Goal: Task Accomplishment & Management: Use online tool/utility

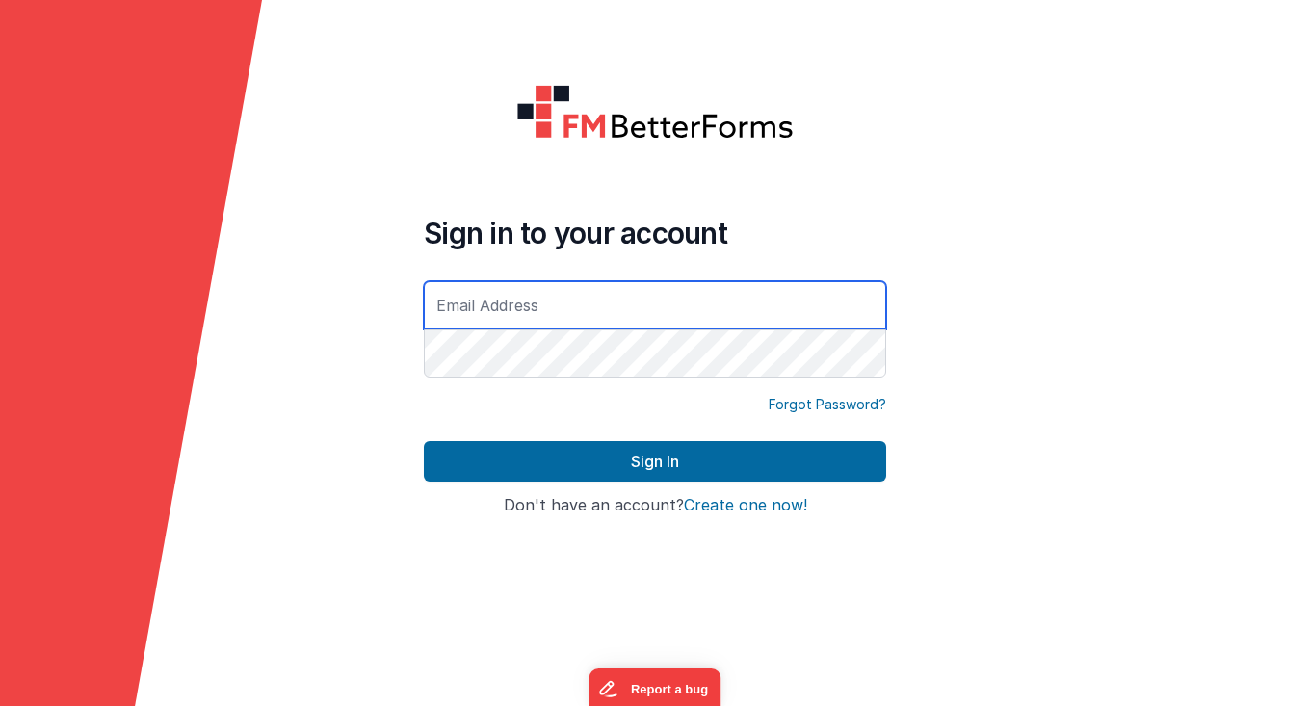
type input "[EMAIL_ADDRESS][DOMAIN_NAME]"
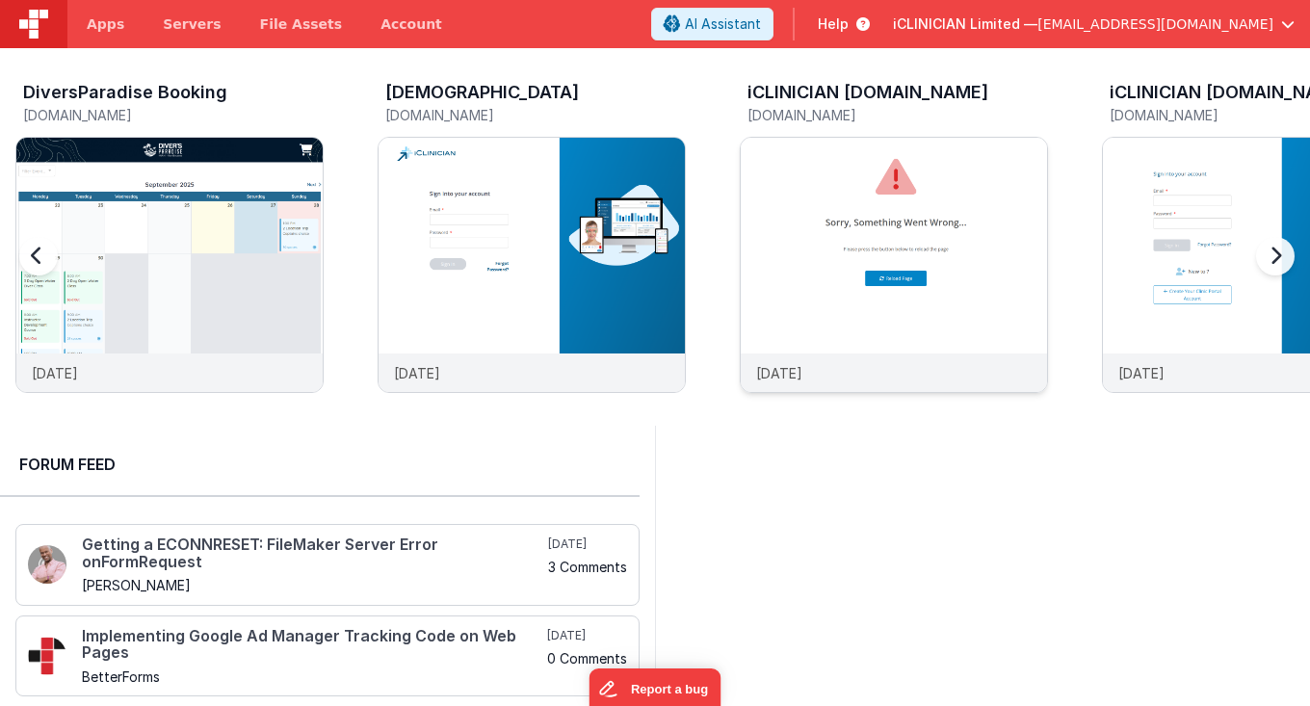
click at [759, 293] on img at bounding box center [894, 291] width 306 height 306
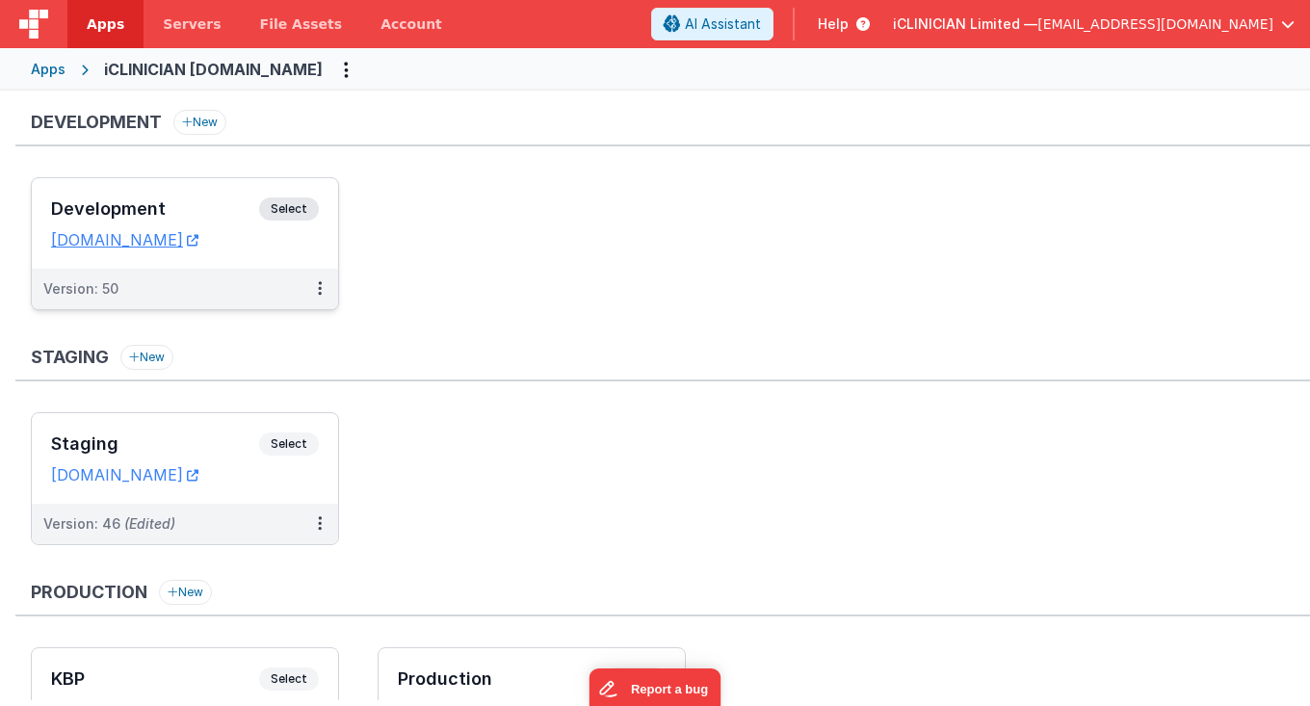
click at [208, 204] on h3 "Development" at bounding box center [155, 208] width 208 height 19
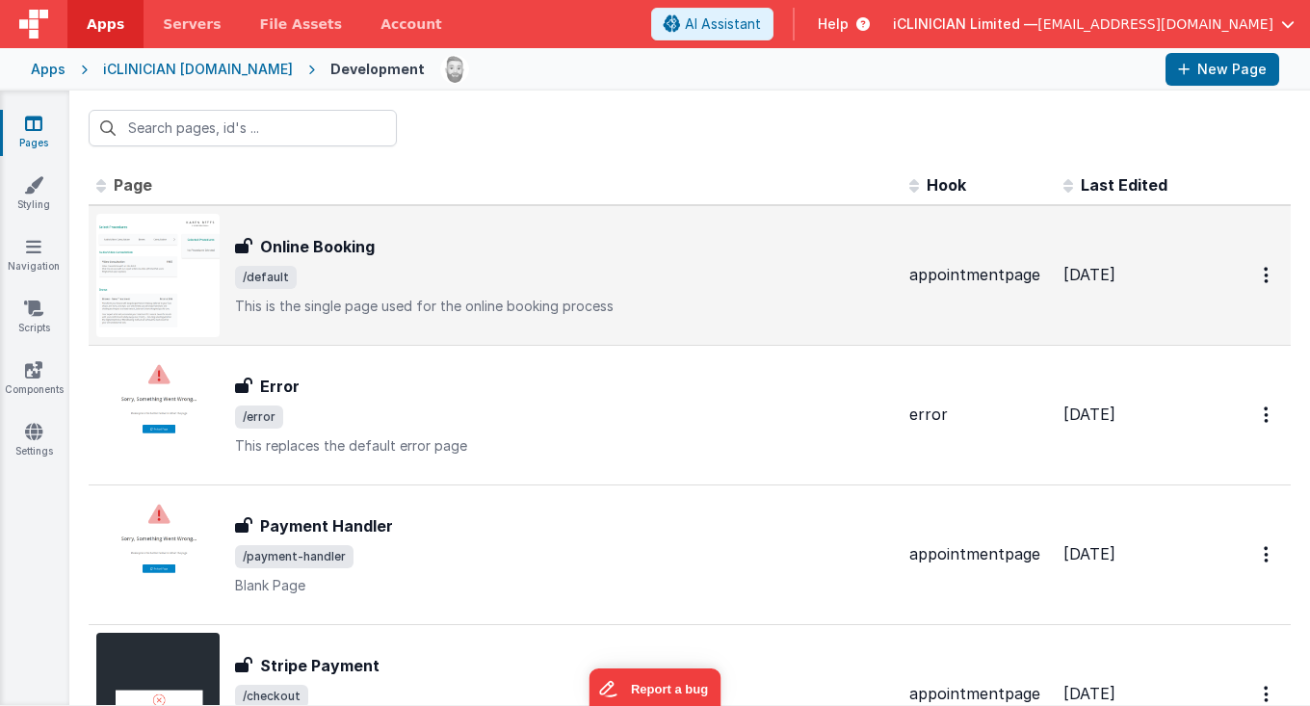
click at [383, 250] on div "Online Booking" at bounding box center [564, 246] width 659 height 23
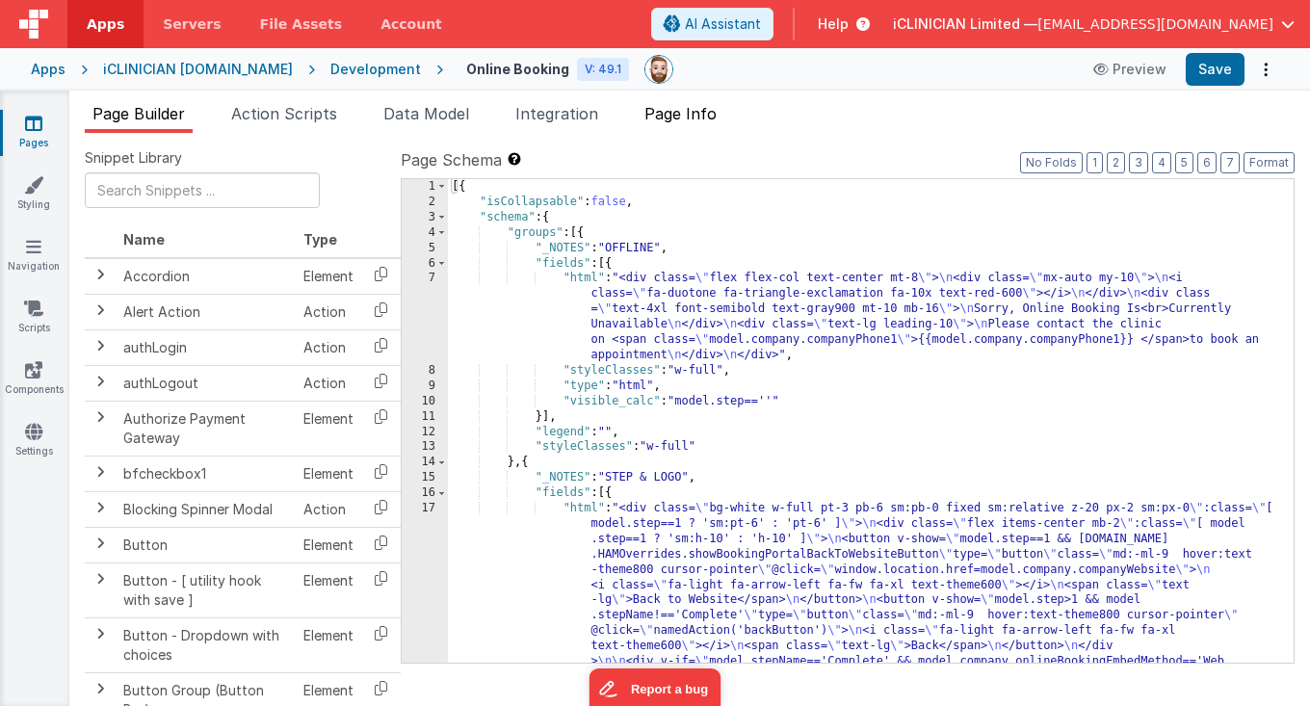
click at [670, 121] on span "Page Info" at bounding box center [680, 113] width 72 height 19
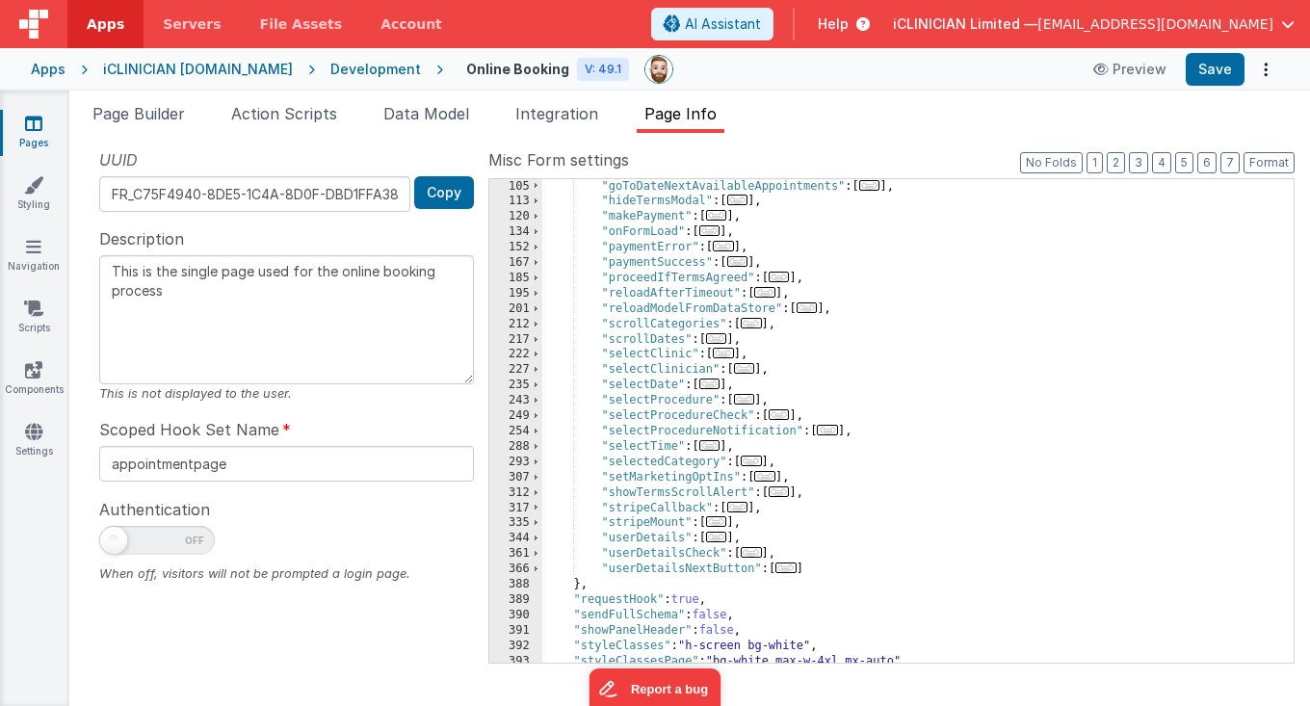
scroll to position [381, 0]
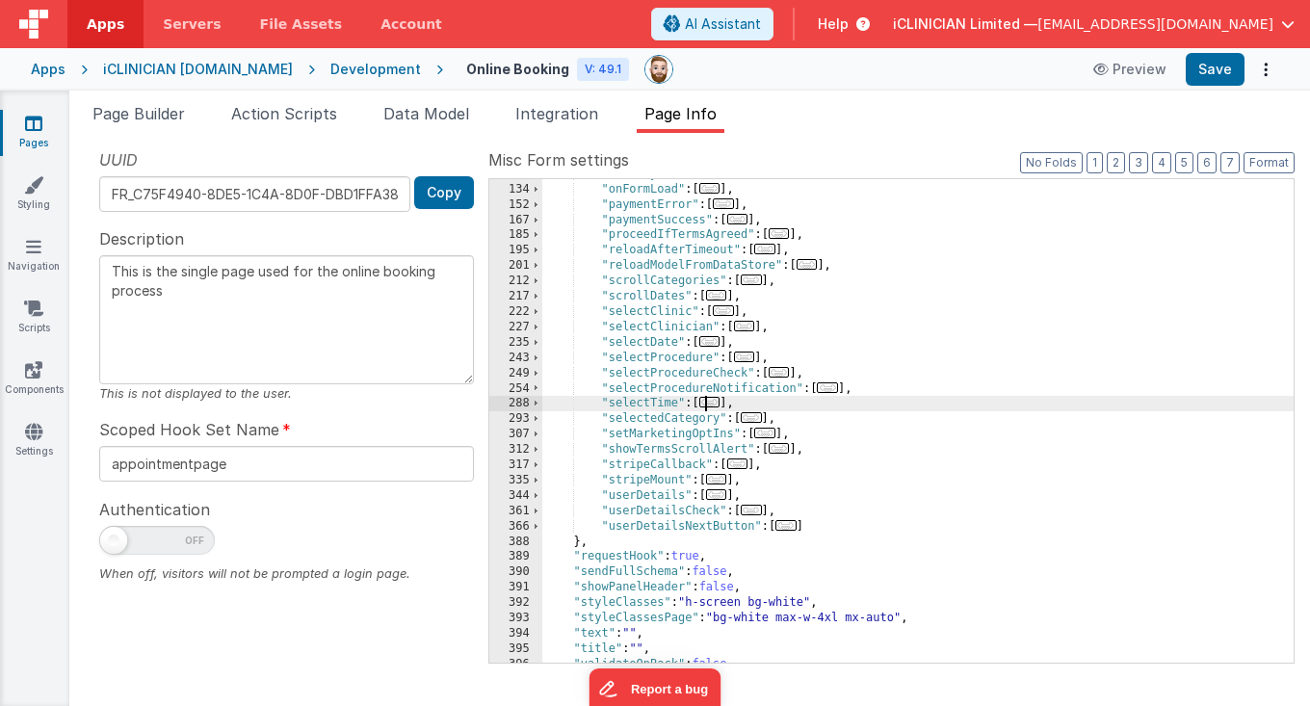
click at [716, 404] on span "..." at bounding box center [709, 402] width 21 height 11
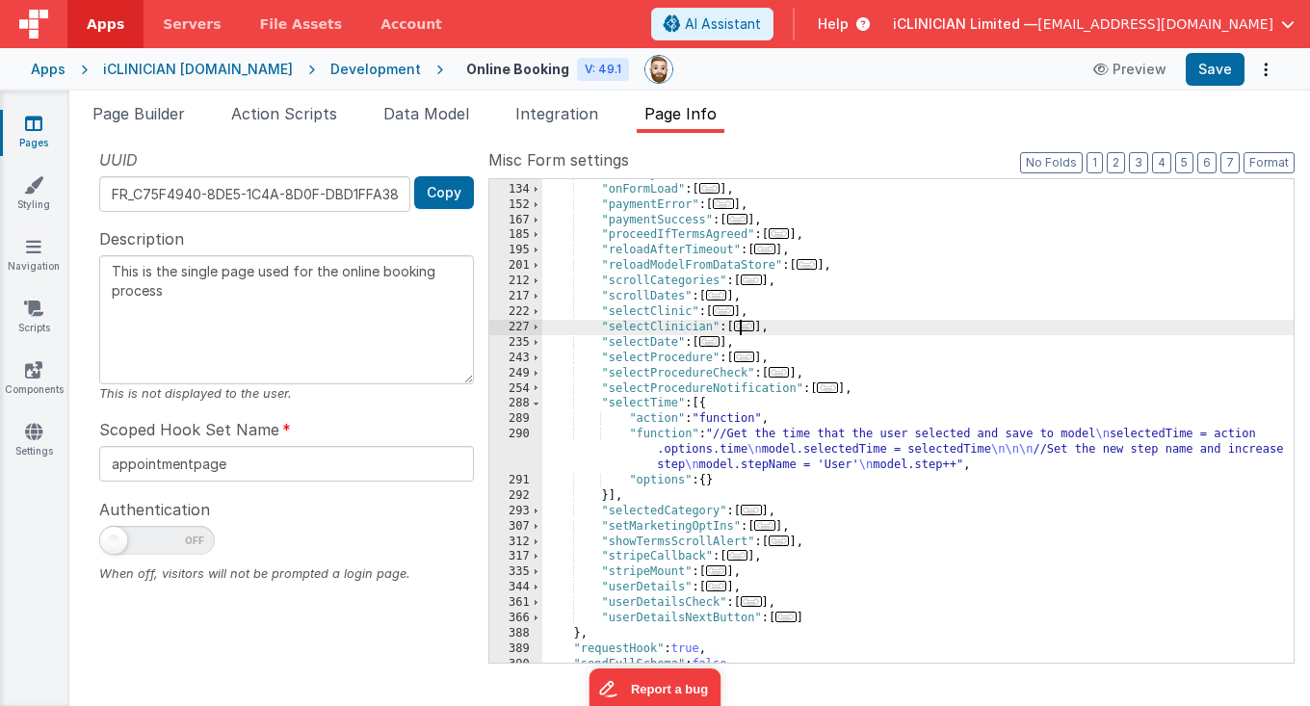
click at [750, 329] on span "..." at bounding box center [744, 326] width 21 height 11
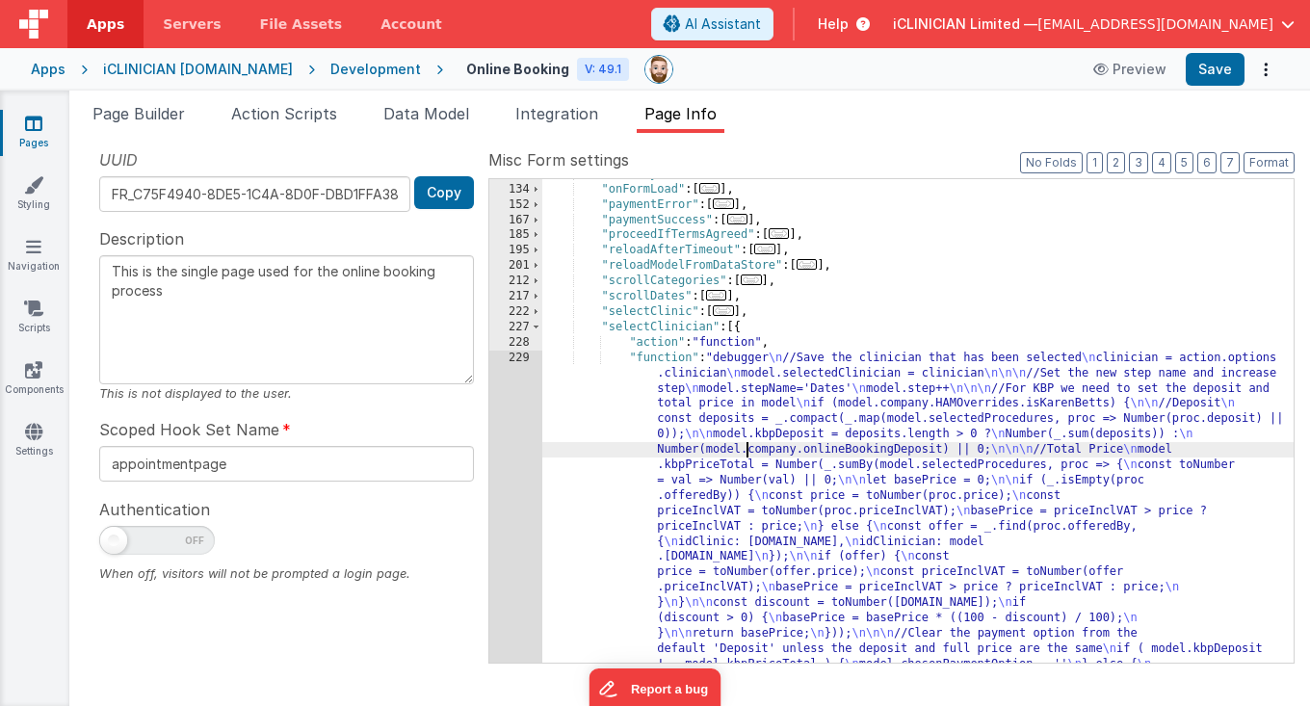
click at [749, 442] on div ""makePayment" : [ ... ] , "onFormLoad" : [ ... ] , "paymentError" : [ ... ] , "…" at bounding box center [918, 585] width 752 height 837
click at [513, 463] on div "120 134 152 167 185 195 201 212 217 222 227 228 229 230" at bounding box center [515, 585] width 53 height 837
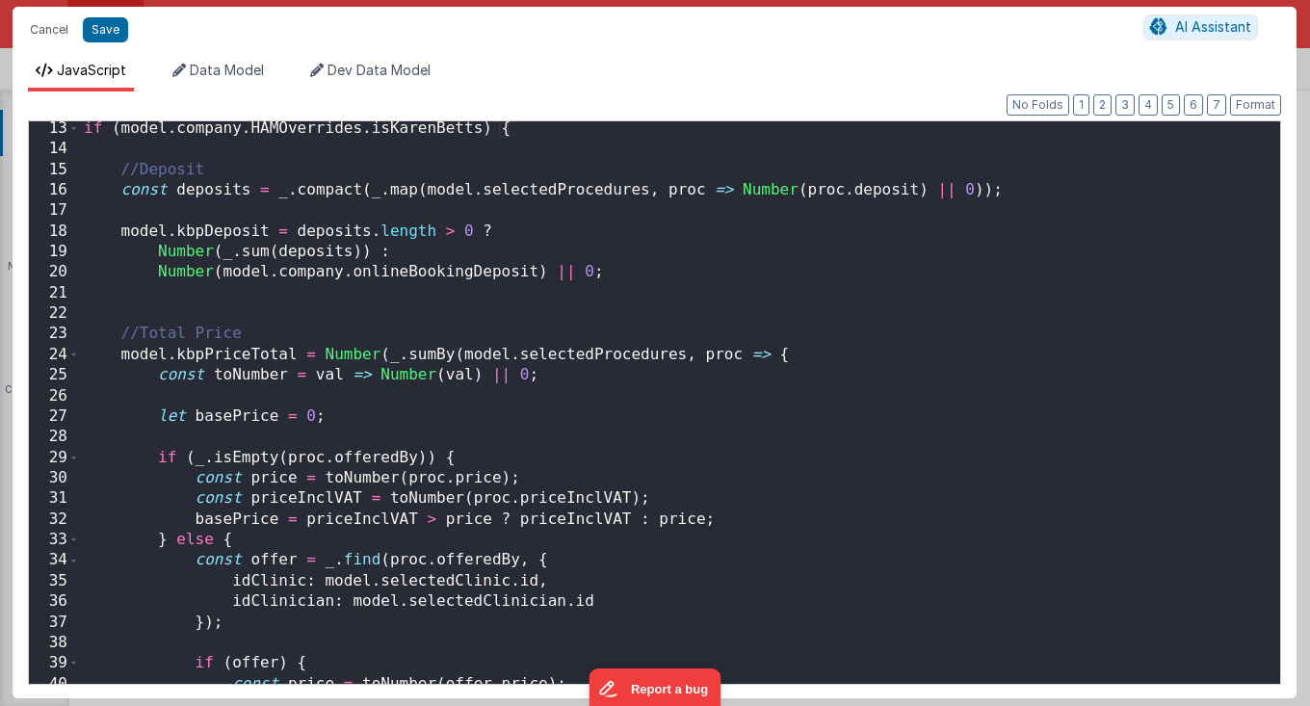
scroll to position [250, 0]
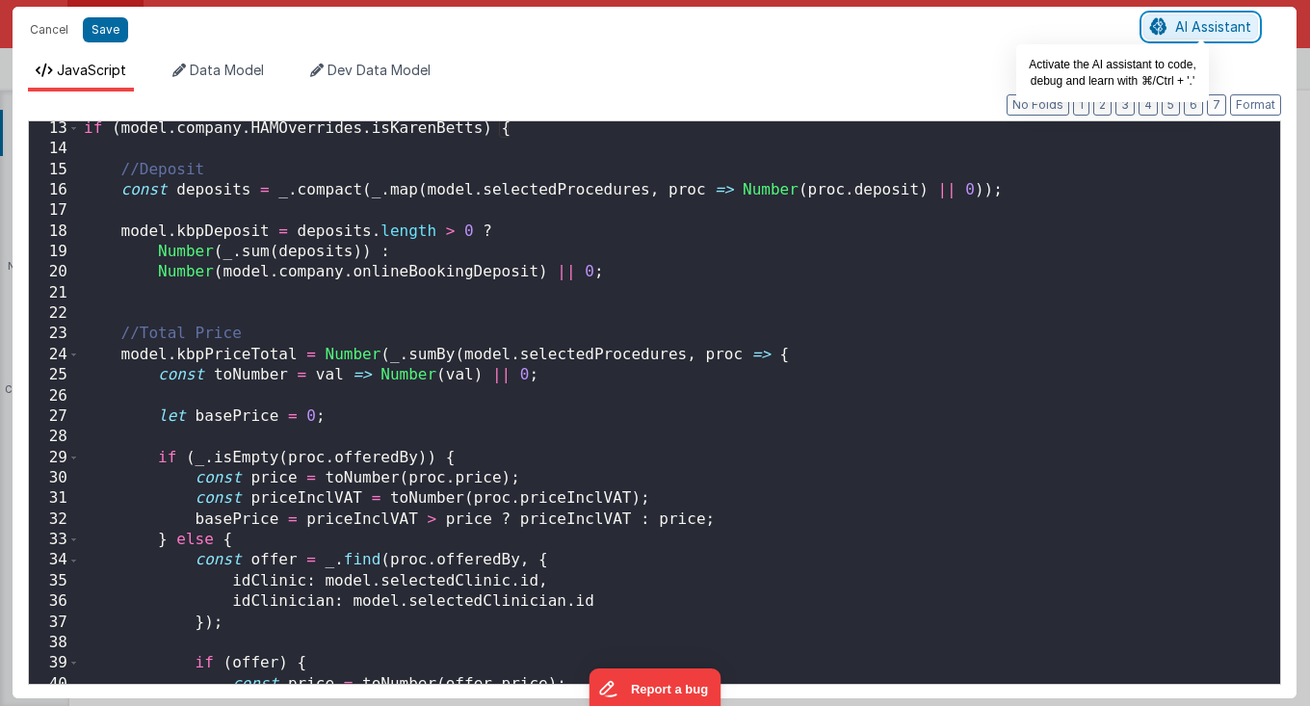
click at [1170, 20] on button "AI Assistant" at bounding box center [1200, 26] width 115 height 25
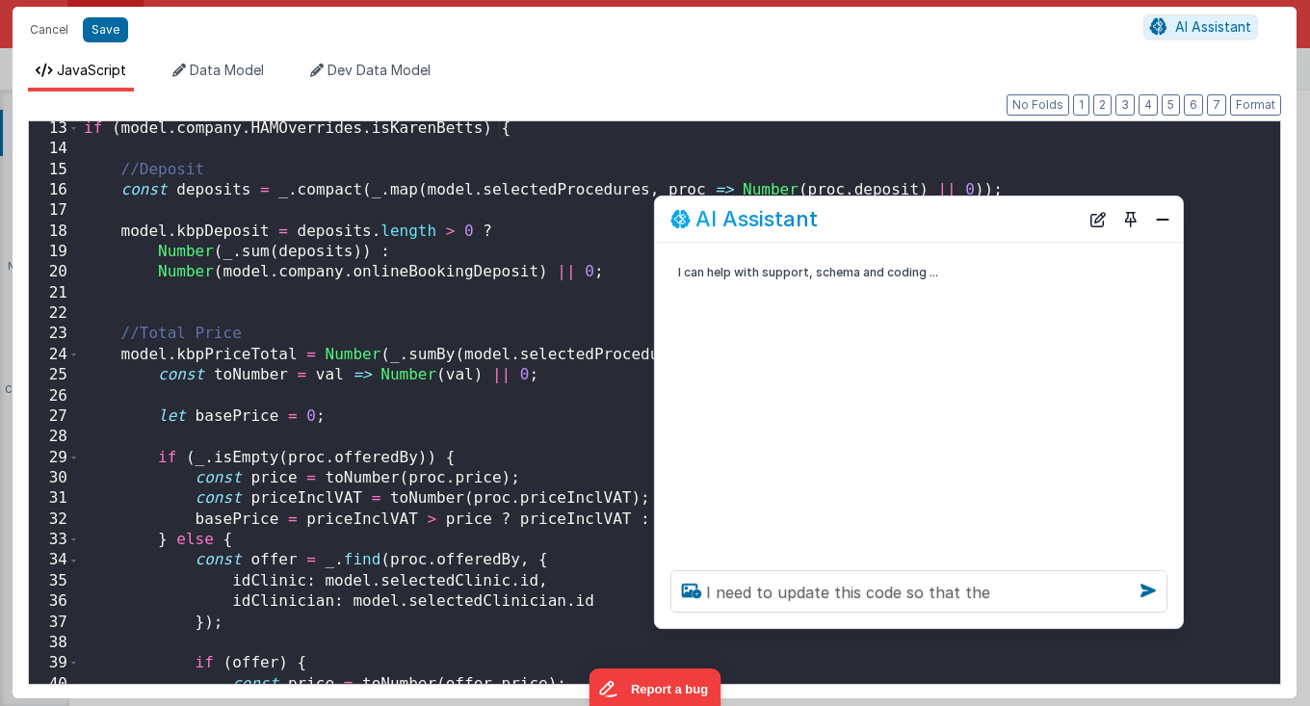
drag, startPoint x: 313, startPoint y: 290, endPoint x: 951, endPoint y: 226, distance: 640.9
click at [951, 226] on div "AI Assistant" at bounding box center [874, 219] width 408 height 23
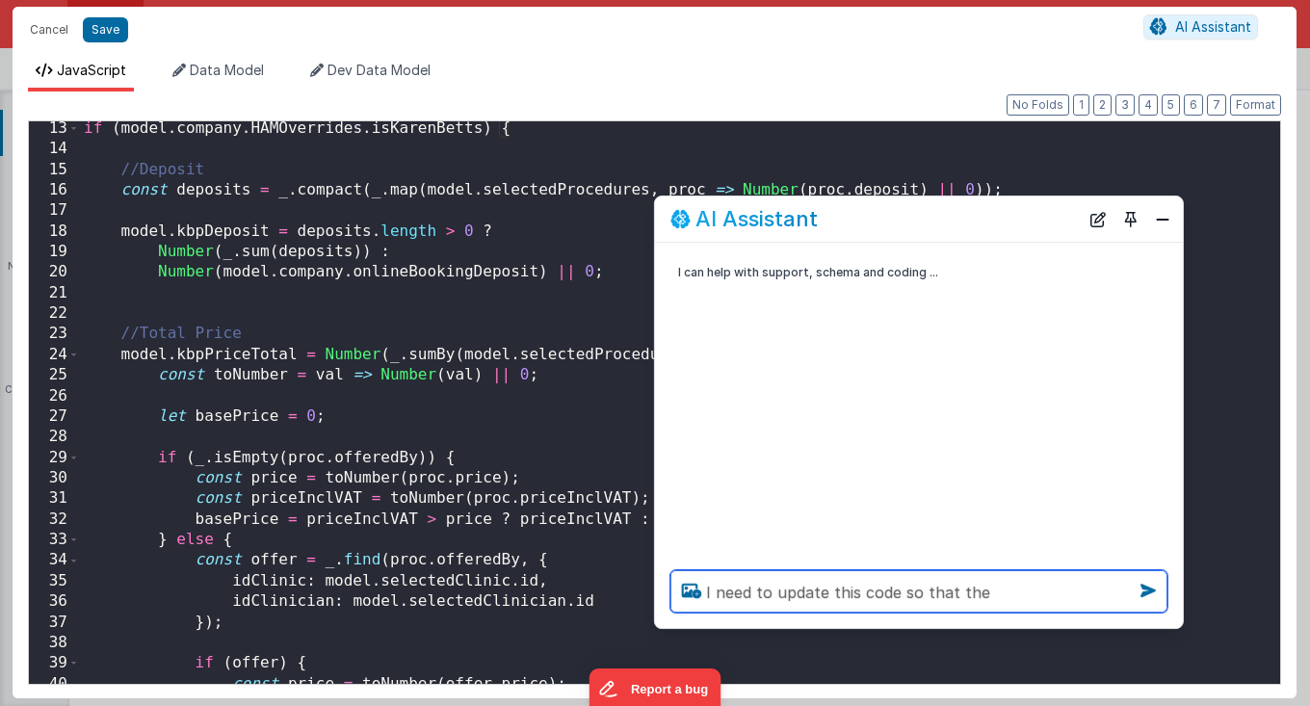
click at [1013, 597] on textarea "I need to update this code so that the" at bounding box center [918, 591] width 497 height 42
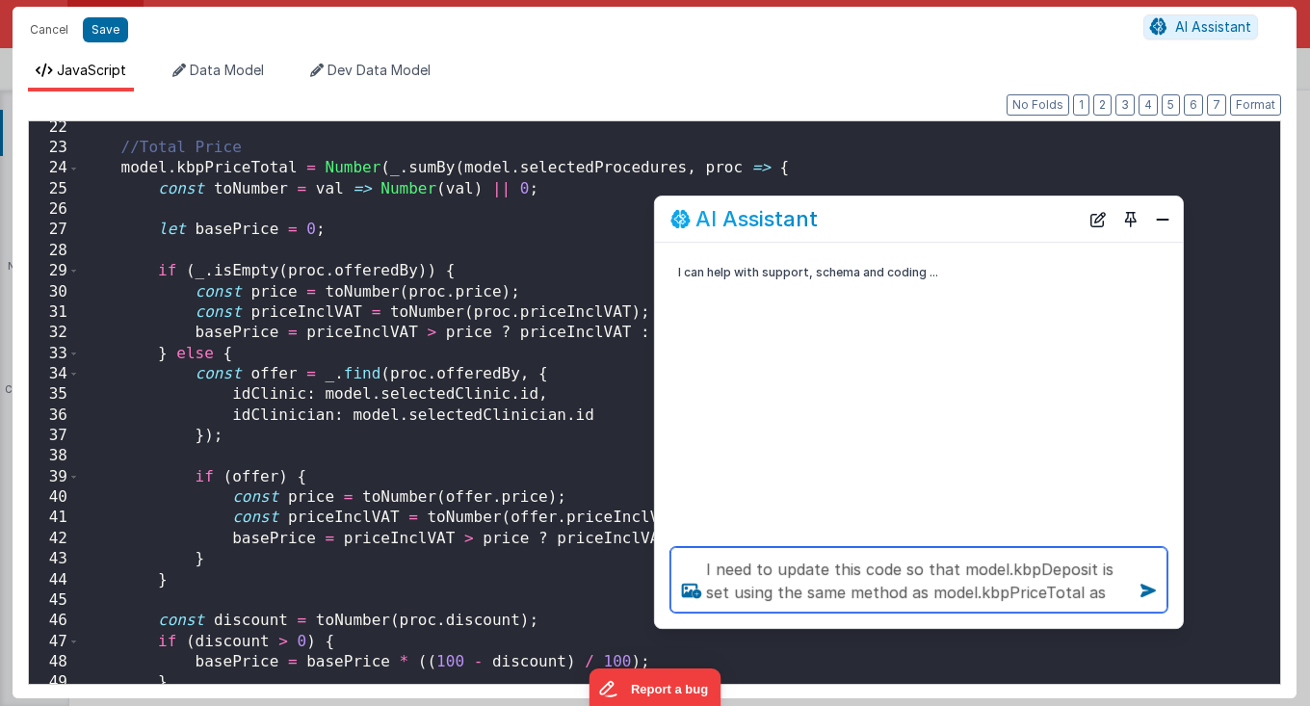
scroll to position [451, 0]
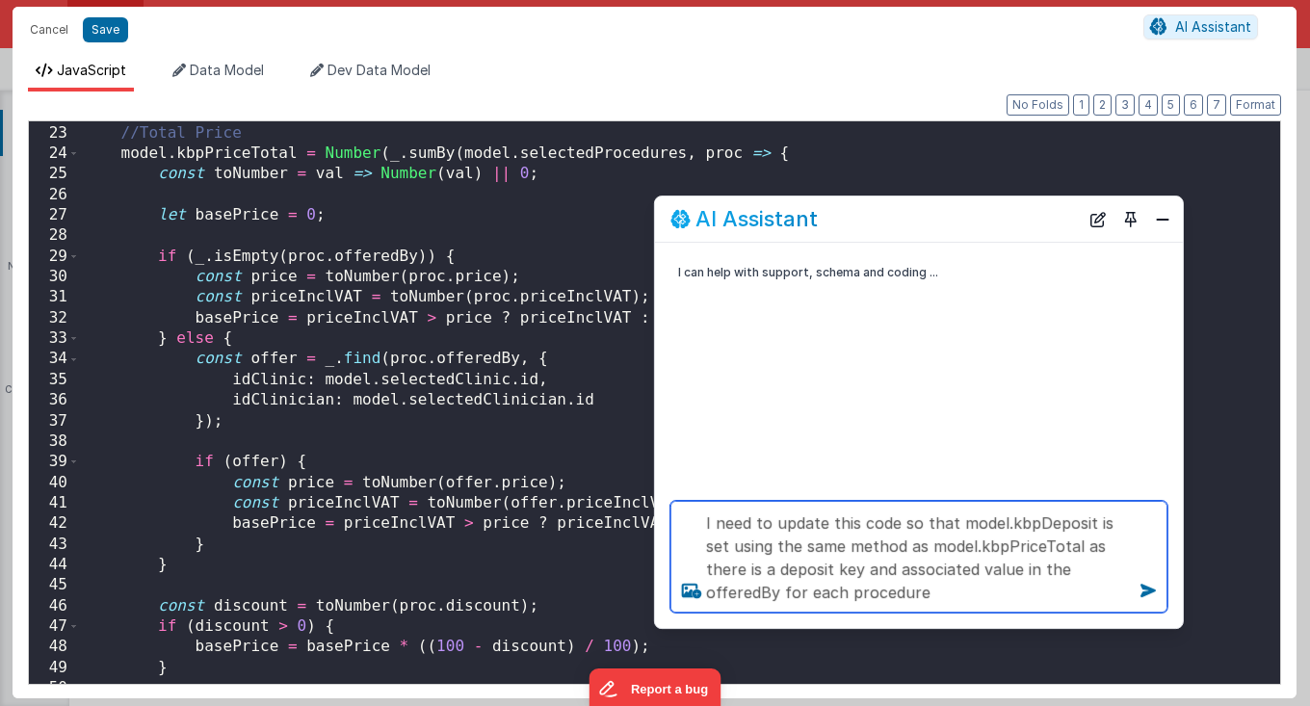
click at [1120, 546] on textarea "I need to update this code so that model.kbpDeposit is set using the same metho…" at bounding box center [918, 557] width 497 height 112
type textarea "I need to update this code so that model.kbpDeposit is set using the same metho…"
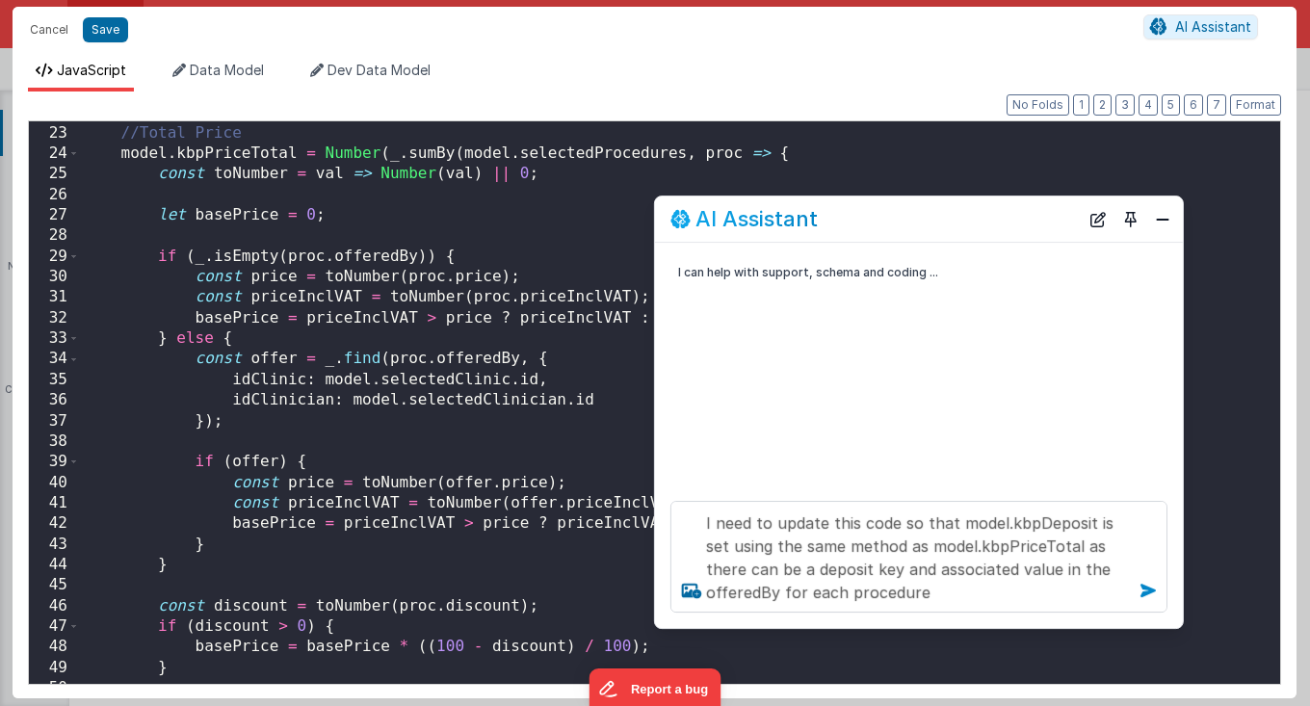
click at [1143, 587] on icon at bounding box center [1148, 590] width 31 height 31
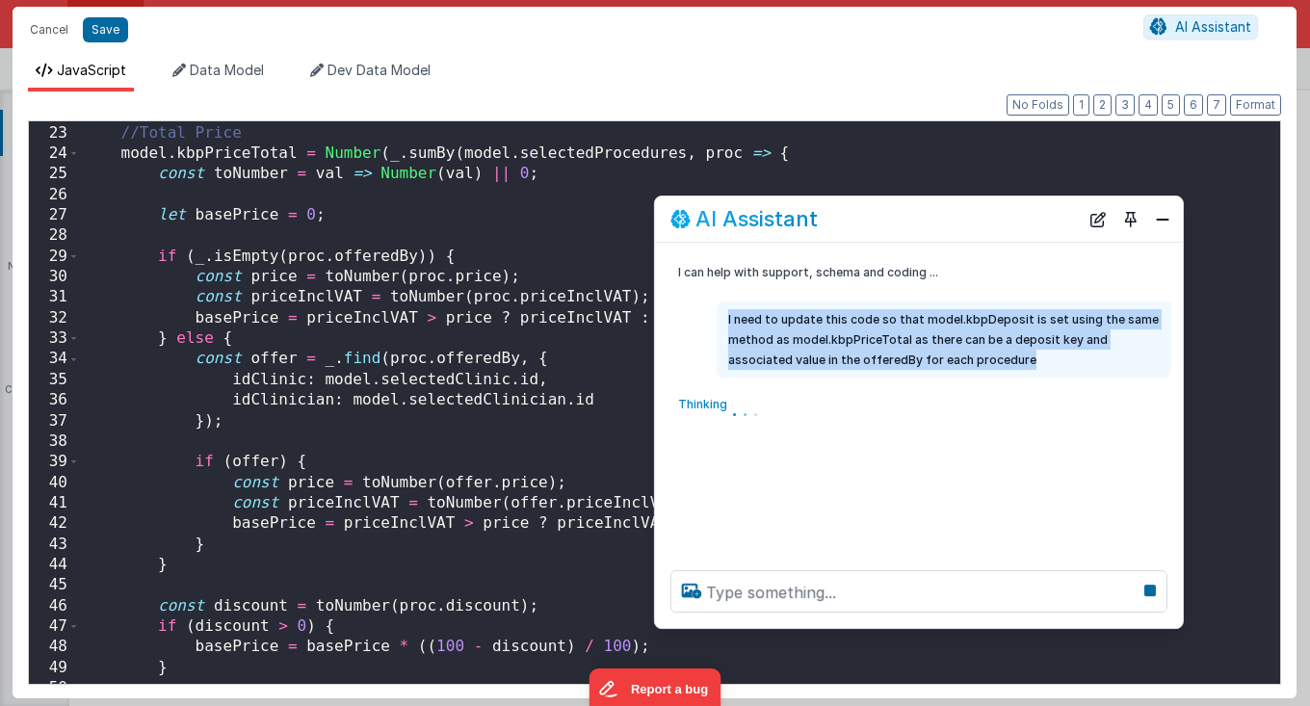
drag, startPoint x: 727, startPoint y: 319, endPoint x: 1031, endPoint y: 358, distance: 306.0
click at [1031, 358] on p "I need to update this code so that model.kbpDeposit is set using the same metho…" at bounding box center [944, 339] width 432 height 61
copy p "I need to update this code so that model.kbpDeposit is set using the same metho…"
click at [1160, 218] on button "Close" at bounding box center [1162, 219] width 25 height 27
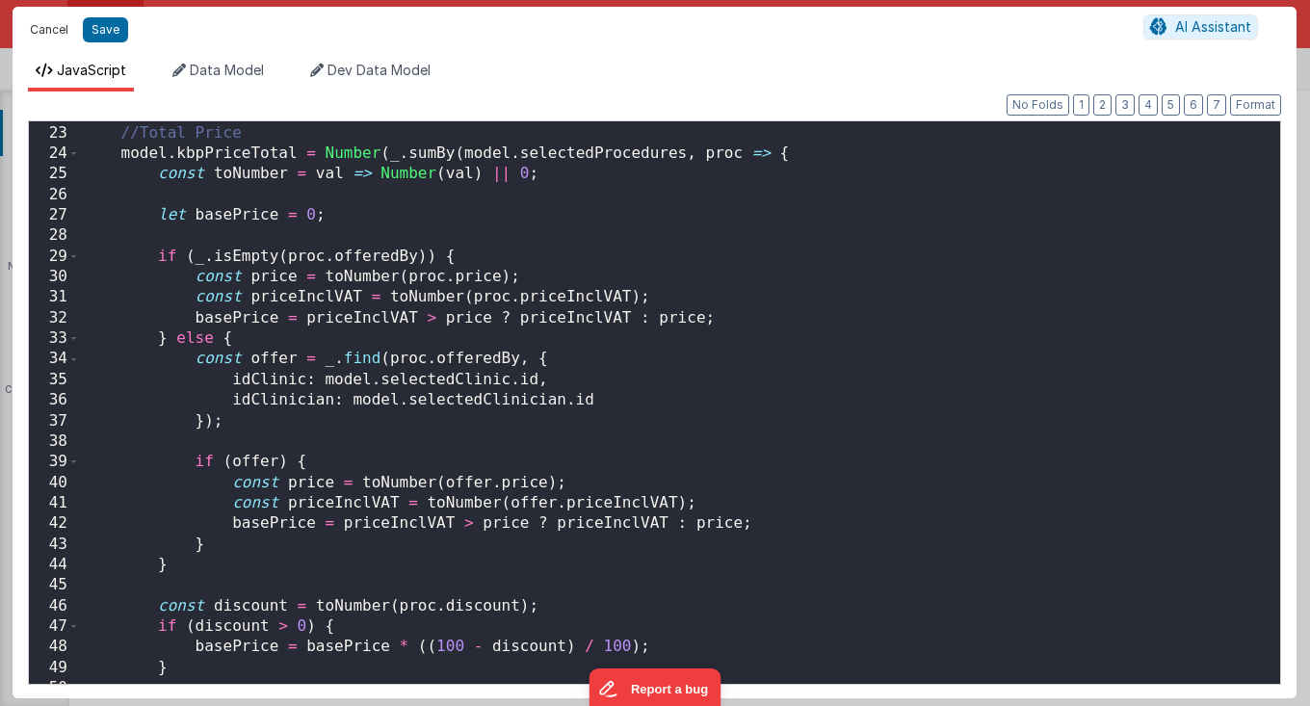
click at [55, 26] on button "Cancel" at bounding box center [49, 29] width 58 height 27
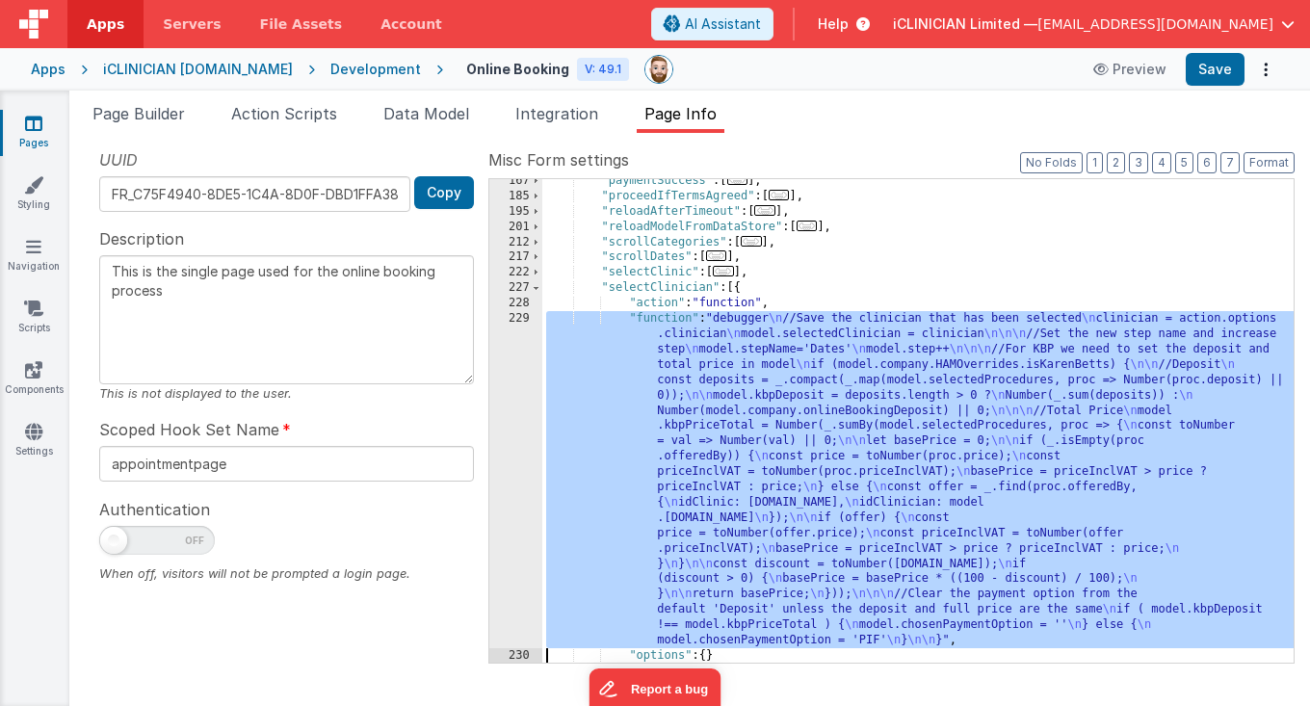
click at [755, 441] on div ""paymentSuccess" : [ ... ] , "proceedIfTermsAgreed" : [ ... ] , "reloadAfterTim…" at bounding box center [918, 430] width 752 height 515
click at [516, 436] on div "229" at bounding box center [515, 479] width 53 height 337
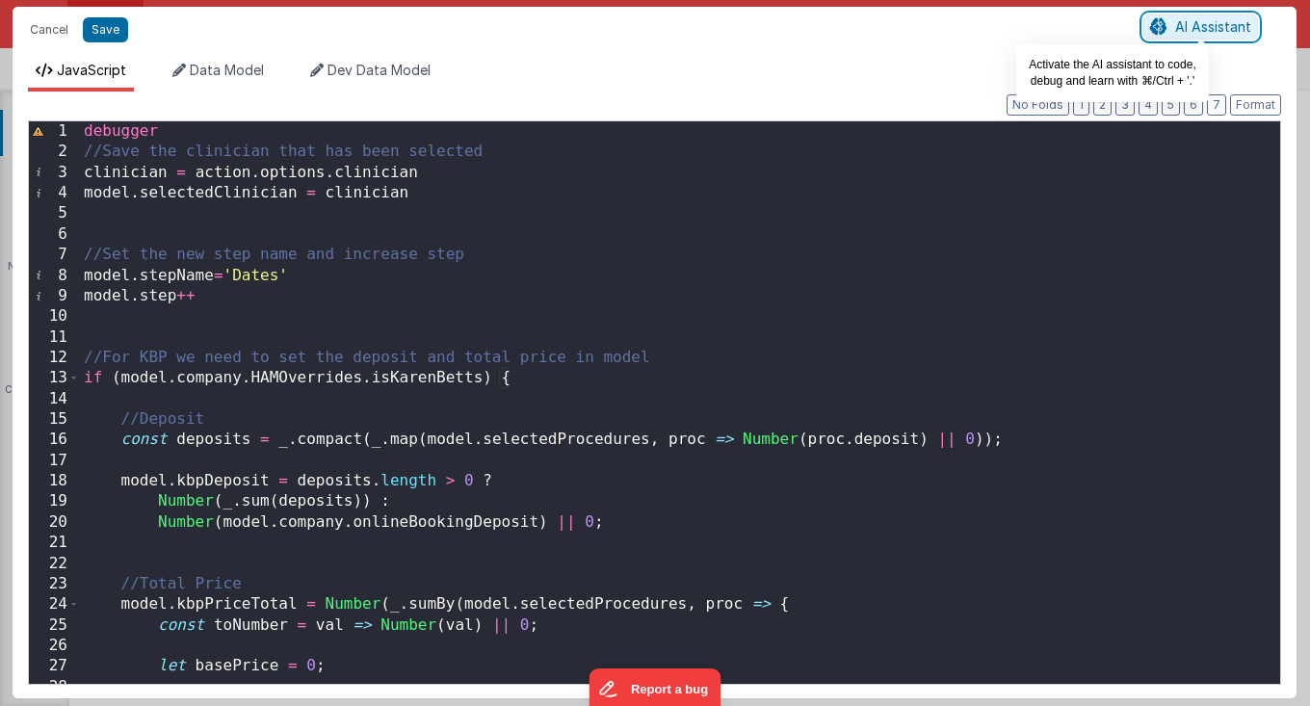
click at [1173, 33] on button "AI Assistant" at bounding box center [1200, 26] width 115 height 25
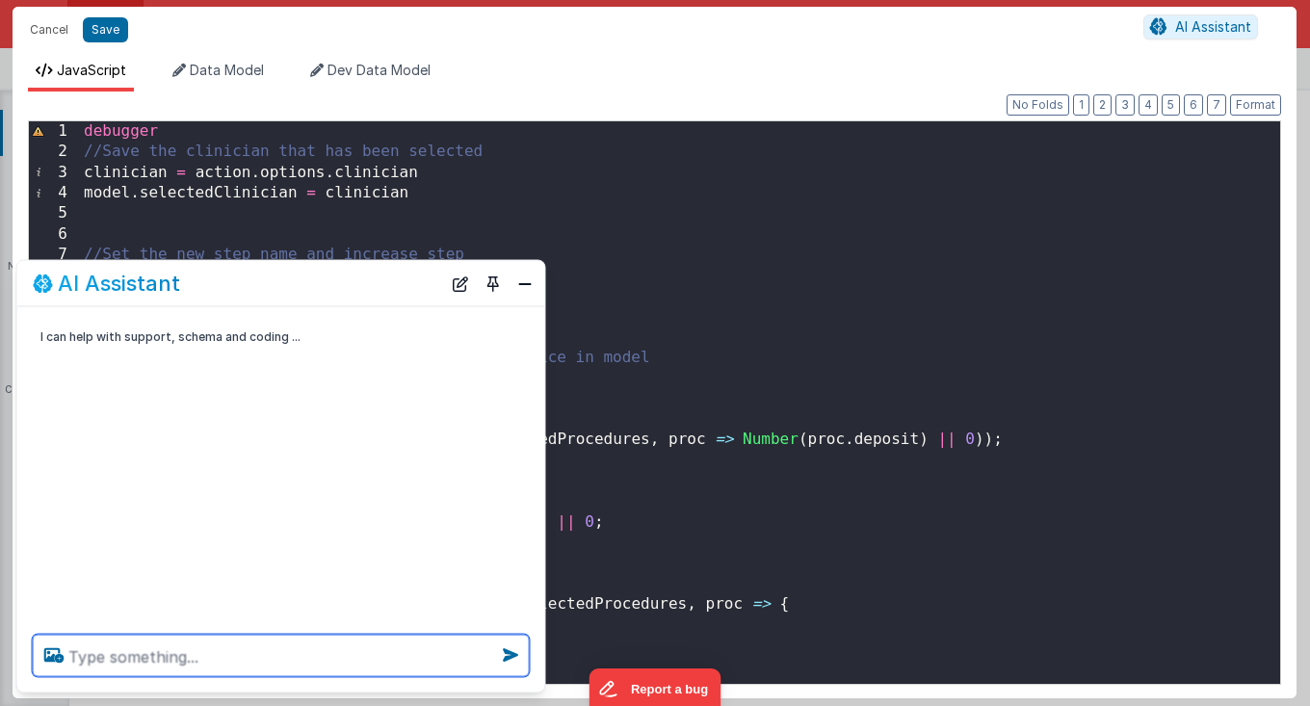
paste textarea "I need to update this code so that model.kbpDeposit is set using the same metho…"
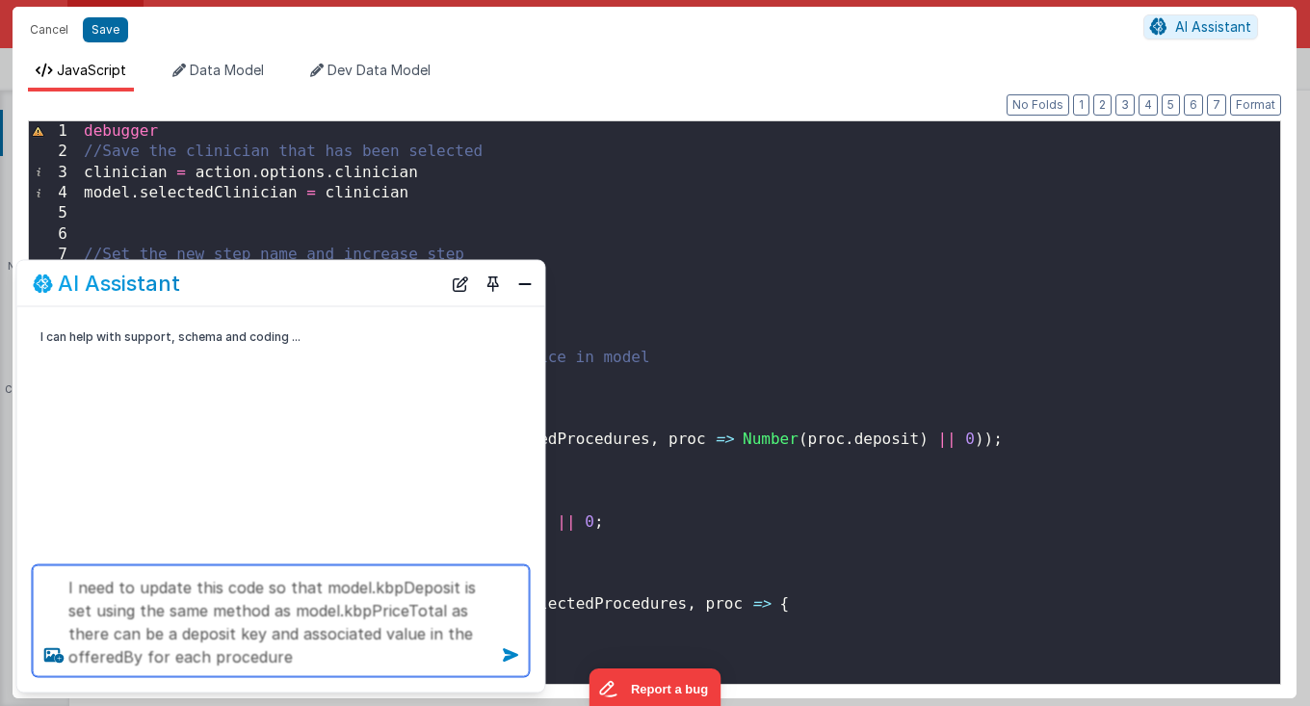
type textarea "I need to update this code so that model.kbpDeposit is set using the same metho…"
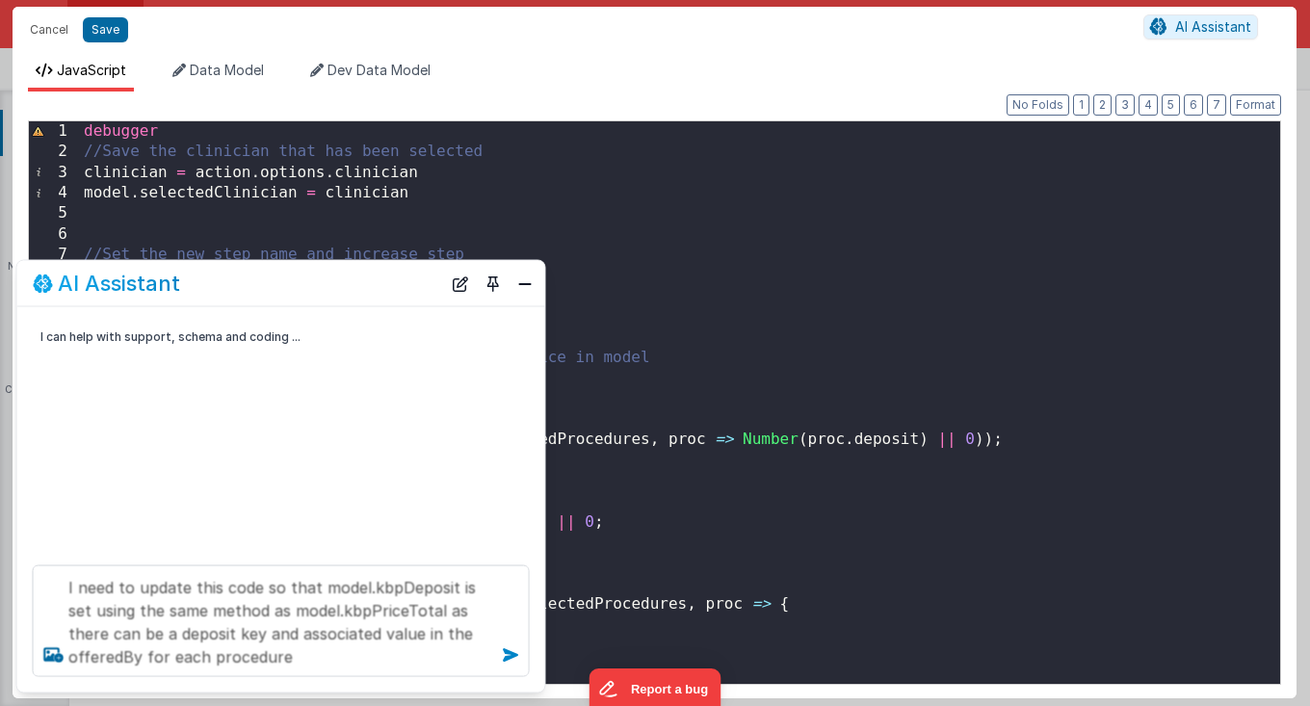
click at [503, 652] on icon at bounding box center [510, 655] width 31 height 31
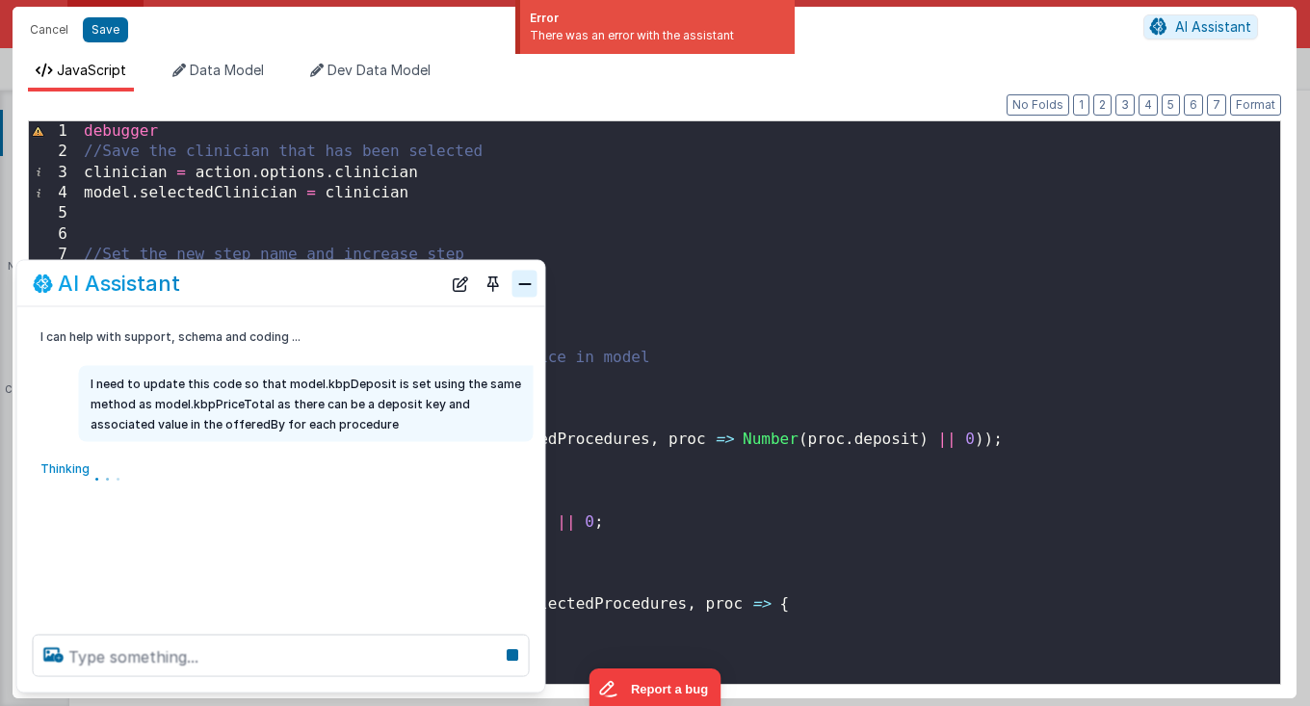
click at [517, 285] on button "Close" at bounding box center [525, 283] width 25 height 27
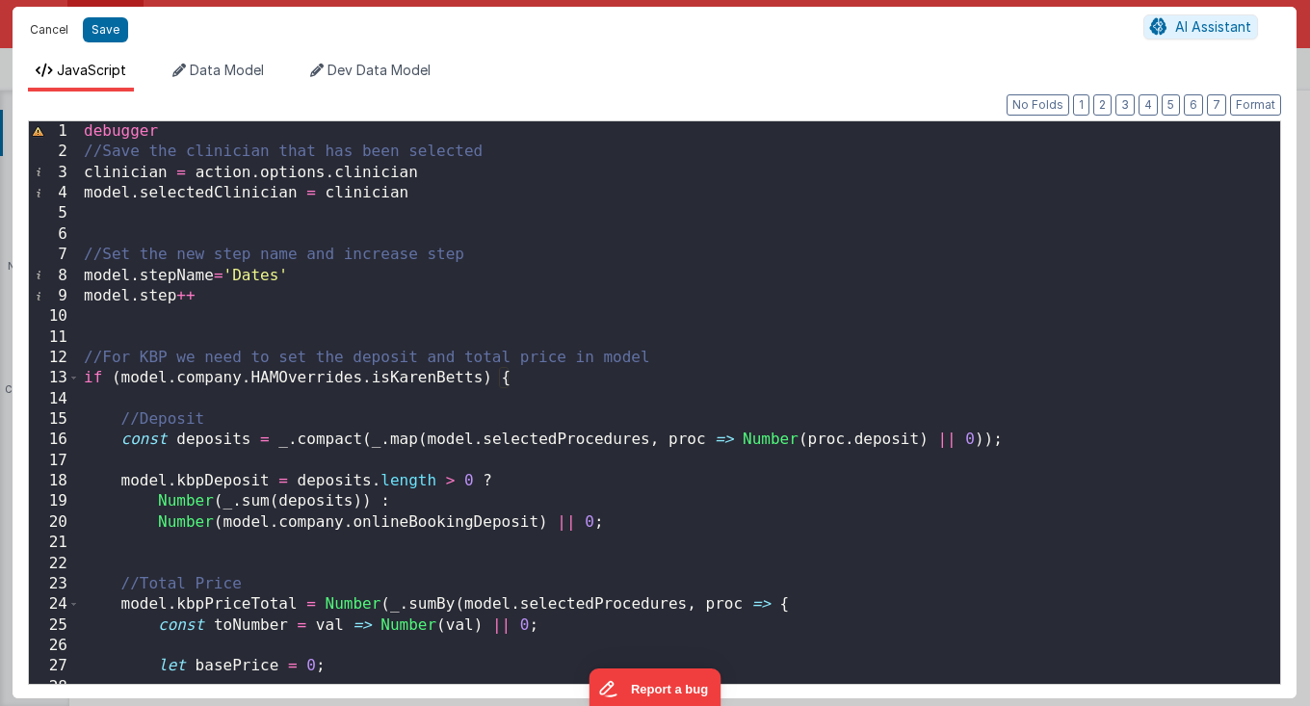
click at [47, 33] on button "Cancel" at bounding box center [49, 29] width 58 height 27
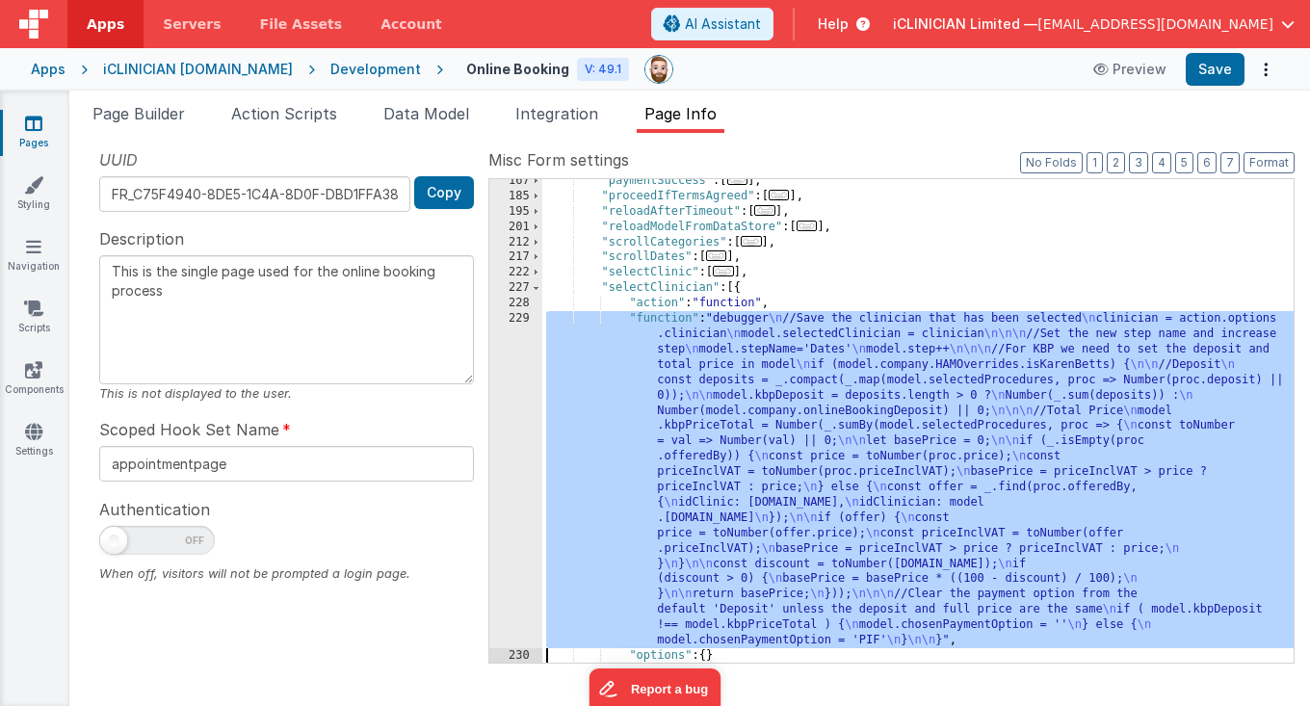
click at [675, 453] on div ""paymentSuccess" : [ ... ] , "proceedIfTermsAgreed" : [ ... ] , "reloadAfterTim…" at bounding box center [918, 430] width 752 height 515
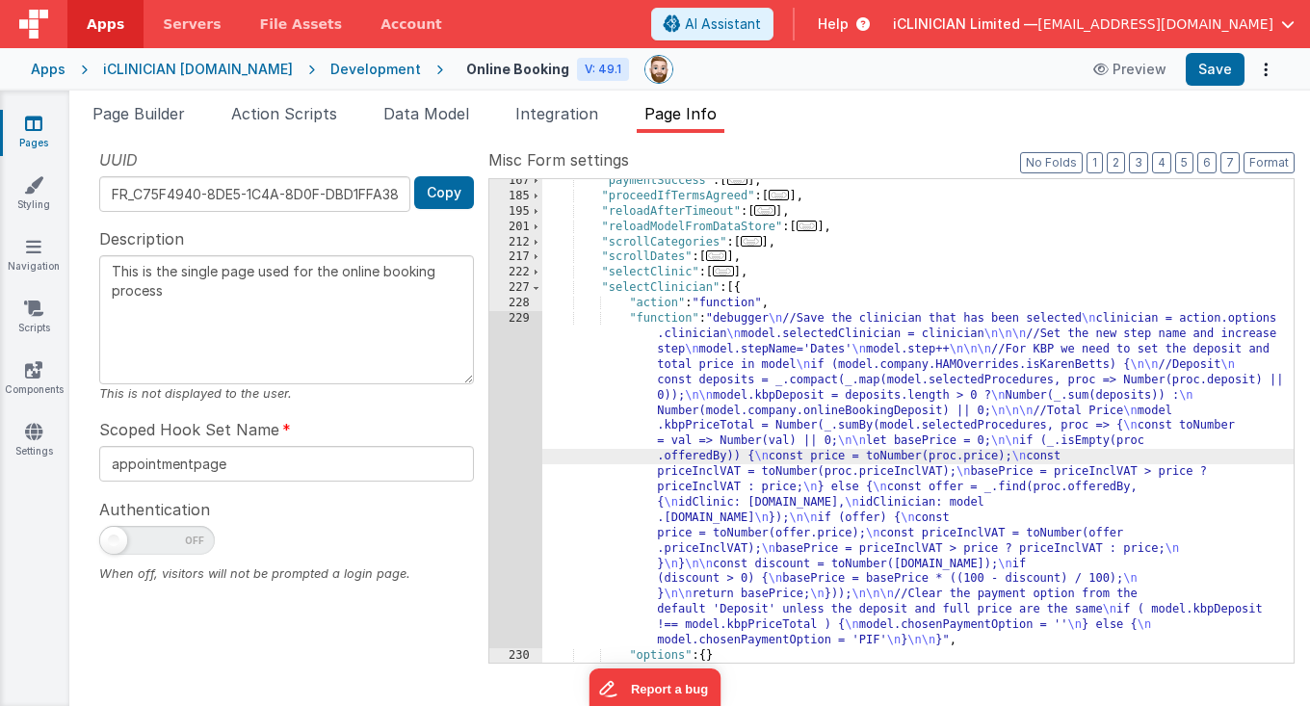
click at [512, 446] on div "229" at bounding box center [515, 479] width 53 height 337
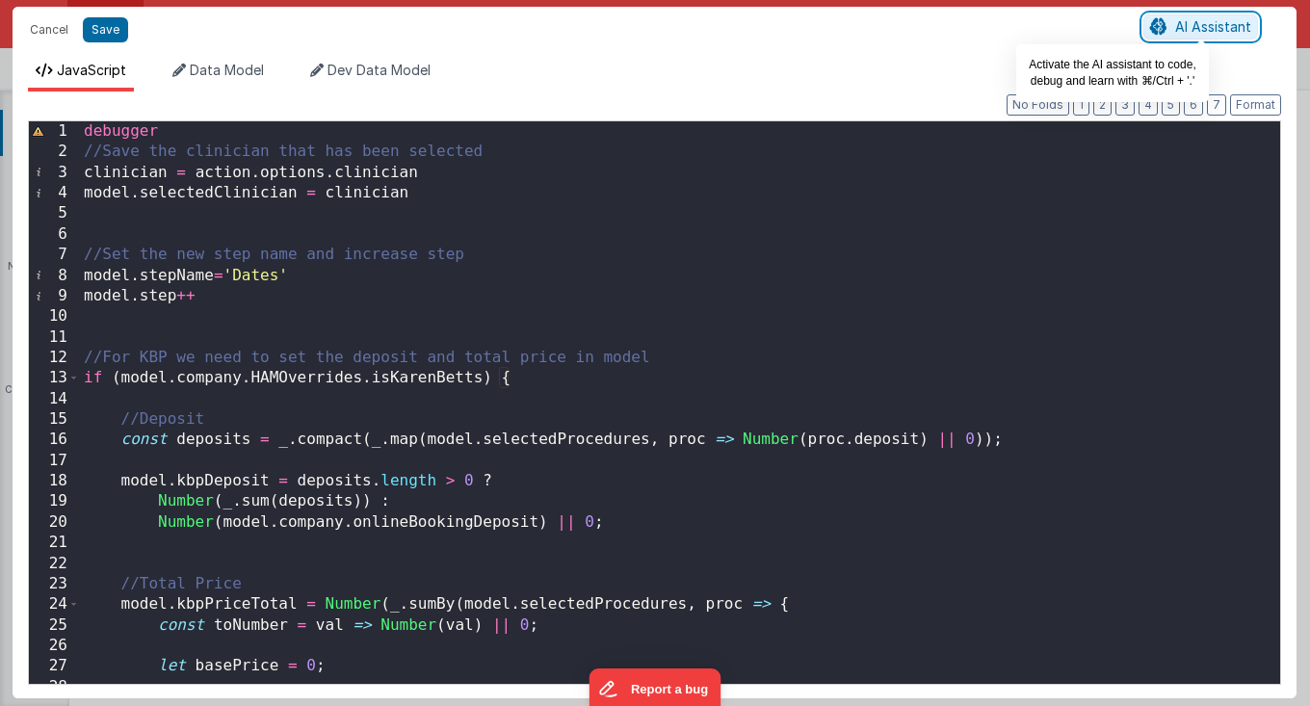
click at [1189, 20] on span "AI Assistant" at bounding box center [1213, 26] width 76 height 16
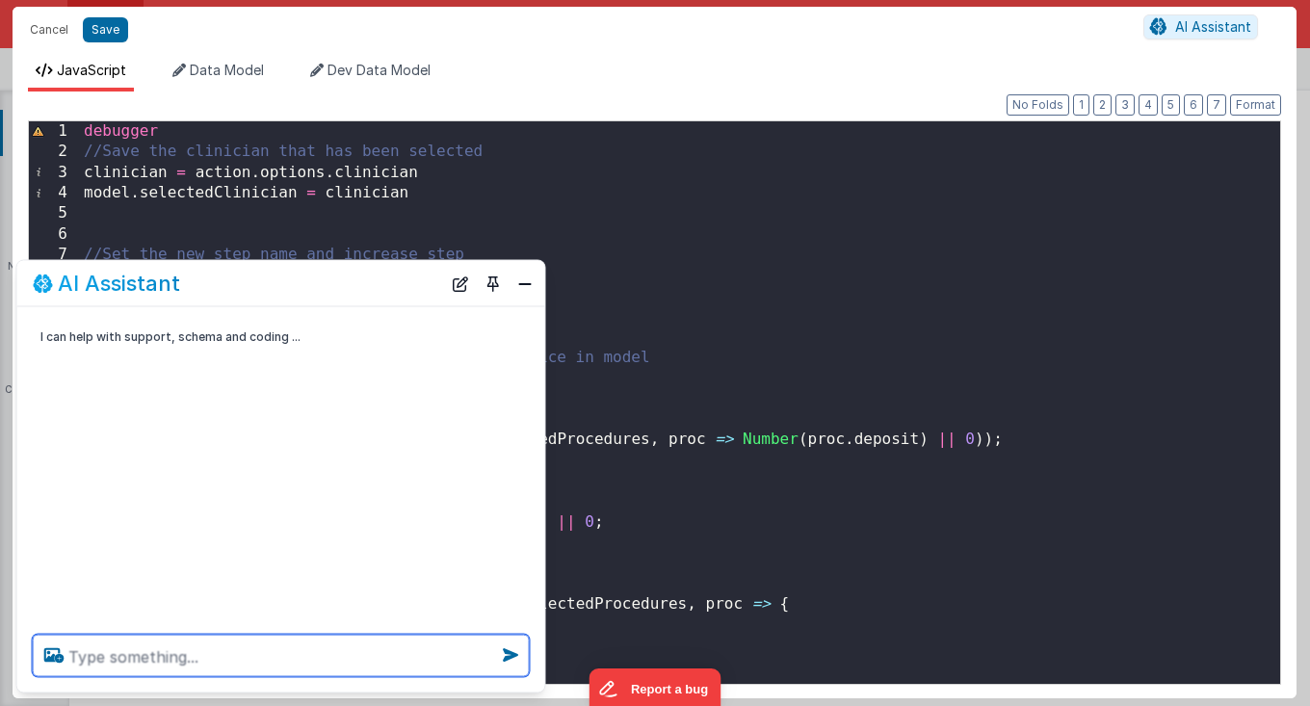
click at [232, 648] on textarea at bounding box center [281, 656] width 497 height 42
paste textarea "I need to update this code so that model.kbpDeposit is set using the same metho…"
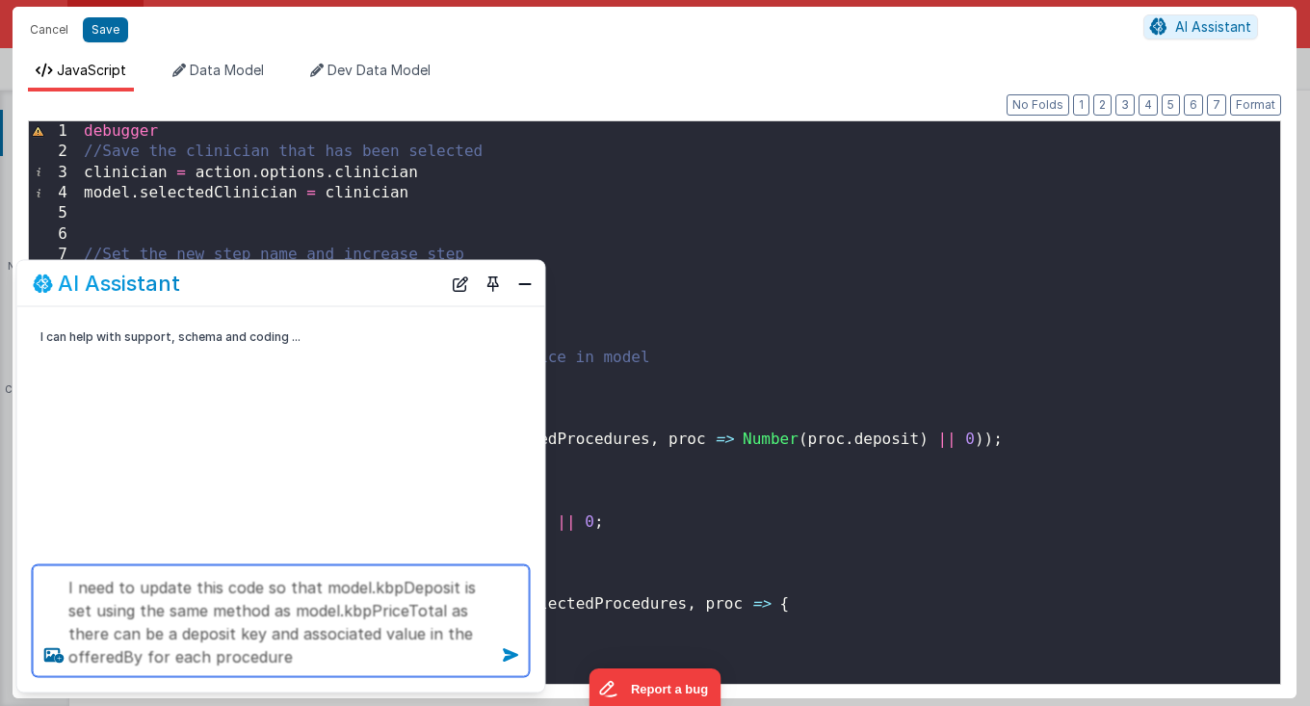
type textarea "I need to update this code so that model.kbpDeposit is set using the same metho…"
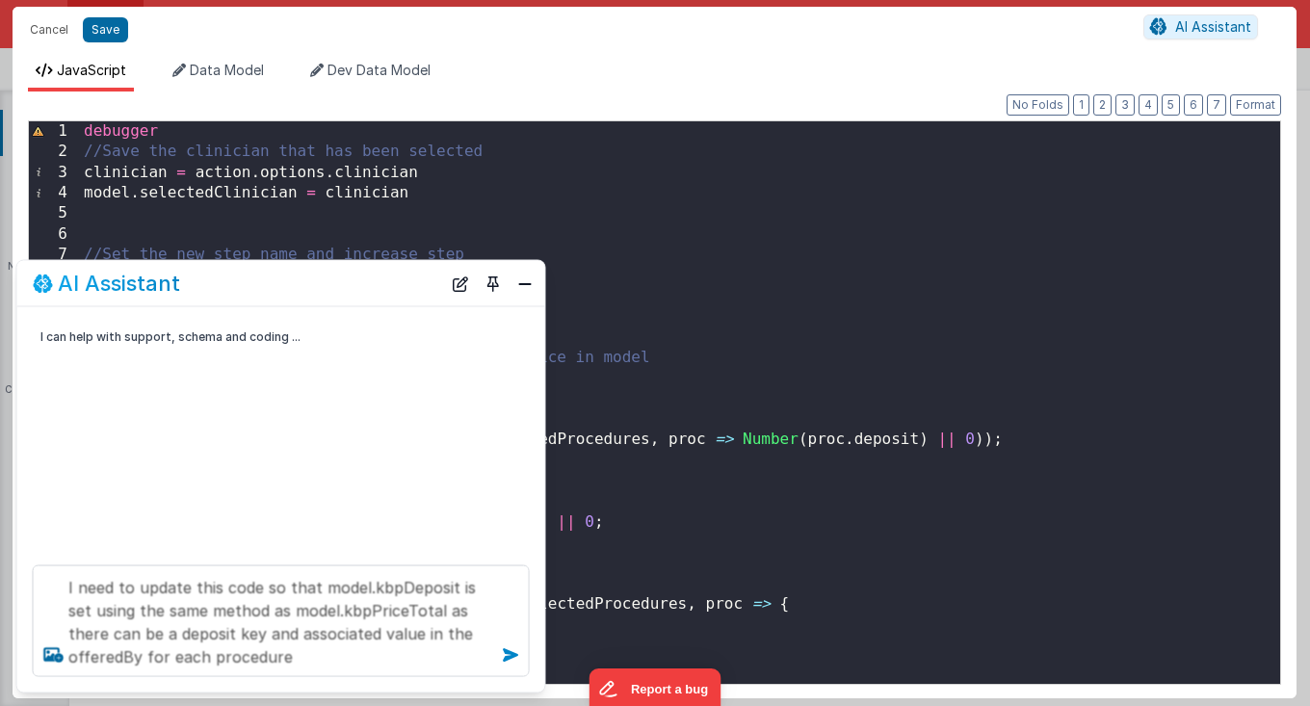
click at [508, 654] on icon at bounding box center [510, 655] width 31 height 31
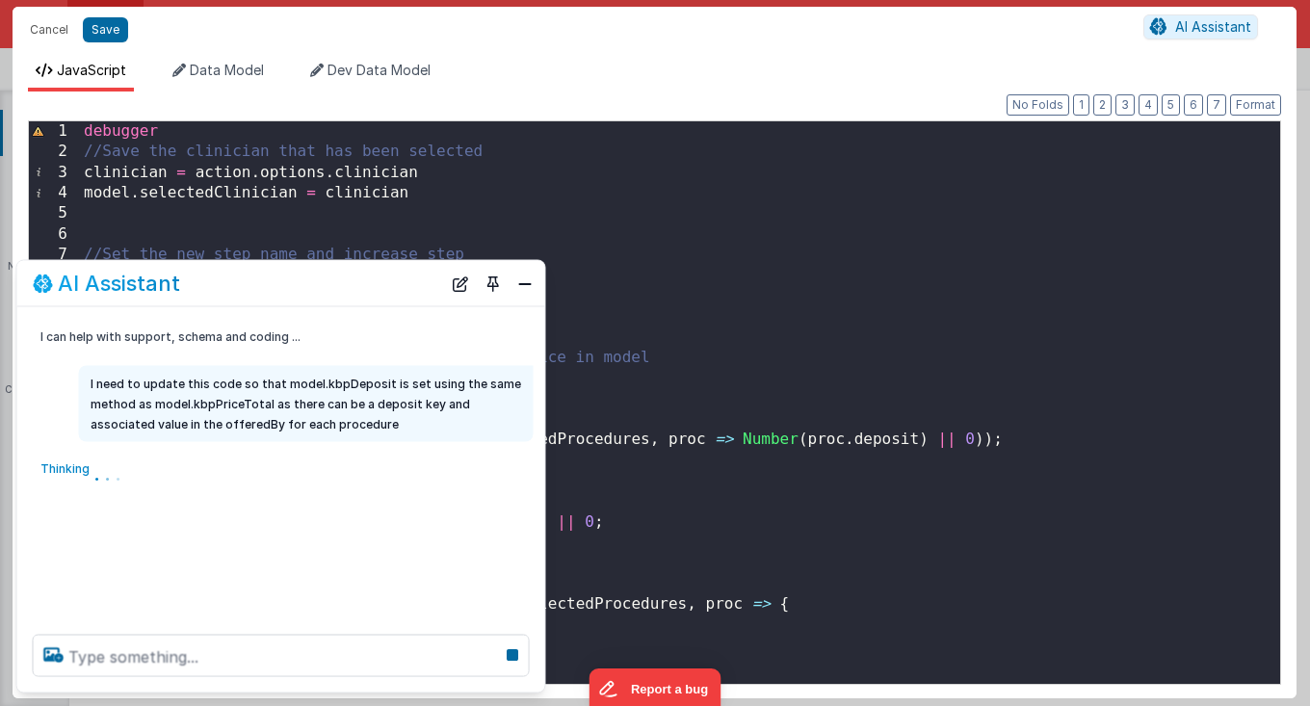
scroll to position [0, 0]
click at [678, 527] on div "debugger //Save the clinician that has been selected clinician = action . optio…" at bounding box center [680, 423] width 1200 height 605
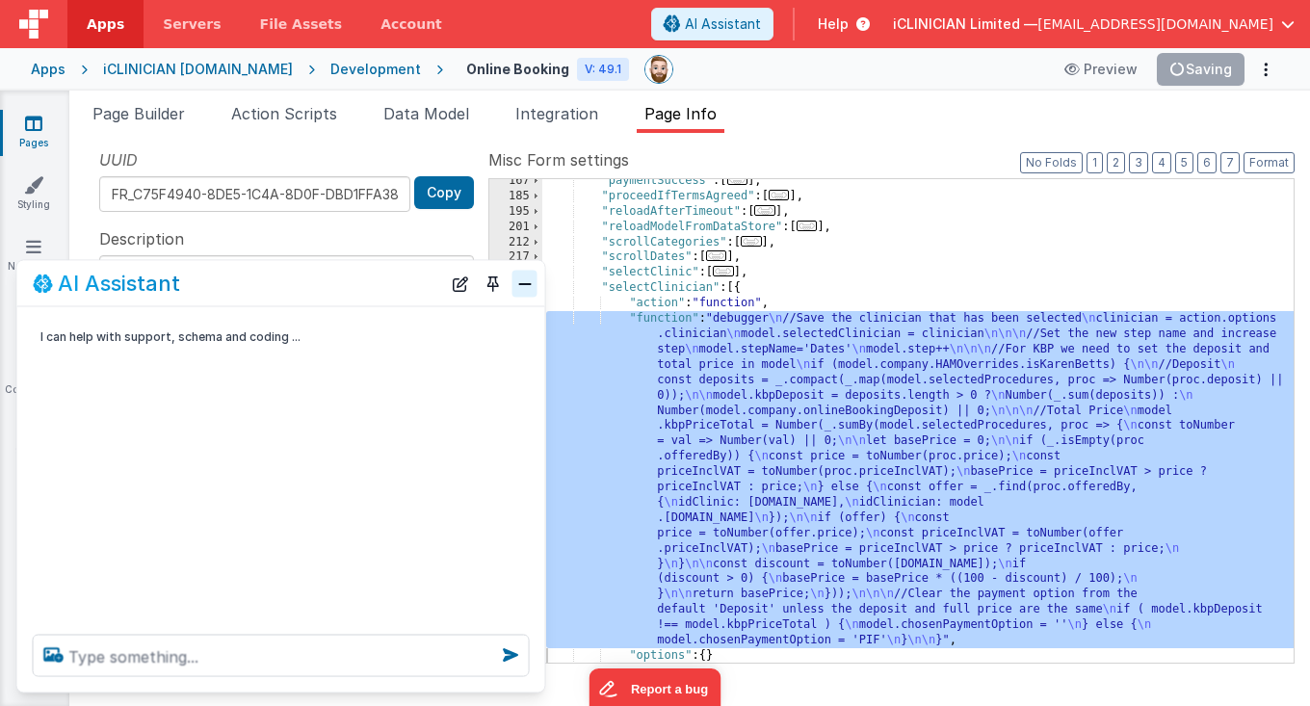
click at [525, 284] on button "Close" at bounding box center [525, 283] width 25 height 27
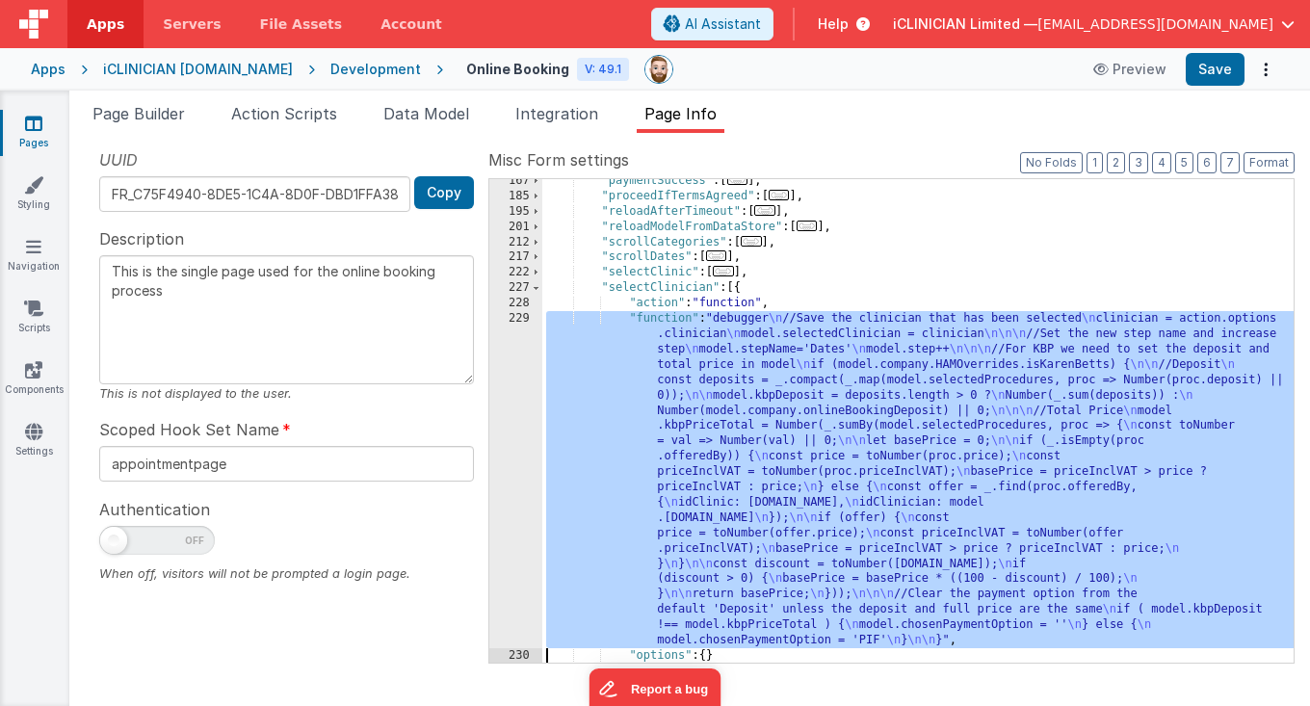
click at [709, 477] on div ""paymentSuccess" : [ ... ] , "proceedIfTermsAgreed" : [ ... ] , "reloadAfterTim…" at bounding box center [918, 430] width 752 height 515
click at [519, 465] on div "229" at bounding box center [515, 479] width 53 height 337
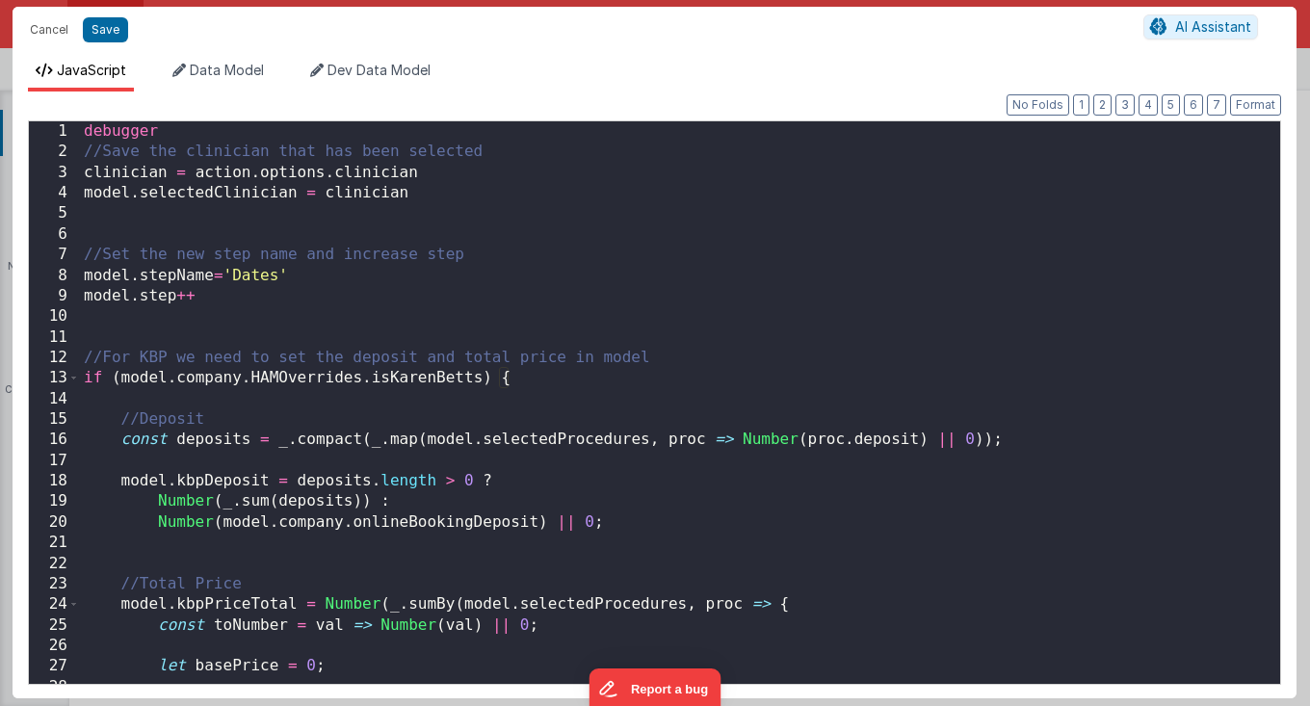
click at [524, 439] on div "debugger //Save the clinician that has been selected clinician = action . optio…" at bounding box center [680, 423] width 1200 height 605
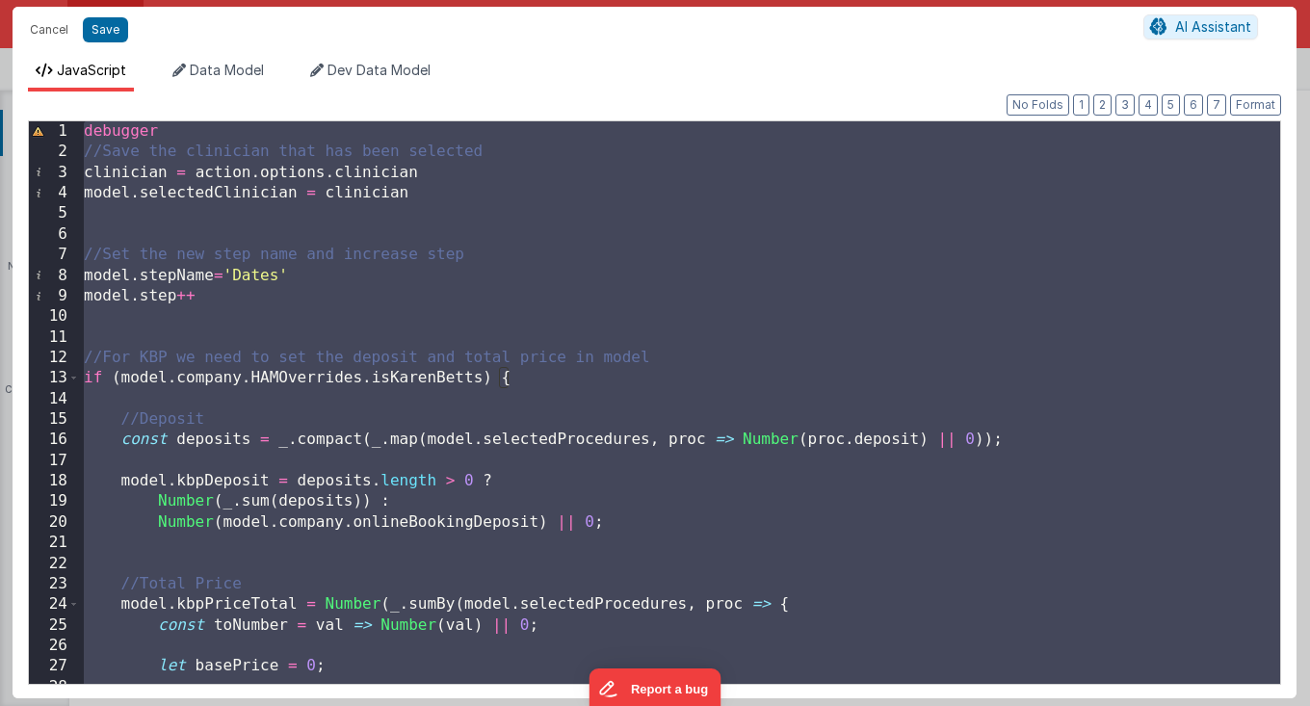
scroll to position [1083, 0]
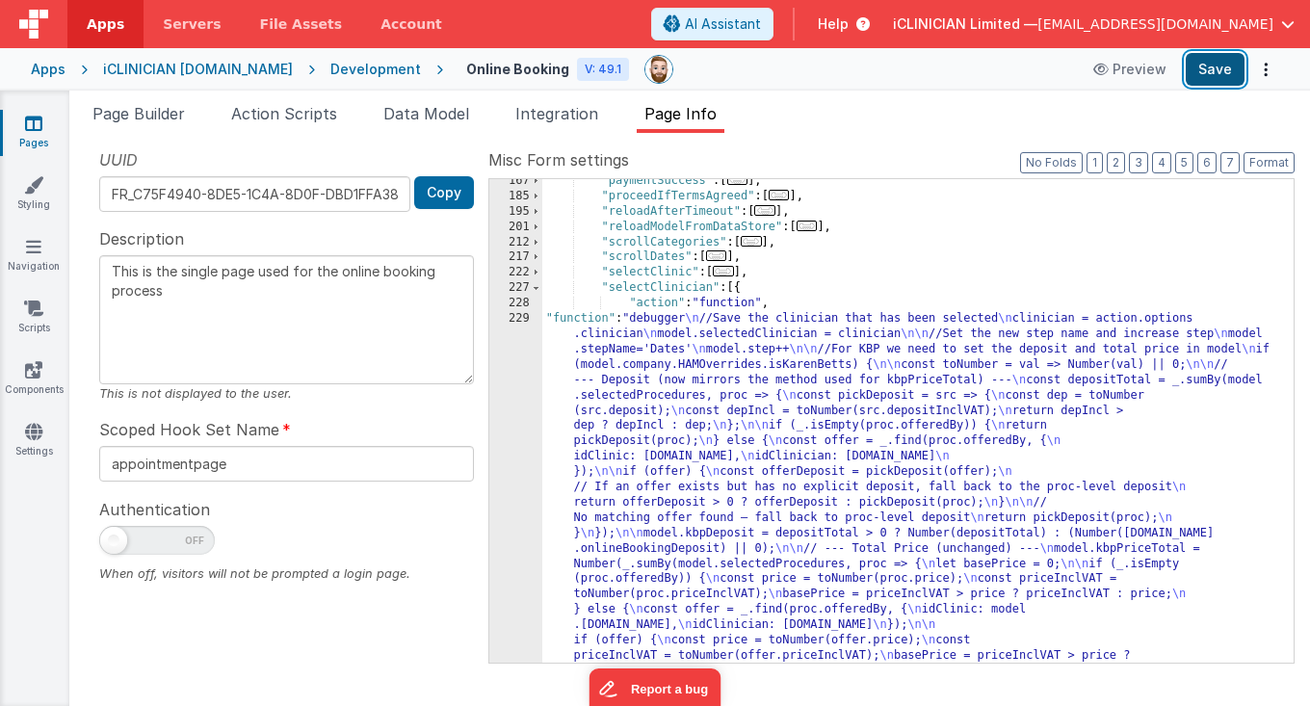
click at [1213, 82] on button "Save" at bounding box center [1215, 69] width 59 height 33
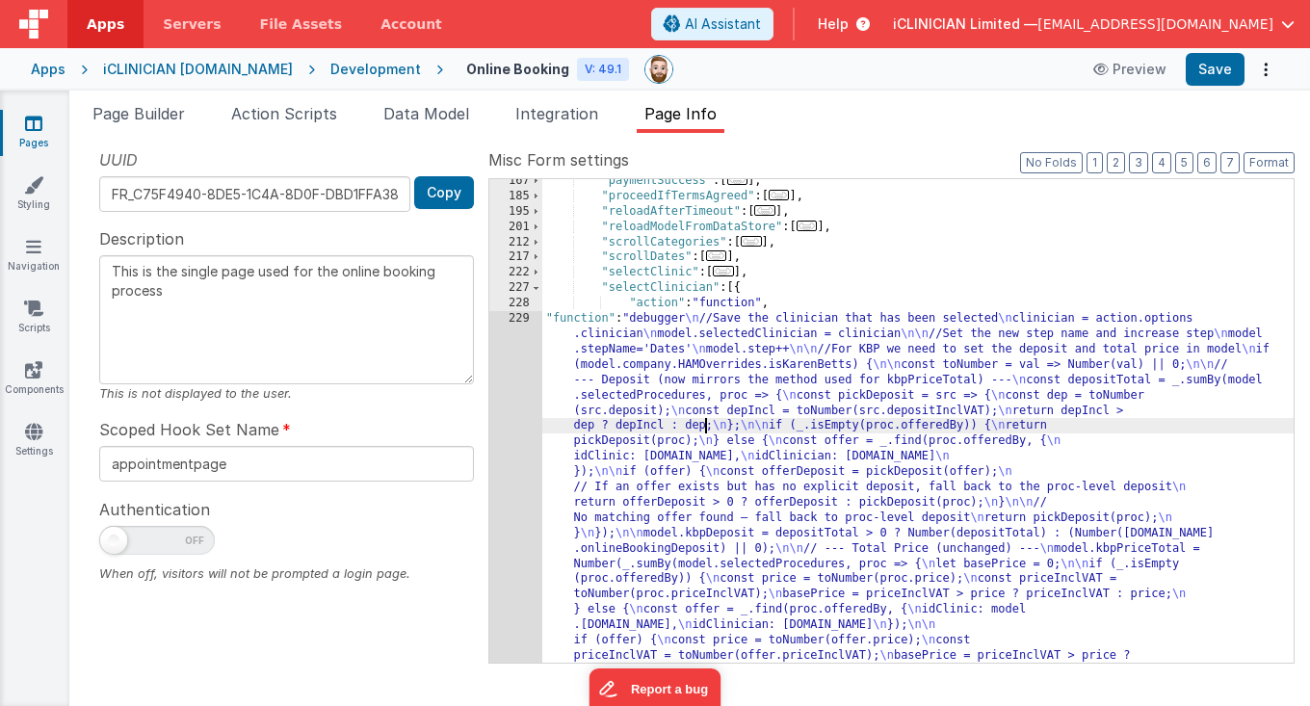
click at [706, 424] on div ""paymentSuccess" : [ ... ] , "proceedIfTermsAgreed" : [ ... ] , "reloadAfterTim…" at bounding box center [918, 645] width 752 height 944
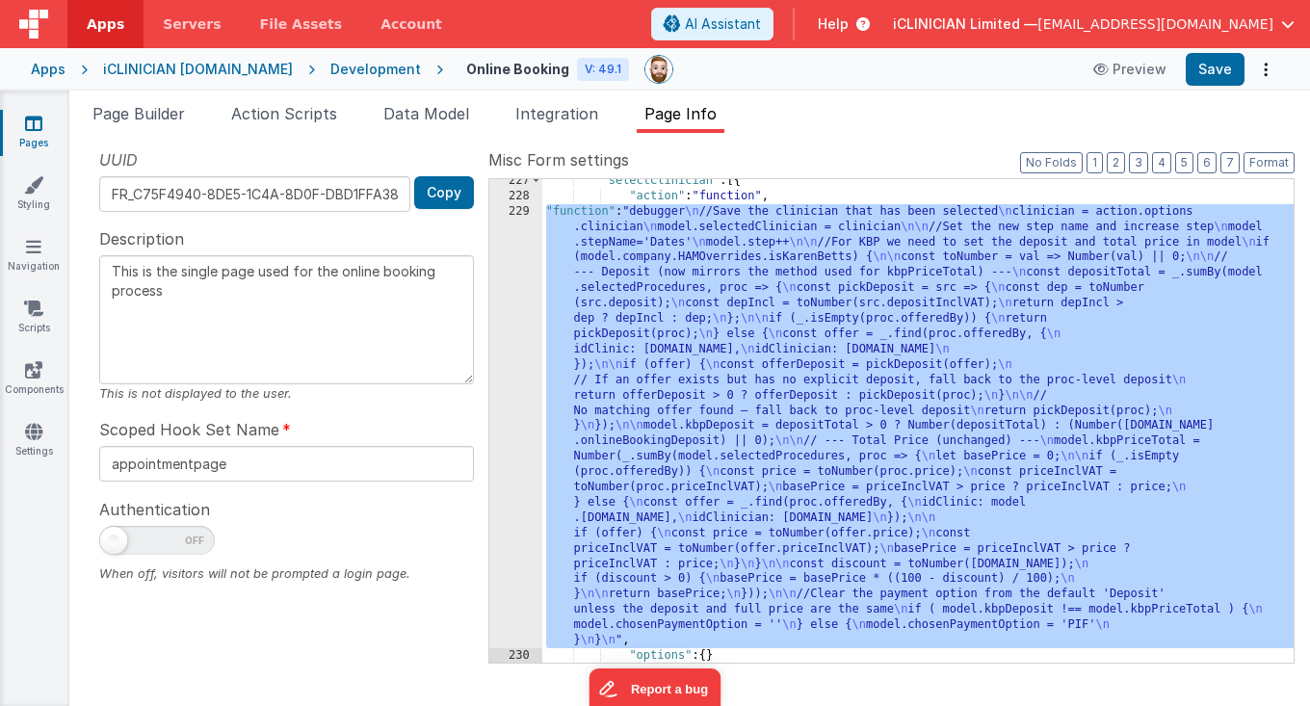
click at [514, 448] on div "229" at bounding box center [515, 426] width 53 height 444
click at [811, 328] on div ""selectClinician" : [{ "action" : "function" , "function" : "debugger \n //Save…" at bounding box center [918, 430] width 752 height 515
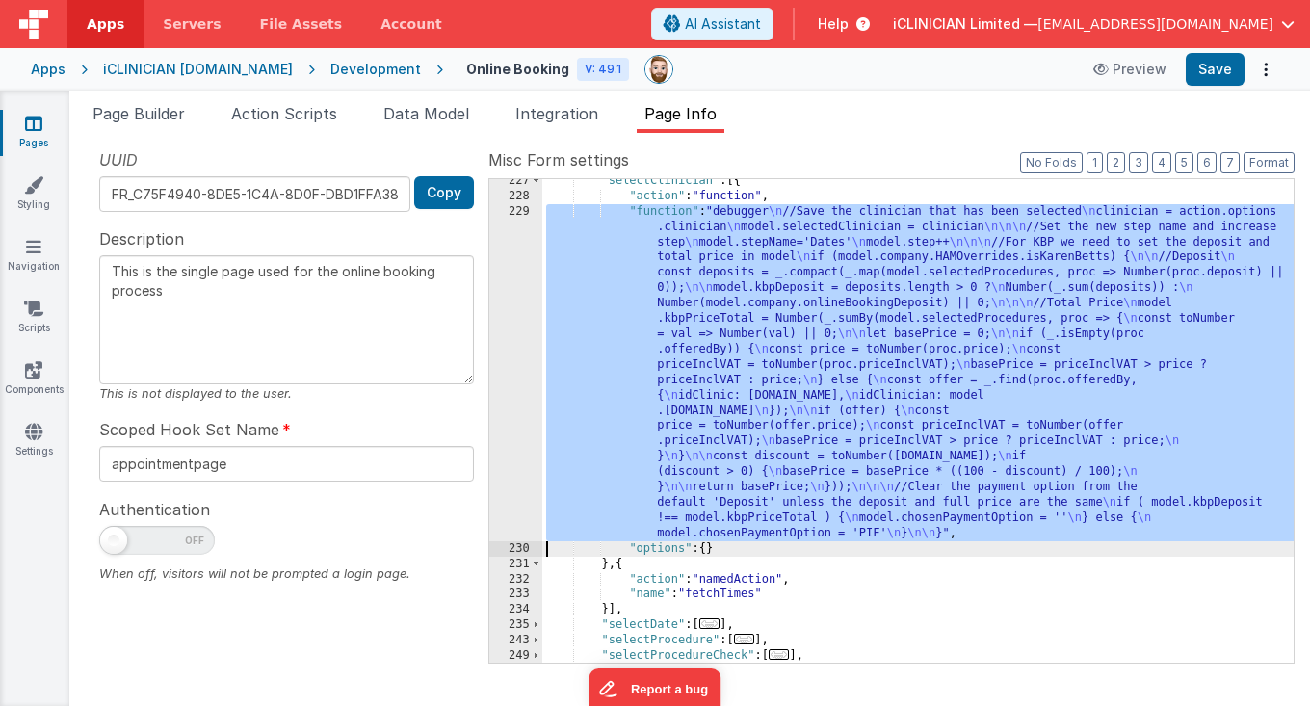
click at [509, 332] on div "229" at bounding box center [515, 372] width 53 height 337
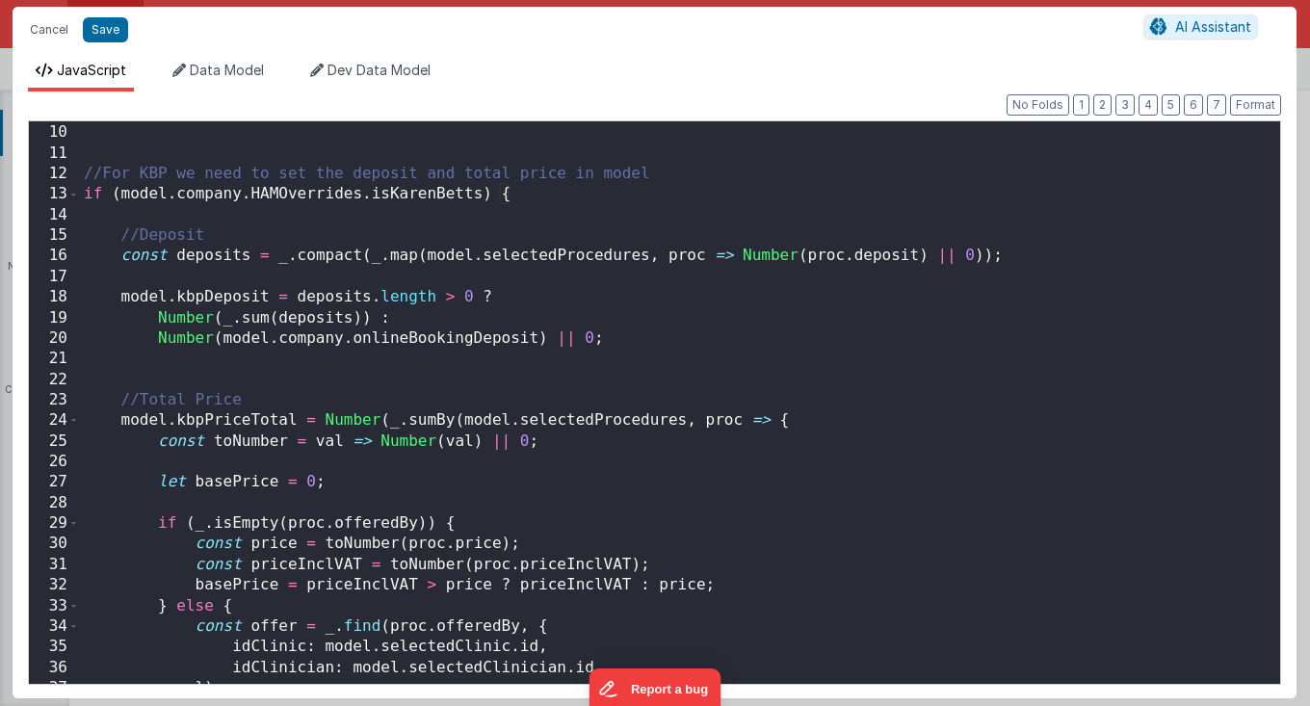
scroll to position [0, 0]
click at [618, 379] on div "model . step ++ //For KBP we need to set the deposit and total price in model i…" at bounding box center [680, 404] width 1200 height 605
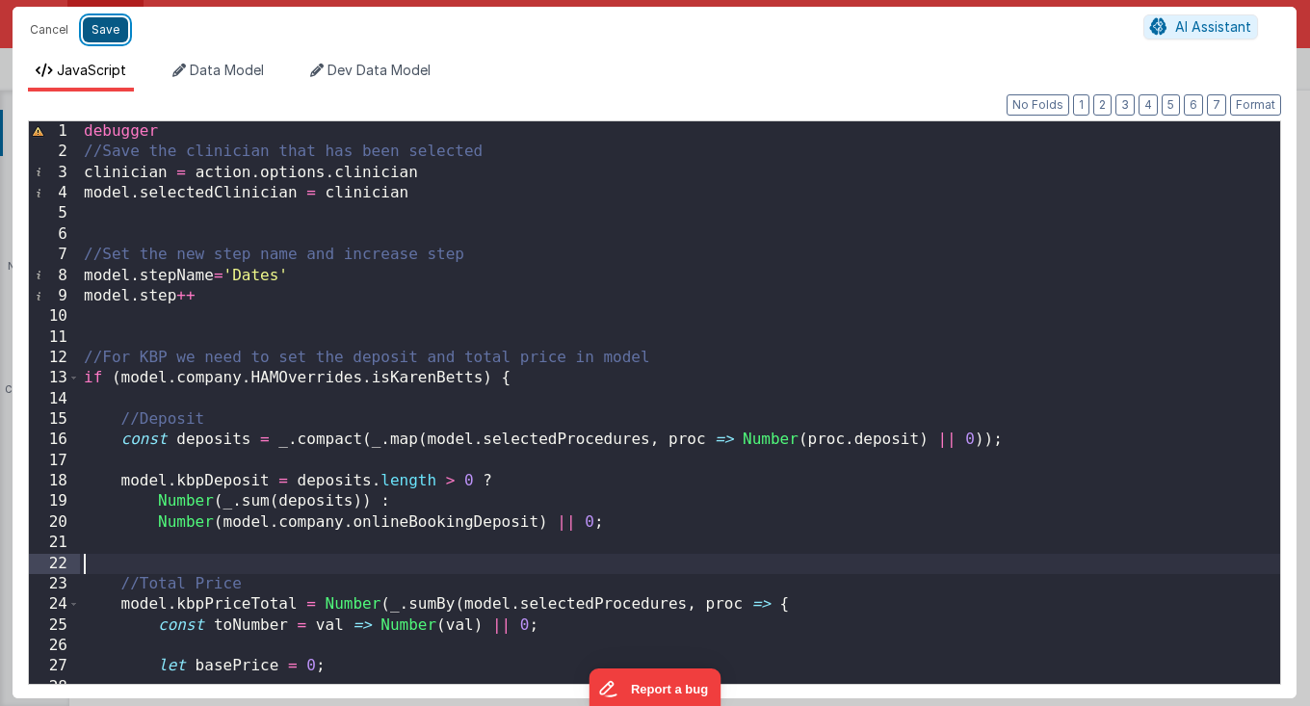
click at [98, 32] on button "Save" at bounding box center [105, 29] width 45 height 25
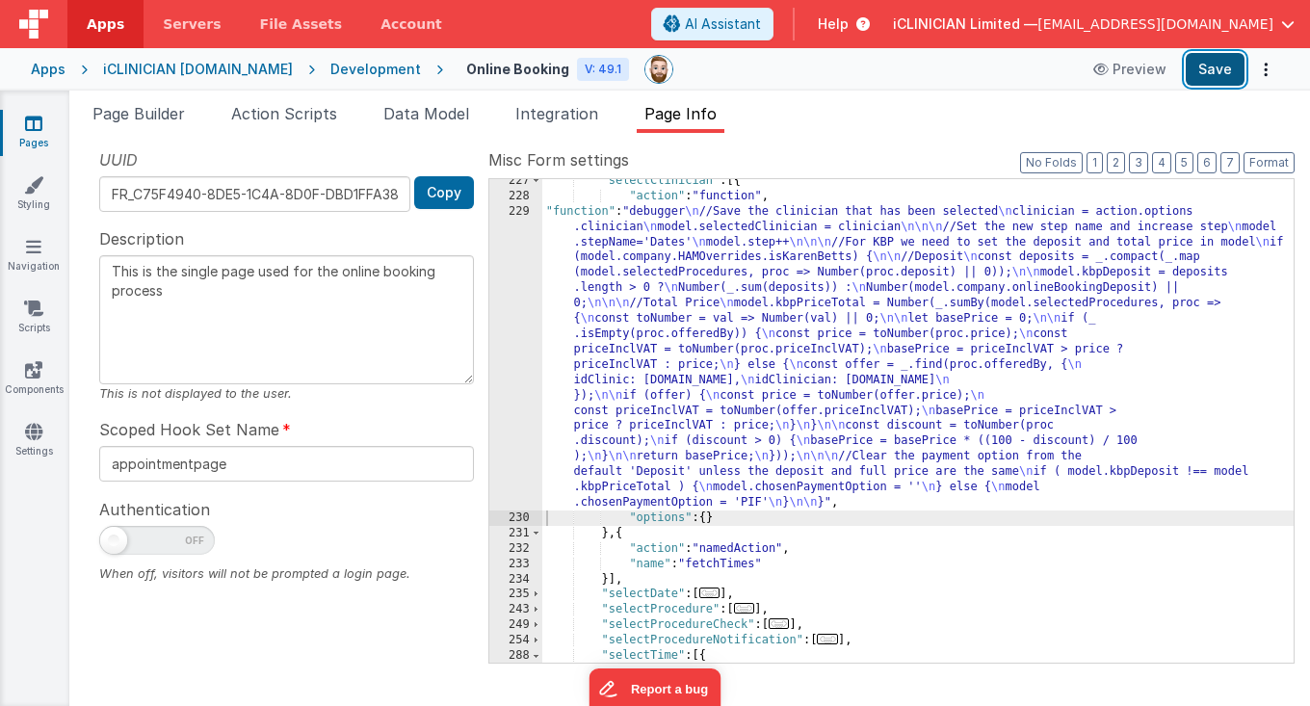
click at [1214, 60] on button "Save" at bounding box center [1215, 69] width 59 height 33
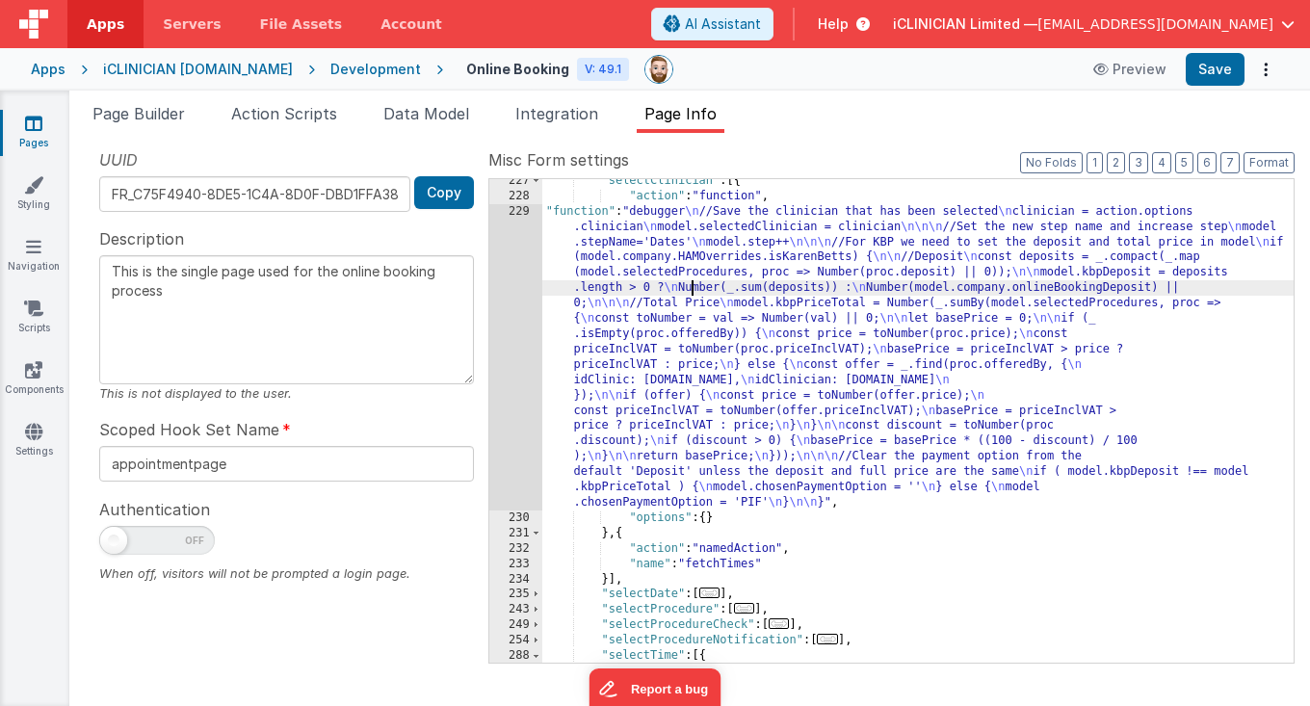
click at [694, 295] on div ""selectClinician" : [{ "action" : "function" , "function" : "debugger \n //Save…" at bounding box center [918, 430] width 752 height 515
click at [1205, 71] on button "Save" at bounding box center [1215, 69] width 59 height 33
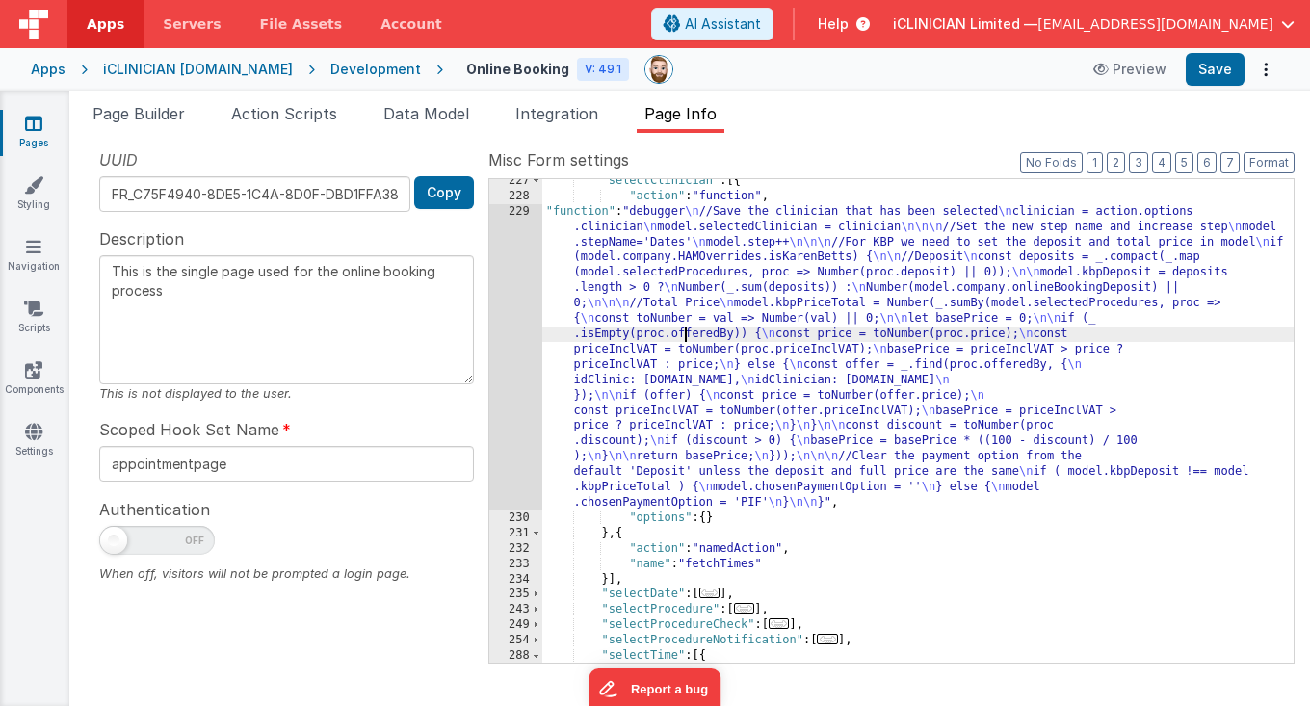
click at [682, 340] on div ""selectClinician" : [{ "action" : "function" , "function" : "debugger \n //Save…" at bounding box center [918, 430] width 752 height 515
click at [510, 356] on div "229" at bounding box center [515, 357] width 53 height 306
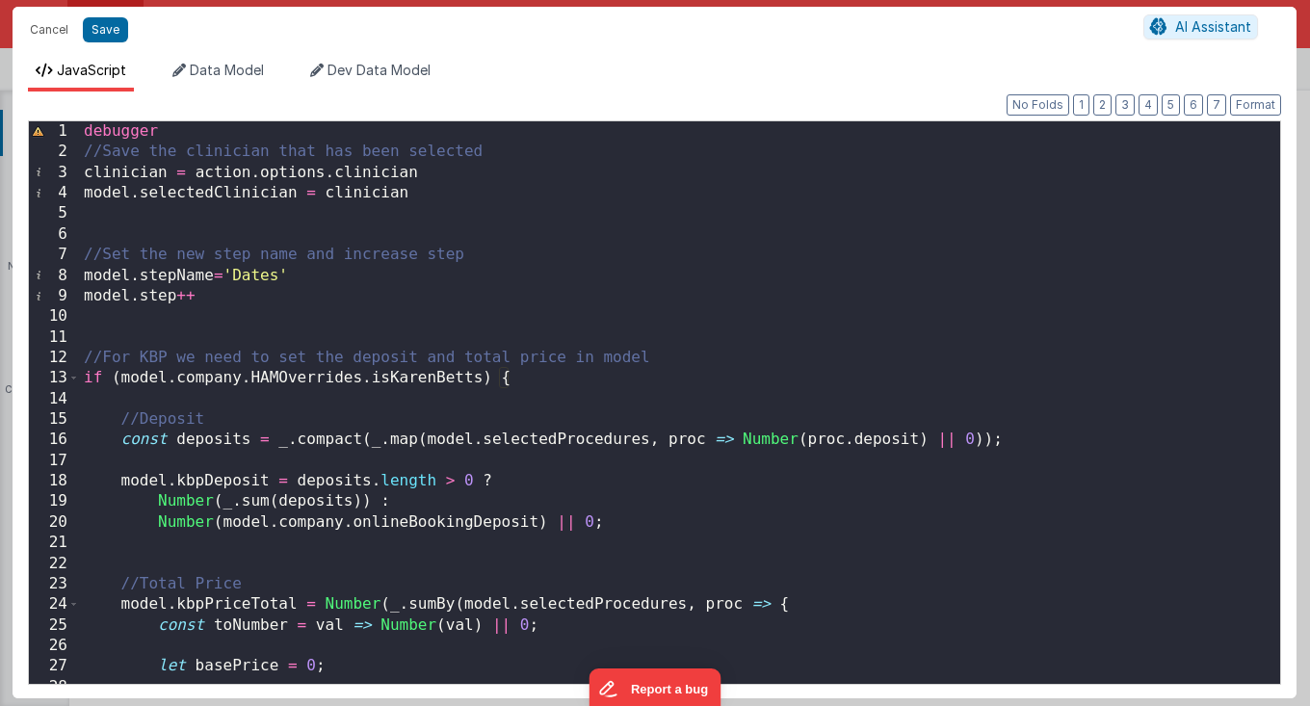
click at [602, 298] on div "debugger //Save the clinician that has been selected clinician = action . optio…" at bounding box center [680, 423] width 1200 height 605
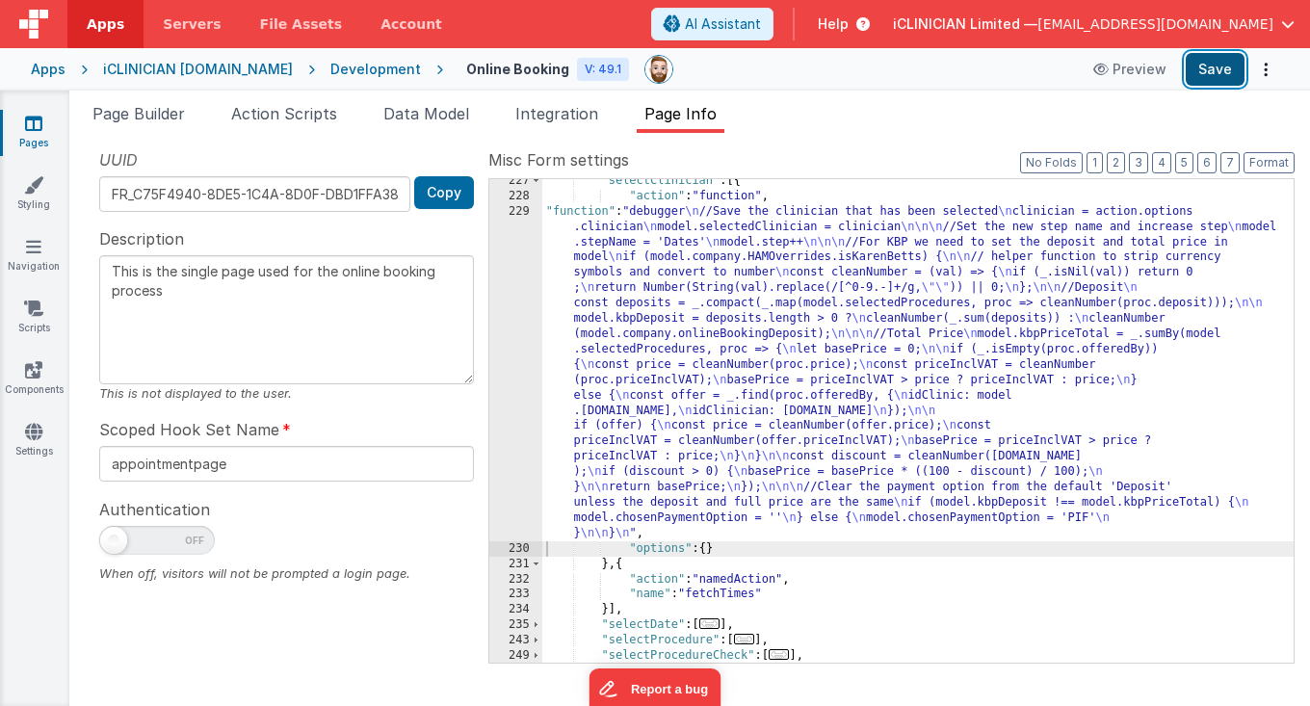
click at [1217, 73] on button "Save" at bounding box center [1215, 69] width 59 height 33
click at [1228, 70] on button "Save" at bounding box center [1215, 69] width 59 height 33
click at [669, 293] on div ""selectClinician" : [{ "action" : "function" , "function" : "debugger \n //Save…" at bounding box center [918, 430] width 752 height 515
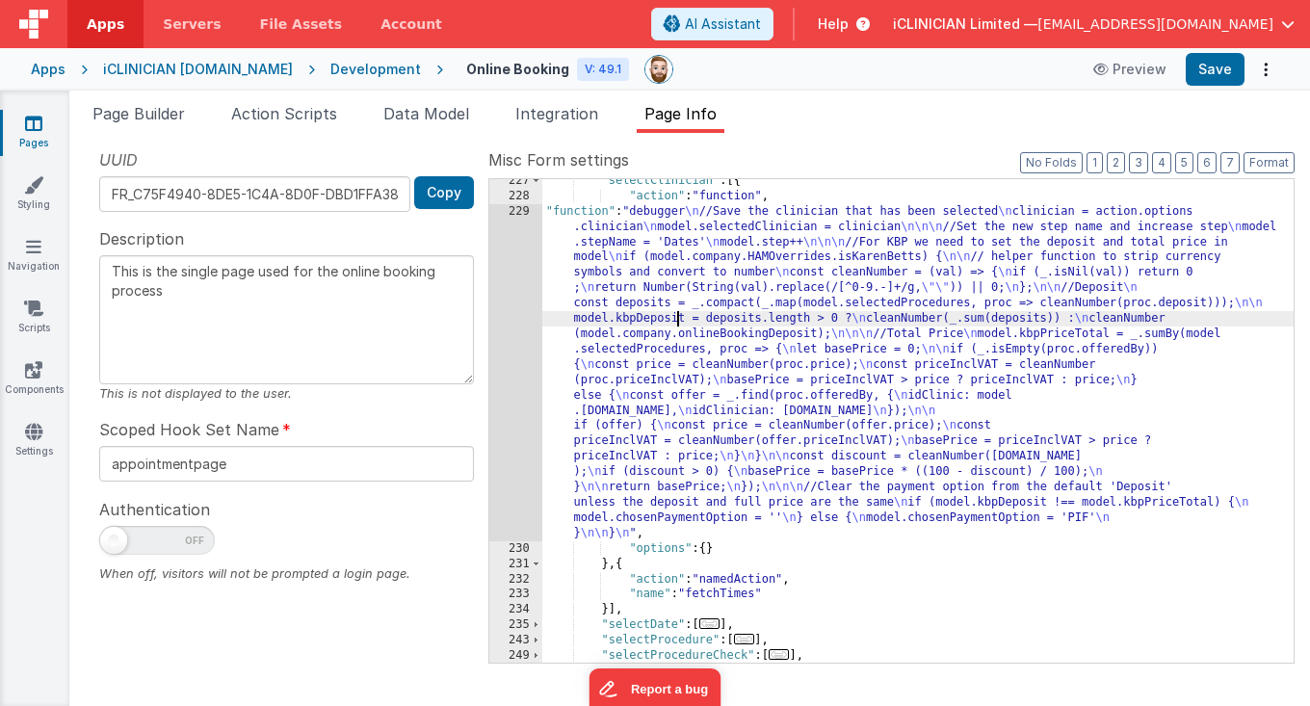
click at [677, 324] on div ""selectClinician" : [{ "action" : "function" , "function" : "debugger \n //Save…" at bounding box center [918, 430] width 752 height 515
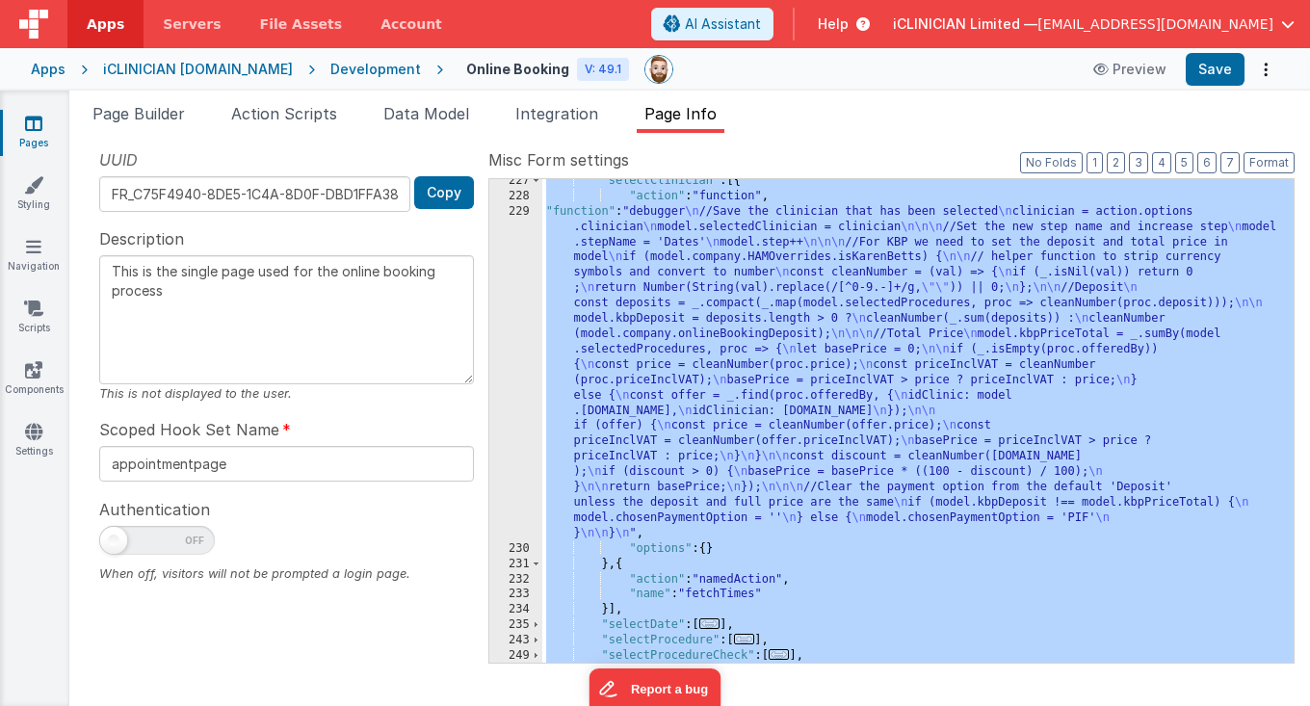
click at [195, 68] on div "iCLINICIAN [DOMAIN_NAME]" at bounding box center [198, 69] width 190 height 19
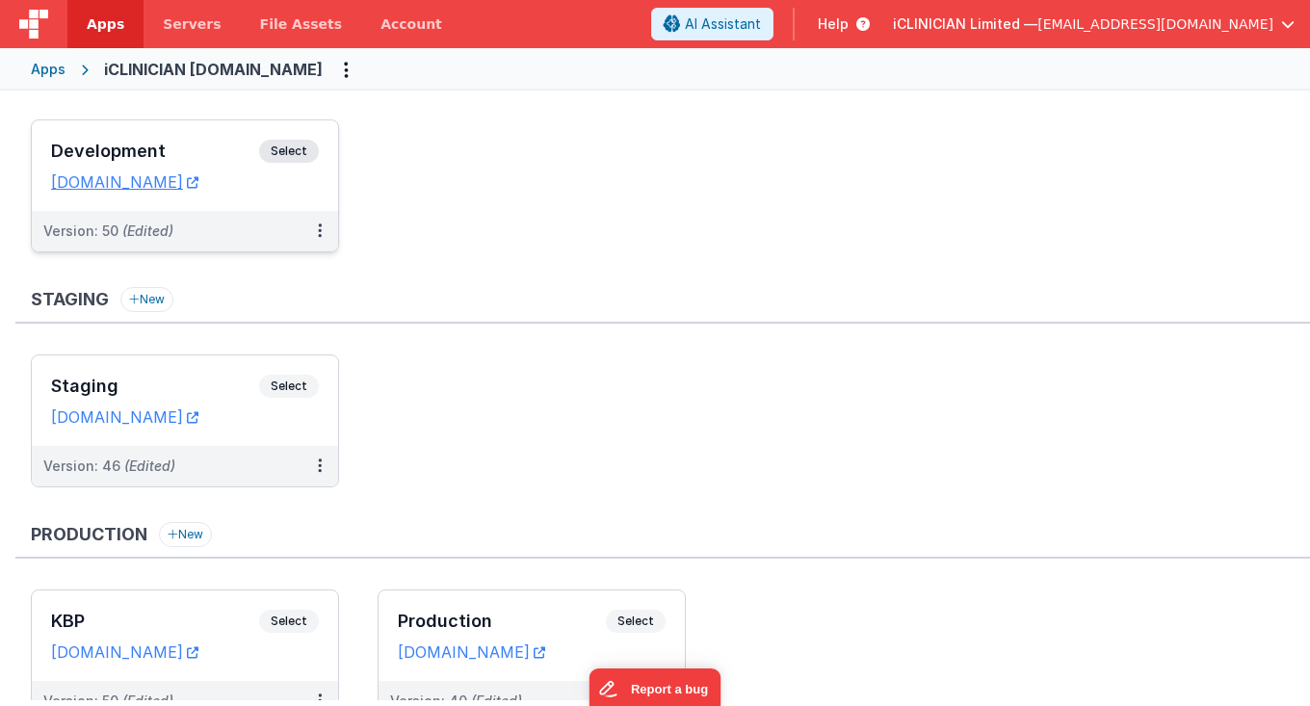
scroll to position [52, 0]
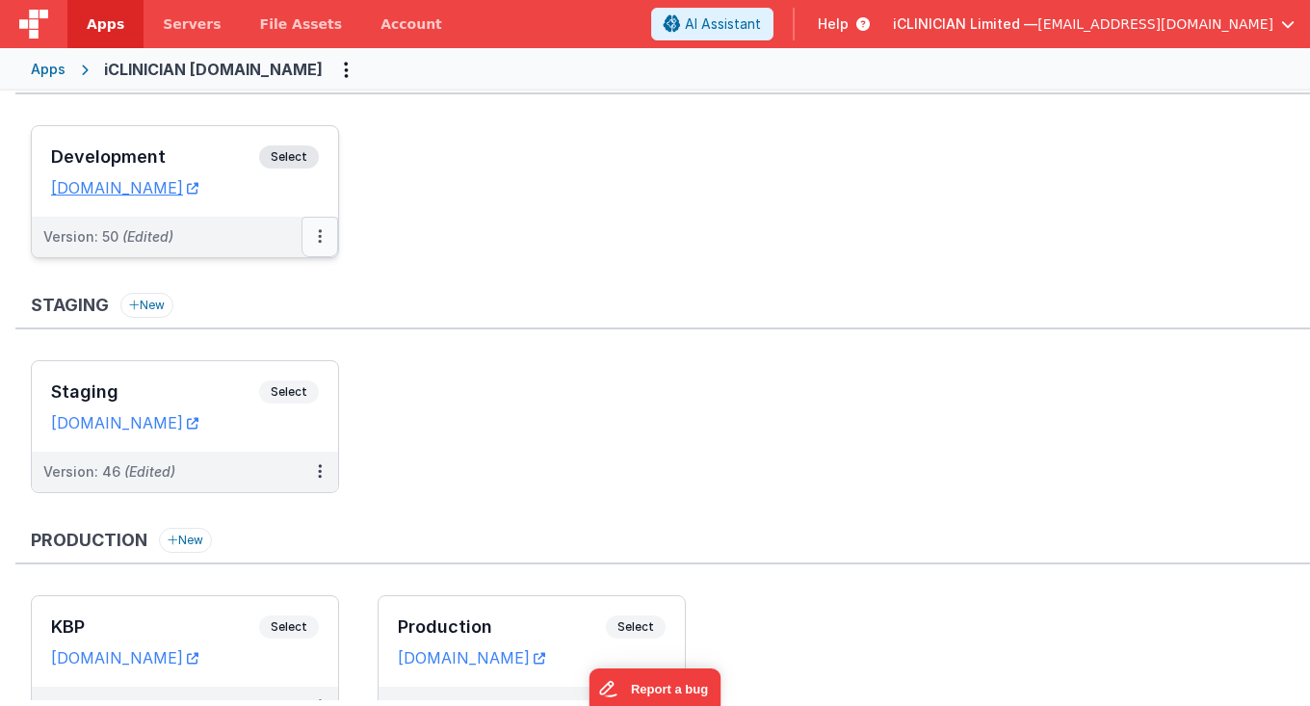
click at [319, 236] on icon at bounding box center [320, 236] width 4 height 1
click at [282, 346] on link "Deploy..." at bounding box center [254, 349] width 170 height 35
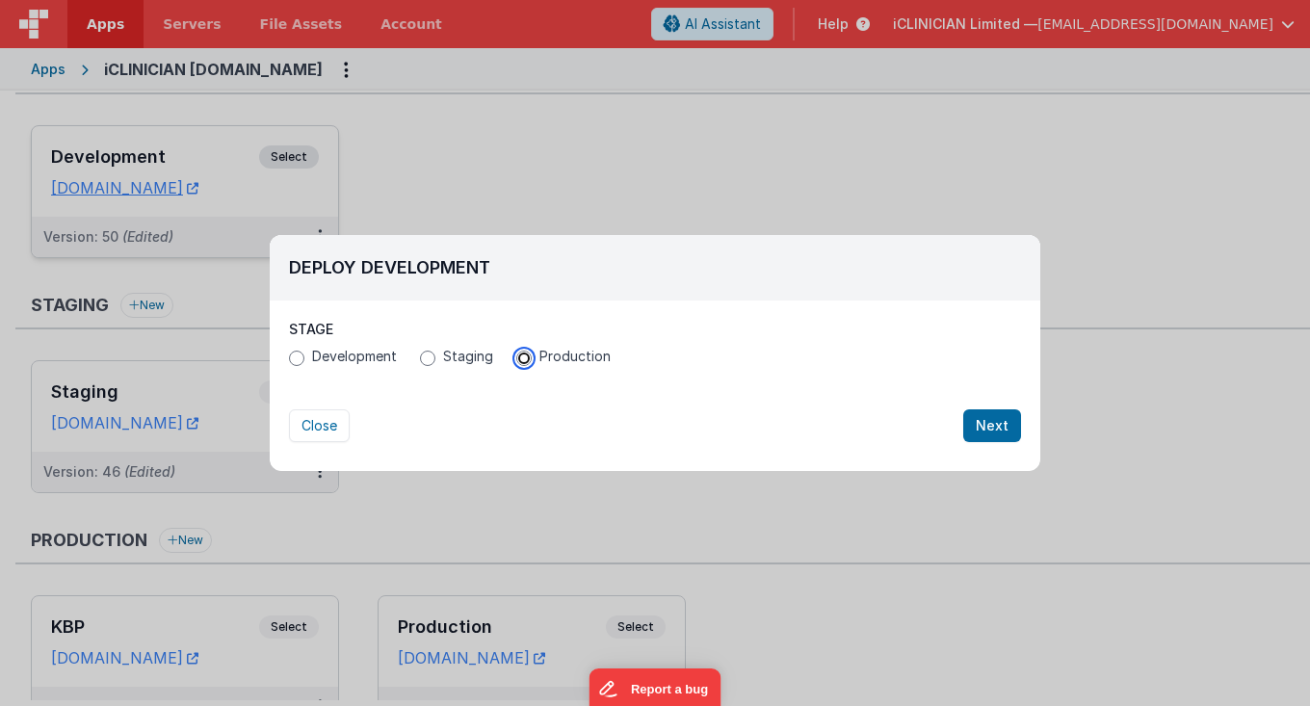
click at [522, 358] on input "Production" at bounding box center [523, 358] width 15 height 15
radio input "true"
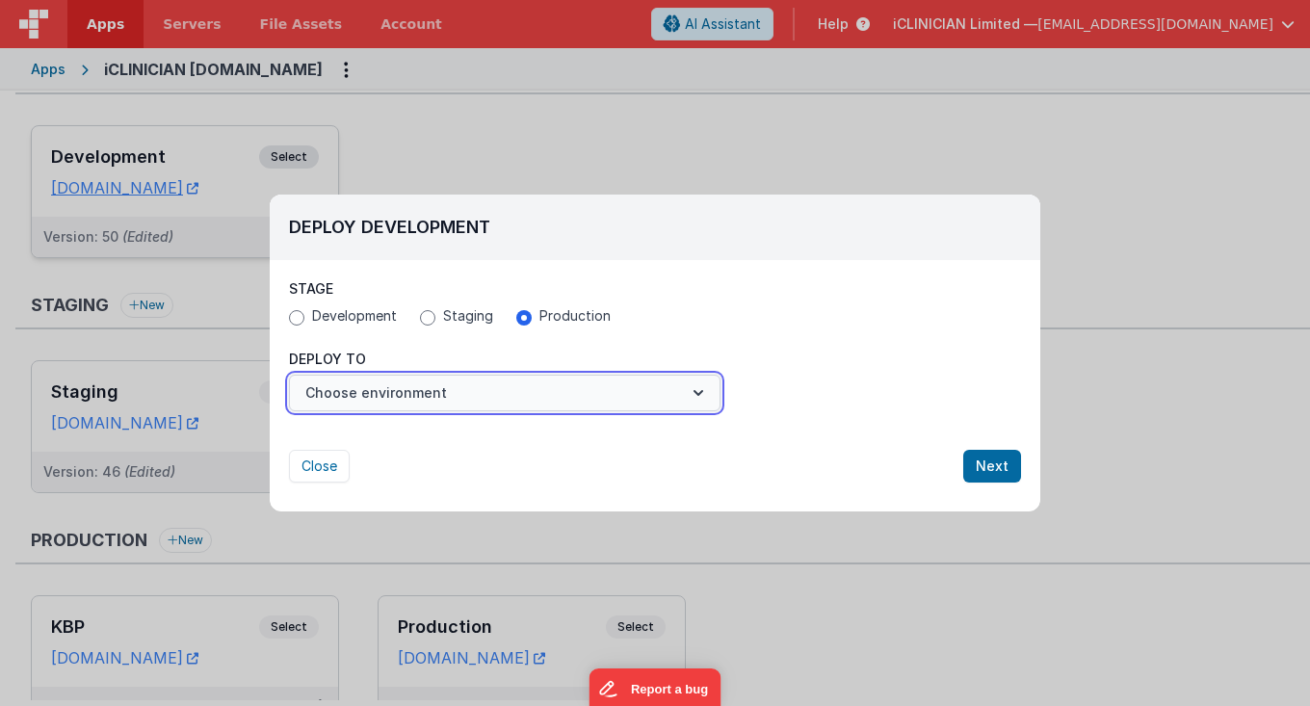
click at [478, 388] on button "Choose environment" at bounding box center [505, 393] width 432 height 37
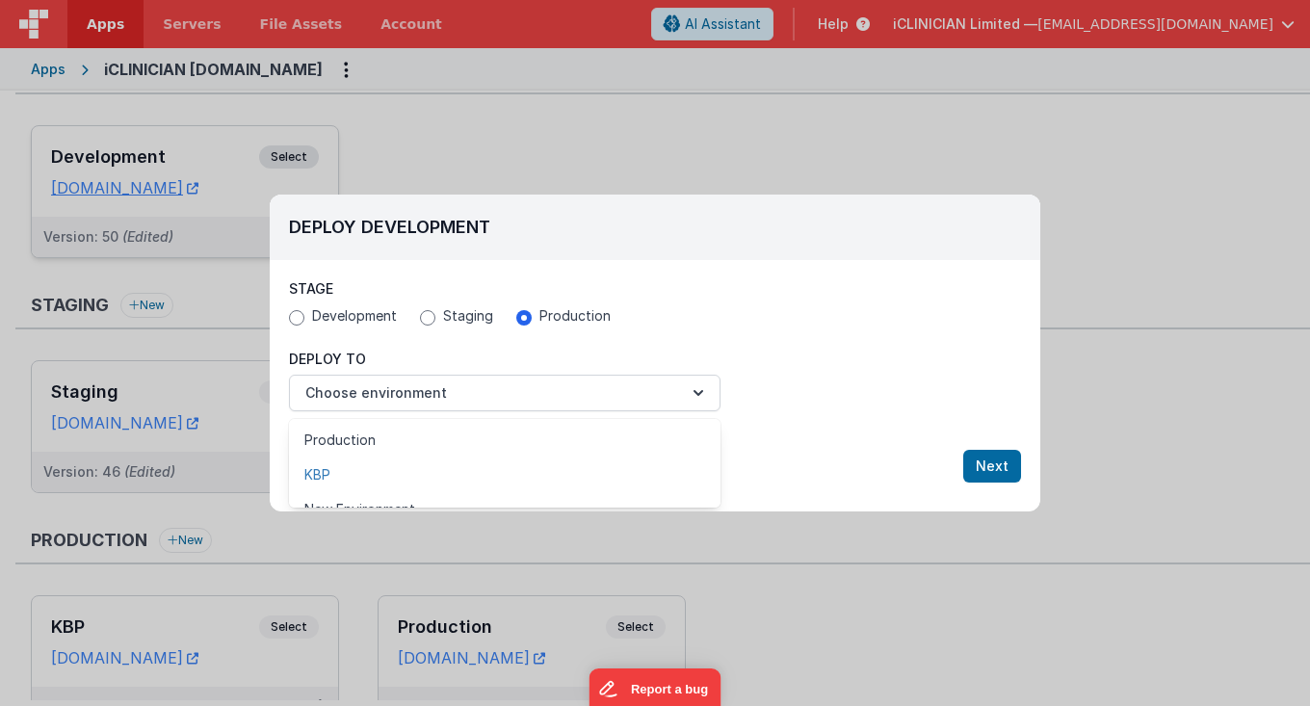
click at [410, 464] on link "KBP" at bounding box center [505, 475] width 432 height 35
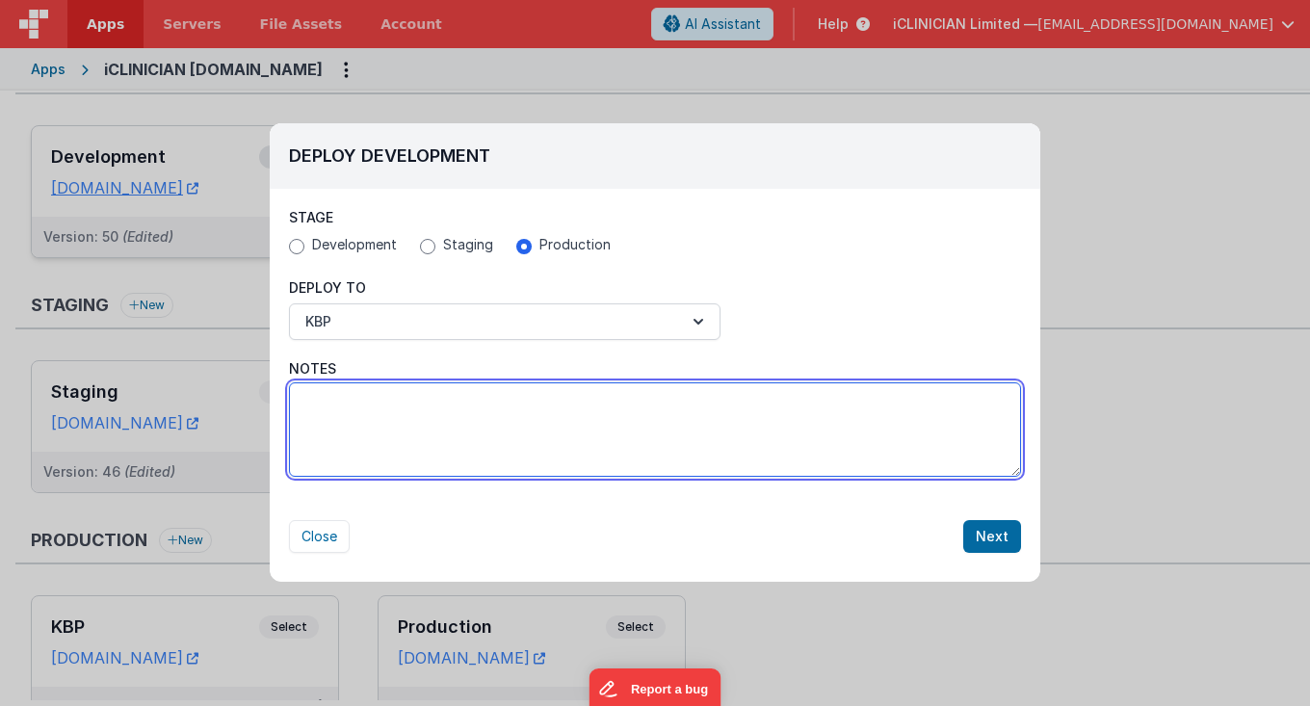
click at [410, 464] on textarea "Notes" at bounding box center [655, 429] width 732 height 94
type textarea "Fixed the issue when Deposit = Full Price"
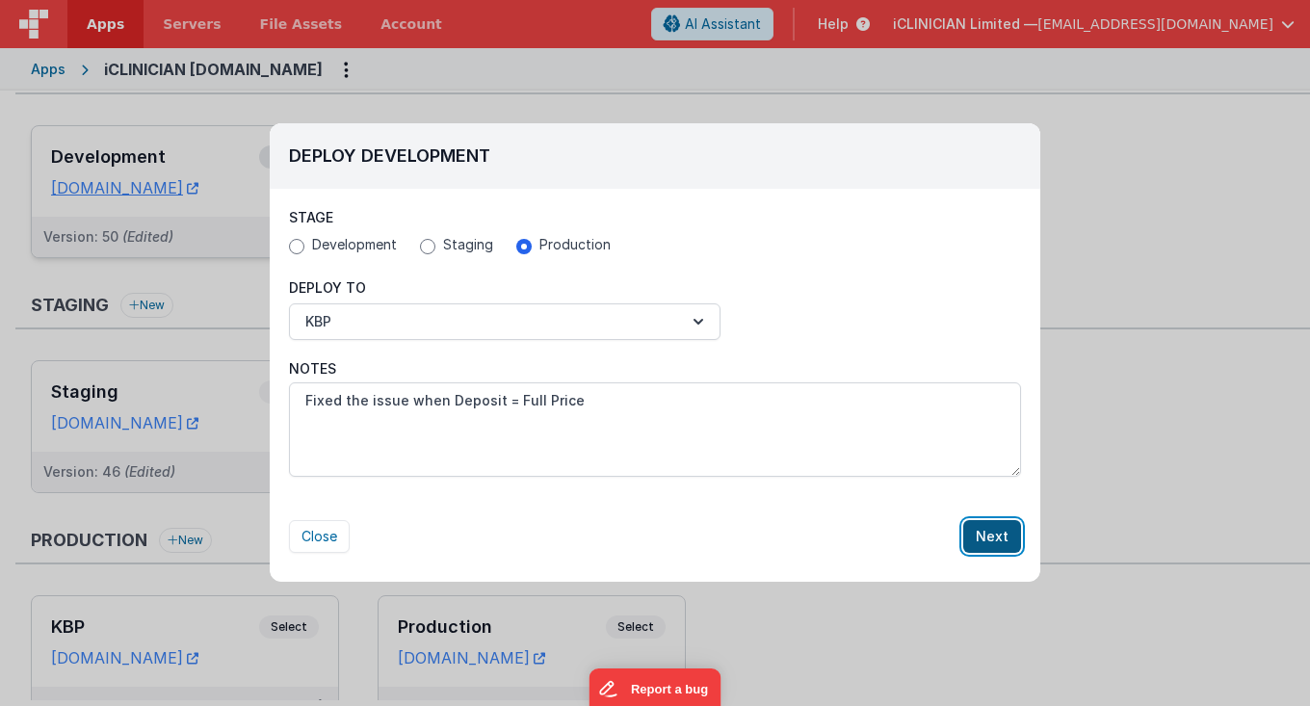
click at [991, 533] on button "Next" at bounding box center [992, 536] width 58 height 33
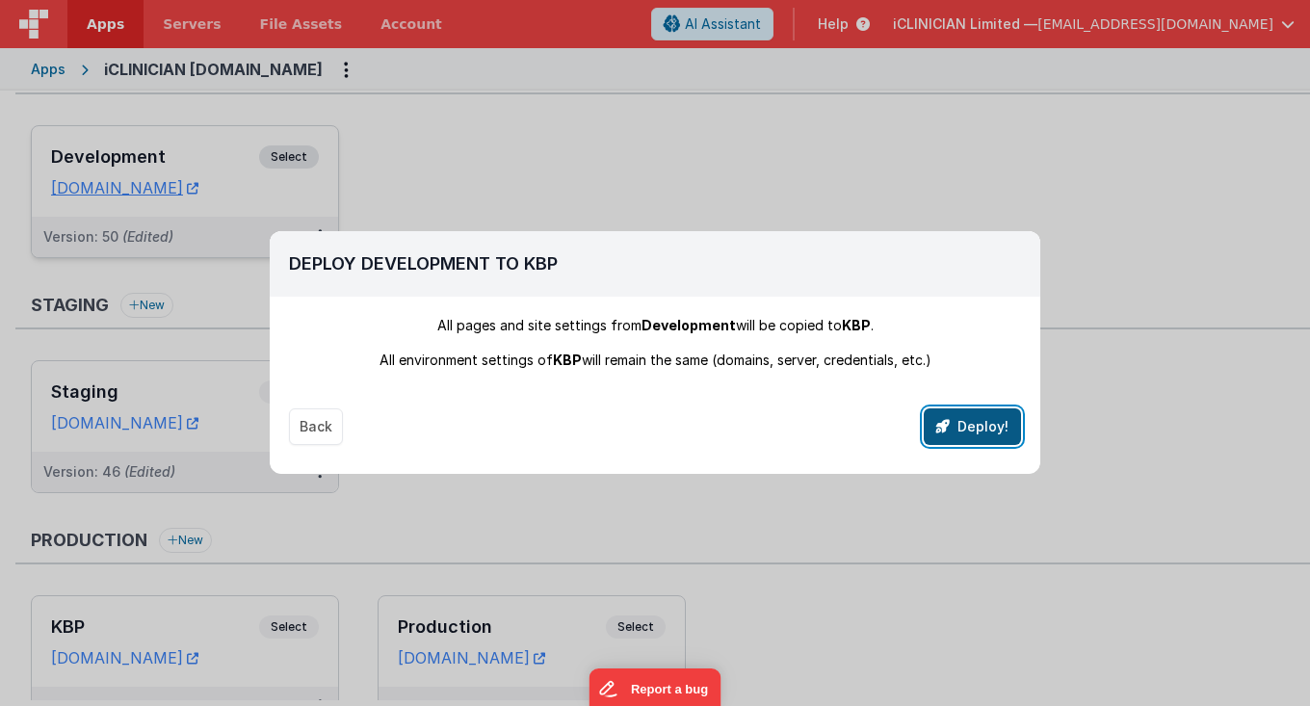
click at [988, 419] on button "Deploy!" at bounding box center [972, 426] width 97 height 37
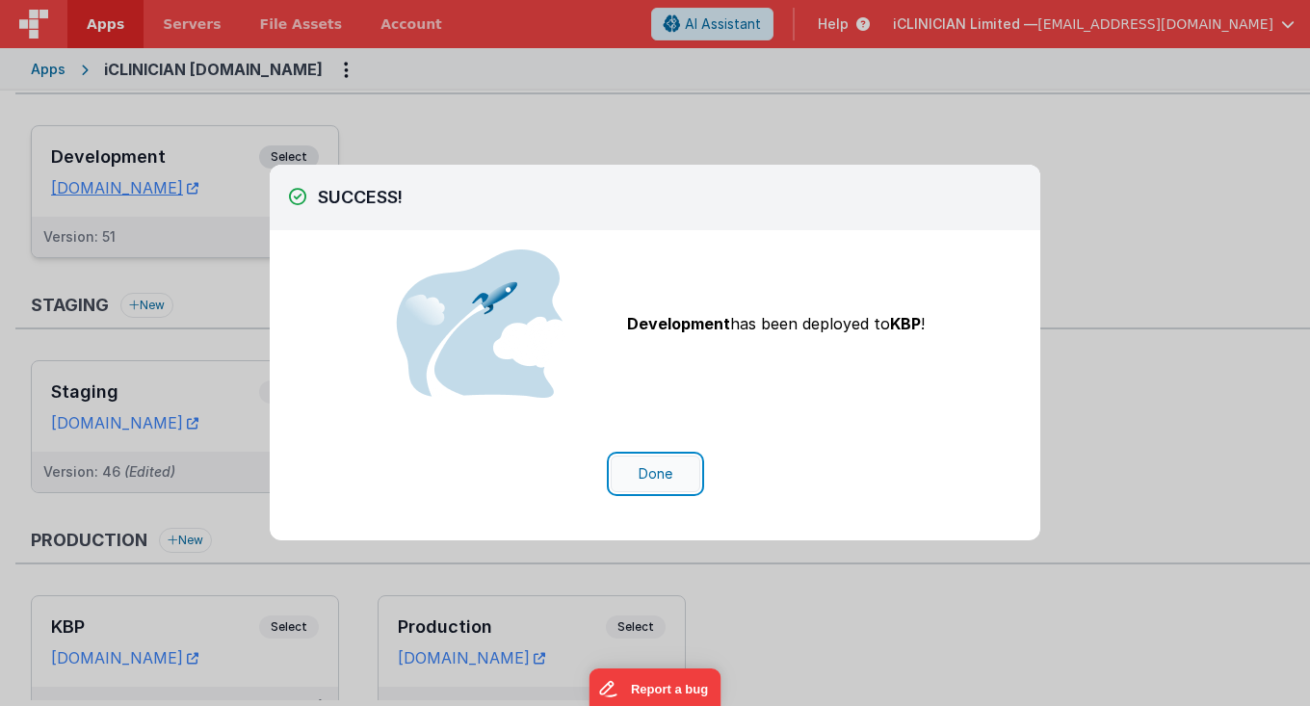
click at [660, 474] on button "Done" at bounding box center [656, 474] width 90 height 37
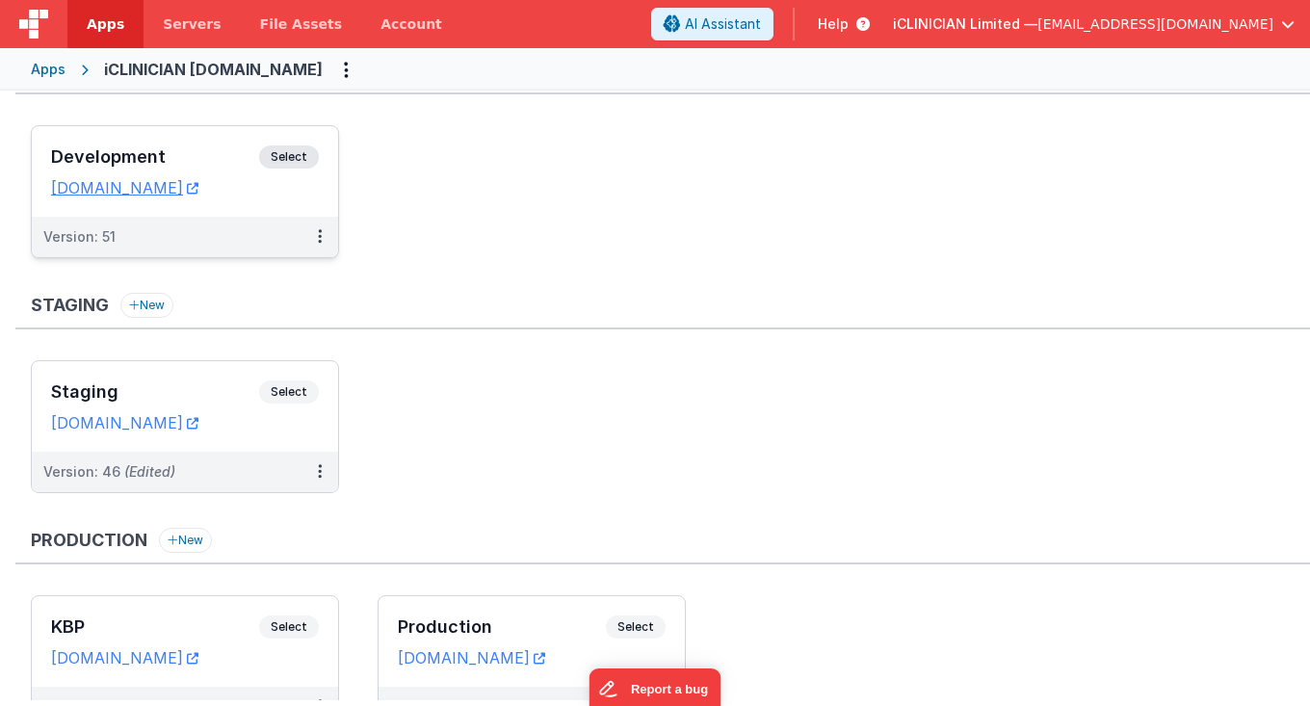
click at [51, 67] on div "Apps" at bounding box center [48, 69] width 35 height 19
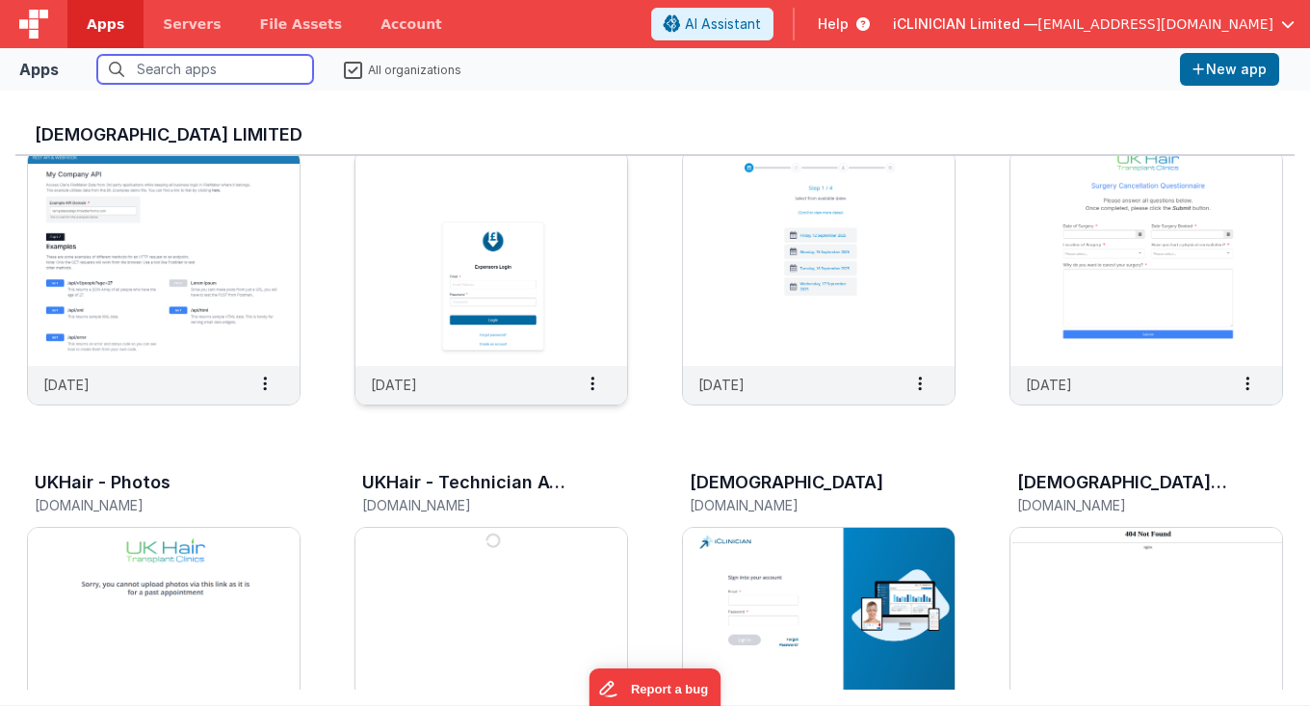
scroll to position [126, 0]
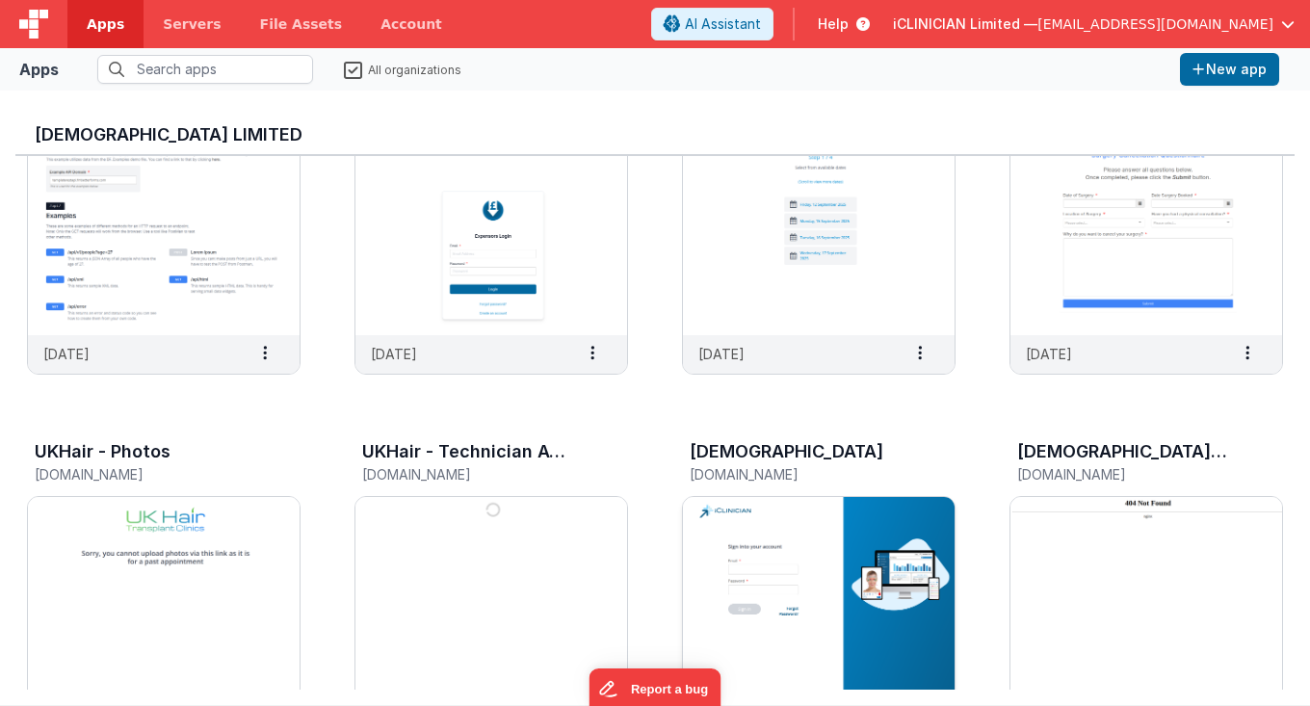
click at [739, 501] on img at bounding box center [819, 605] width 272 height 216
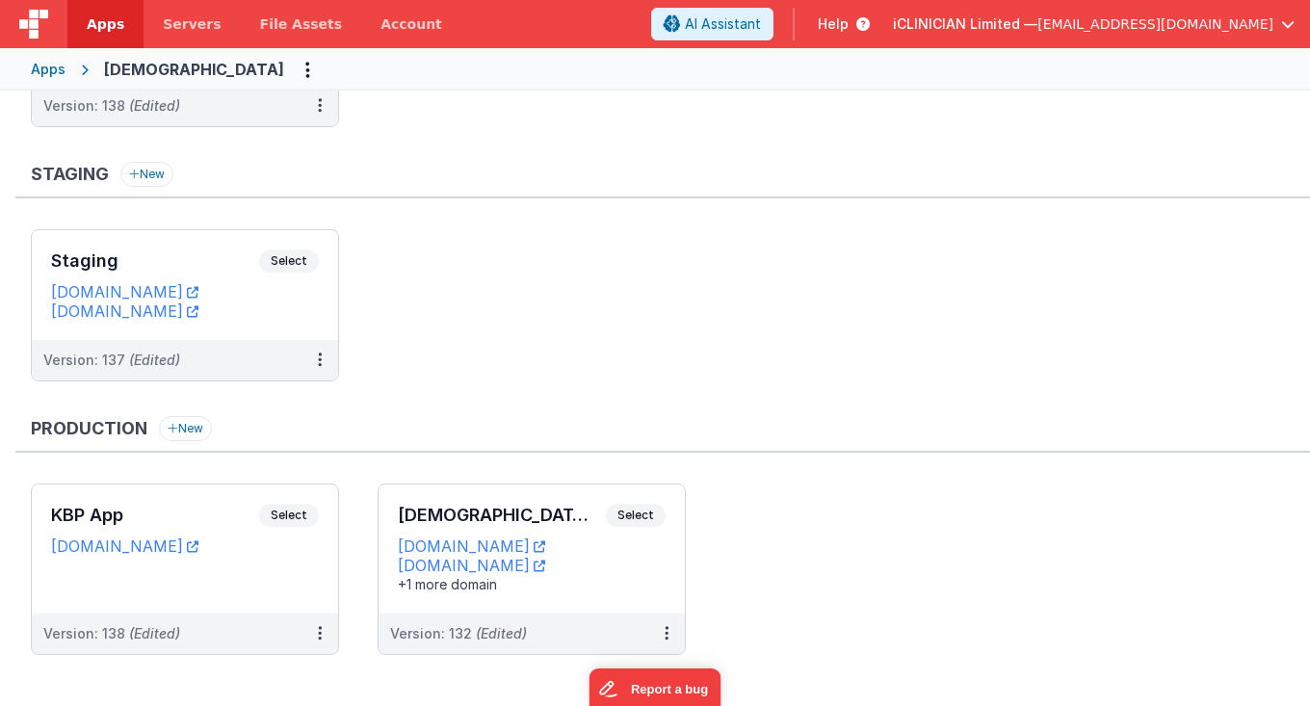
scroll to position [220, 0]
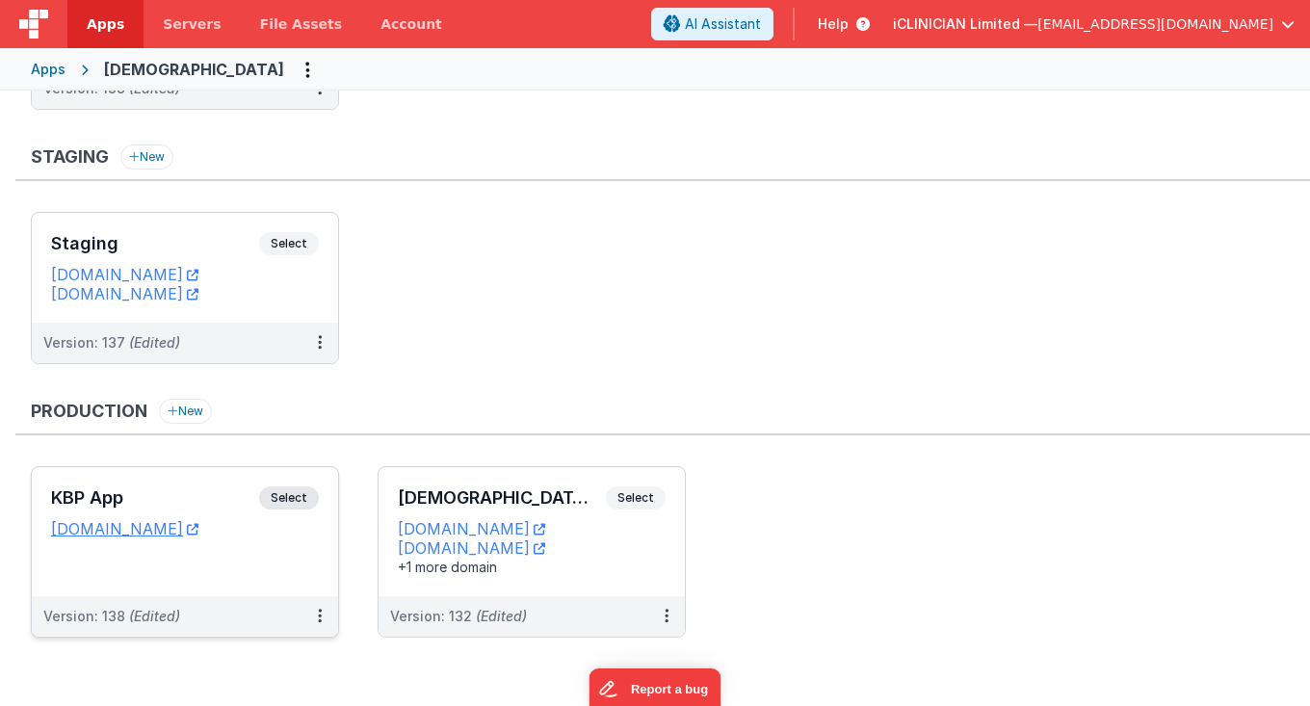
click at [244, 562] on div "KBP App Select URLs [DOMAIN_NAME]" at bounding box center [185, 531] width 306 height 129
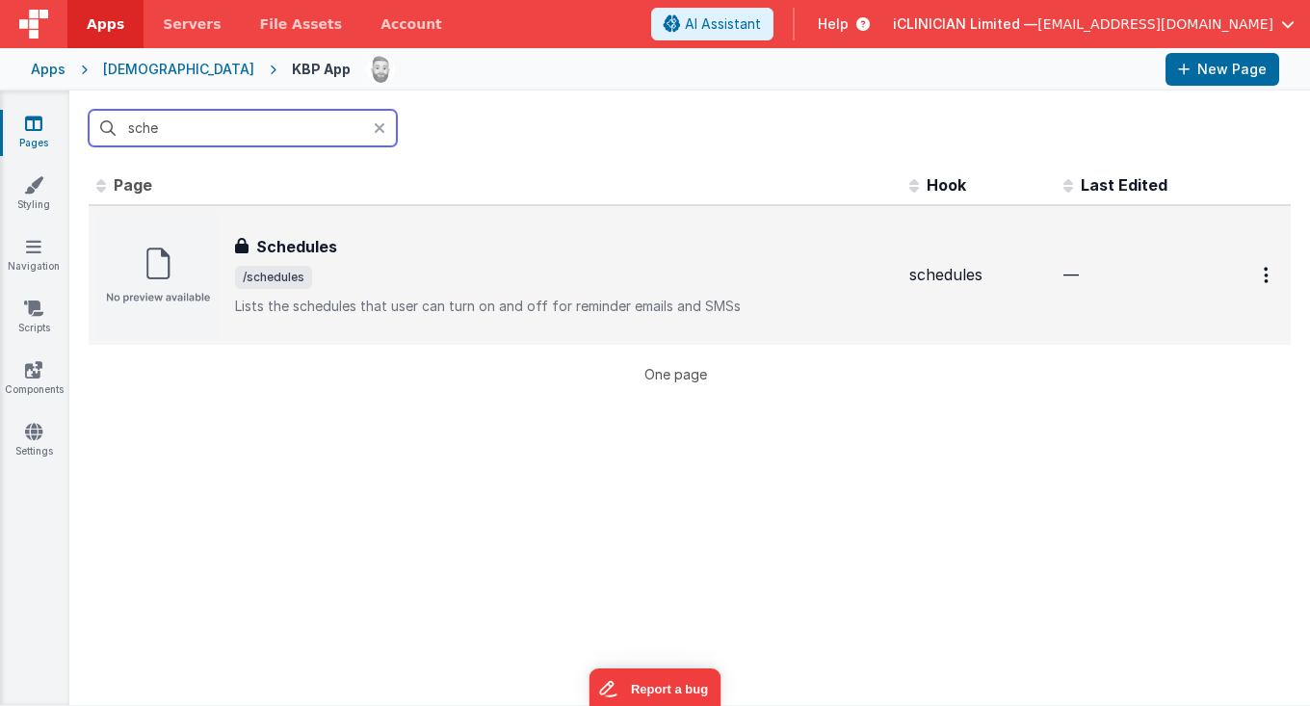
type input "sche"
click at [463, 226] on div "Schedules Schedules /schedules Lists the schedules that user can turn on and of…" at bounding box center [495, 275] width 798 height 123
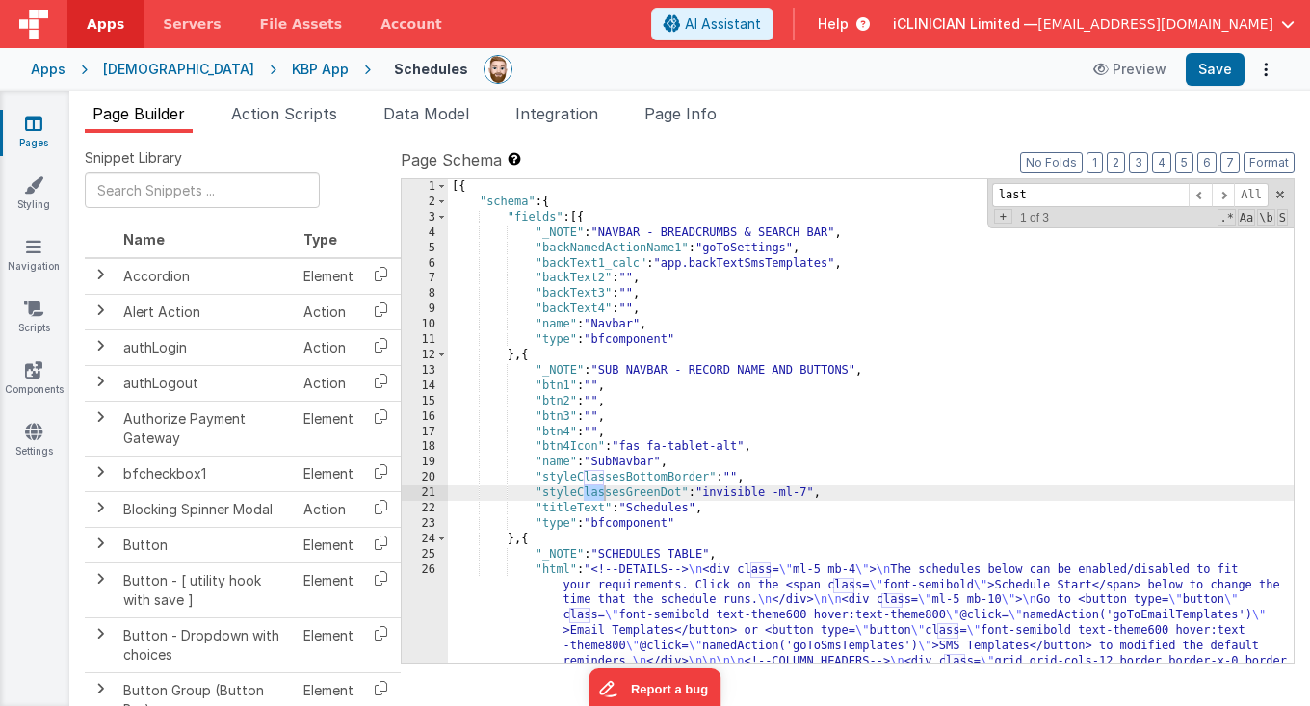
scroll to position [371, 0]
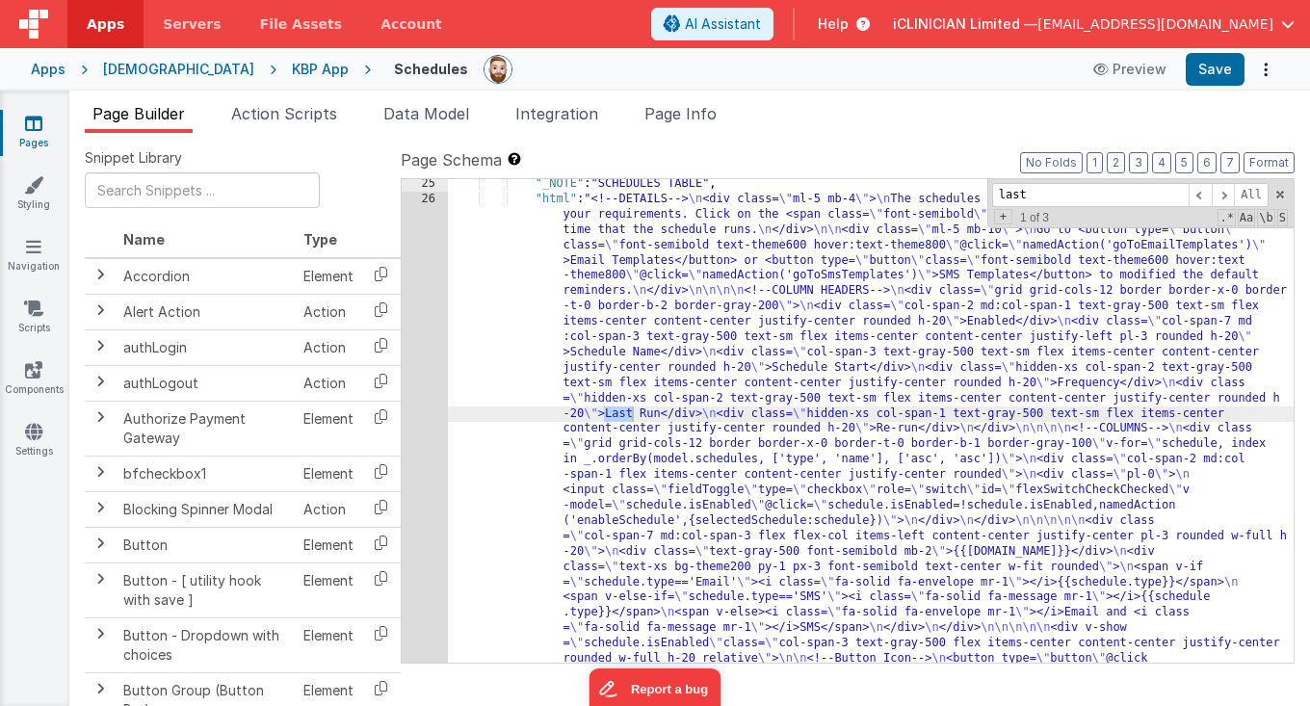
type input "last"
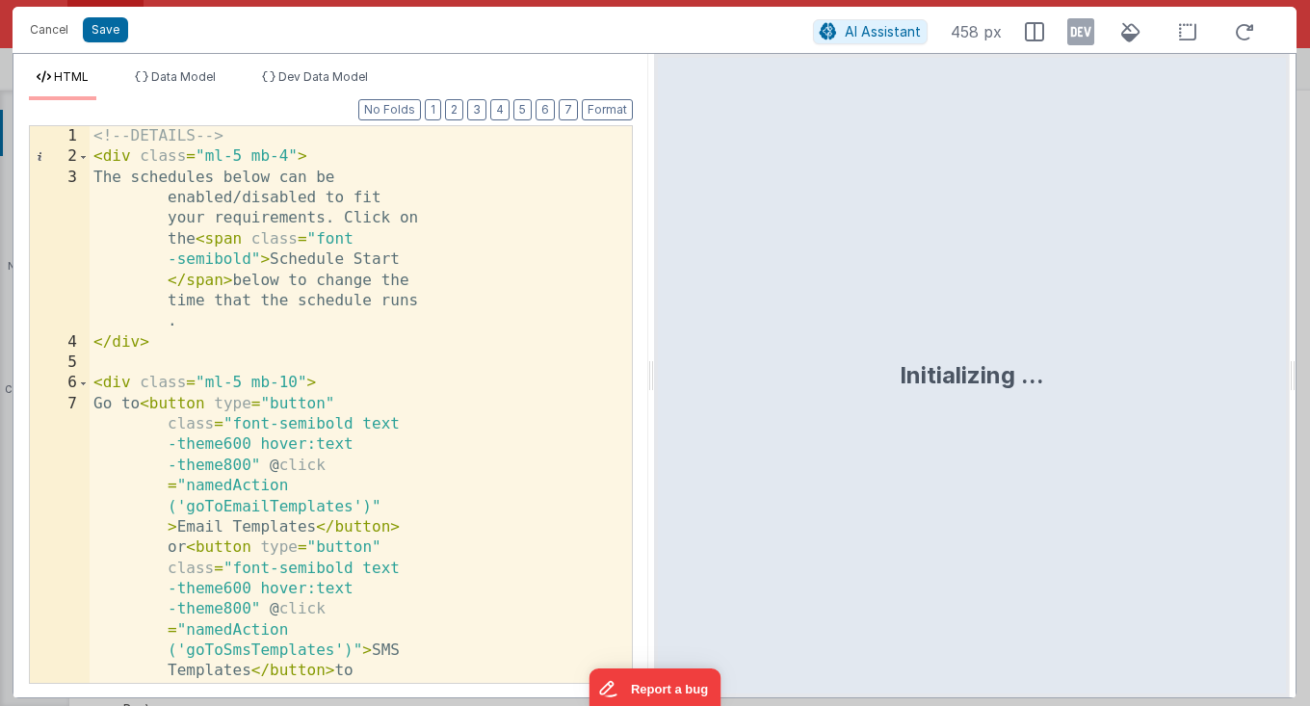
click at [513, 421] on div "<!-- DETAILS --> < div class = "ml-5 mb-4" > The schedules below can be enabled…" at bounding box center [361, 437] width 542 height 622
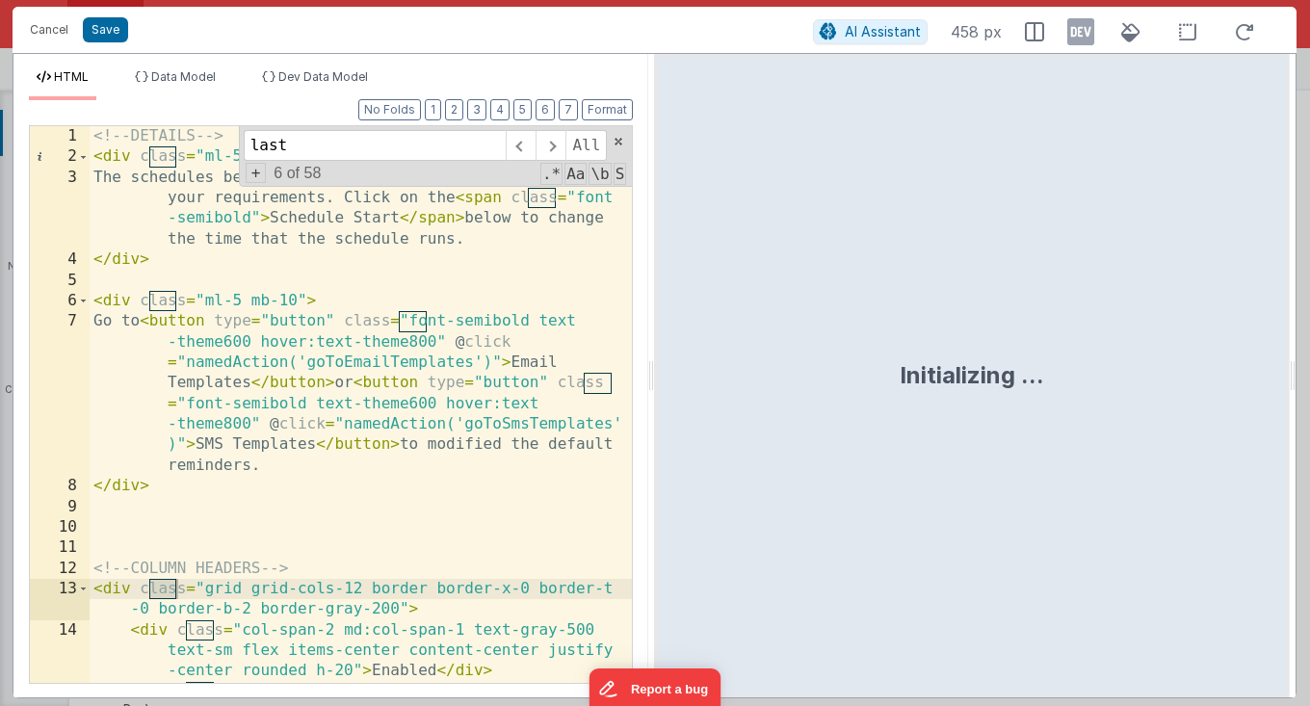
scroll to position [523, 0]
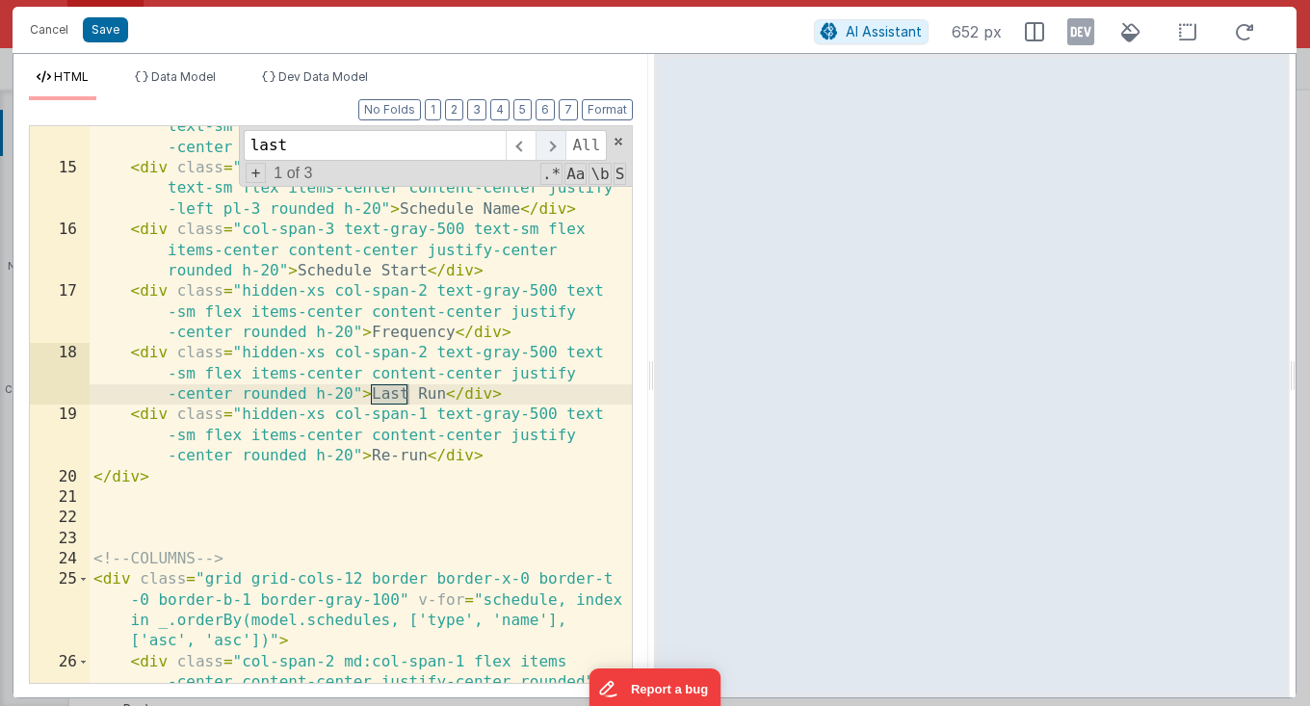
type input "last"
click at [556, 148] on span at bounding box center [551, 145] width 30 height 31
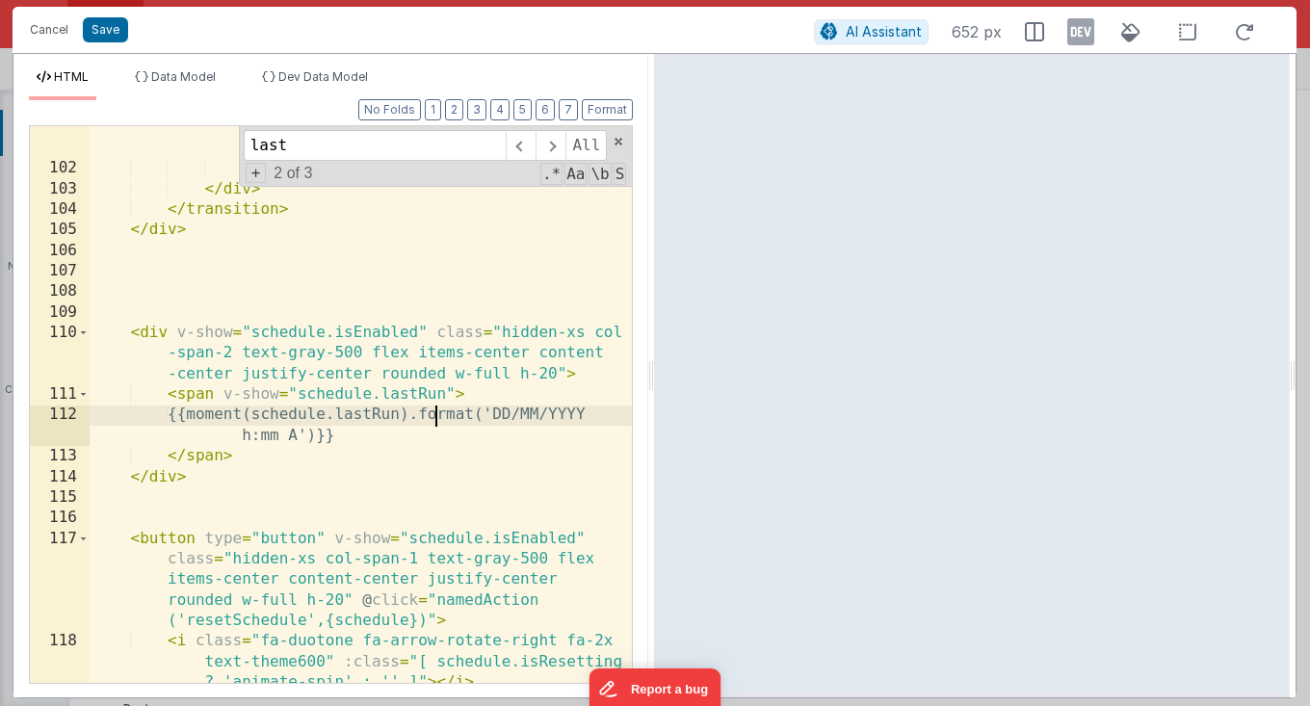
click at [433, 417] on div "< span class = "w-32 my-auto pl-4" > Day < span v-show = "schedule .daysBefore!…" at bounding box center [361, 406] width 543 height 661
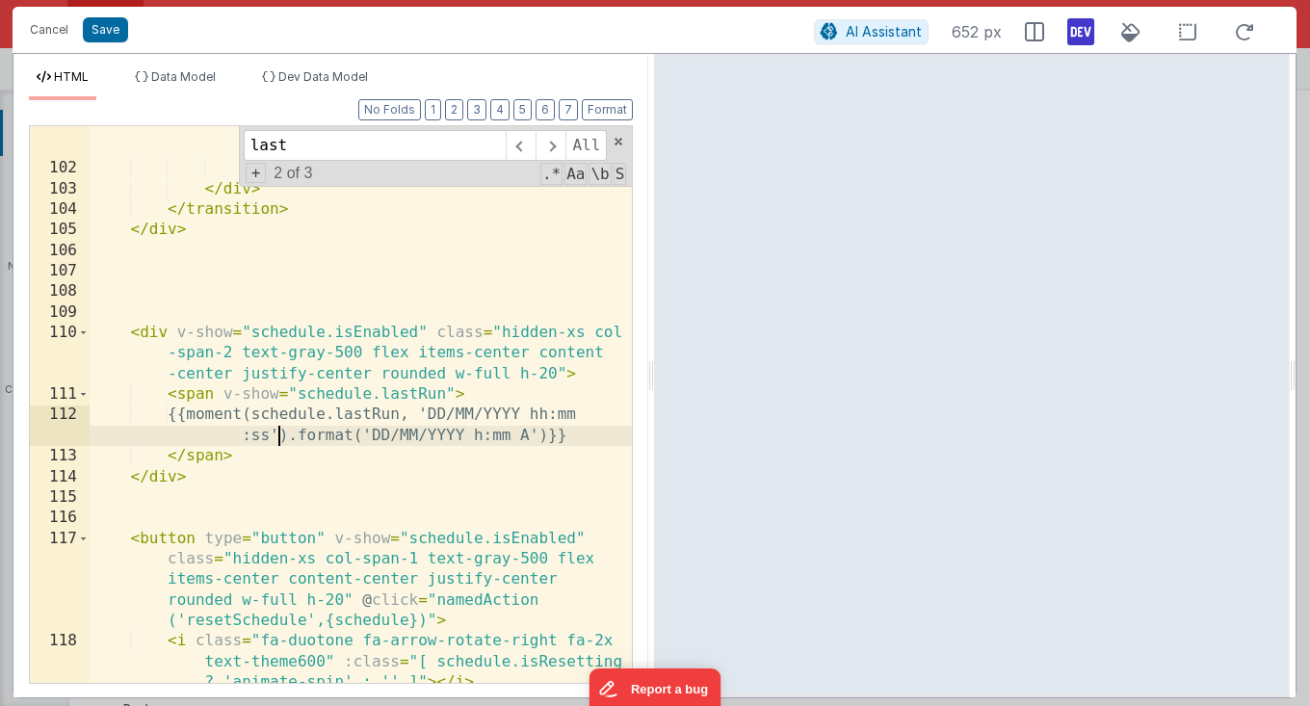
click at [1076, 27] on icon at bounding box center [1080, 31] width 27 height 31
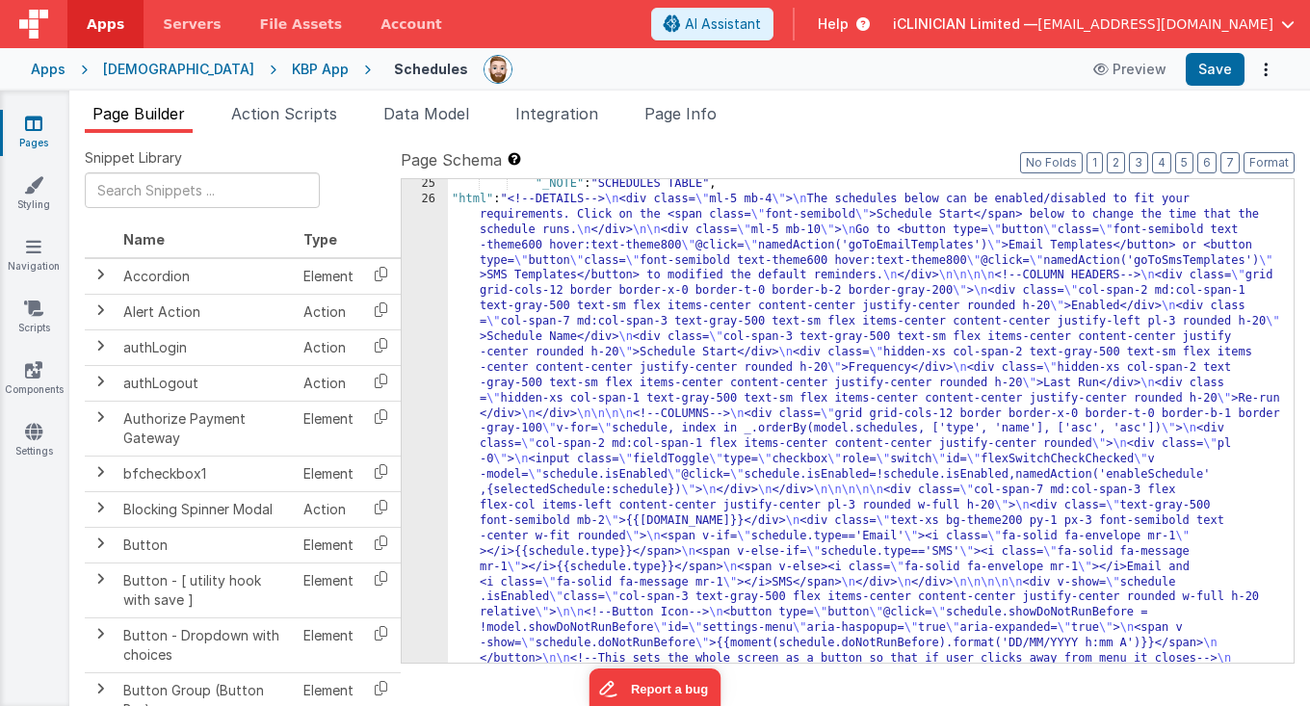
click at [162, 72] on div "[DEMOGRAPHIC_DATA]" at bounding box center [178, 69] width 151 height 19
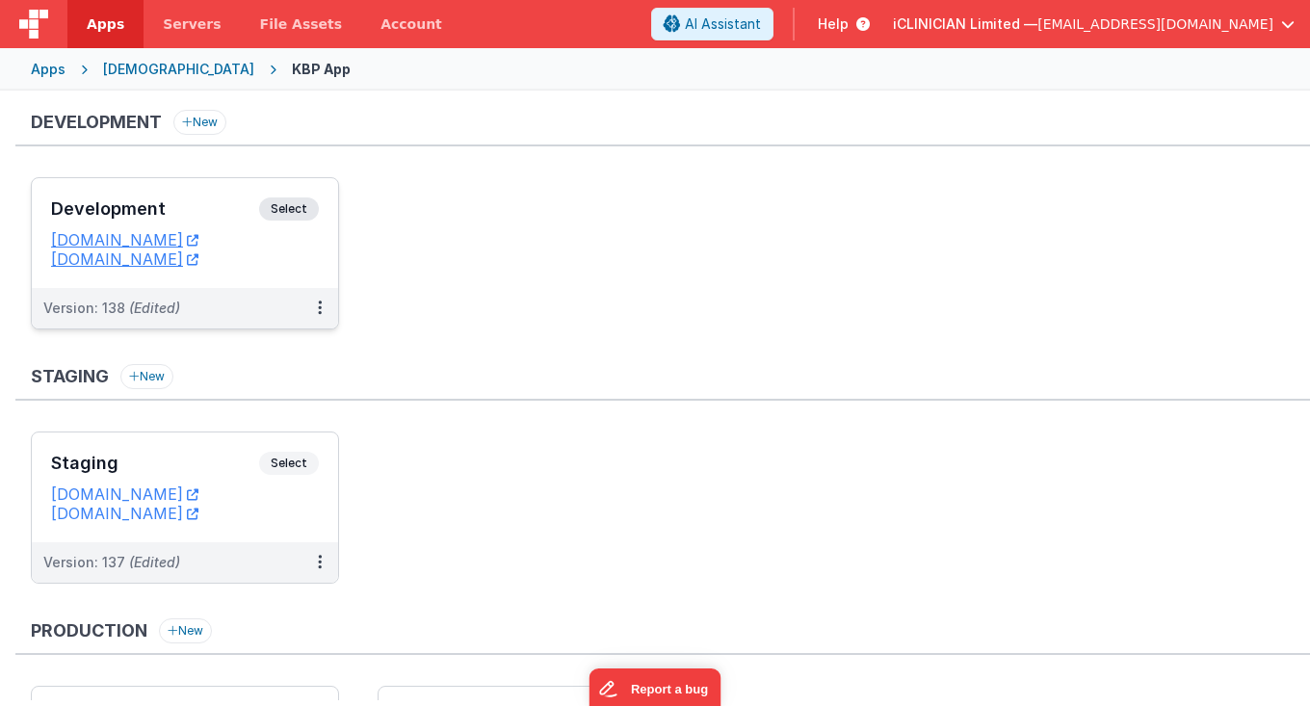
click at [165, 199] on h3 "Development" at bounding box center [155, 208] width 208 height 19
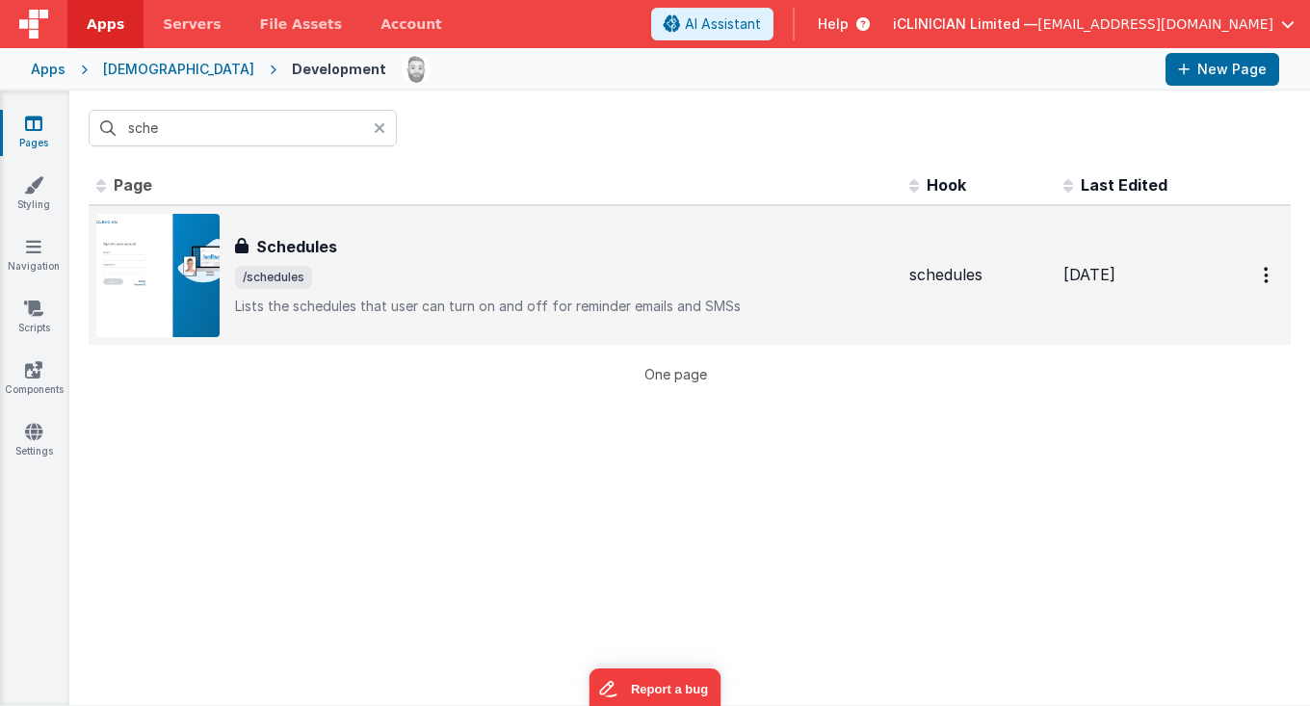
click at [428, 263] on div "Schedules Schedules /schedules Lists the schedules that user can turn on and of…" at bounding box center [564, 275] width 659 height 81
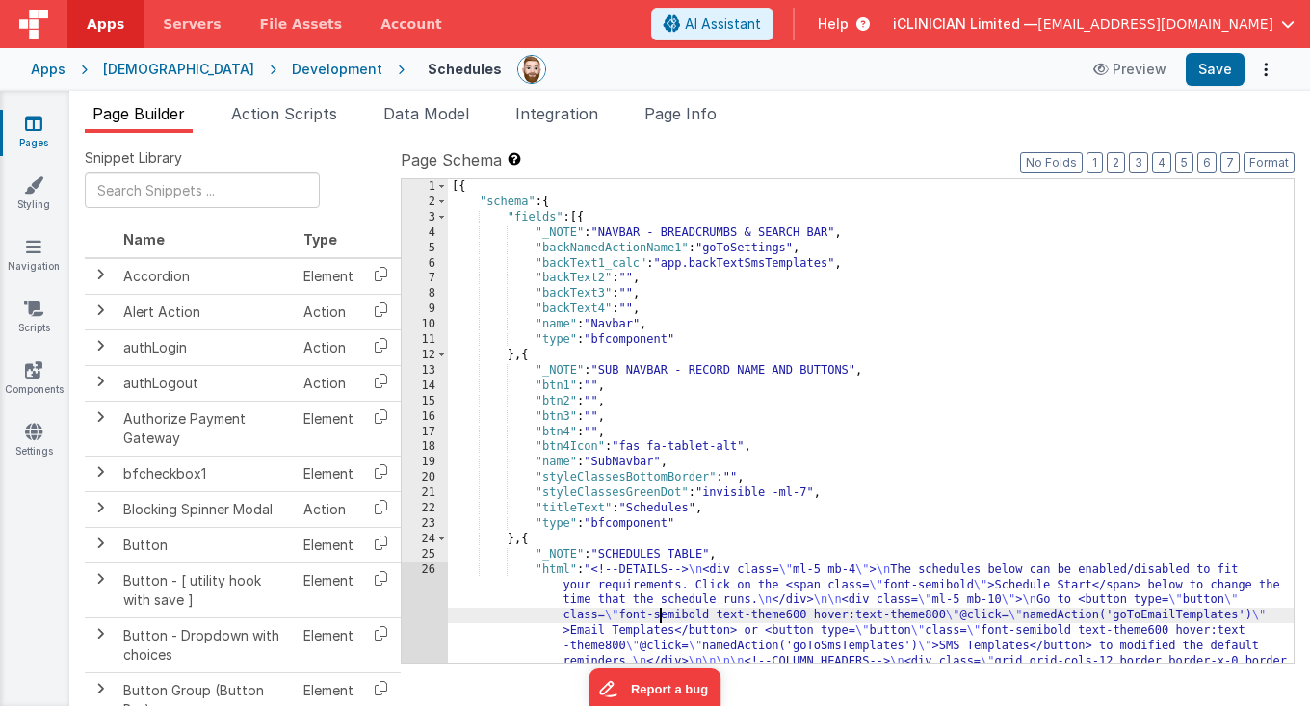
scroll to position [1185, 0]
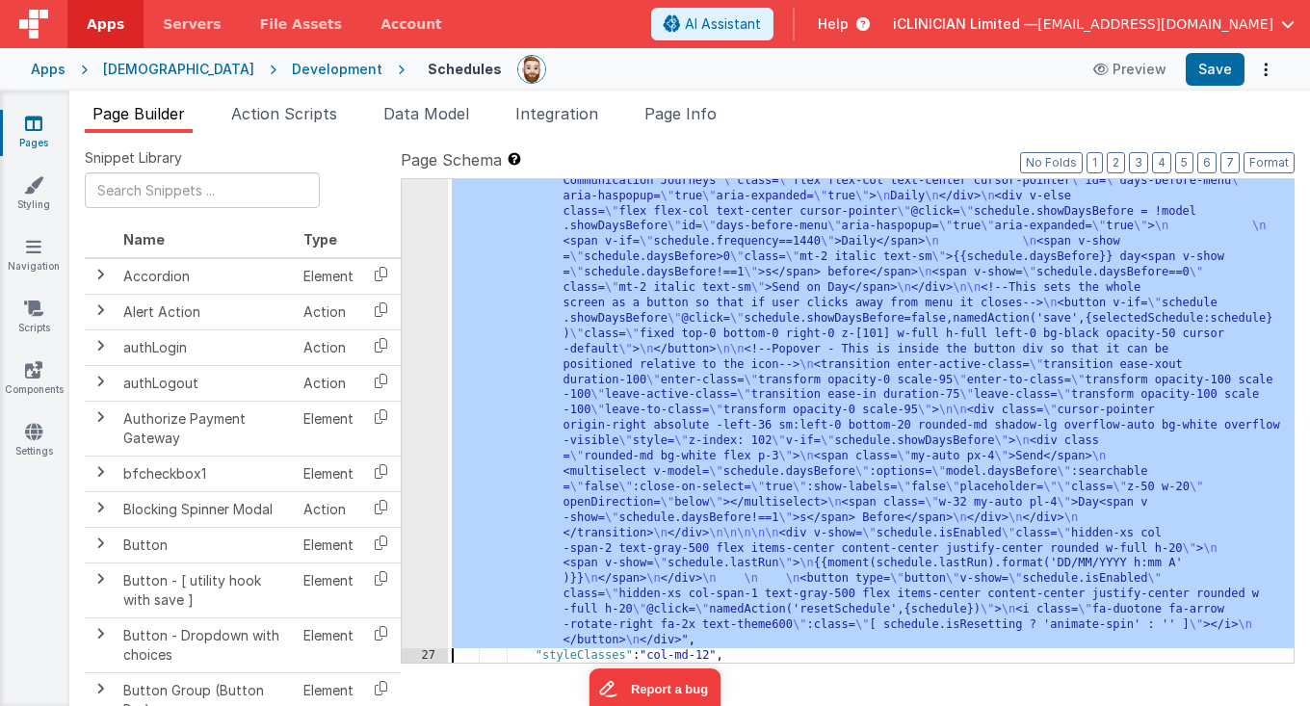
click at [433, 461] on div "26" at bounding box center [425, 13] width 46 height 1272
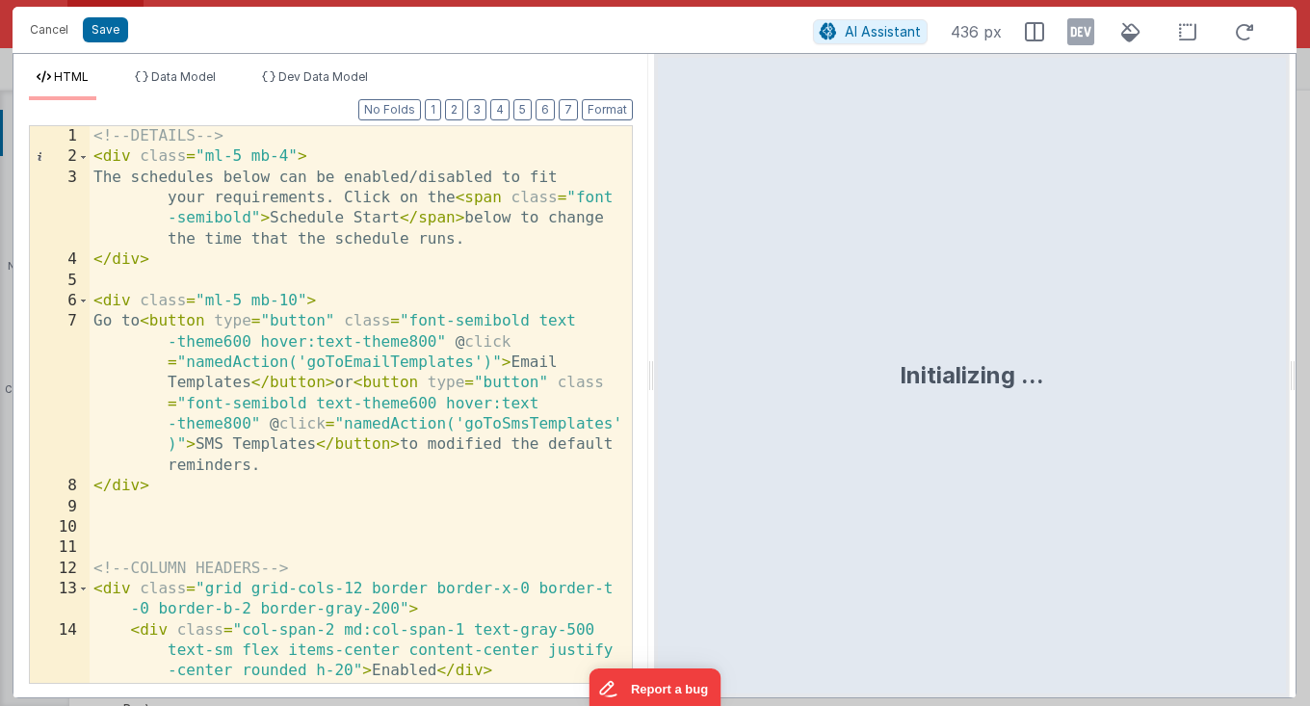
click at [433, 461] on div "<!-- DETAILS --> < div class = "ml-5 mb-4" > The schedules below can be enabled…" at bounding box center [361, 446] width 543 height 640
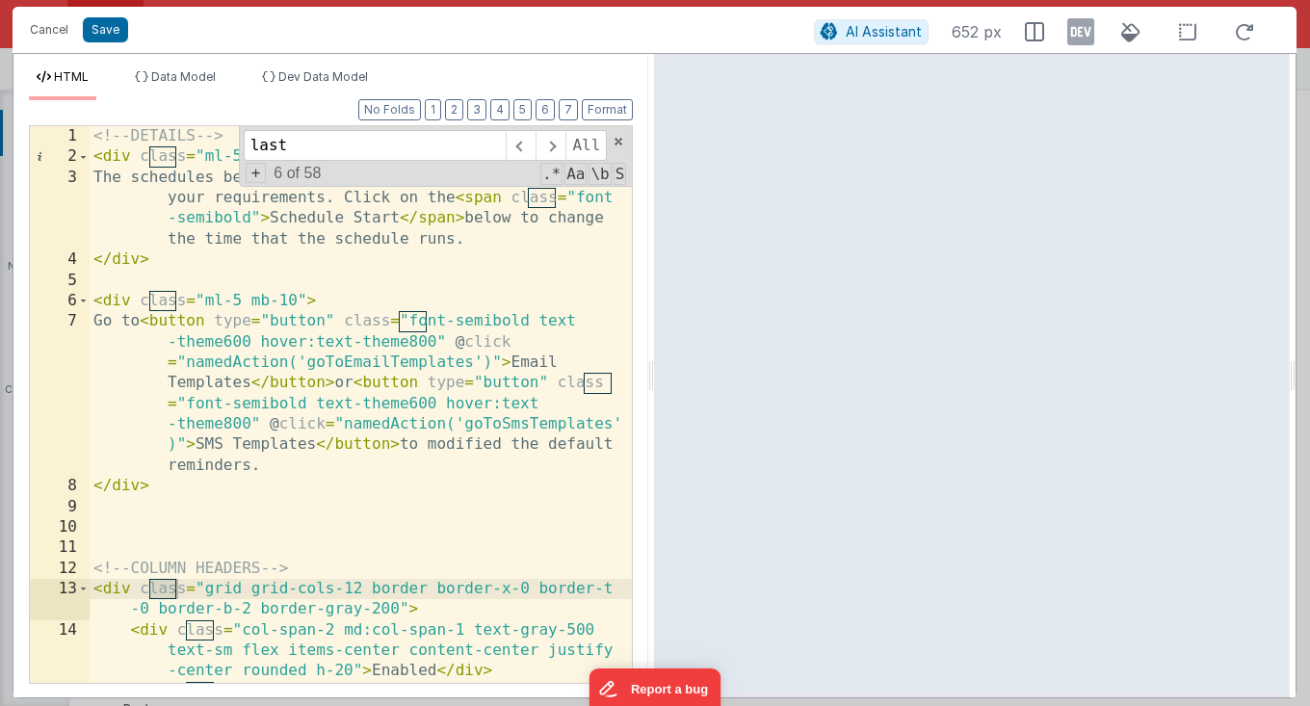
scroll to position [523, 0]
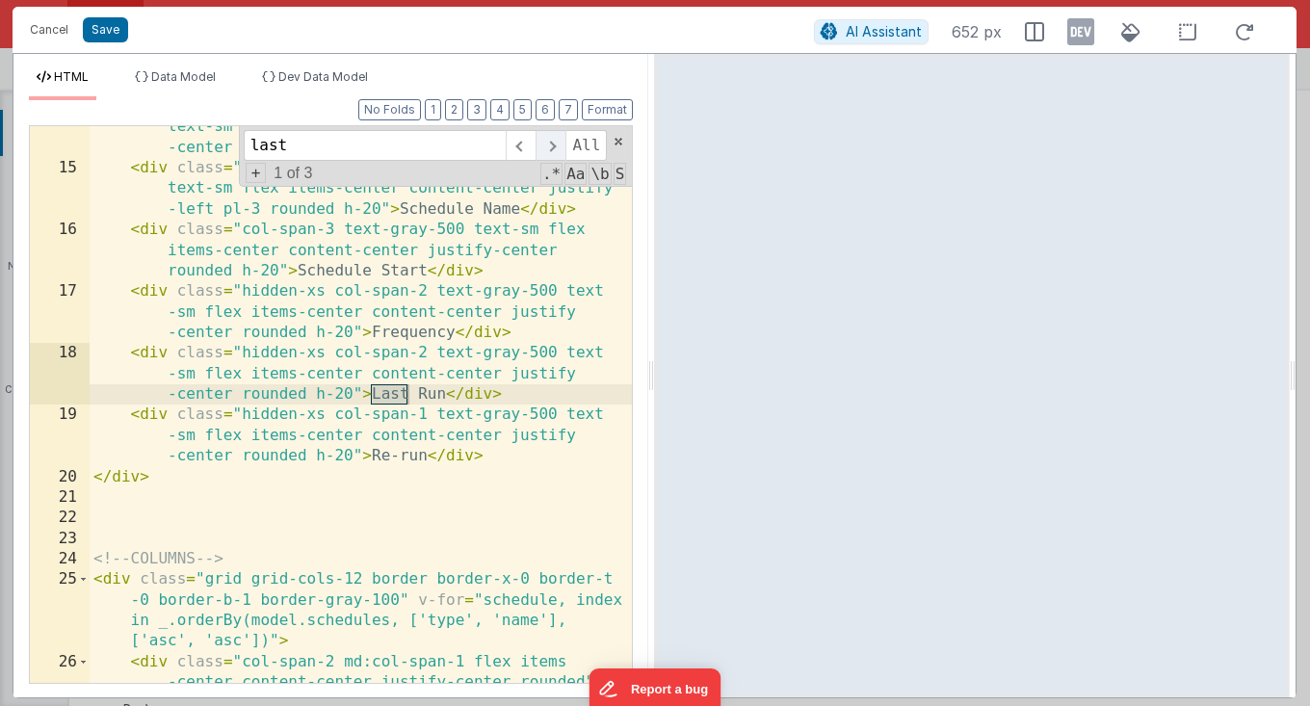
type input "last"
click at [547, 146] on span at bounding box center [551, 145] width 30 height 31
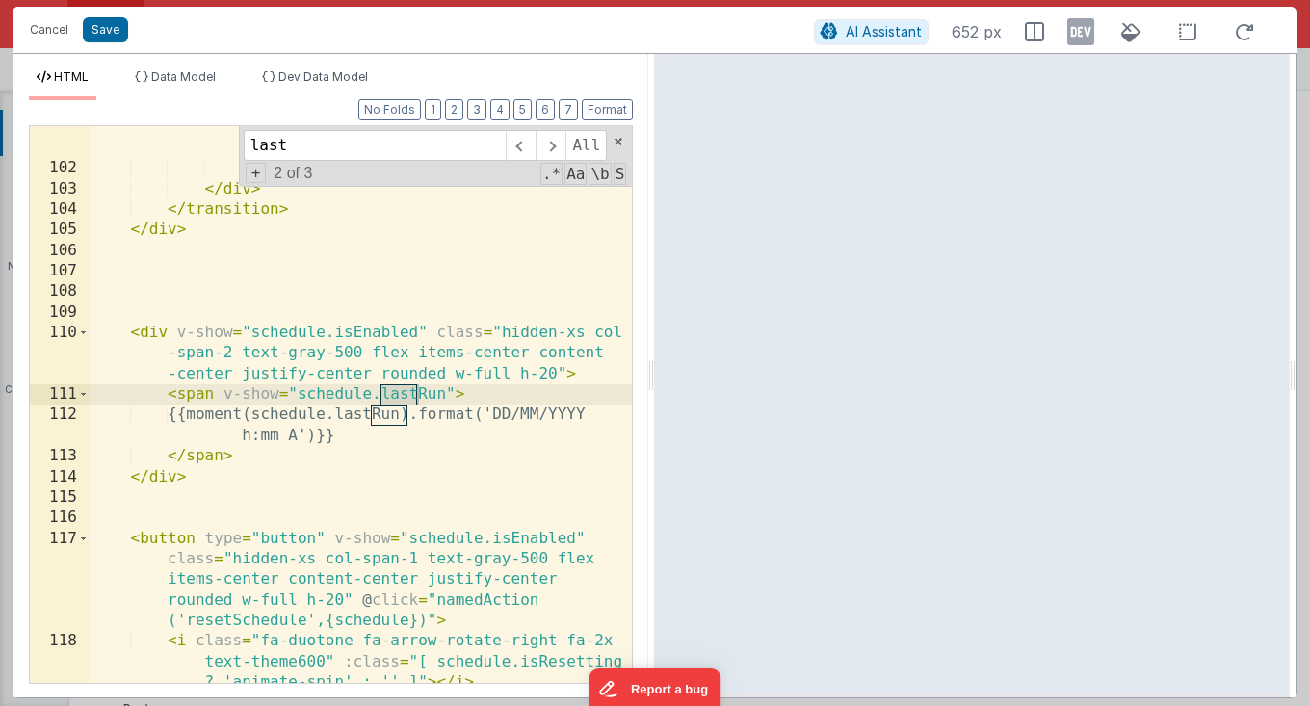
click at [434, 414] on div "< span class = "w-32 my-auto pl-4" > Day < span v-show = "schedule .daysBefore!…" at bounding box center [361, 406] width 543 height 661
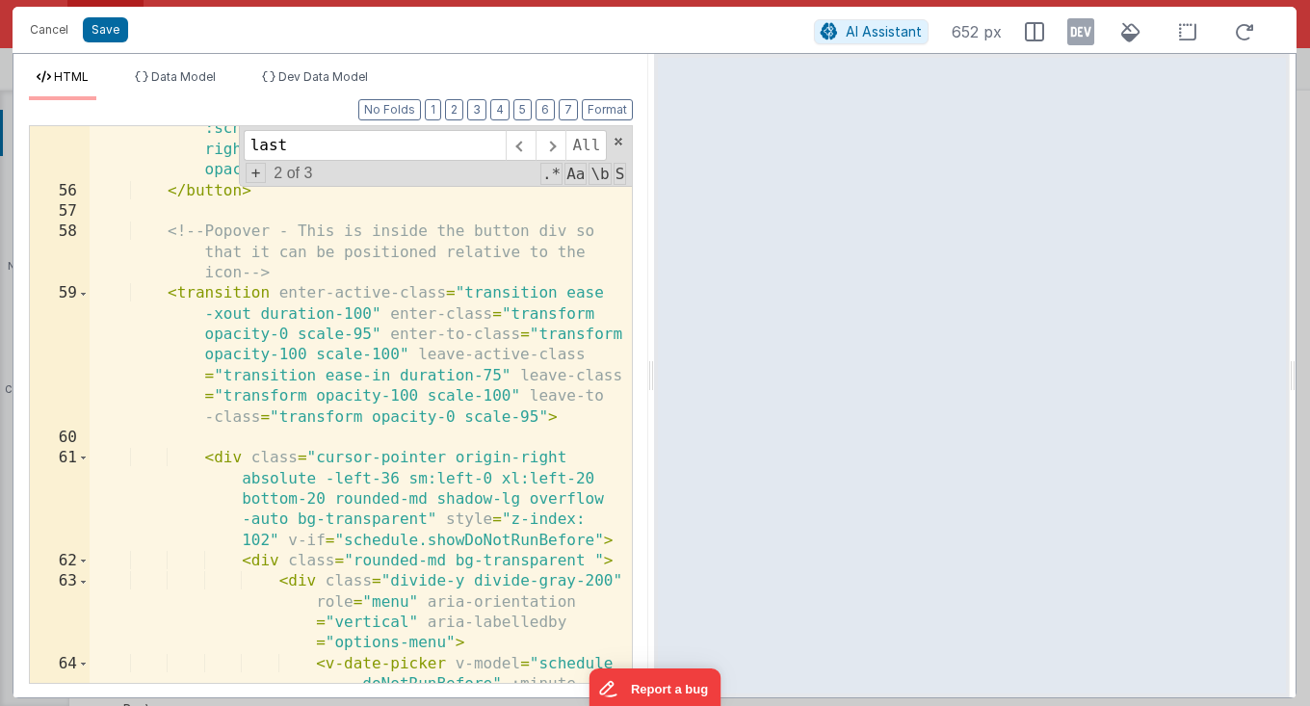
scroll to position [2262, 0]
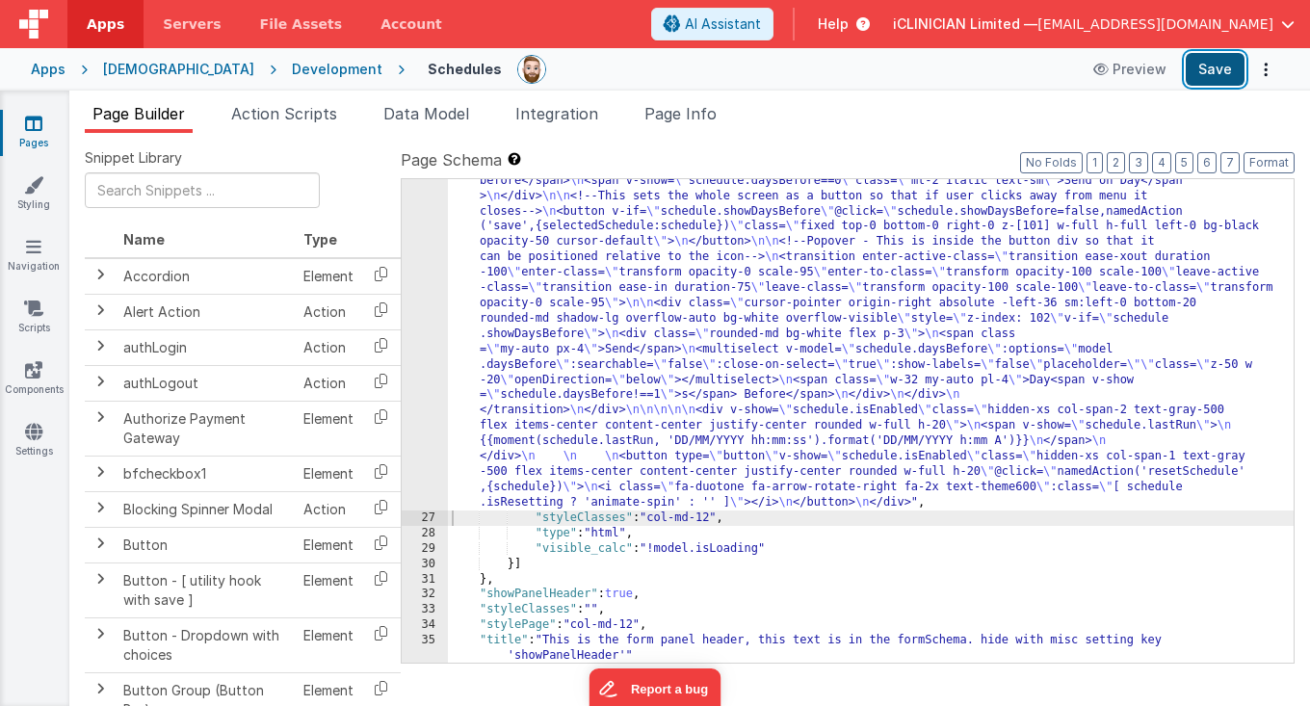
click at [1211, 78] on button "Save" at bounding box center [1215, 69] width 59 height 33
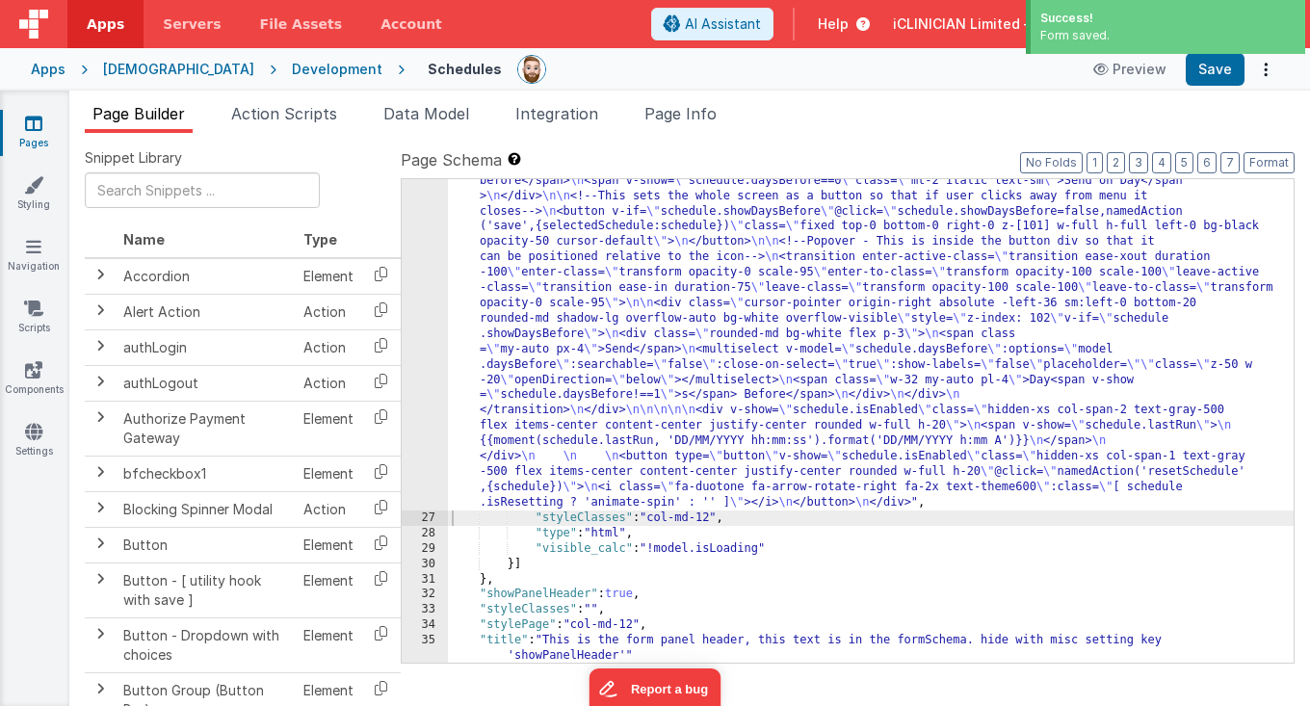
click at [161, 68] on div "[DEMOGRAPHIC_DATA]" at bounding box center [178, 69] width 151 height 19
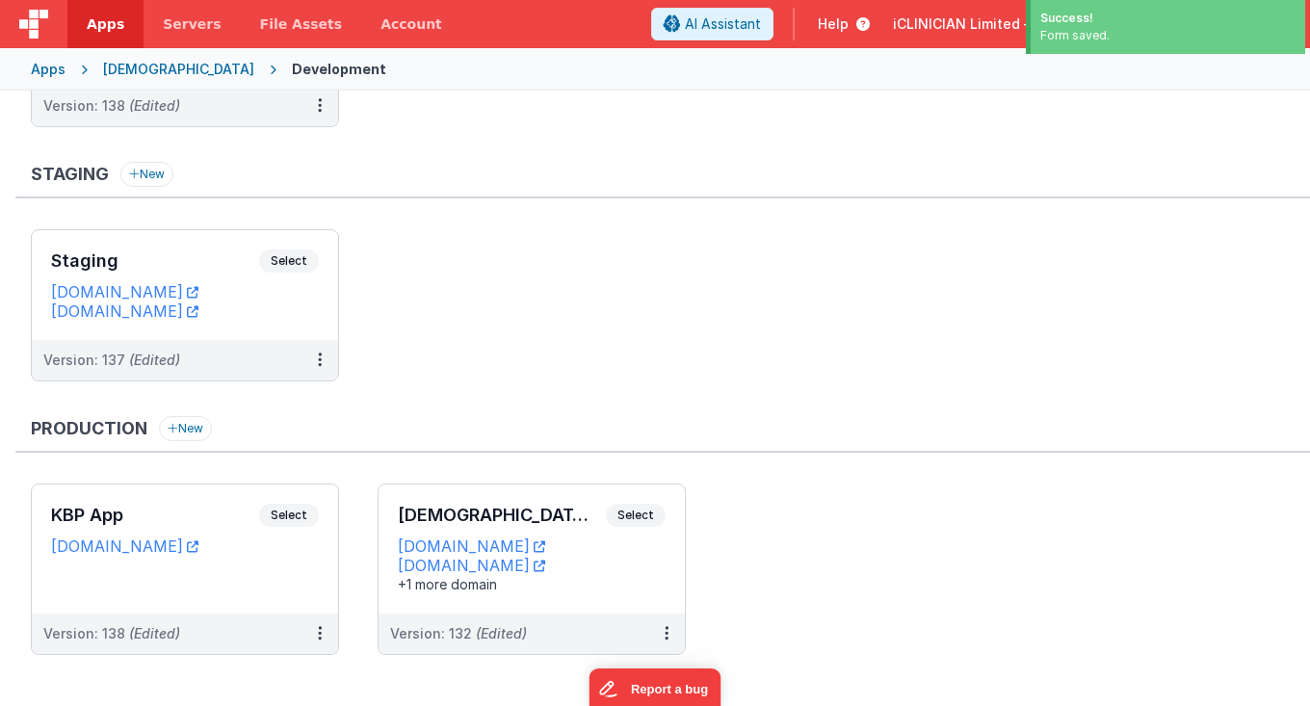
scroll to position [220, 0]
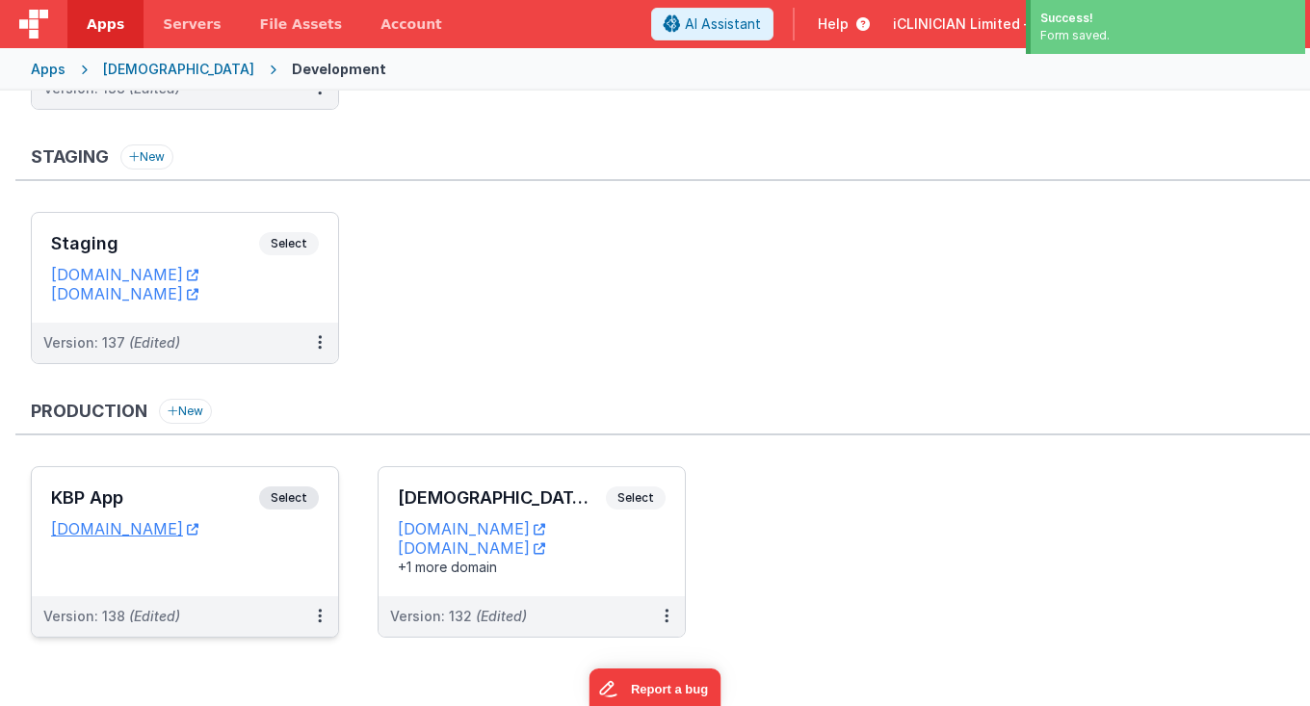
click at [200, 477] on div "KBP App Select URLs [DOMAIN_NAME]" at bounding box center [185, 531] width 306 height 129
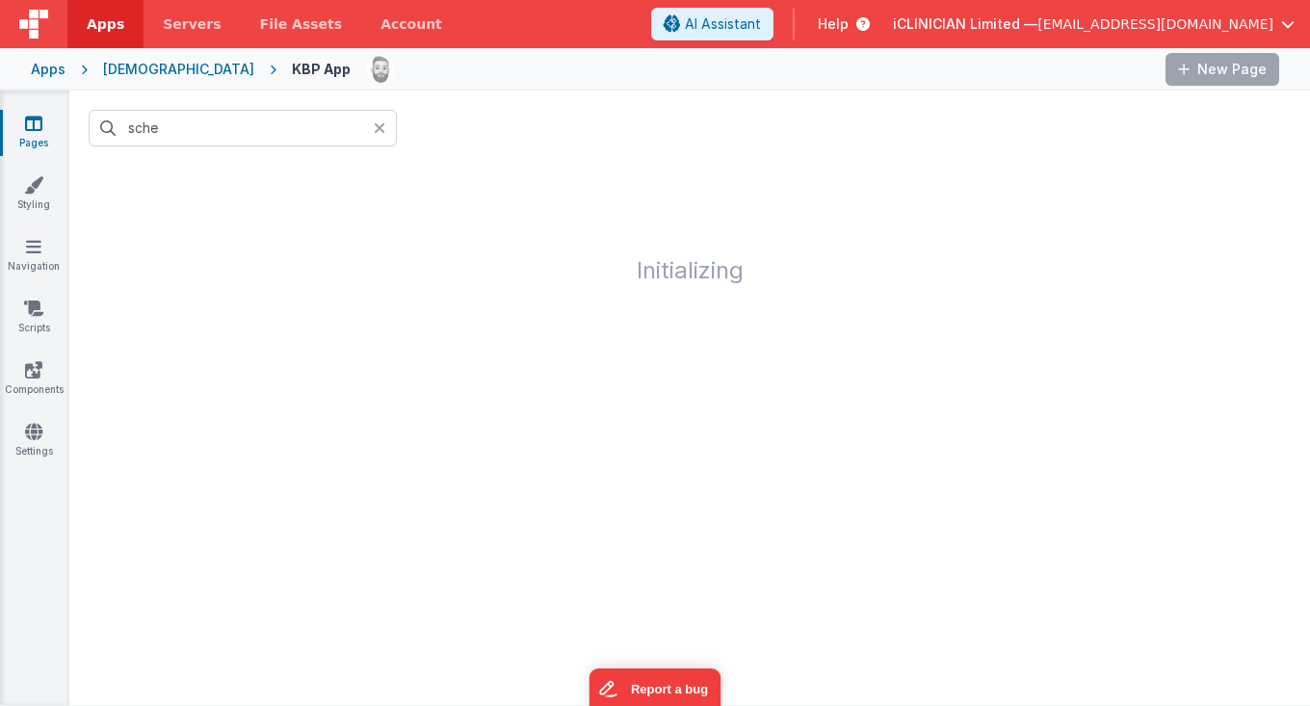
click at [374, 128] on icon at bounding box center [380, 127] width 12 height 15
click at [327, 131] on input "text" at bounding box center [243, 128] width 308 height 37
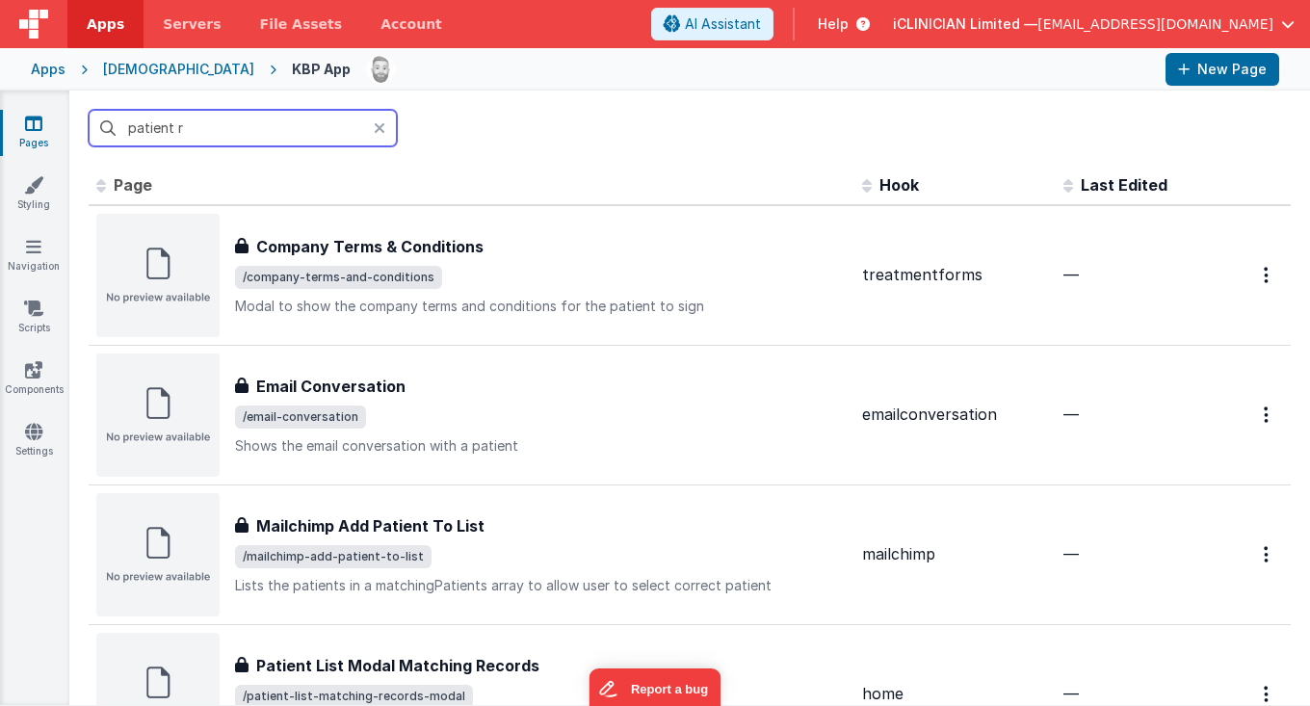
type input "patient re"
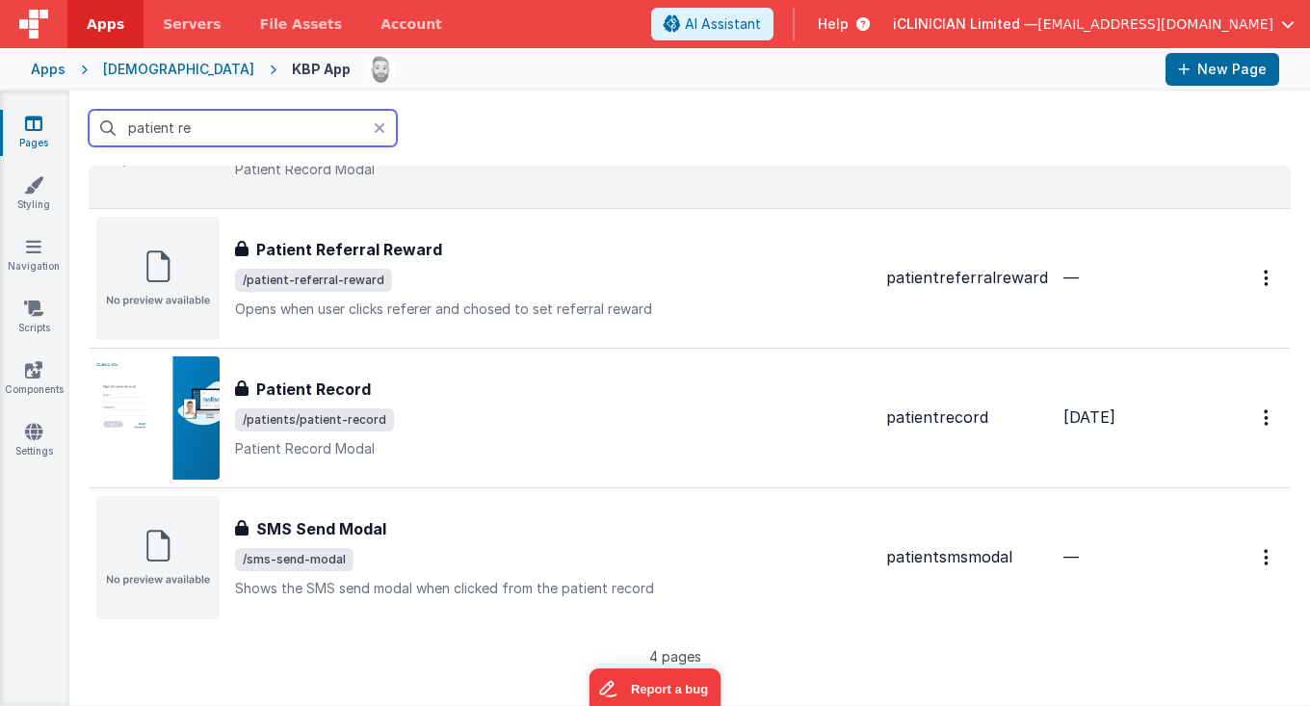
scroll to position [138, 0]
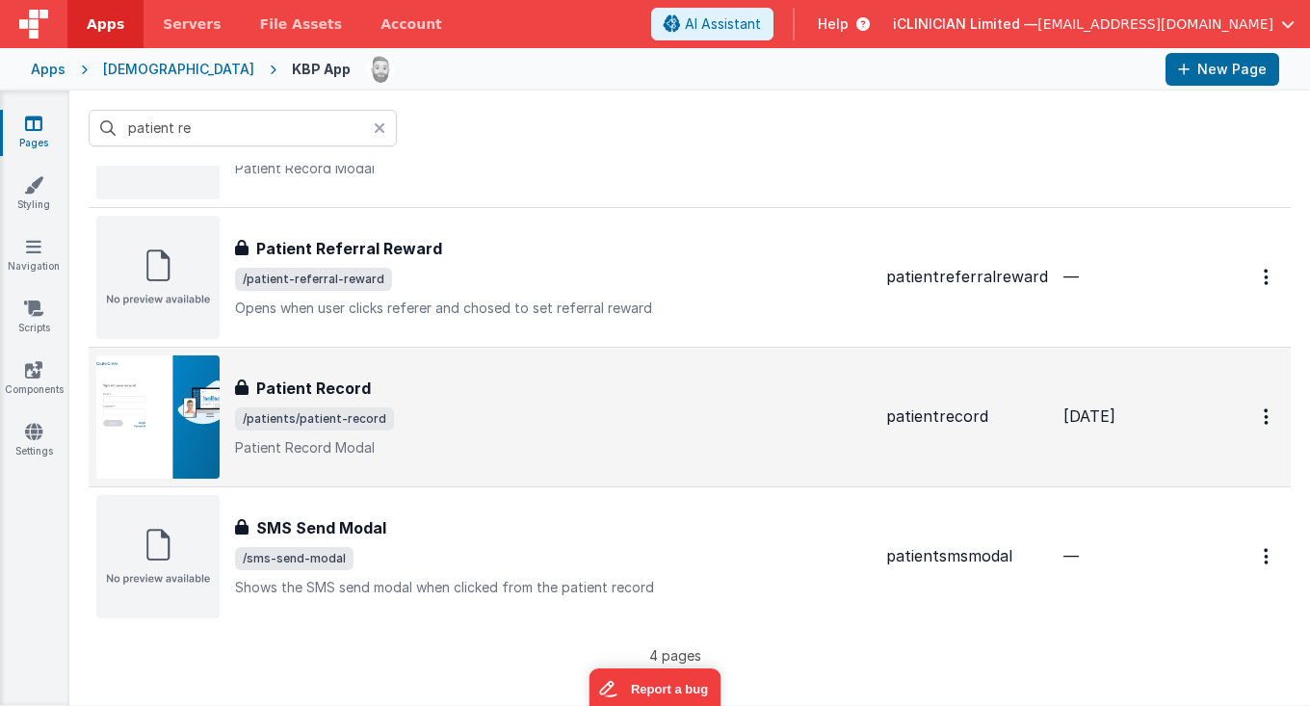
click at [438, 379] on div "Patient Record" at bounding box center [553, 388] width 636 height 23
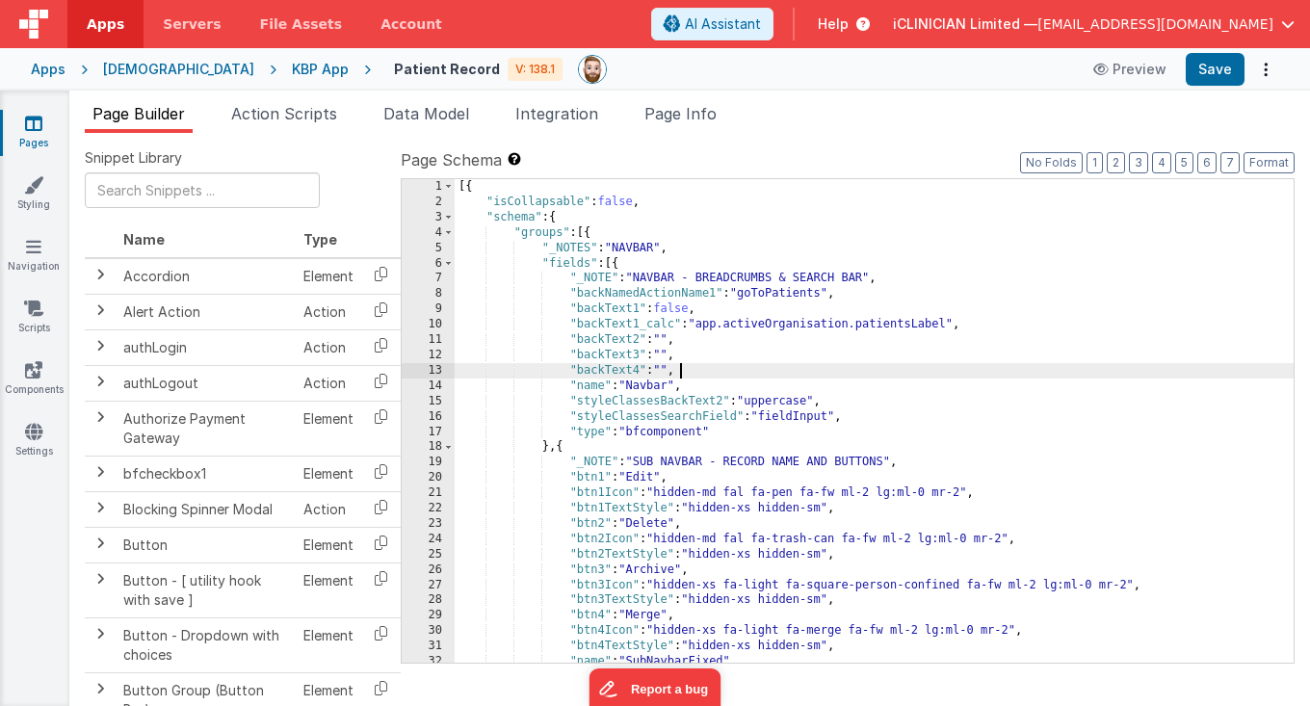
click at [738, 365] on div "[{ "isCollapsable" : false , "schema" : { "groups" : [{ "_NOTES" : "NAVBAR" , "…" at bounding box center [874, 436] width 839 height 515
click at [1182, 158] on button "5" at bounding box center [1184, 162] width 18 height 21
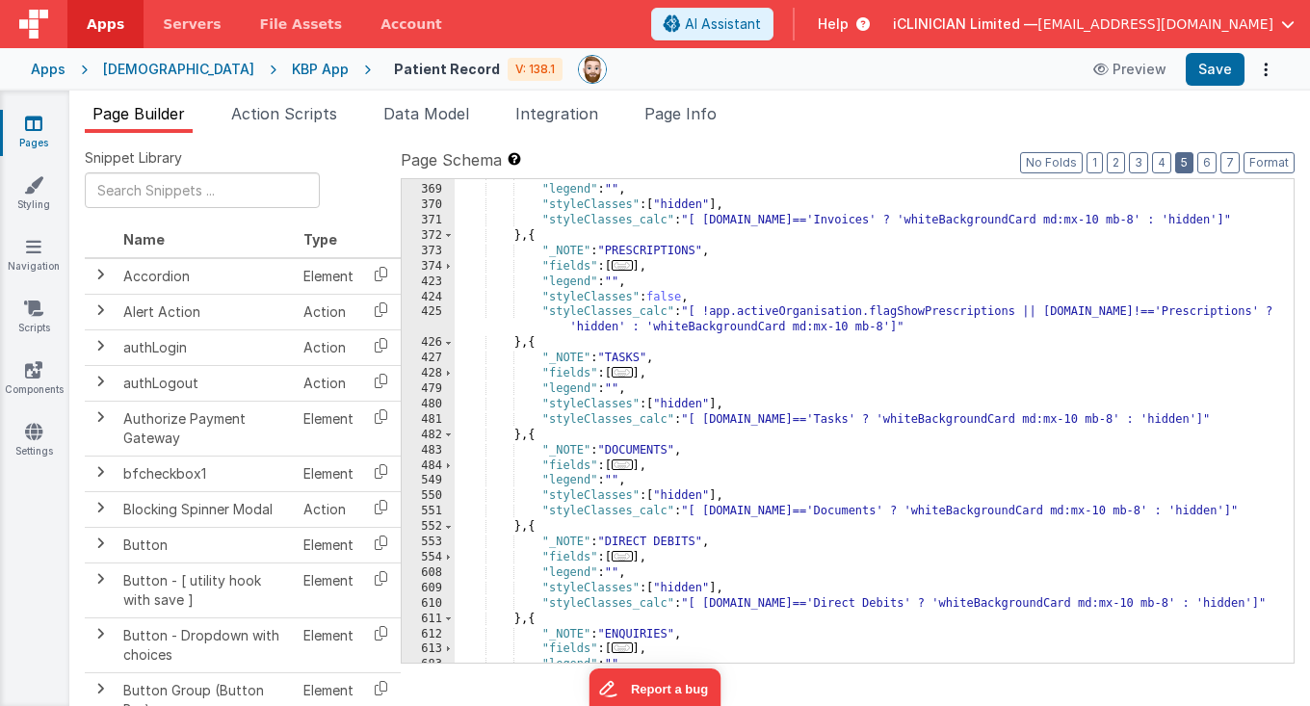
scroll to position [796, 0]
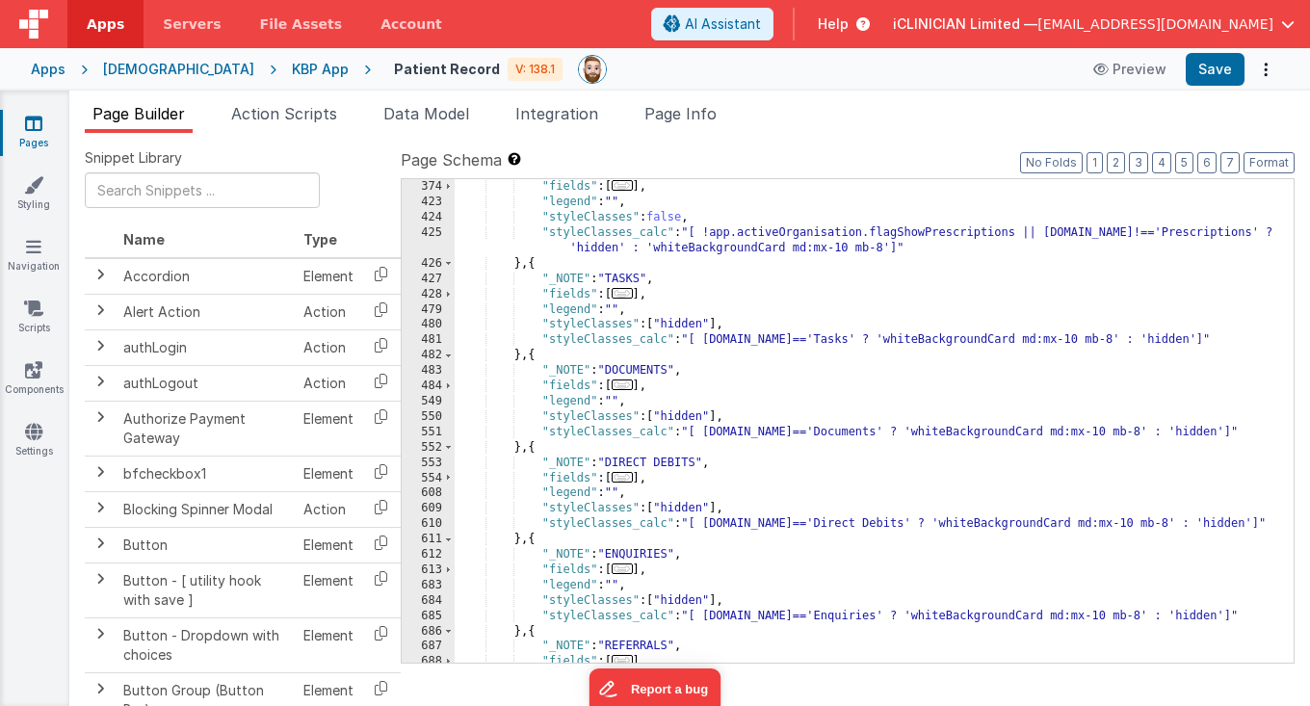
click at [28, 118] on icon at bounding box center [33, 123] width 17 height 19
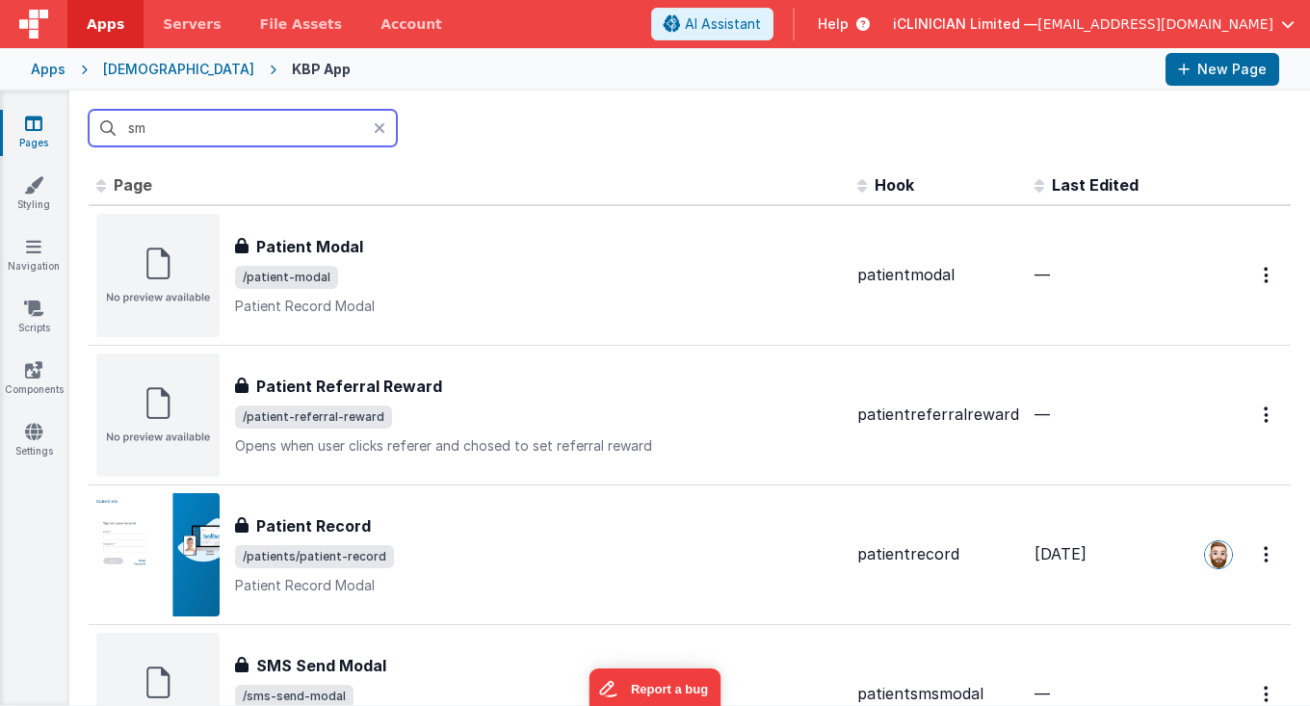
type input "sms"
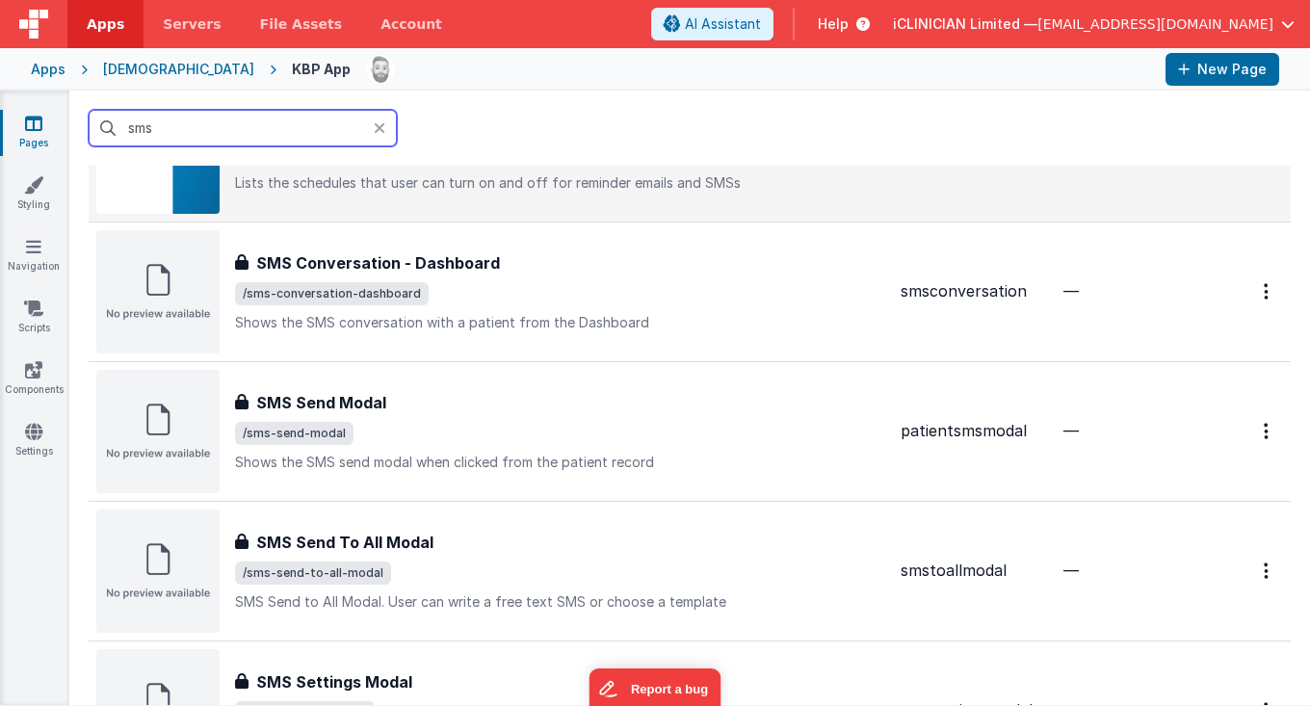
scroll to position [281, 0]
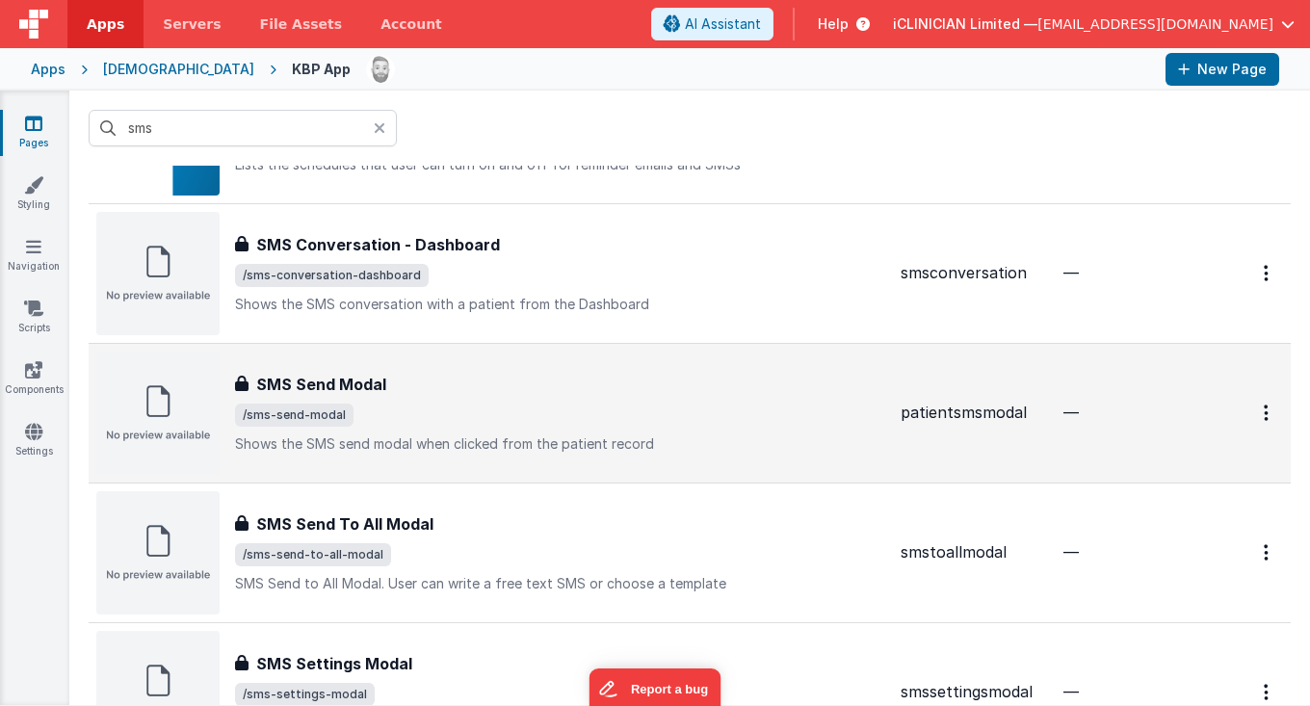
click at [442, 406] on span "/sms-send-modal" at bounding box center [560, 415] width 650 height 23
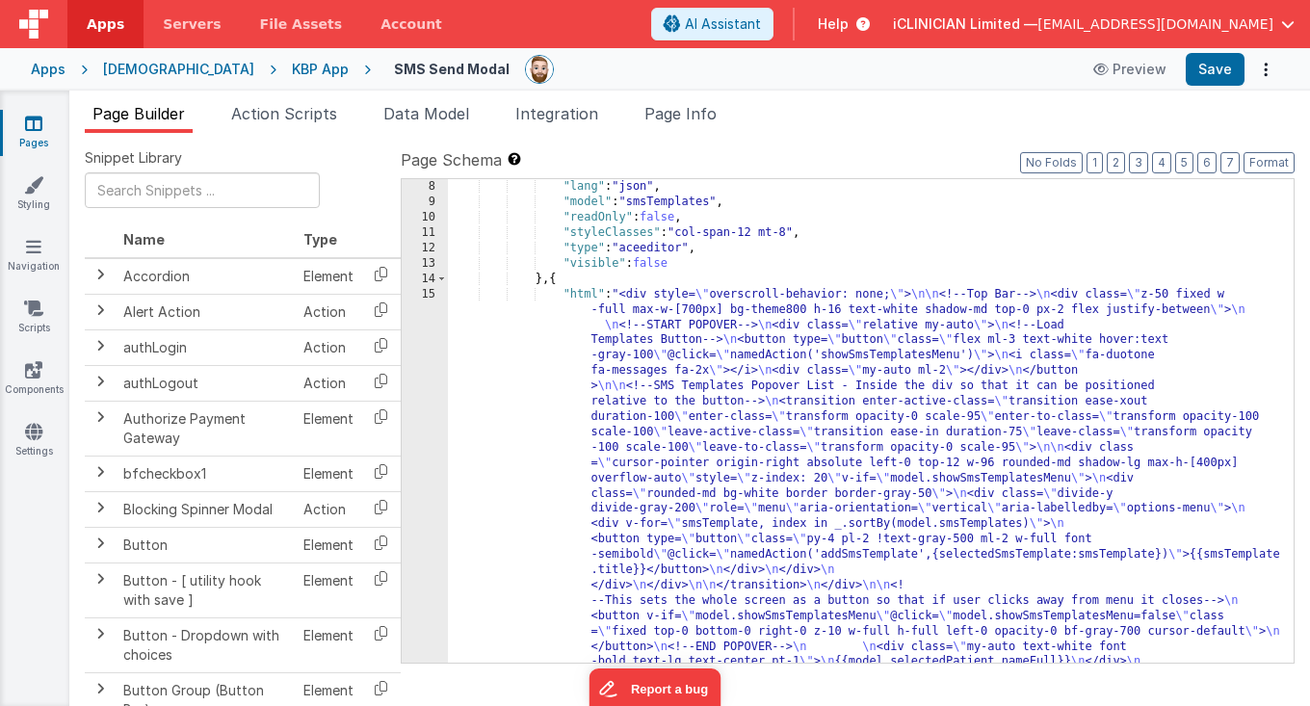
scroll to position [106, 0]
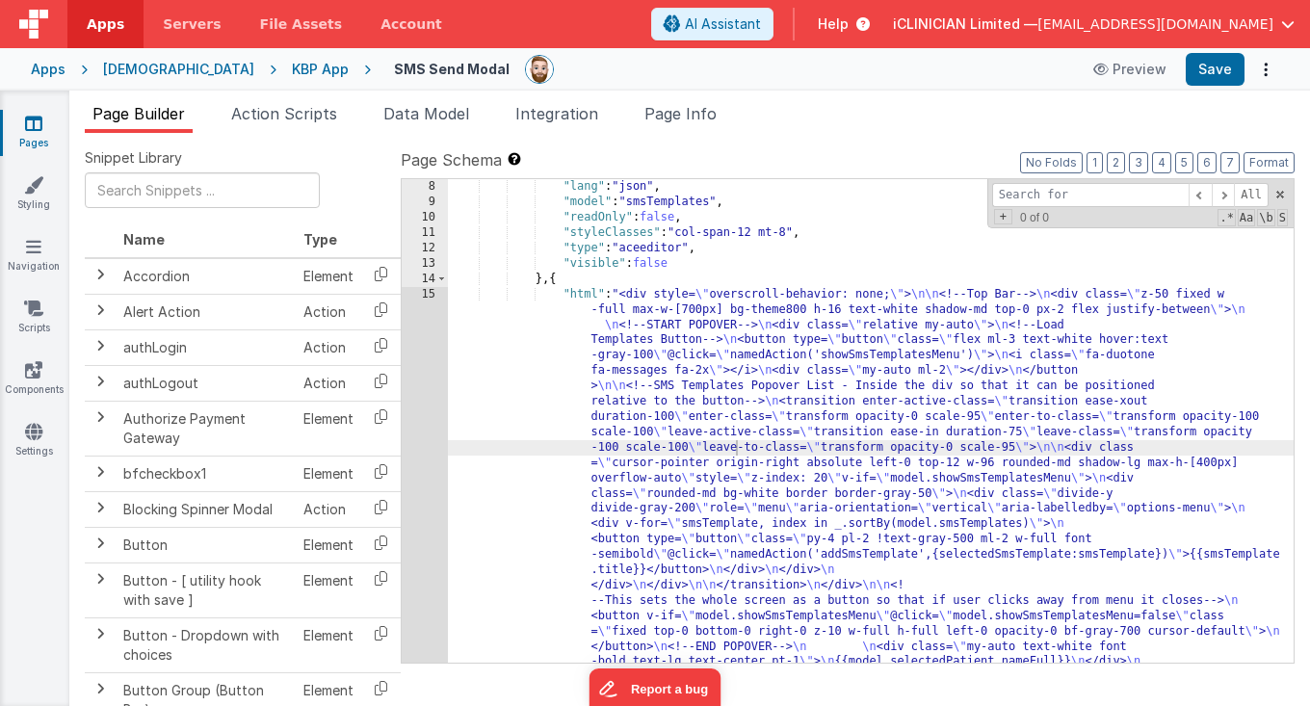
click at [424, 473] on div "15" at bounding box center [425, 693] width 46 height 812
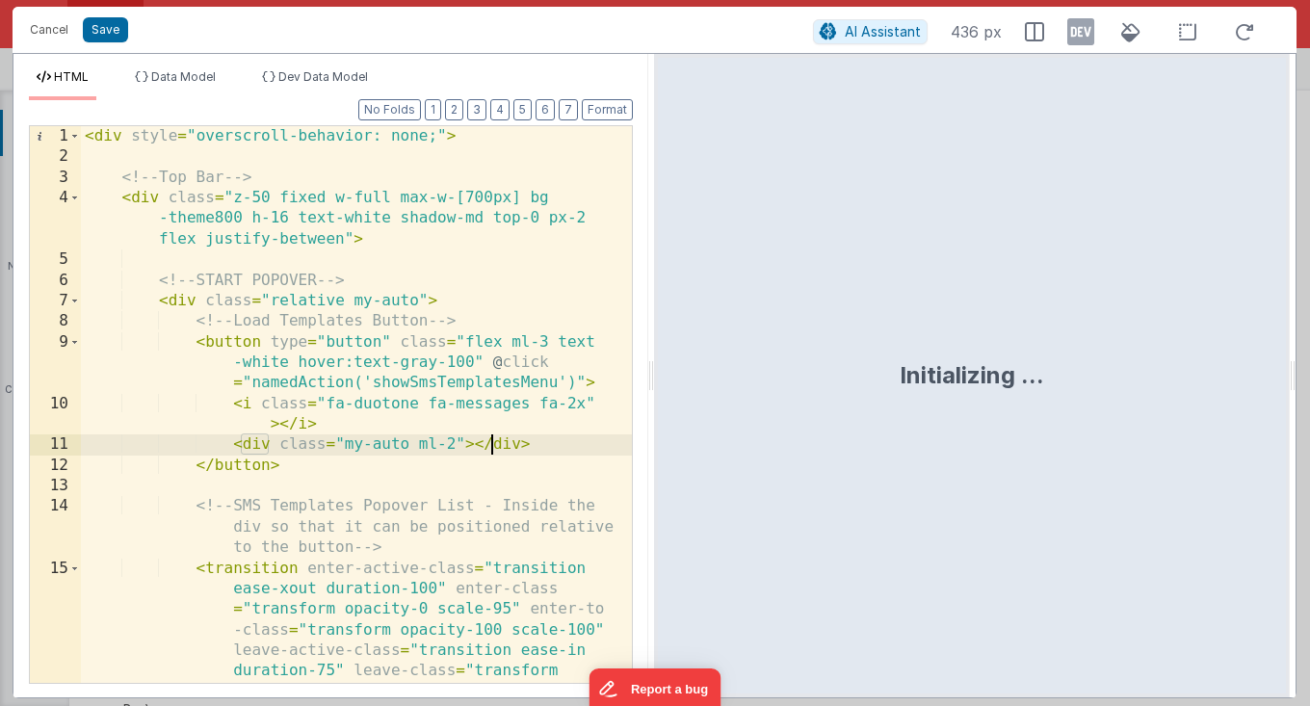
click at [487, 448] on div "< div style = "overscroll-behavior: none;" > <!-- Top Bar --> < div class = "z-…" at bounding box center [357, 497] width 552 height 743
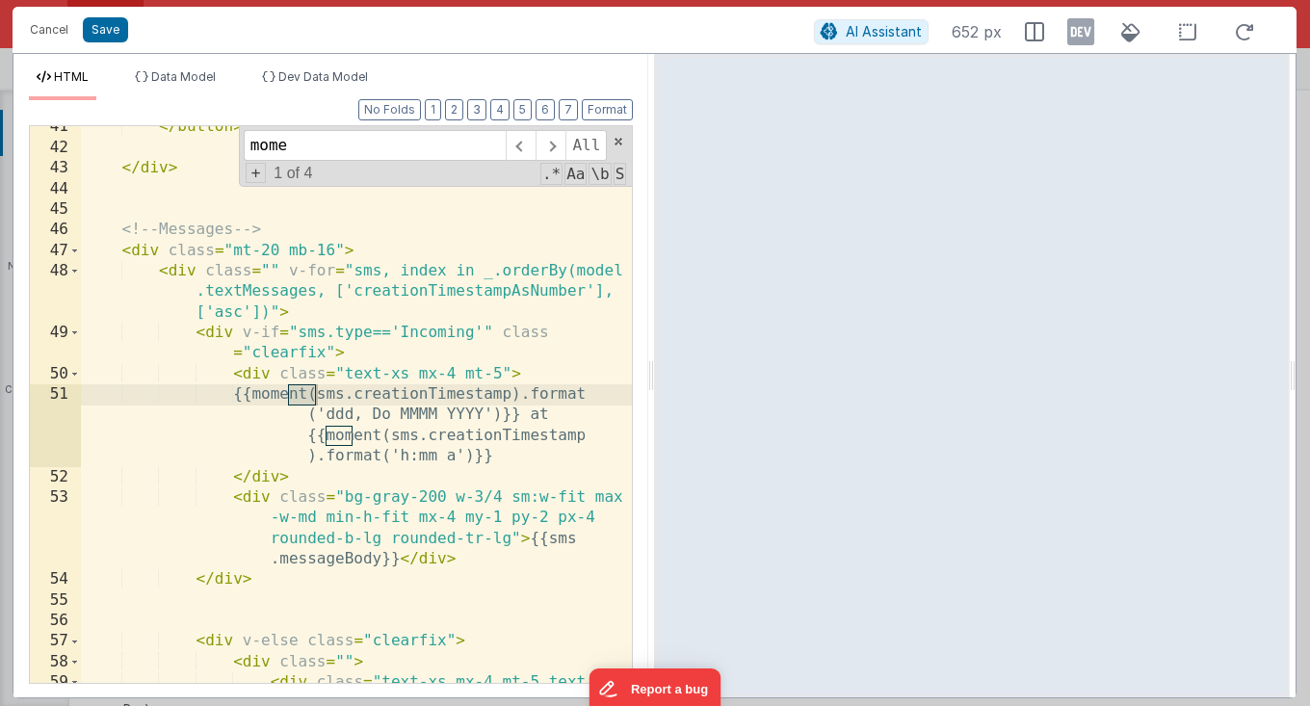
scroll to position [1655, 0]
type input "moment"
click at [548, 394] on div "</ button > </ div > <!-- Messages --> < div class = "mt-20 mb-16" > < div clas…" at bounding box center [357, 426] width 552 height 619
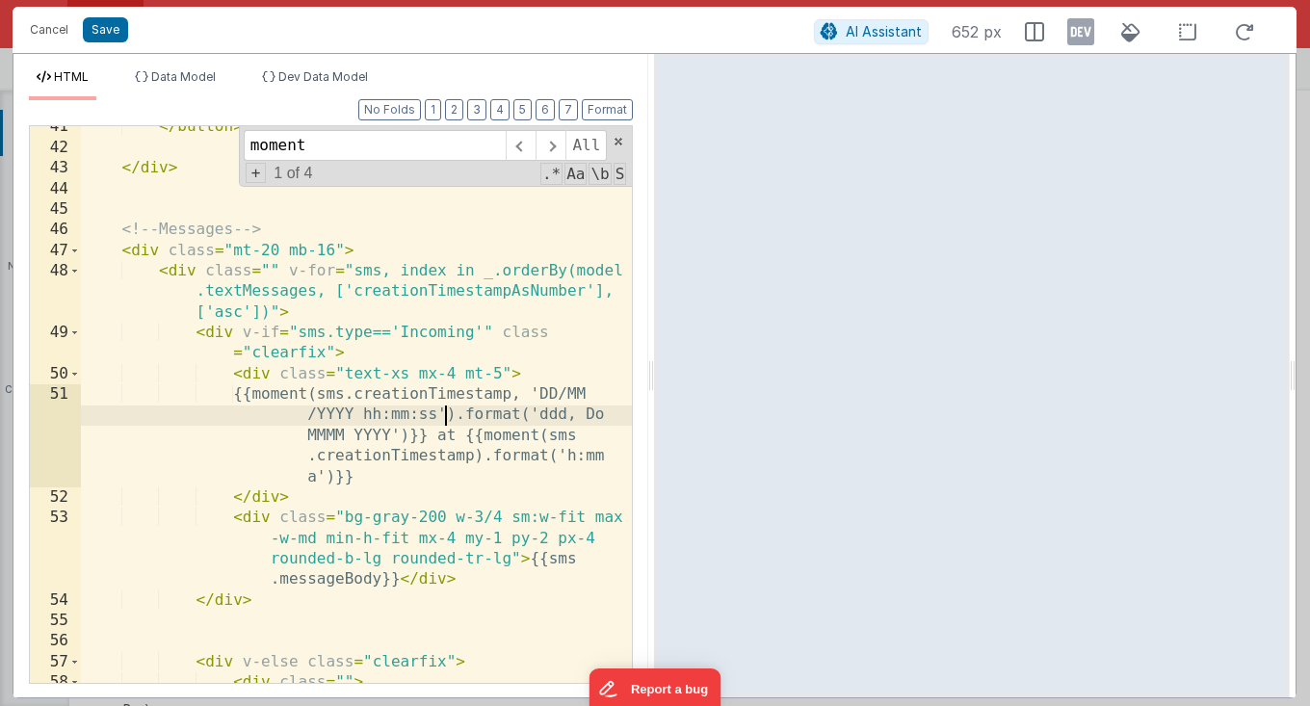
click at [474, 459] on div "</ button > </ div > <!-- Messages --> < div class = "mt-20 mb-16" > < div clas…" at bounding box center [357, 426] width 552 height 619
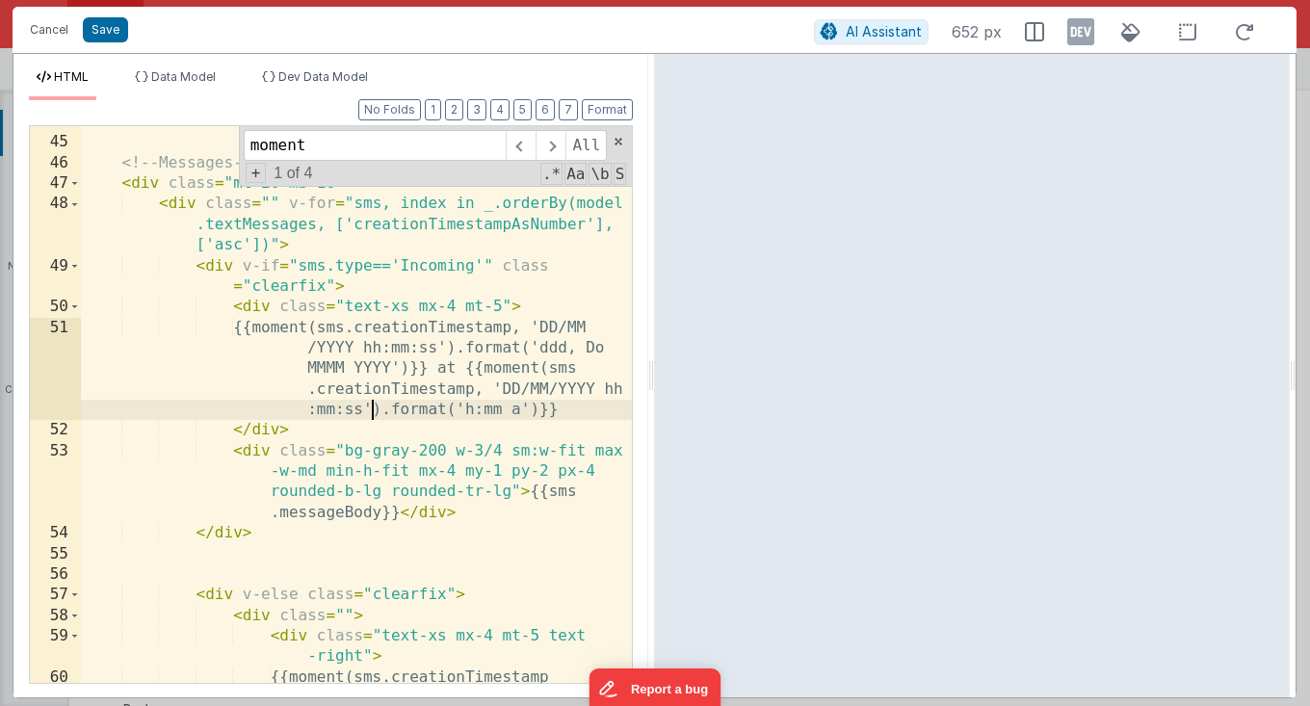
scroll to position [1720, 0]
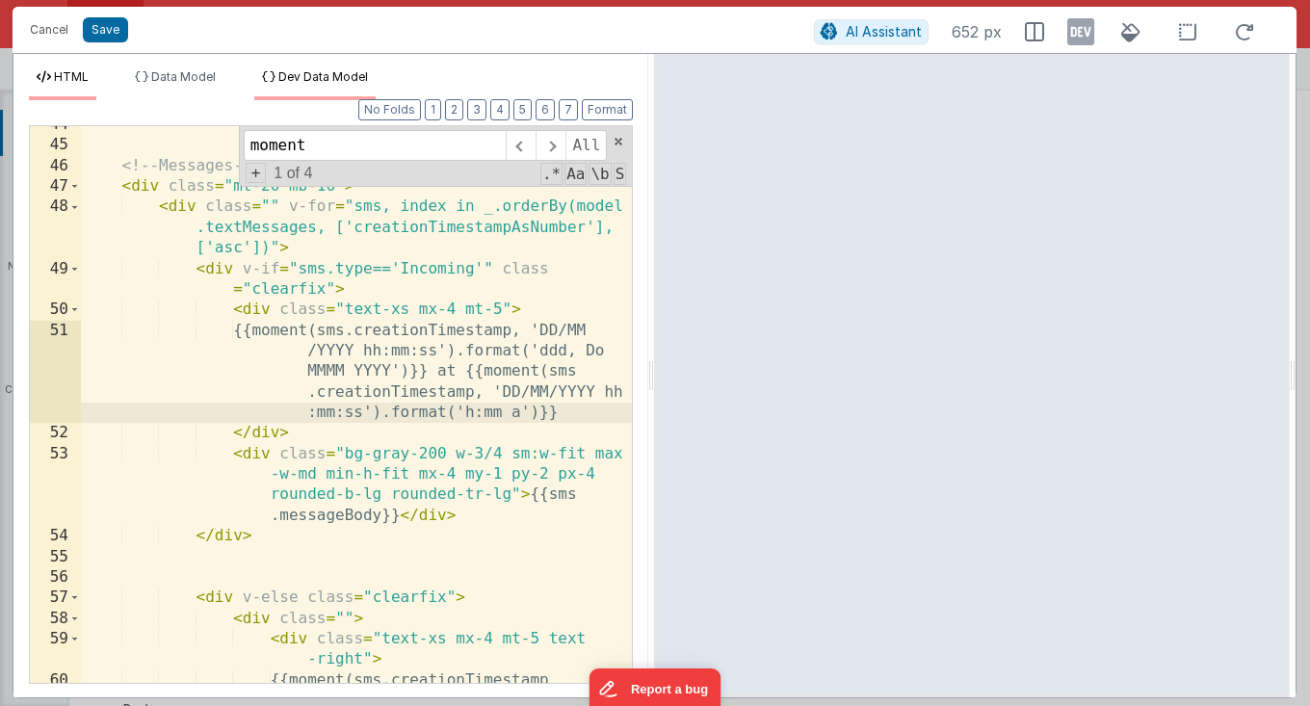
click at [294, 80] on span "Dev Data Model" at bounding box center [323, 76] width 90 height 14
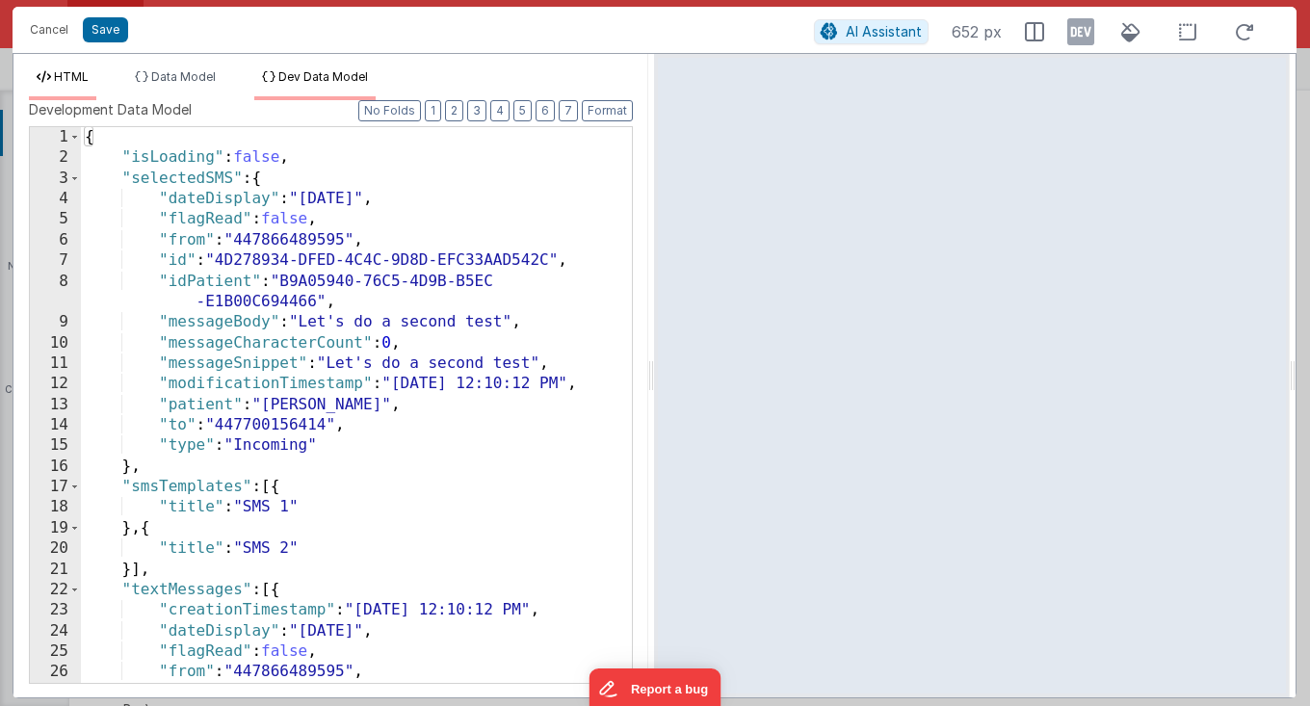
click at [67, 75] on span "HTML" at bounding box center [71, 76] width 35 height 14
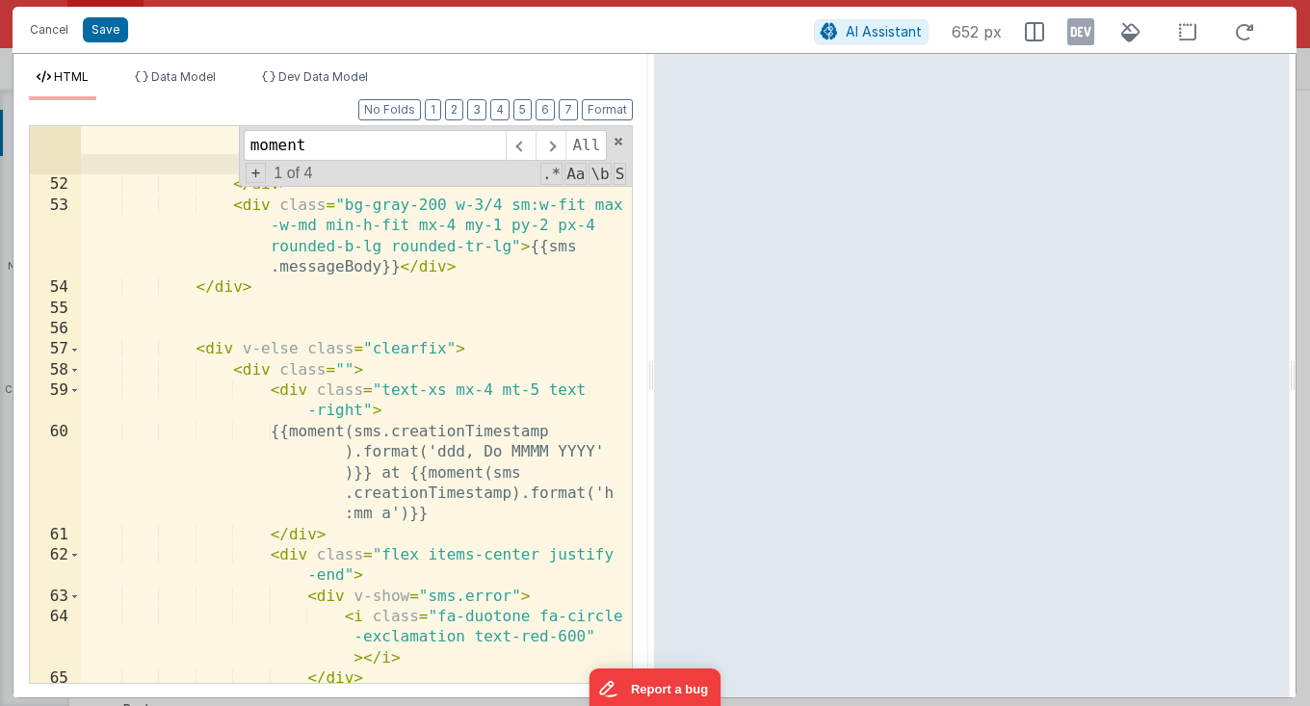
scroll to position [1968, 0]
click at [344, 451] on div "{{moment(sms.creationTimestamp, 'DD/MM /YYYY hh:mm:ss').format('ddd, Do MMMM YY…" at bounding box center [357, 454] width 552 height 764
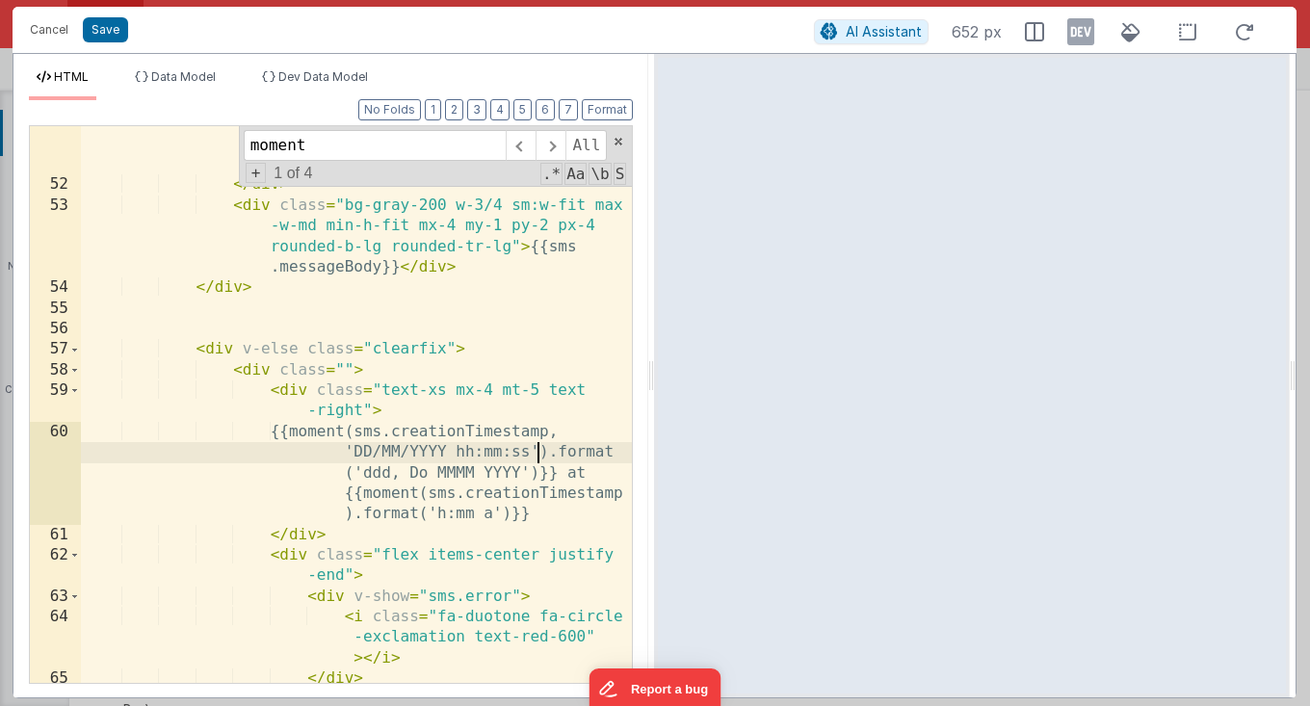
click at [345, 511] on div "{{moment(sms.creationTimestamp, 'DD/MM /YYYY hh:mm:ss').format('ddd, Do MMMM YY…" at bounding box center [357, 454] width 552 height 764
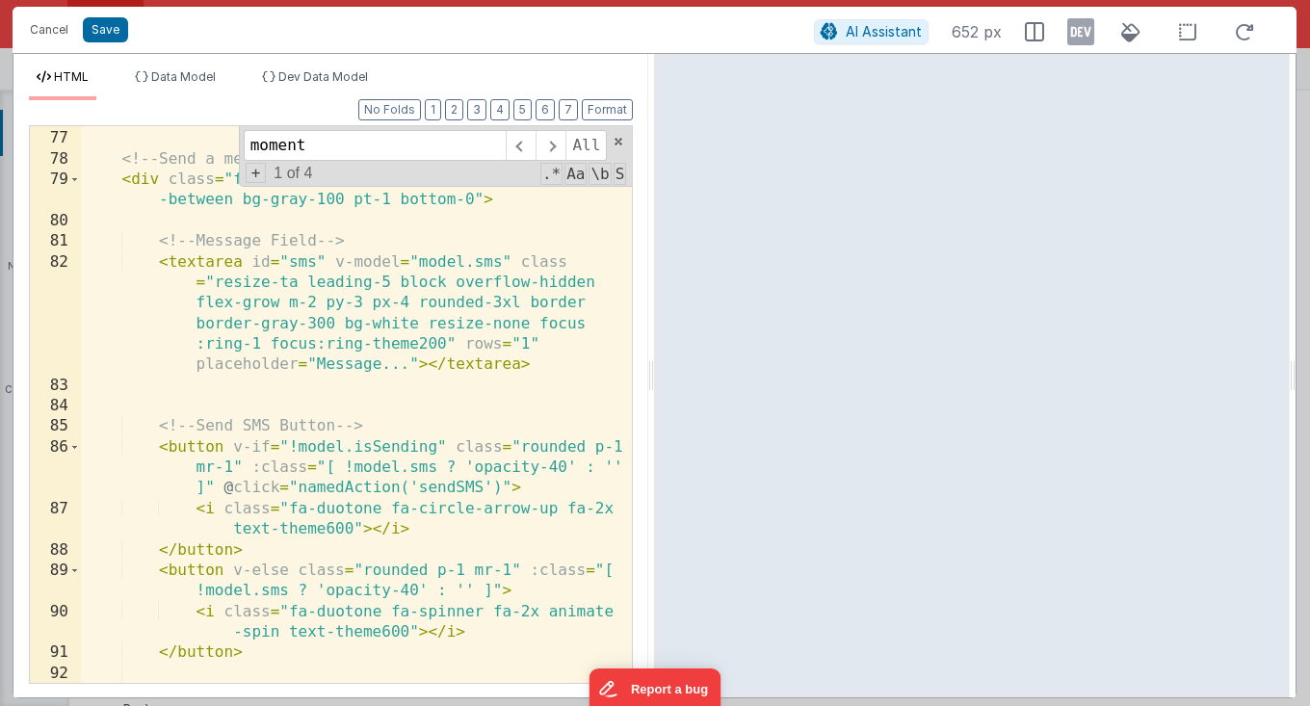
scroll to position [2899, 0]
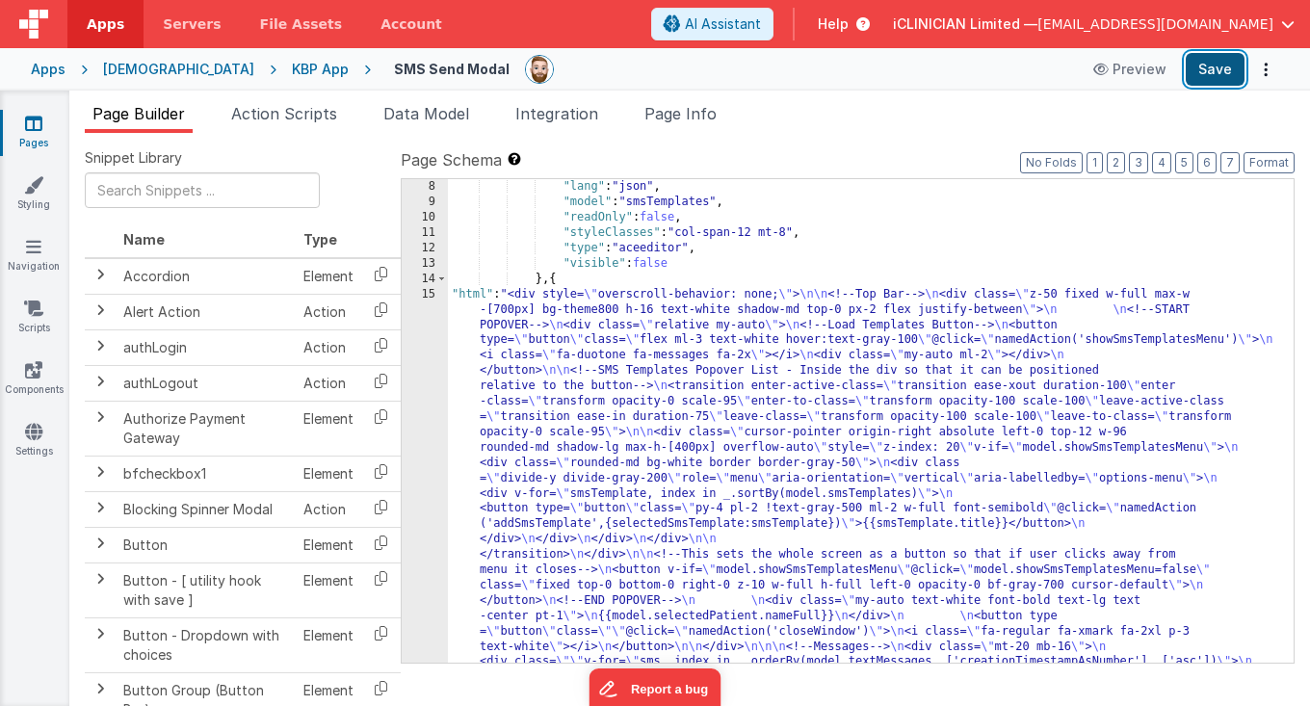
click at [1216, 72] on button "Save" at bounding box center [1215, 69] width 59 height 33
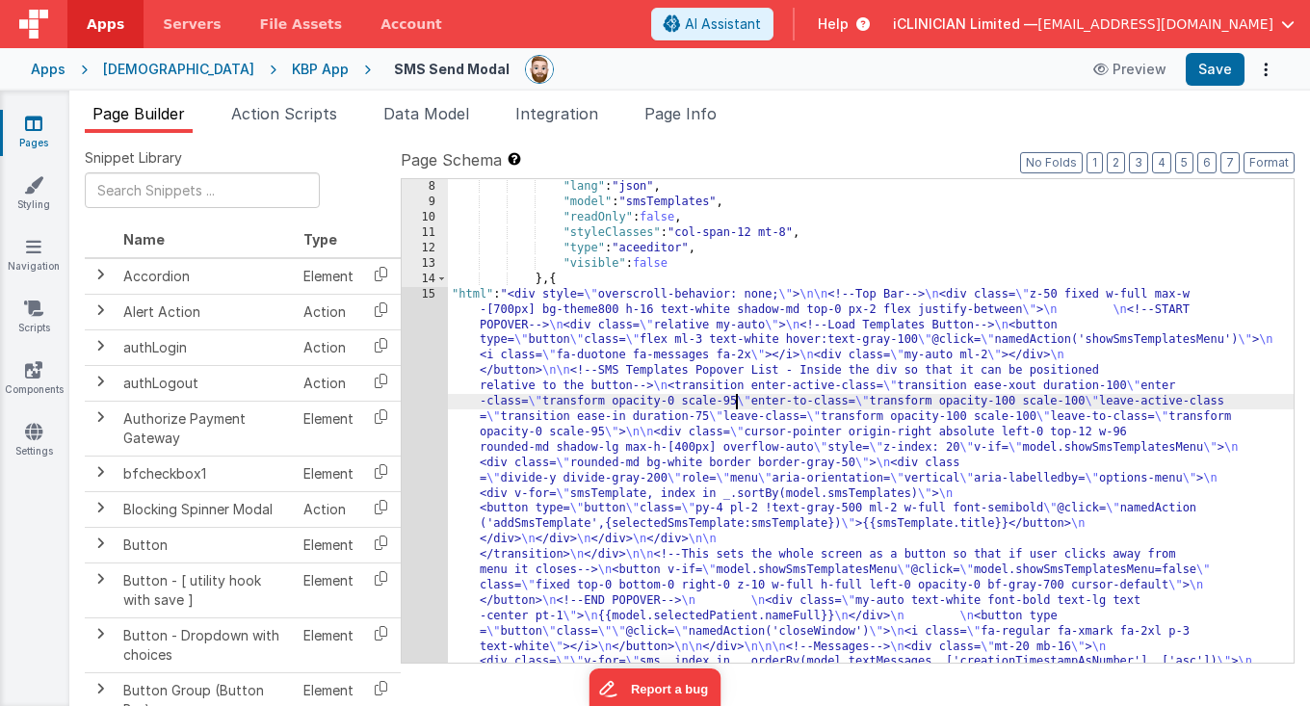
click at [162, 69] on div "[DEMOGRAPHIC_DATA]" at bounding box center [178, 69] width 151 height 19
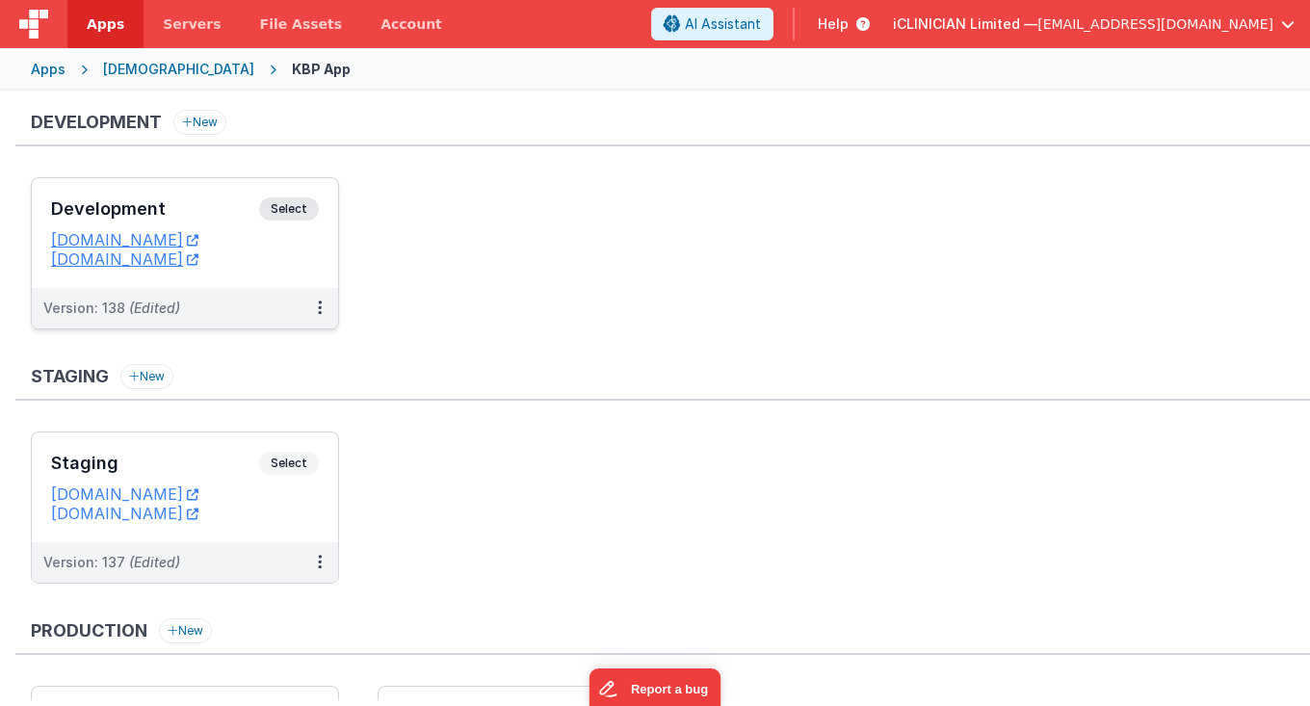
click at [222, 207] on h3 "Development" at bounding box center [155, 208] width 208 height 19
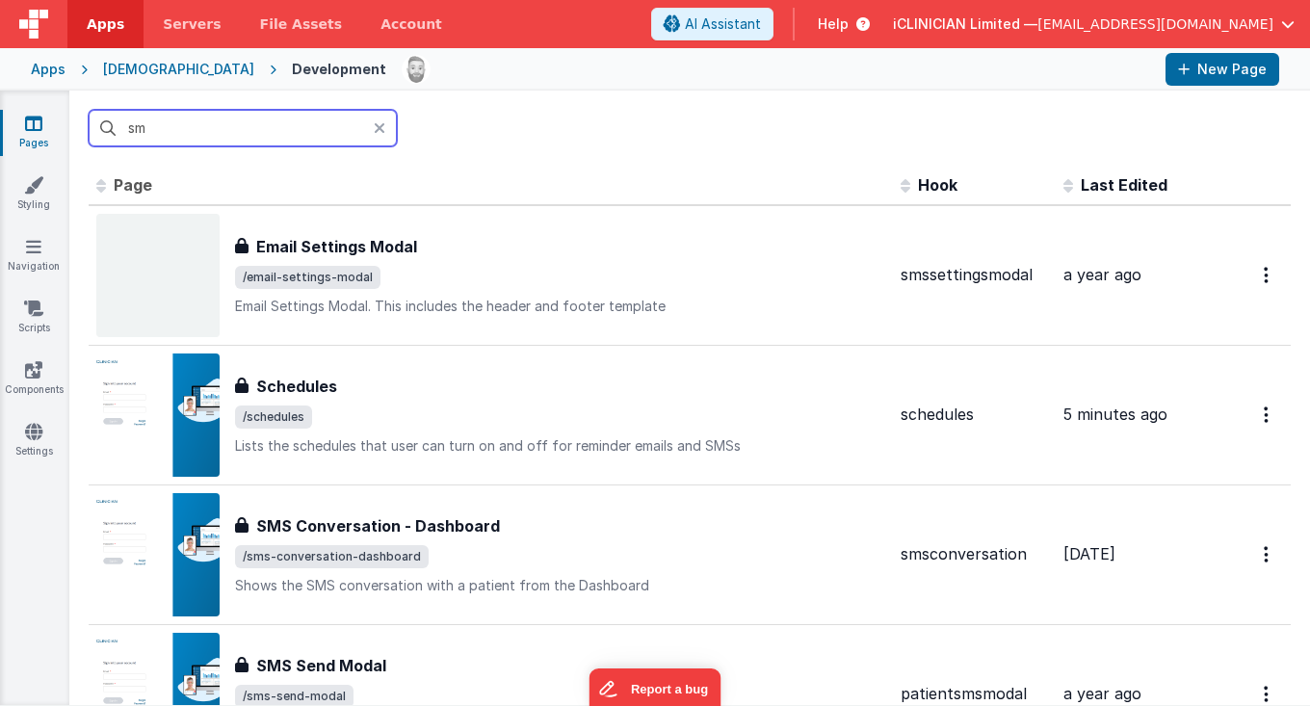
type input "sms"
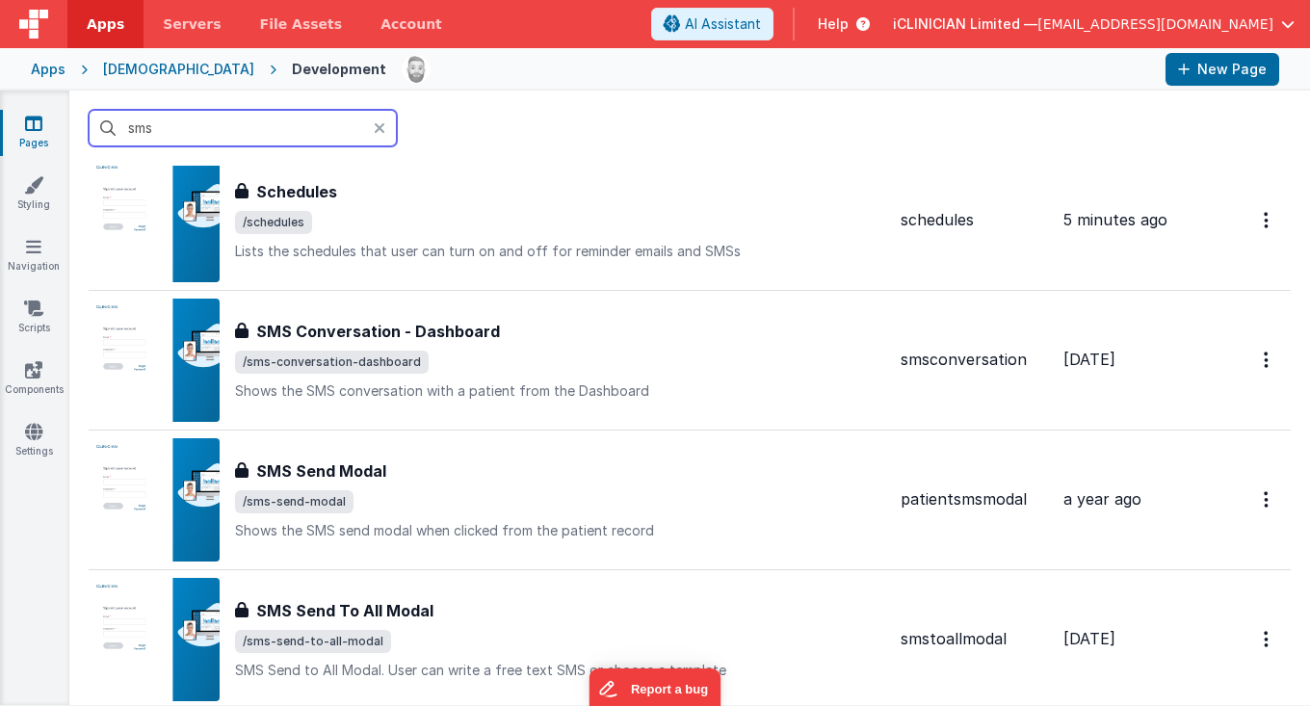
scroll to position [204, 0]
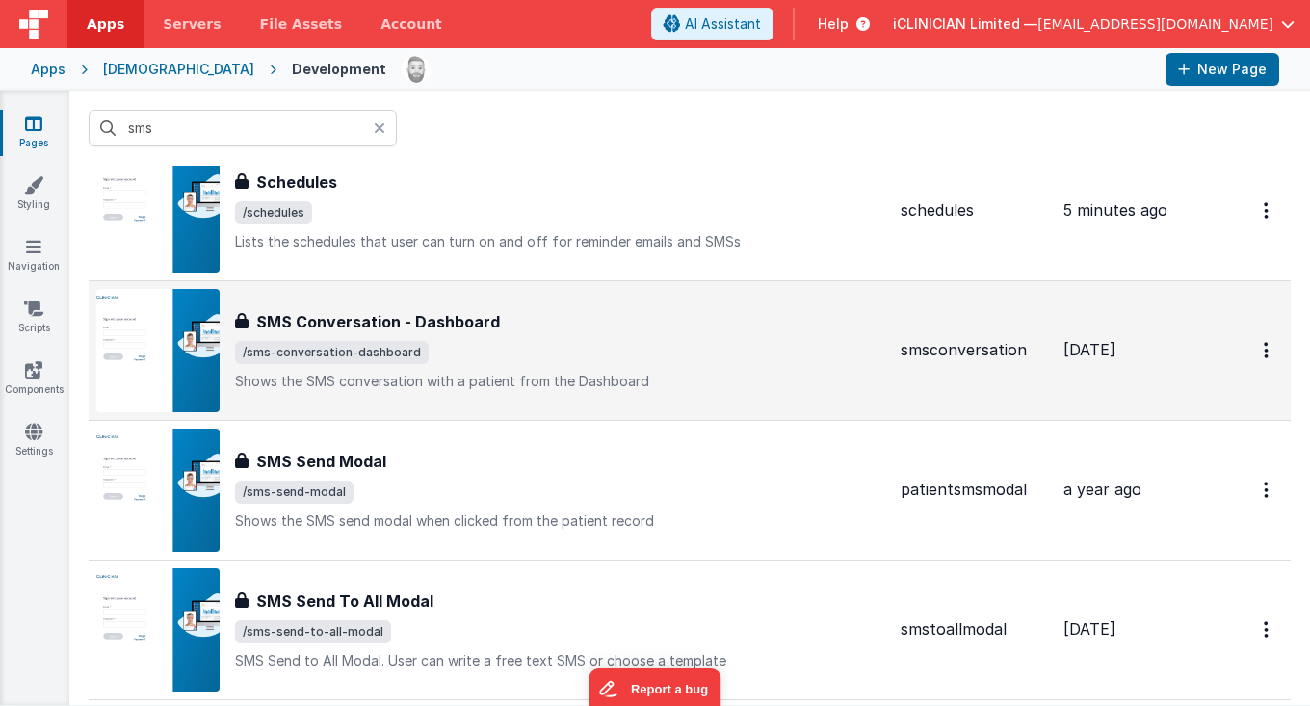
click at [579, 345] on span "/sms-conversation-dashboard" at bounding box center [560, 352] width 650 height 23
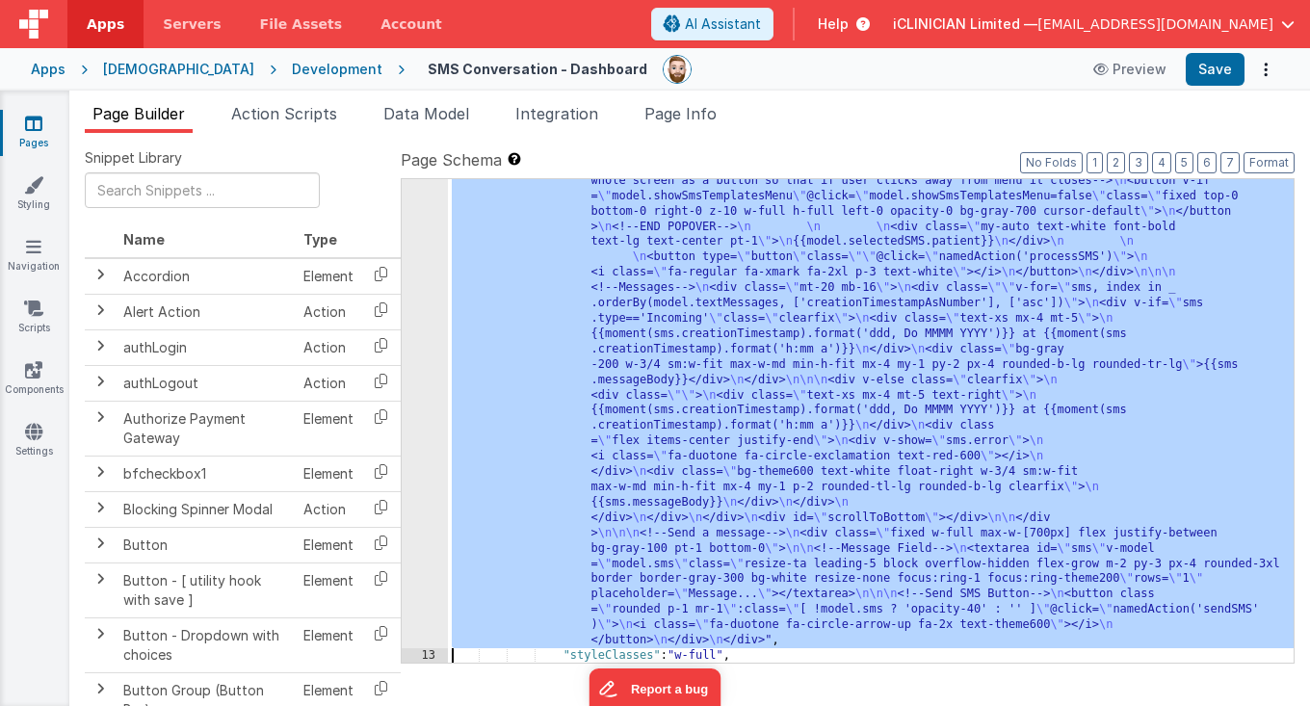
scroll to position [481, 0]
click at [437, 438] on div "12" at bounding box center [425, 257] width 46 height 781
click at [424, 433] on div "12" at bounding box center [425, 257] width 46 height 781
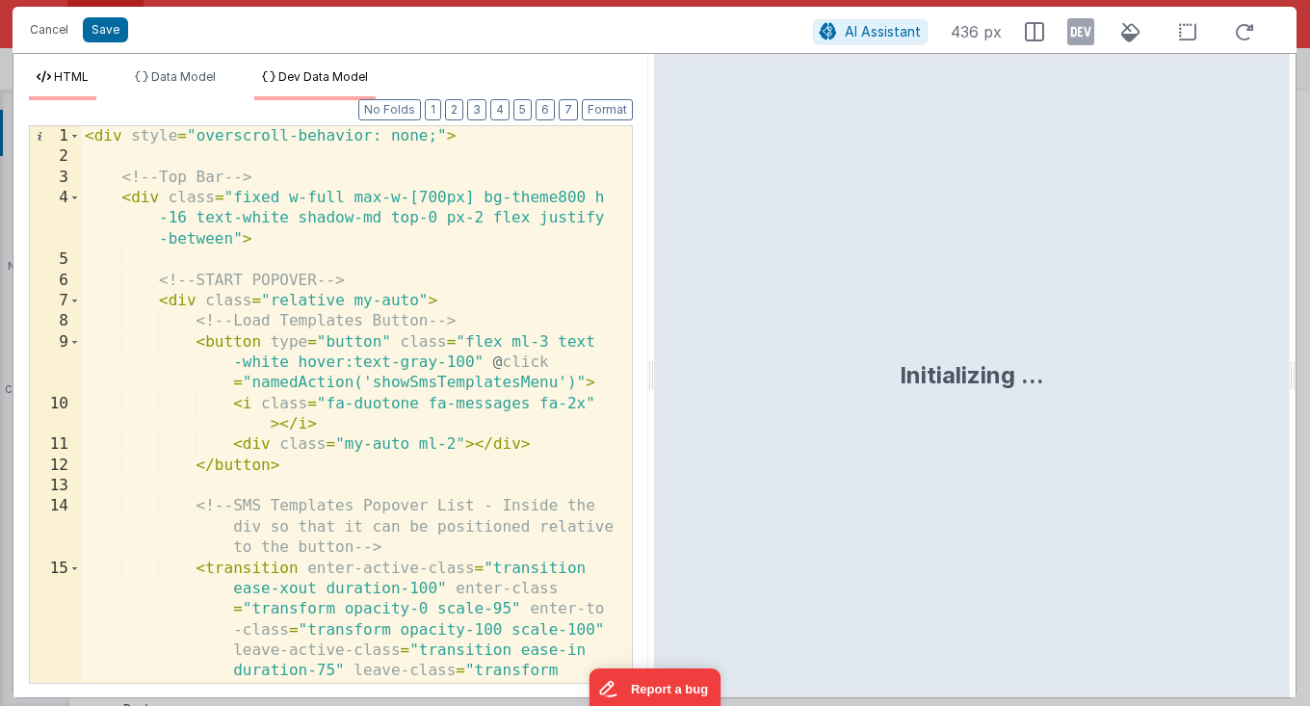
click at [350, 80] on span "Dev Data Model" at bounding box center [323, 76] width 90 height 14
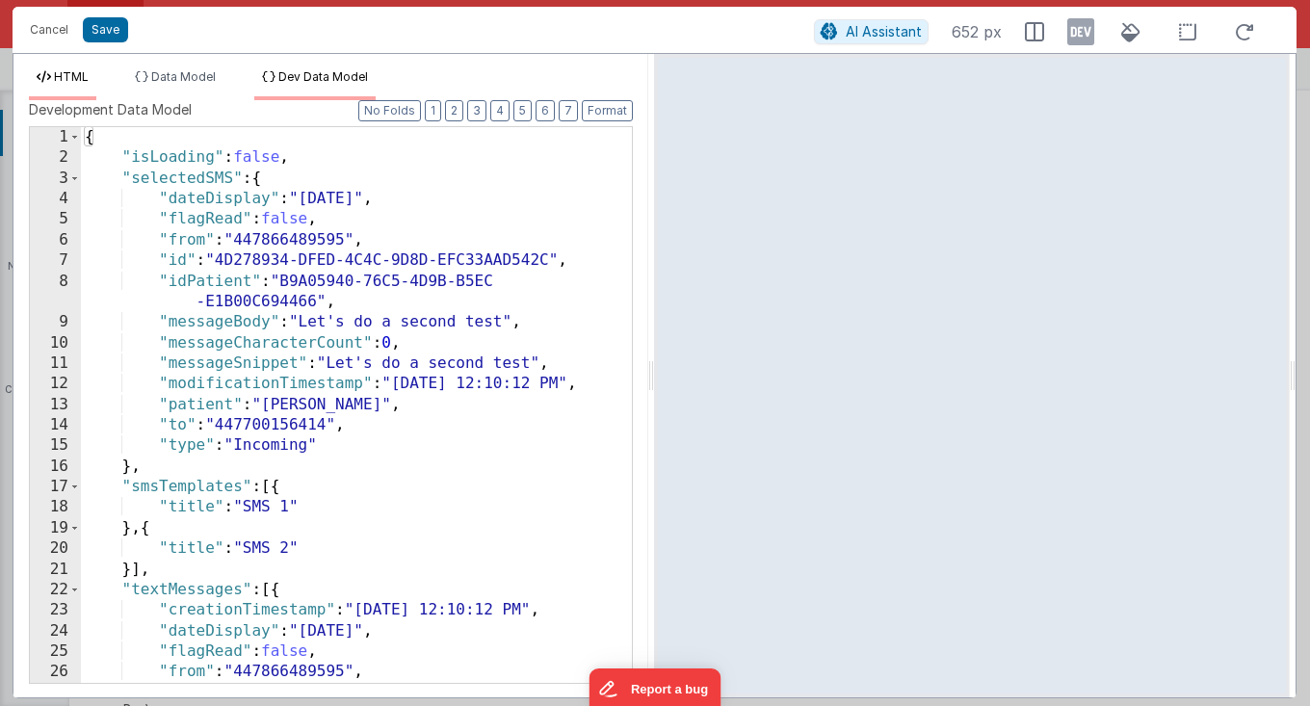
click at [84, 82] on span "HTML" at bounding box center [71, 76] width 35 height 14
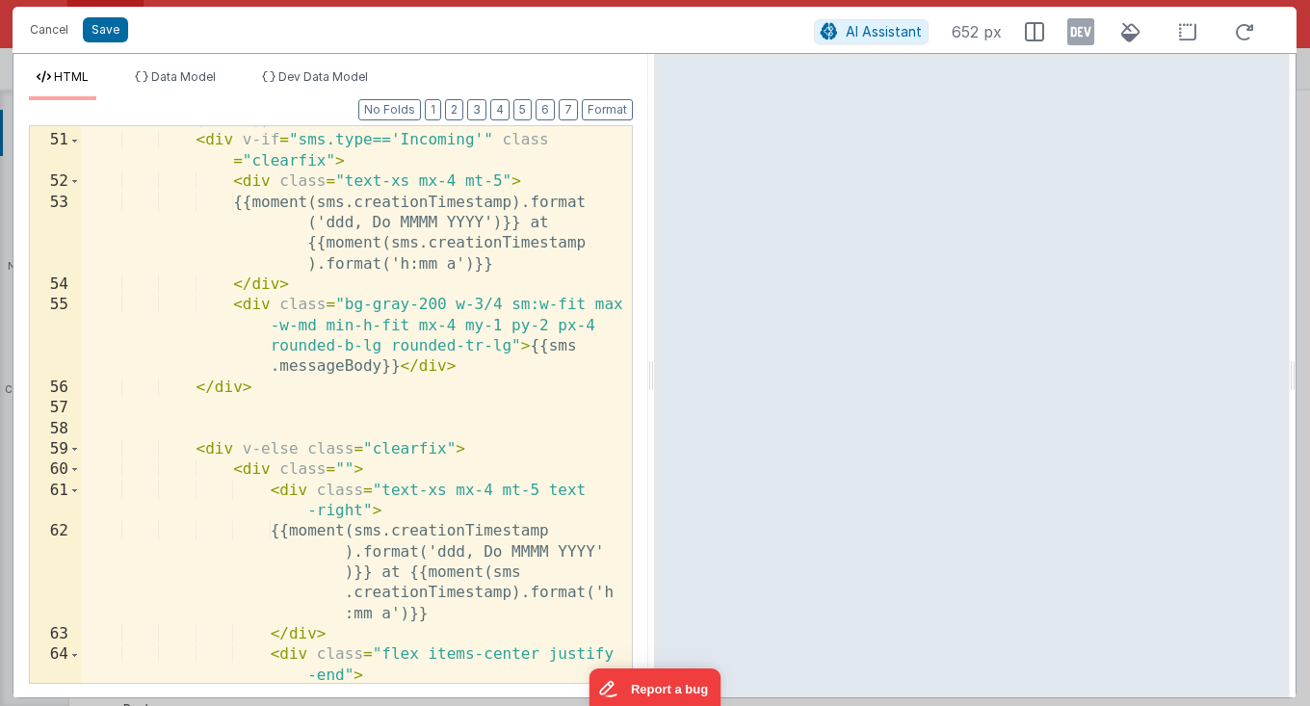
scroll to position [1840, 0]
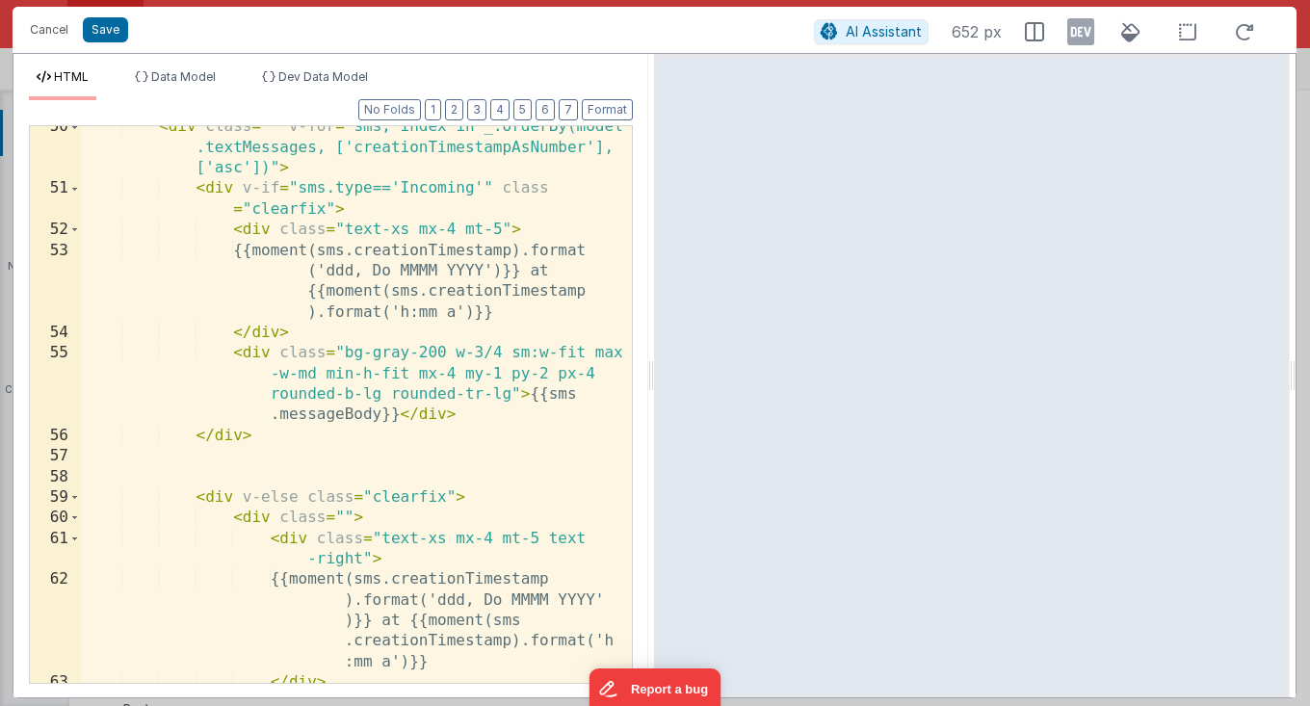
click at [551, 250] on div "< div class = "" v-for = "sms, index in _.orderBy(model .textMessages, ['creati…" at bounding box center [357, 447] width 552 height 661
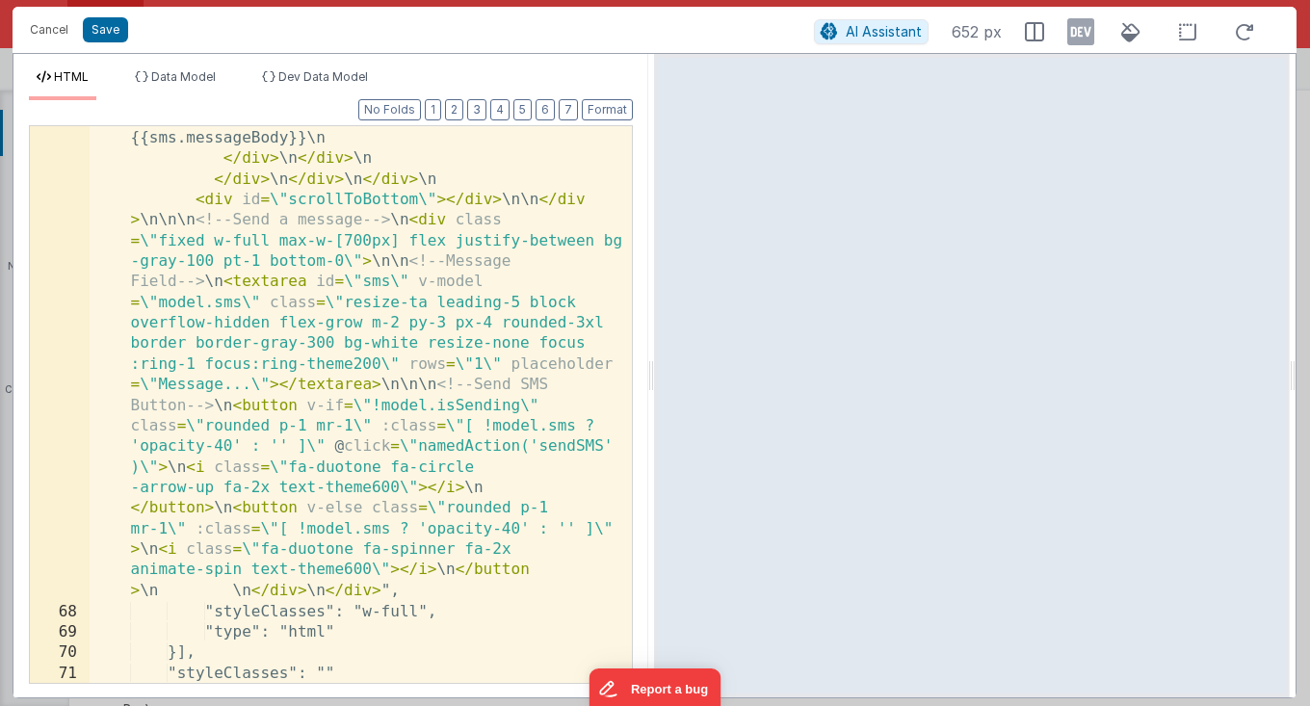
scroll to position [1717, 0]
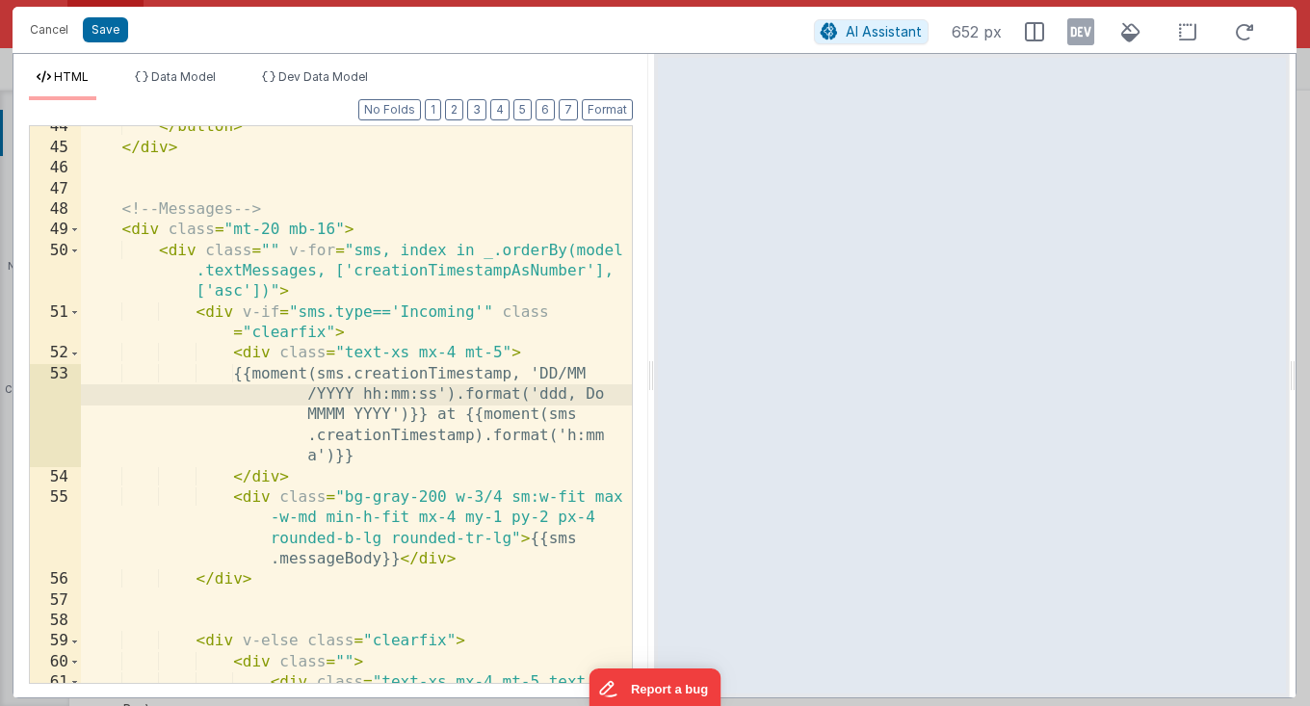
click at [474, 437] on div "</ button > </ div > <!-- Messages --> < div class = "mt-20 mb-16" > < div clas…" at bounding box center [357, 426] width 552 height 619
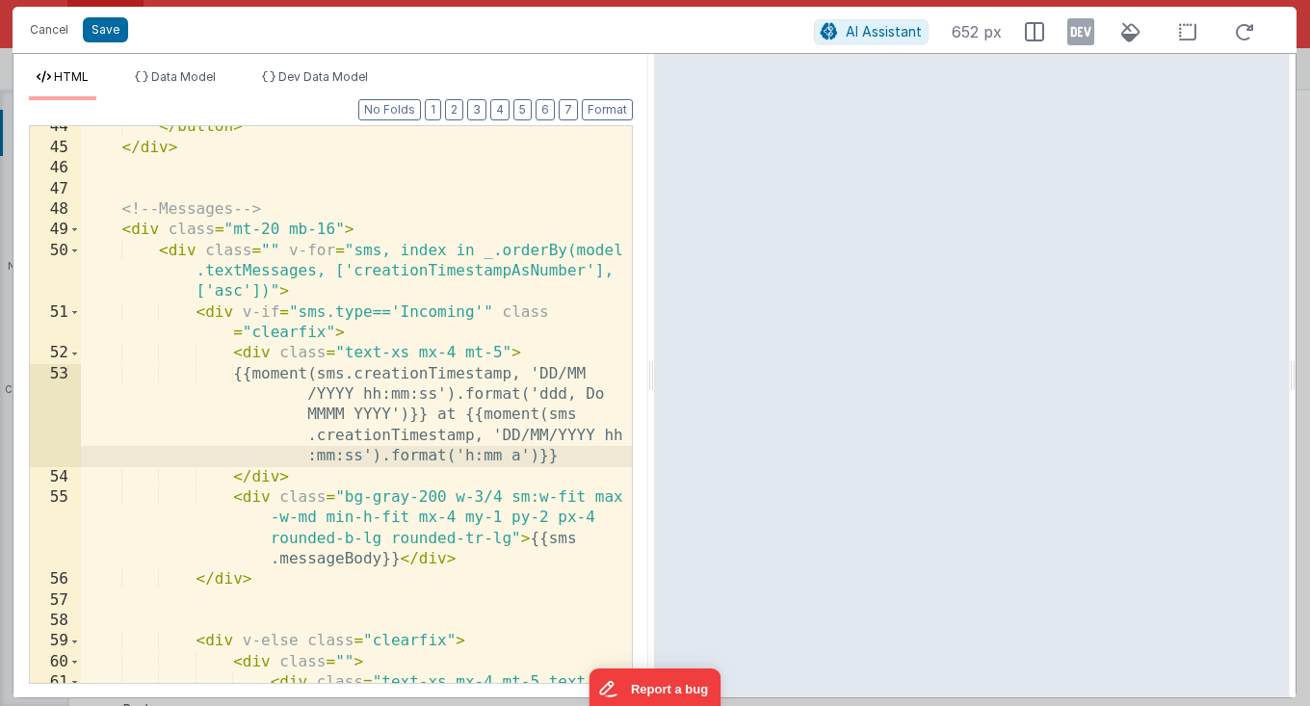
click at [429, 438] on div "</ button > </ div > <!-- Messages --> < div class = "mt-20 mb-16" > < div clas…" at bounding box center [357, 426] width 552 height 619
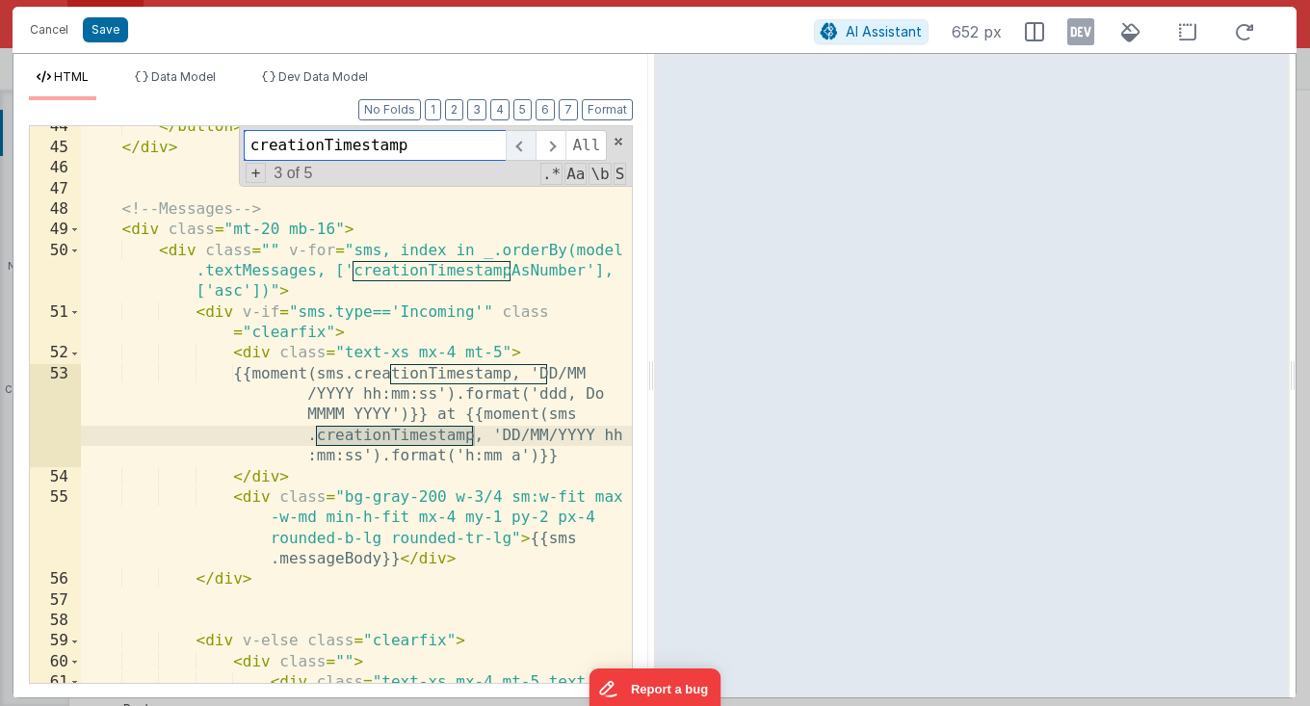
click at [518, 158] on span at bounding box center [521, 145] width 30 height 31
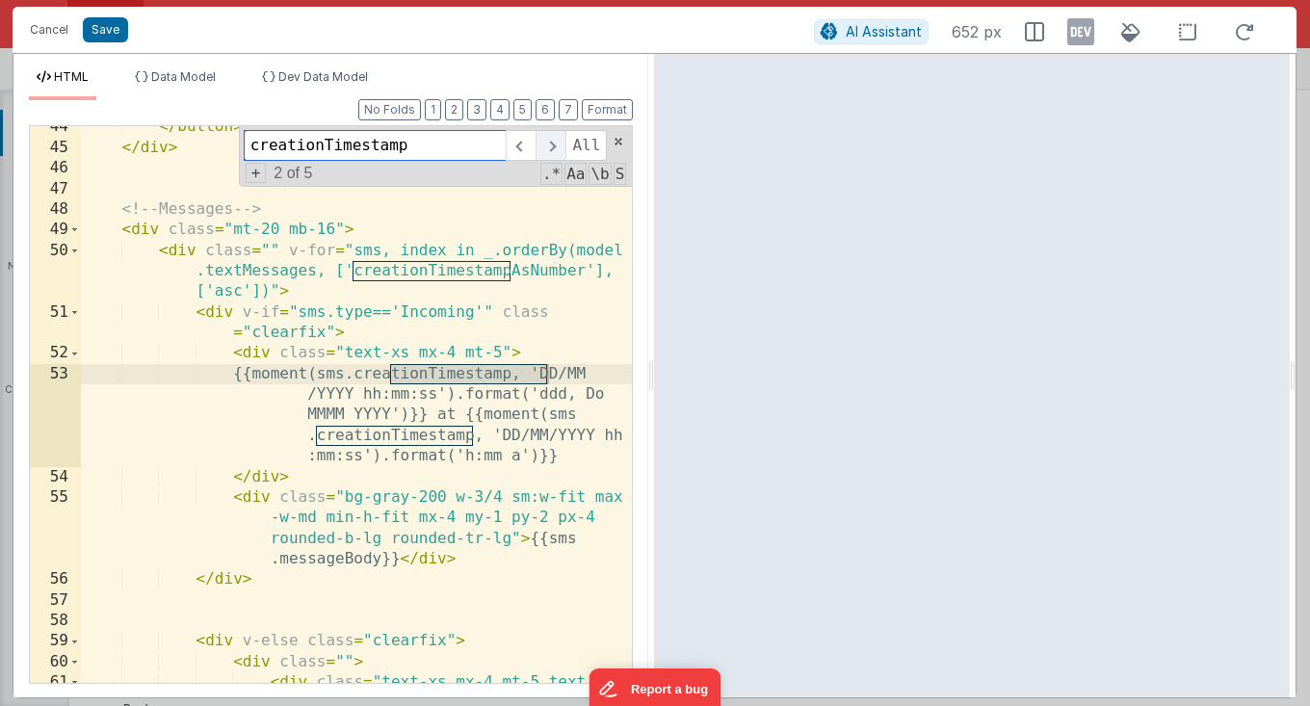
click at [553, 151] on span at bounding box center [551, 145] width 30 height 31
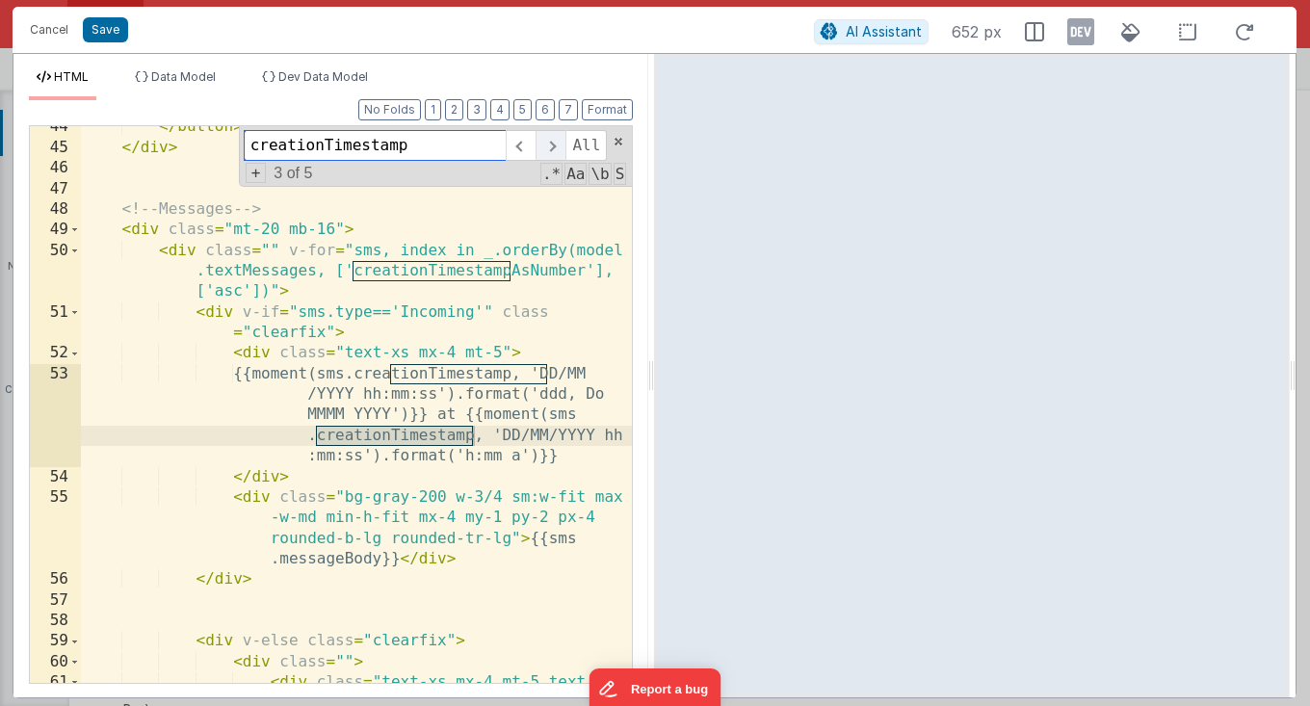
click at [553, 151] on span at bounding box center [551, 145] width 30 height 31
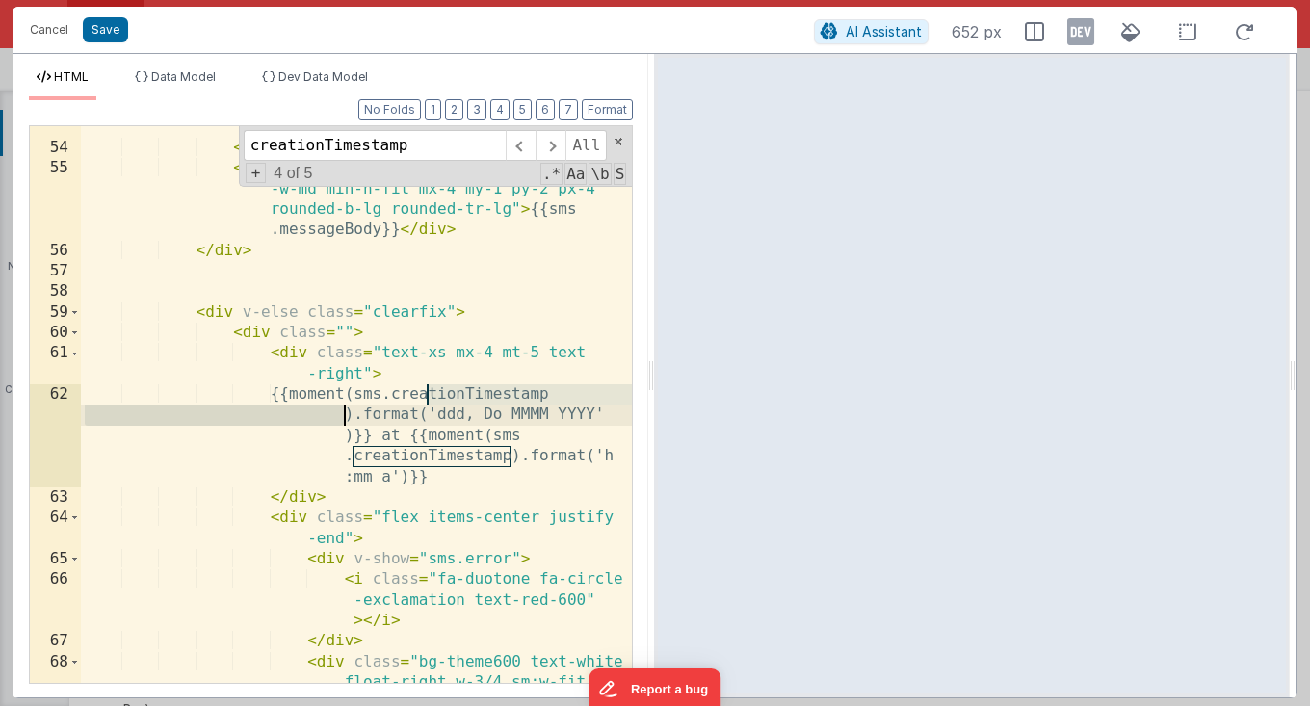
click at [346, 419] on div "{{moment(sms.creationTimestamp, 'DD/MM /YYYY hh:mm:ss').format('ddd, Do MMMM YY…" at bounding box center [357, 417] width 552 height 764
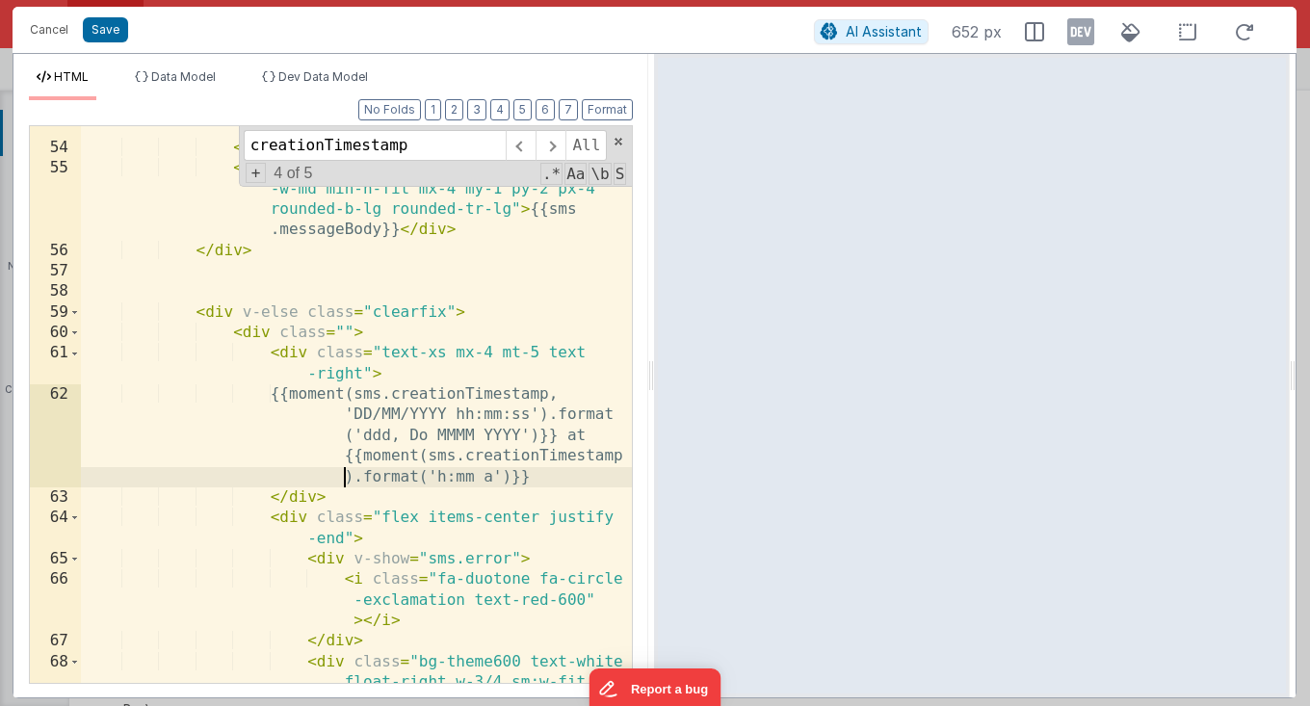
click at [340, 479] on div "{{moment(sms.creationTimestamp, 'DD/MM /YYYY hh:mm:ss').format('ddd, Do MMMM YY…" at bounding box center [357, 417] width 552 height 764
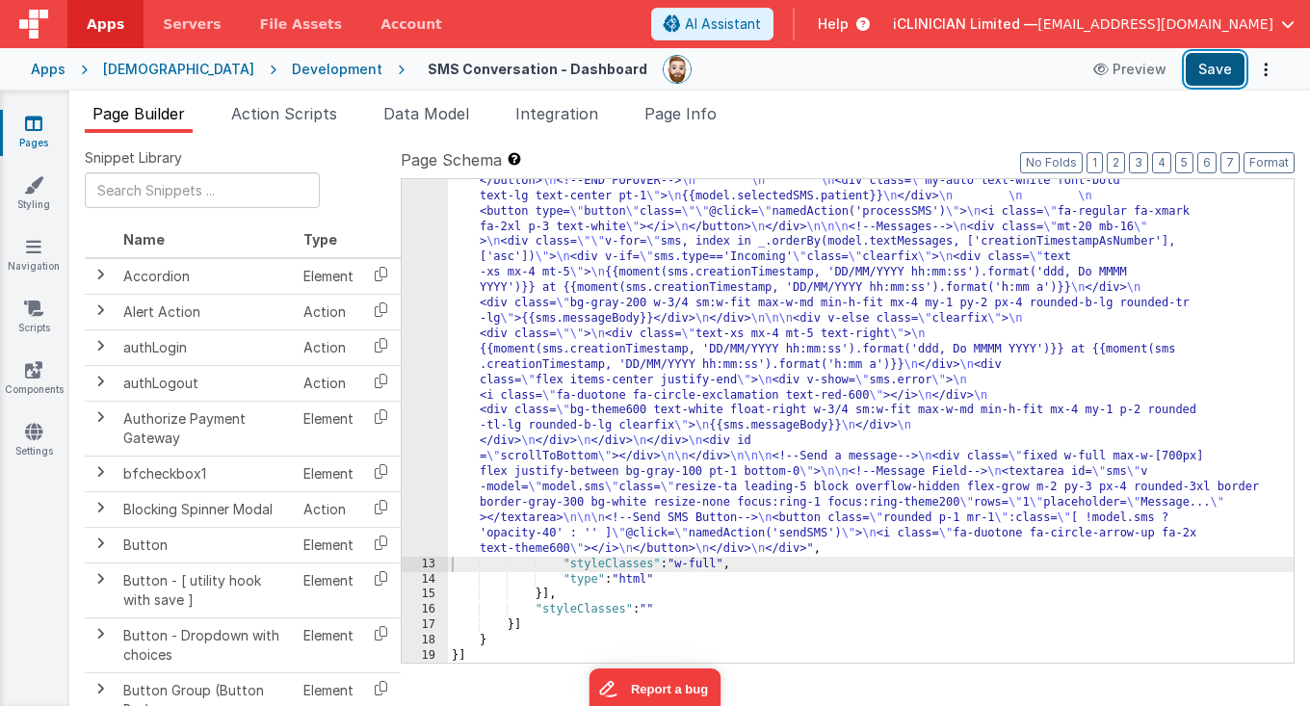
click at [1219, 68] on button "Save" at bounding box center [1215, 69] width 59 height 33
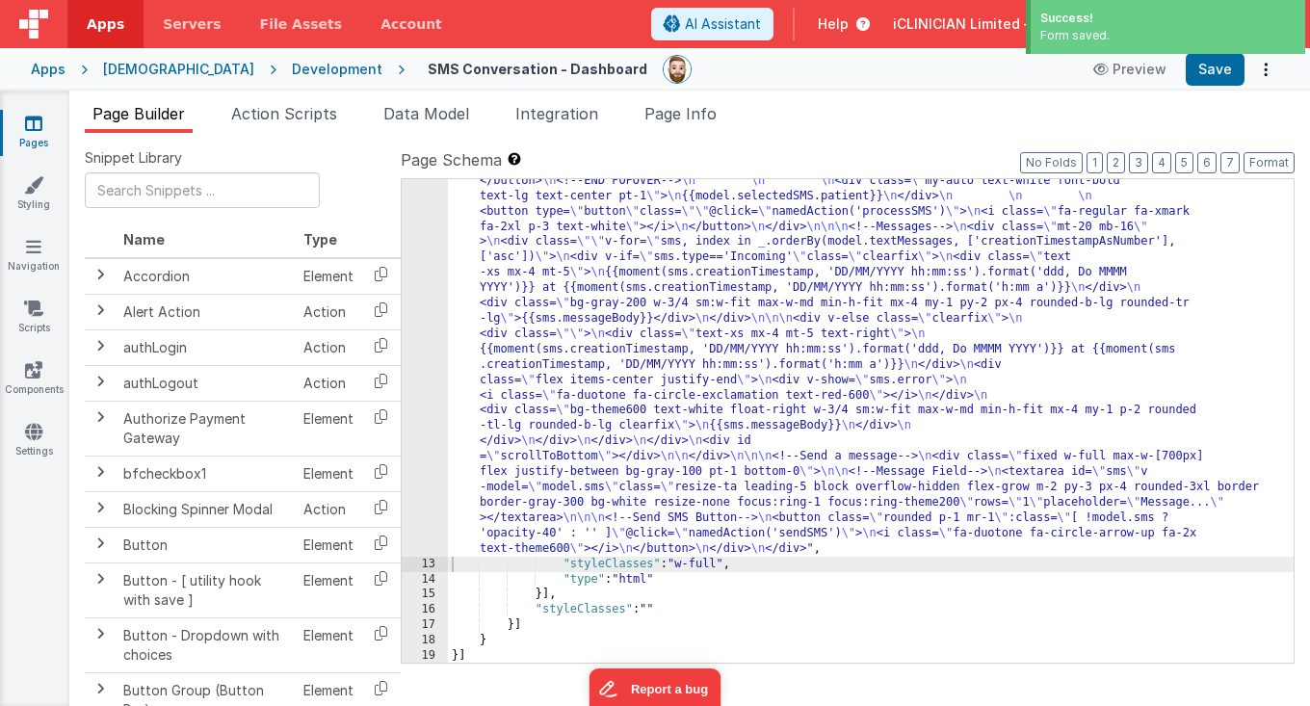
click at [39, 127] on icon at bounding box center [33, 123] width 17 height 19
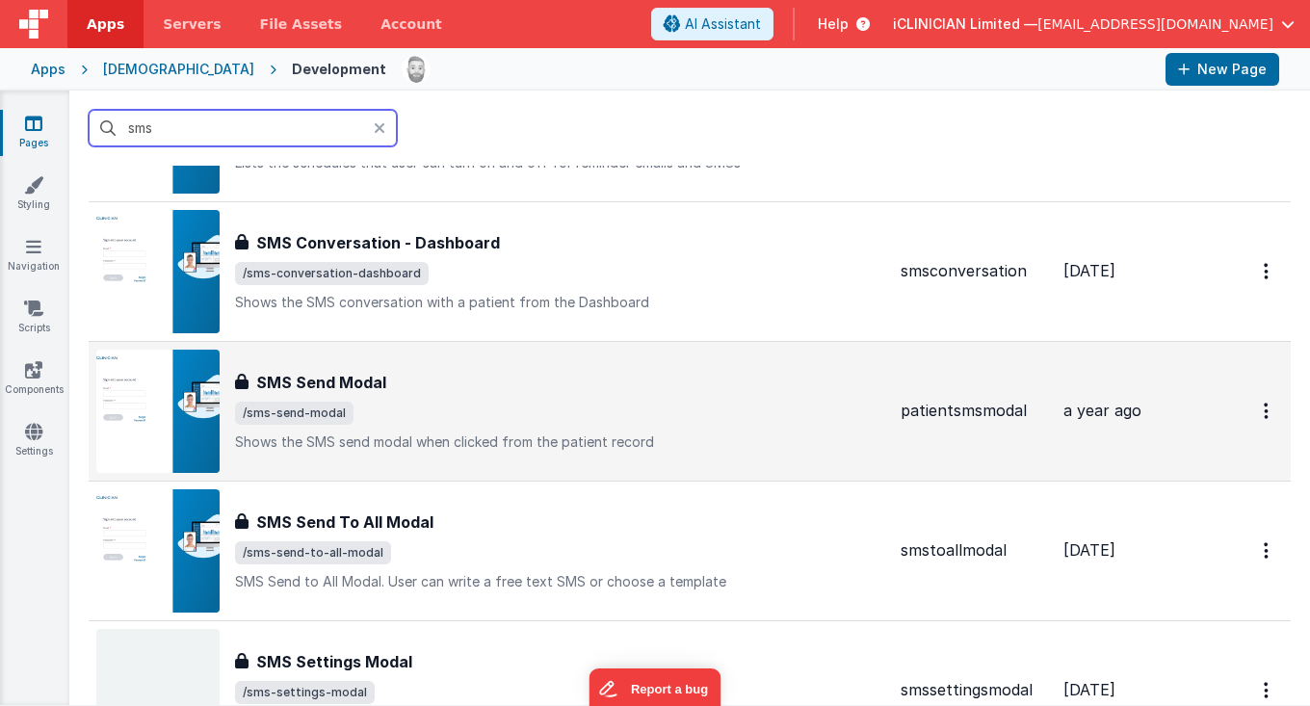
scroll to position [317, 0]
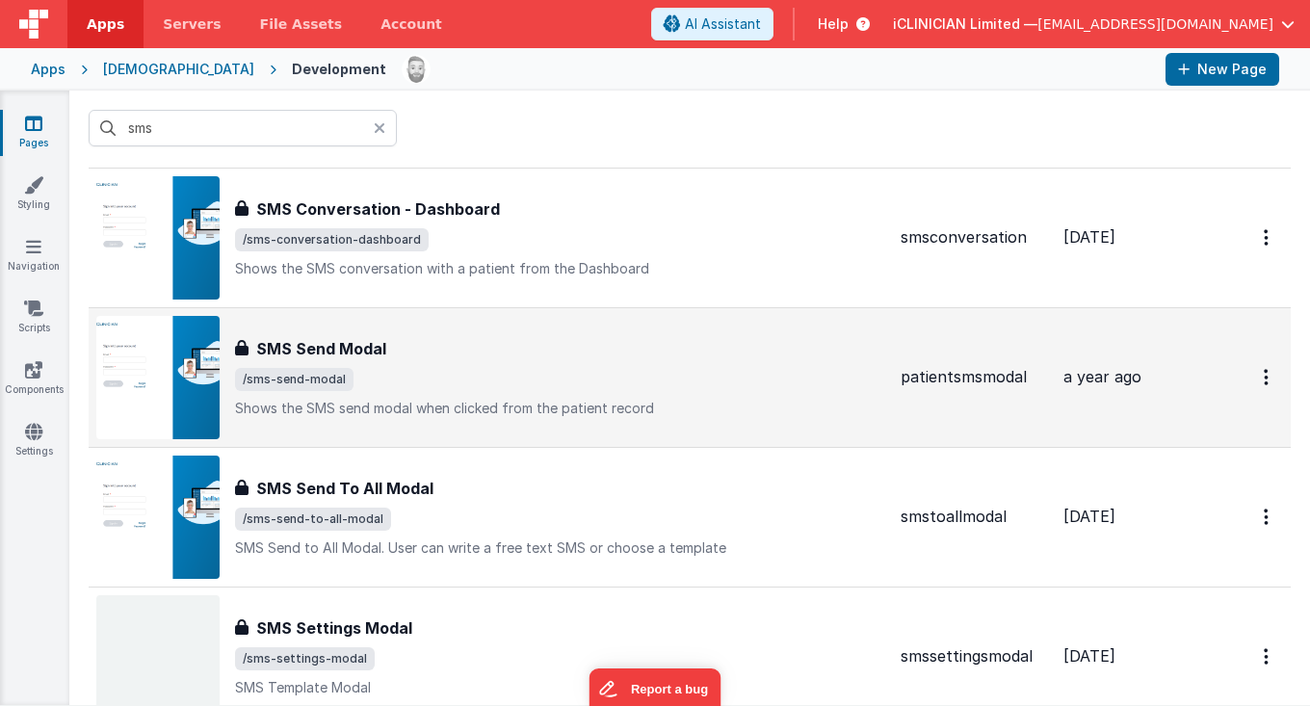
click at [460, 376] on span "/sms-send-modal" at bounding box center [560, 379] width 650 height 23
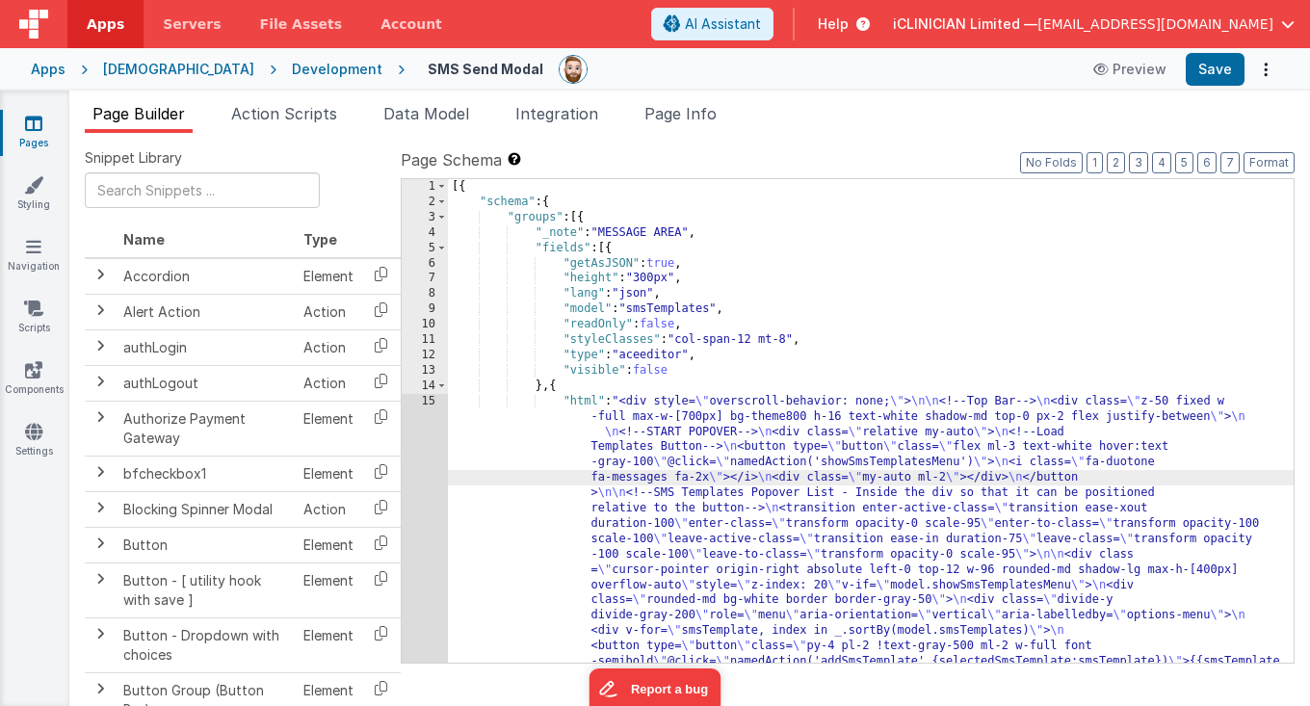
scroll to position [557, 0]
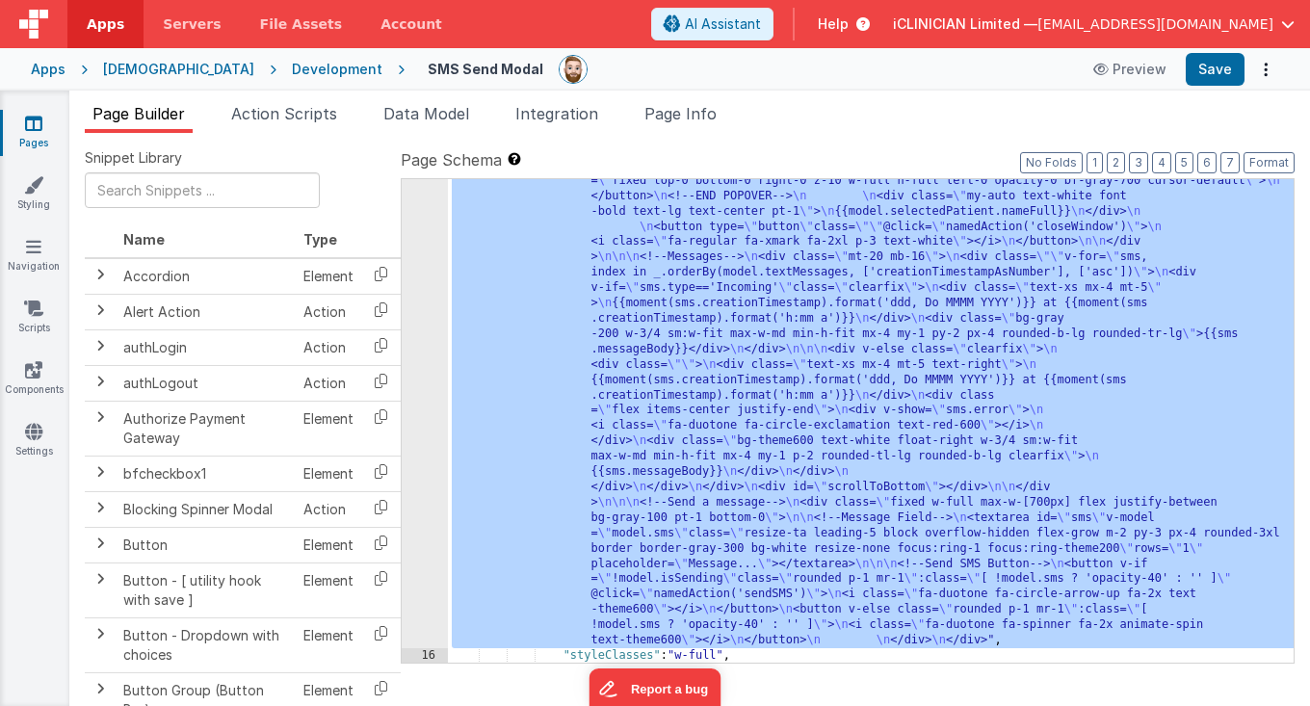
click at [428, 436] on div "15" at bounding box center [425, 242] width 46 height 812
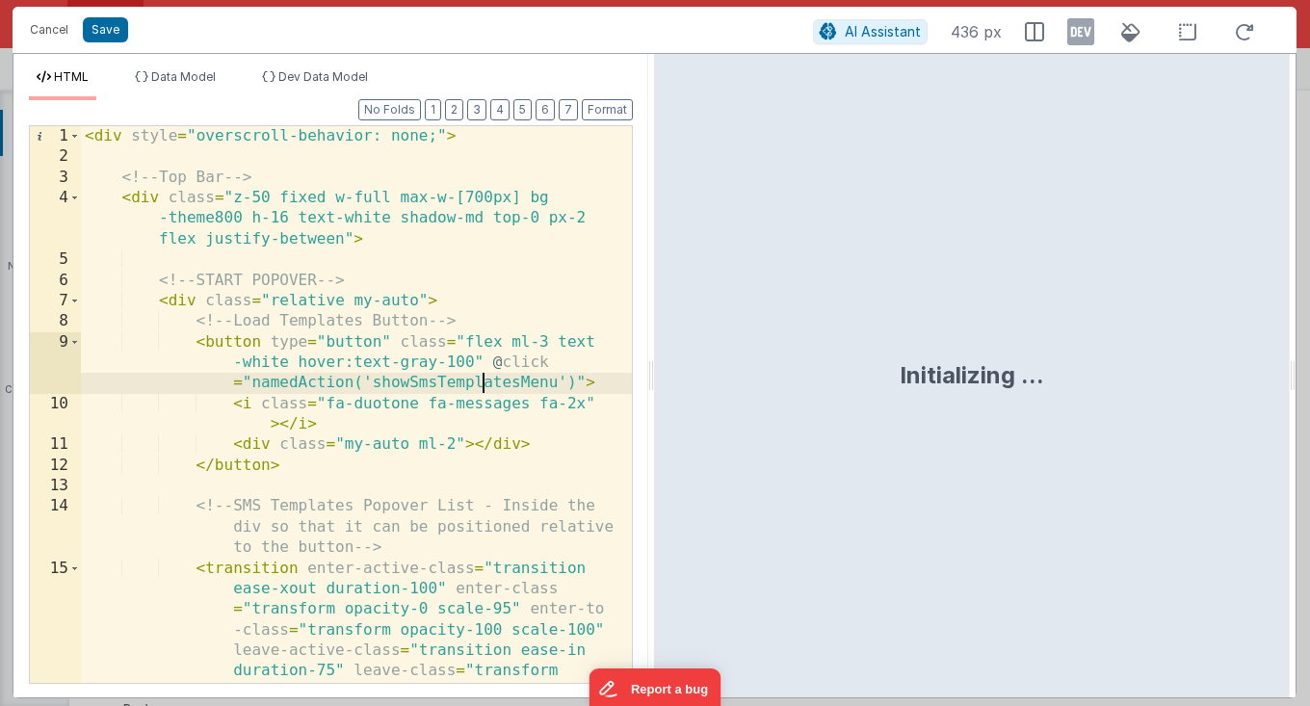
scroll to position [0, 0]
click at [484, 375] on div "< div style = "overscroll-behavior: none;" > <!-- Top Bar --> < div class = "z-…" at bounding box center [357, 497] width 552 height 743
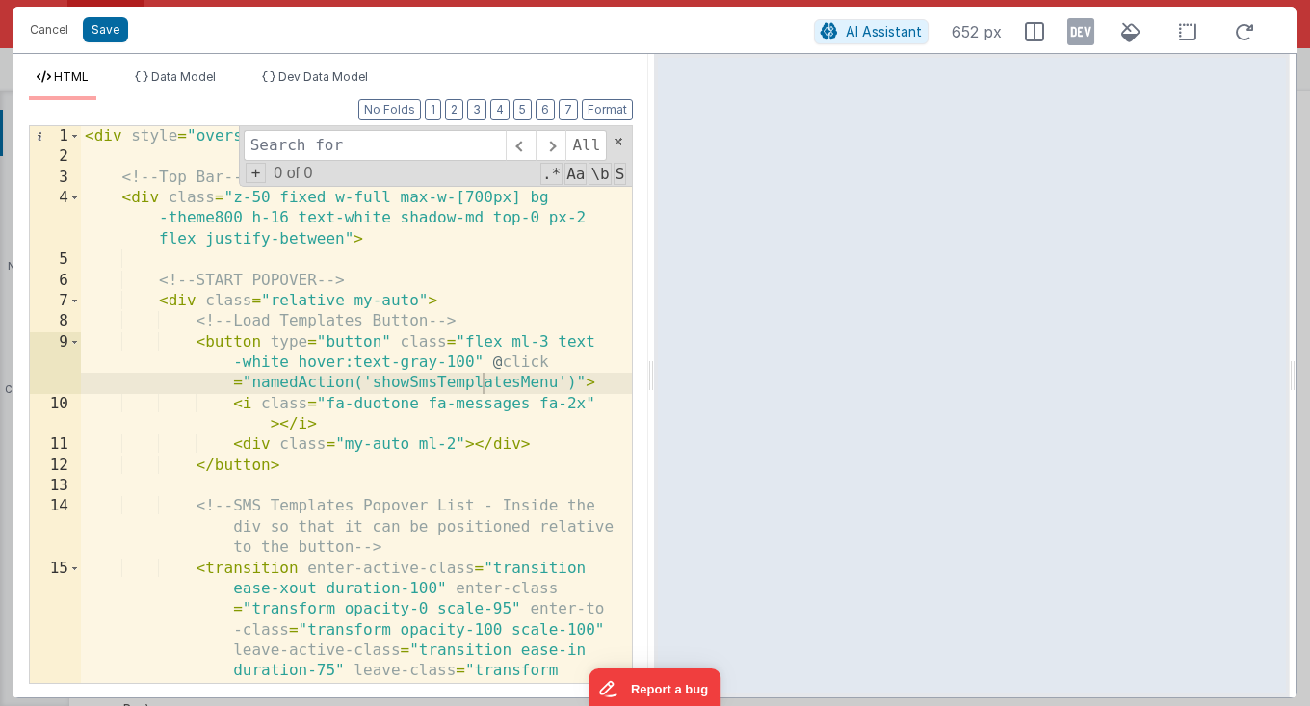
click at [486, 360] on div "< div style = "overscroll-behavior: none;" > <!-- Top Bar --> < div class = "z-…" at bounding box center [357, 497] width 552 height 743
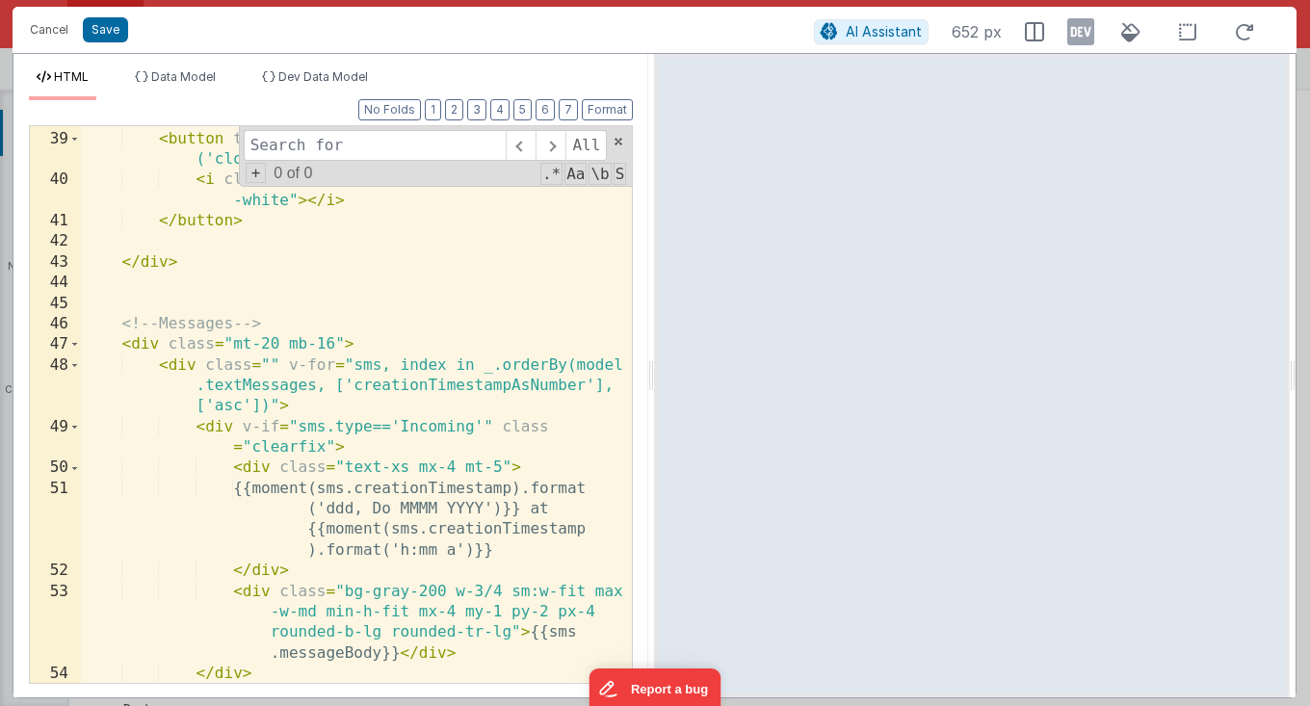
scroll to position [1561, 0]
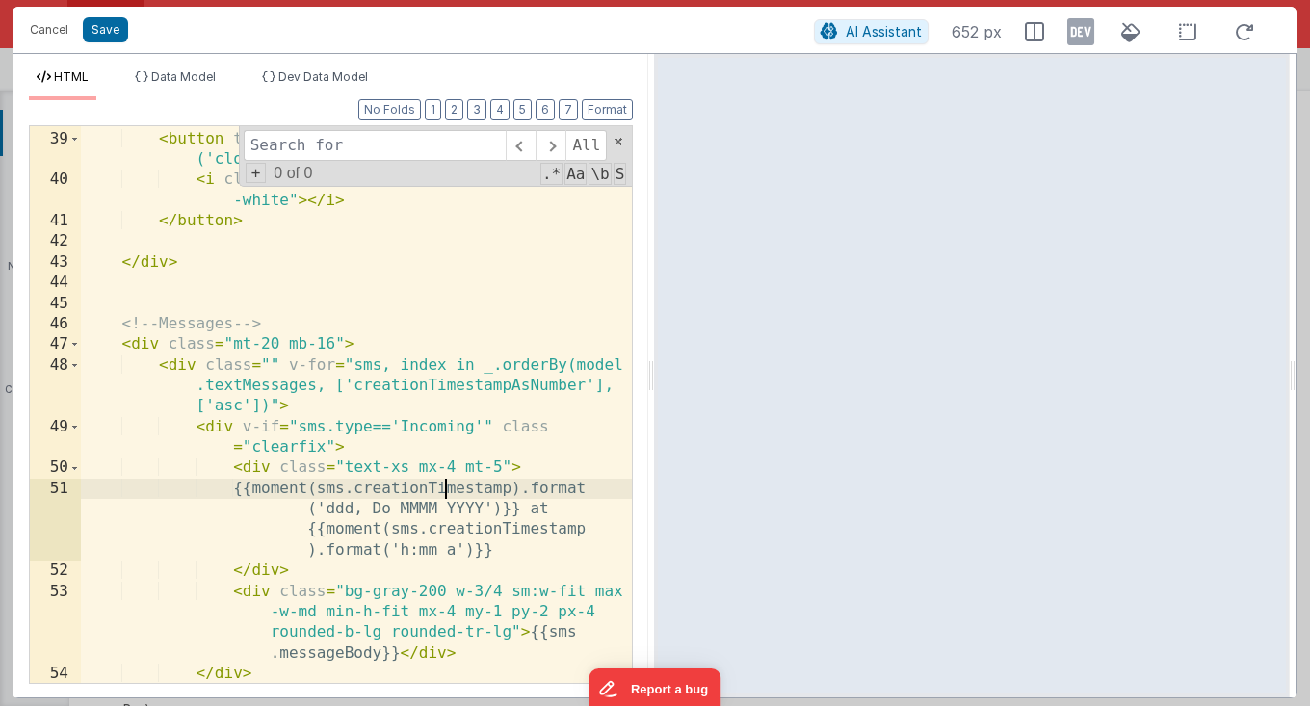
click at [445, 489] on div "< button type = "button" class = "" @ click = "namedAction ('closeWindow')" > <…" at bounding box center [357, 407] width 552 height 599
type input "creationTimestamp"
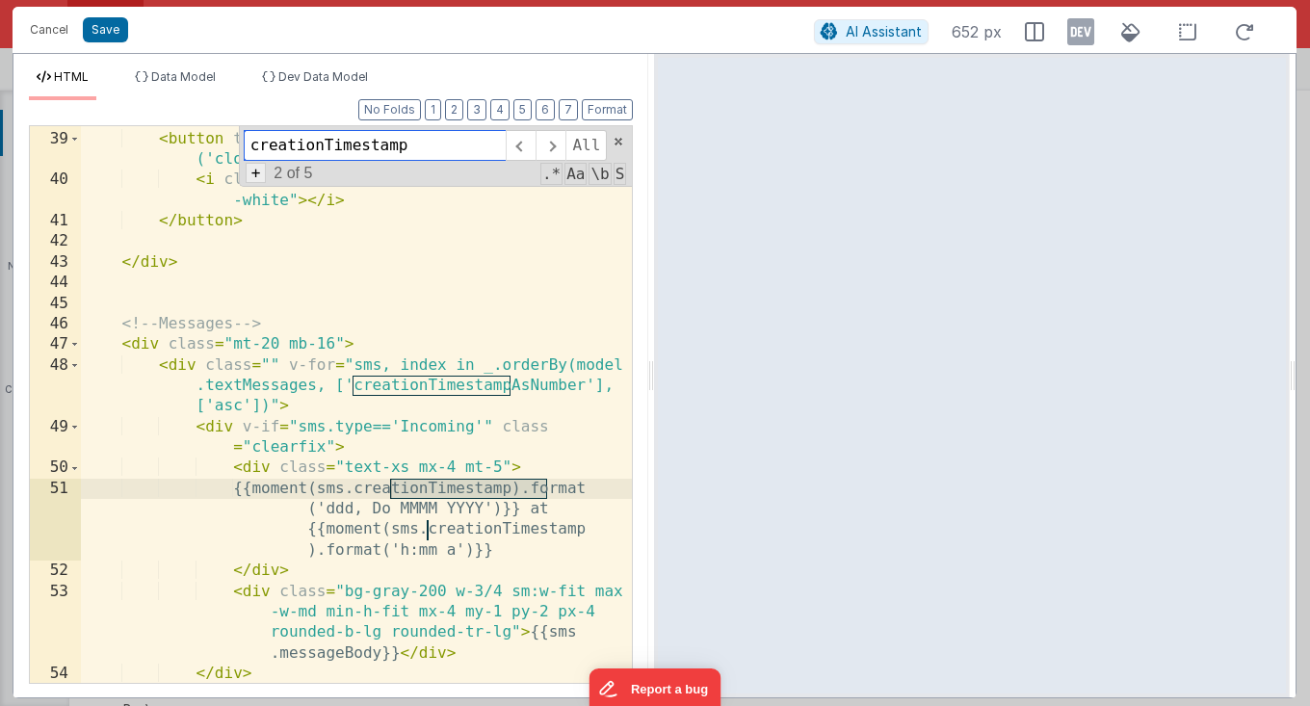
click at [255, 174] on span "+" at bounding box center [256, 173] width 21 height 20
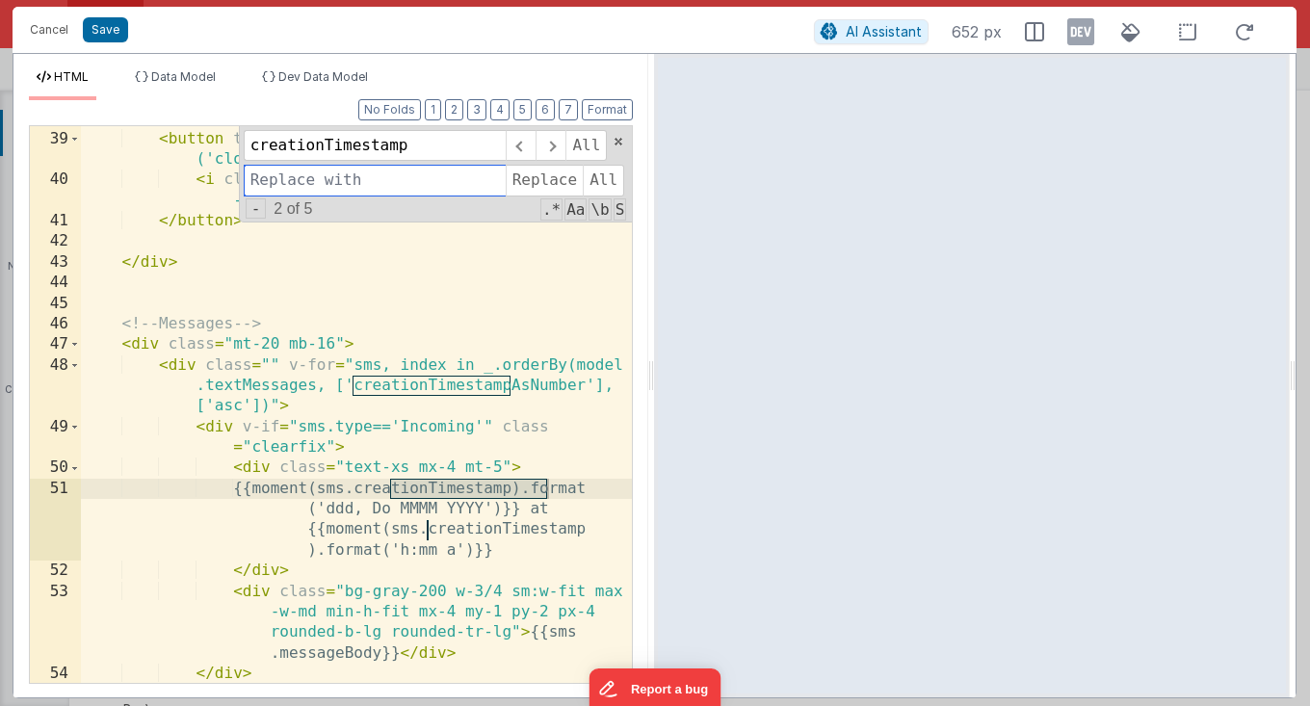
click at [277, 178] on input at bounding box center [375, 180] width 262 height 31
paste input "creationTimestamp"
paste input ", 'DD/MM/YYYY hh:mm:ss'"
type input "creationTimestamp, 'DD/MM/YYYY hh:mm:ss'"
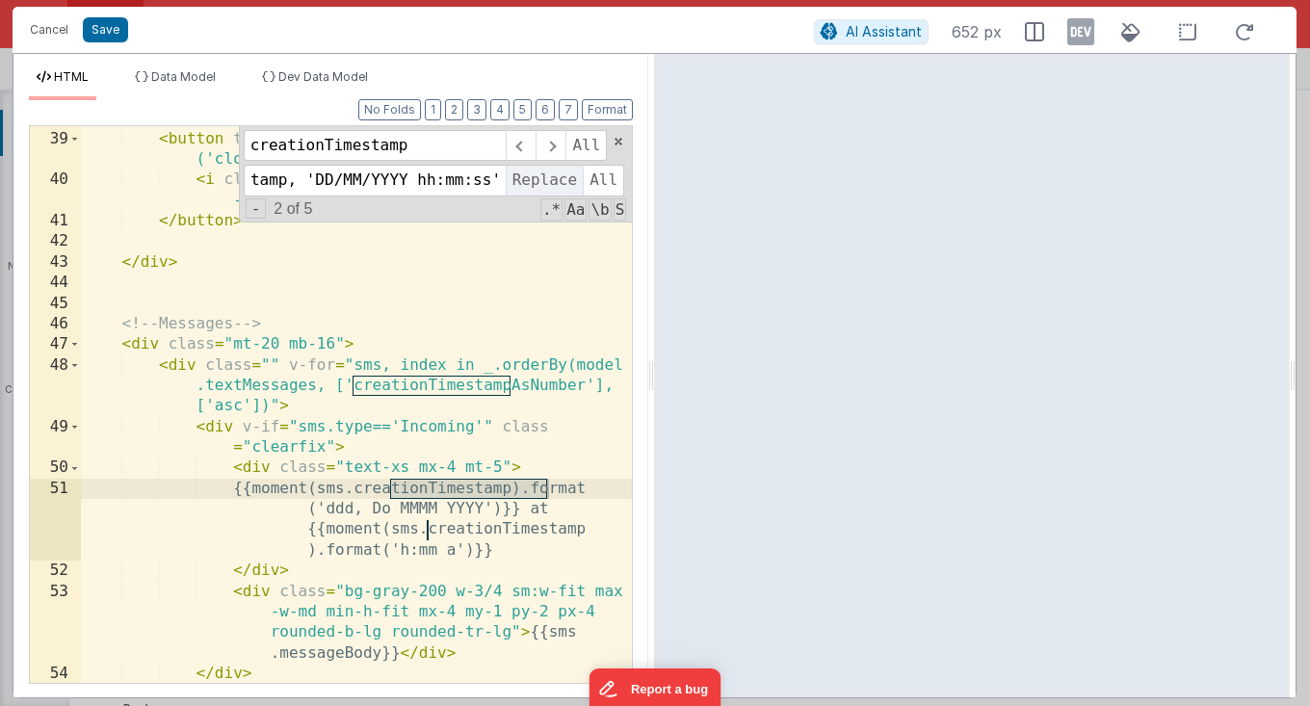
click at [548, 179] on span "Replace" at bounding box center [544, 180] width 77 height 31
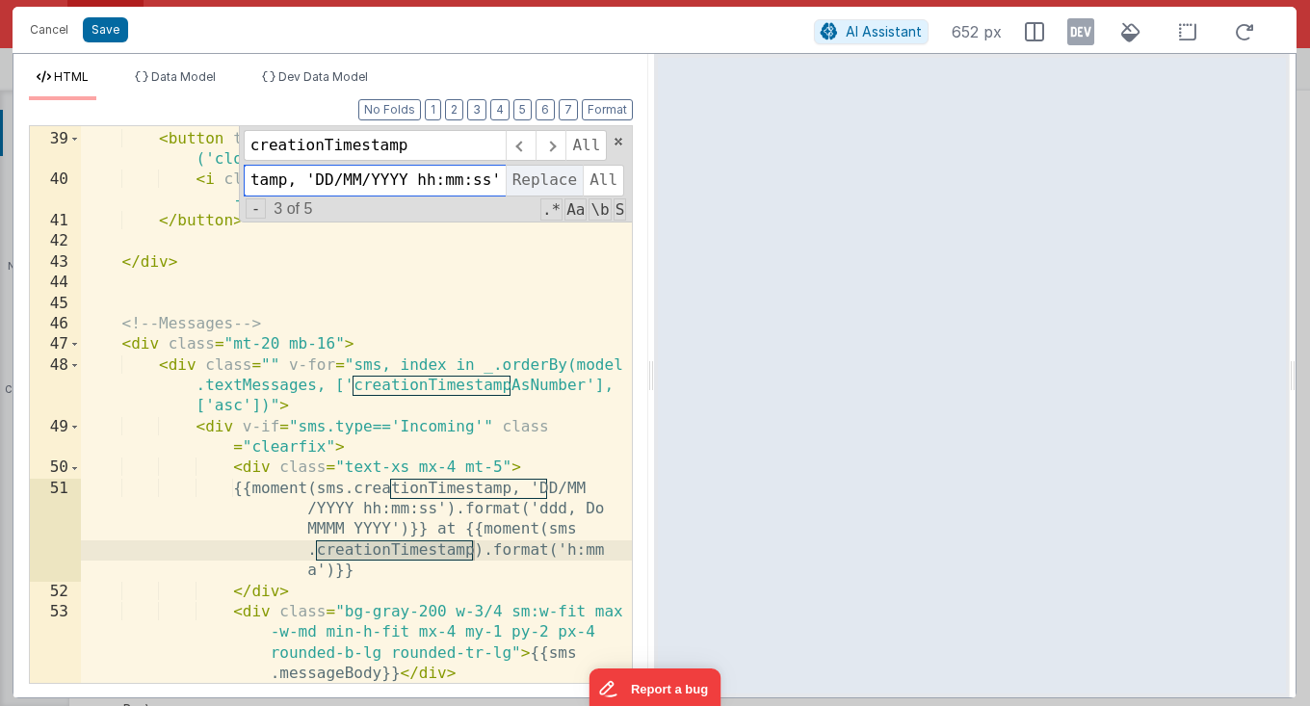
click at [548, 179] on span "Replace" at bounding box center [544, 180] width 77 height 31
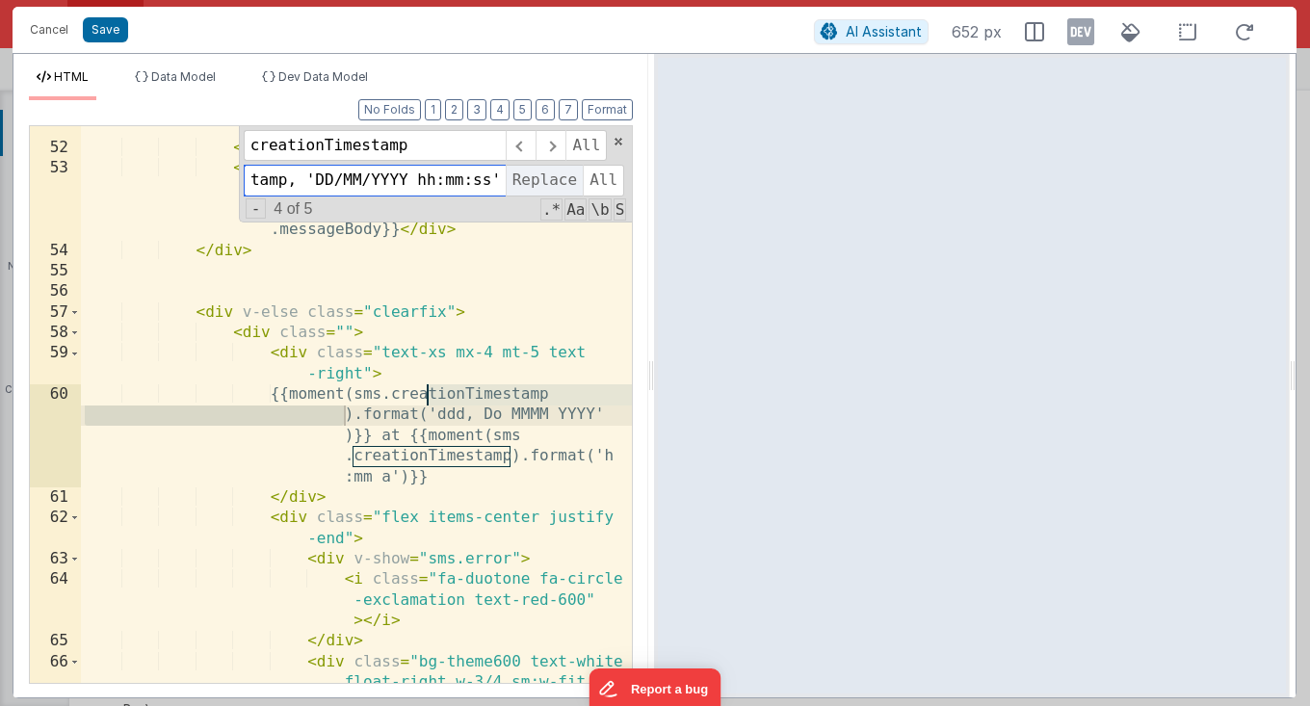
scroll to position [2005, 0]
click at [548, 179] on span "Replace" at bounding box center [544, 180] width 77 height 31
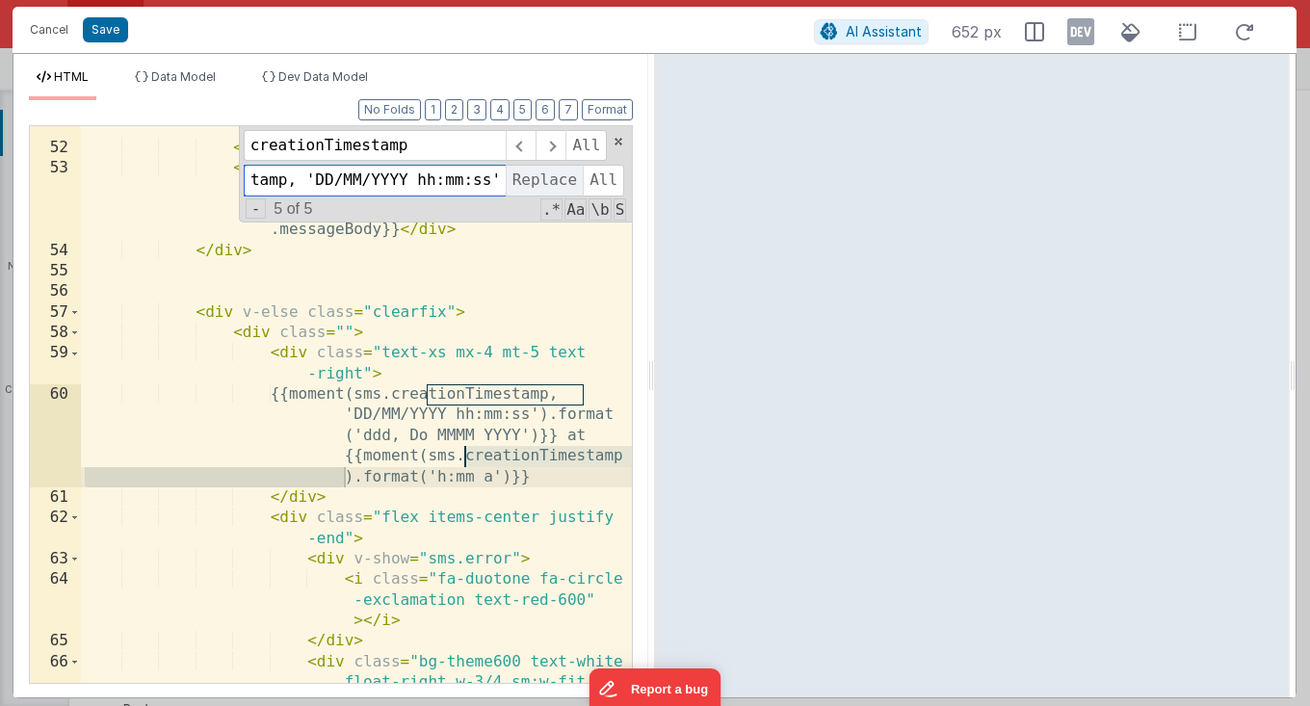
scroll to position [0, 120]
click at [548, 179] on span "Replace" at bounding box center [544, 180] width 77 height 31
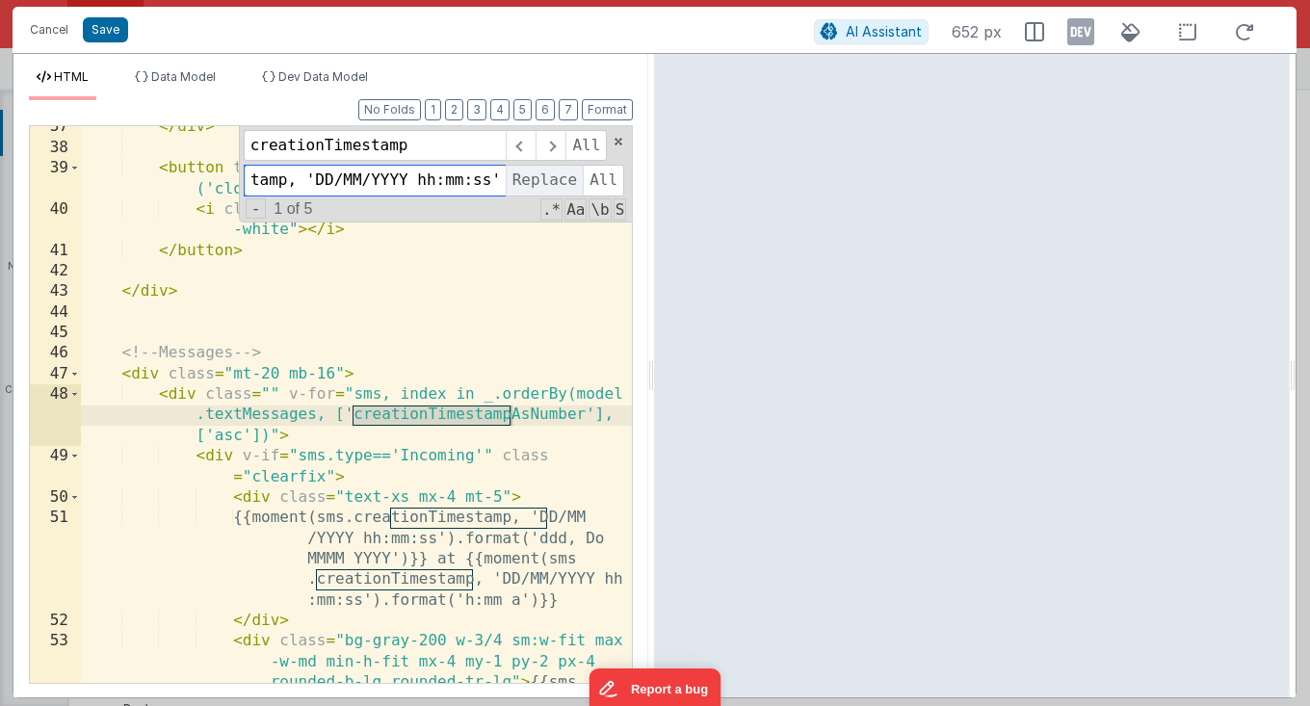
scroll to position [1532, 0]
click at [87, 38] on button "Save" at bounding box center [105, 29] width 45 height 25
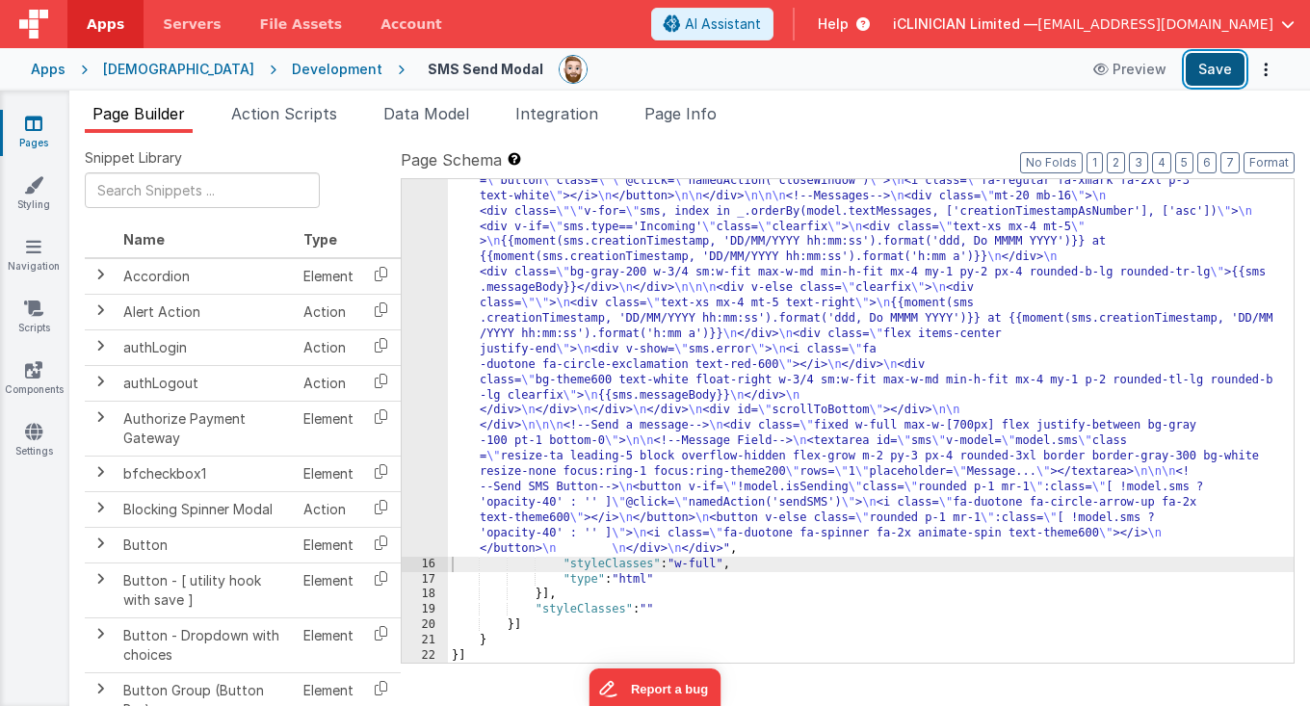
click at [1216, 71] on button "Save" at bounding box center [1215, 69] width 59 height 33
click at [32, 132] on link "Pages" at bounding box center [33, 133] width 69 height 39
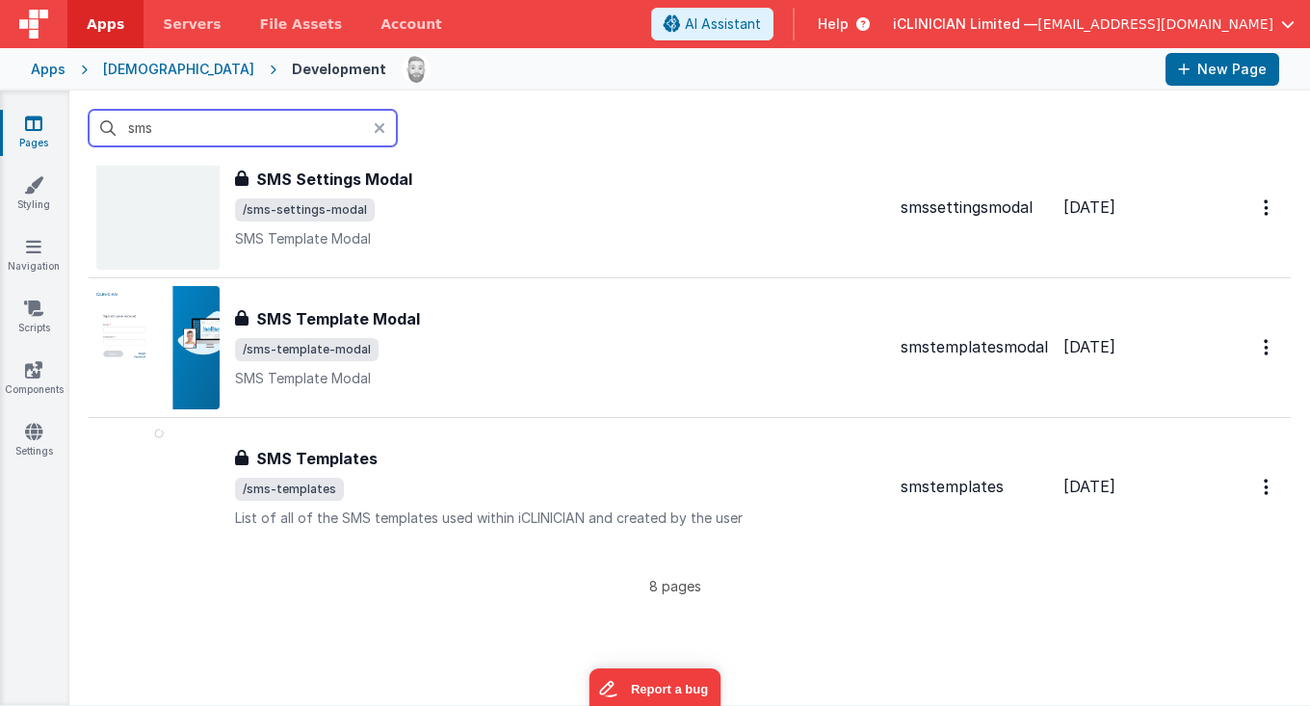
scroll to position [766, 0]
click at [122, 75] on div "[DEMOGRAPHIC_DATA]" at bounding box center [178, 69] width 151 height 19
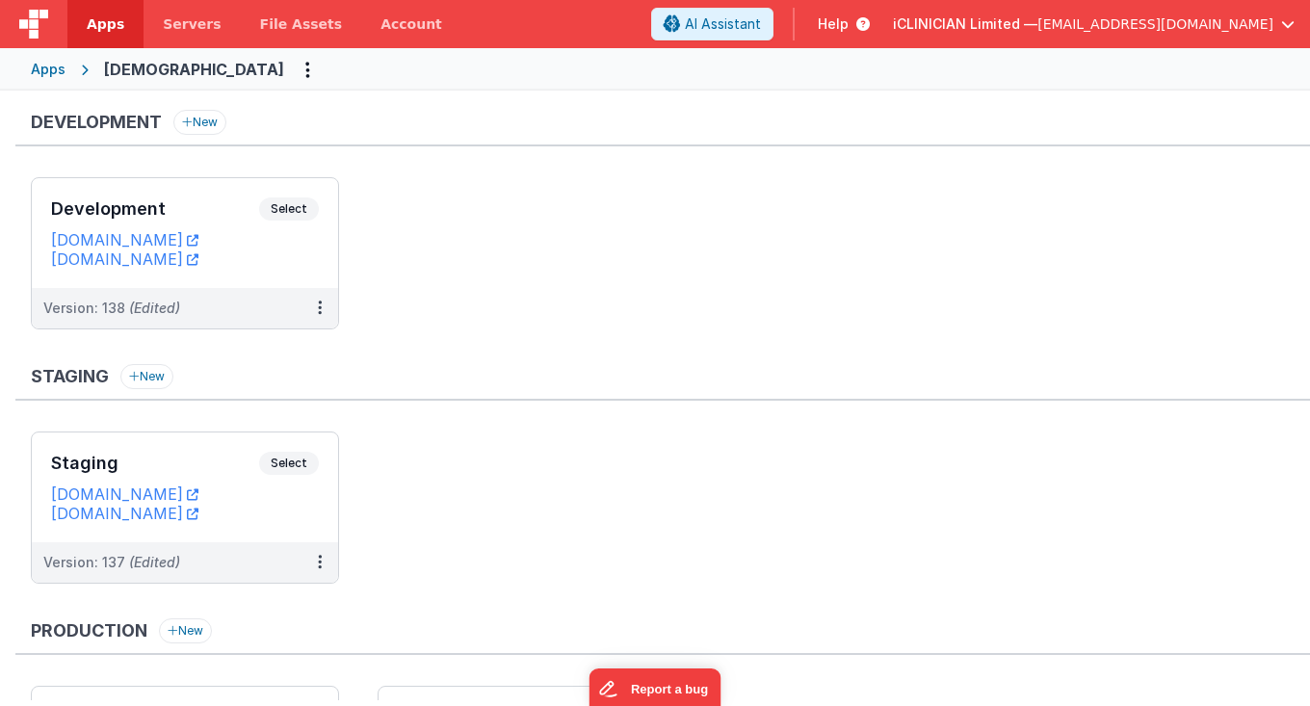
scroll to position [220, 0]
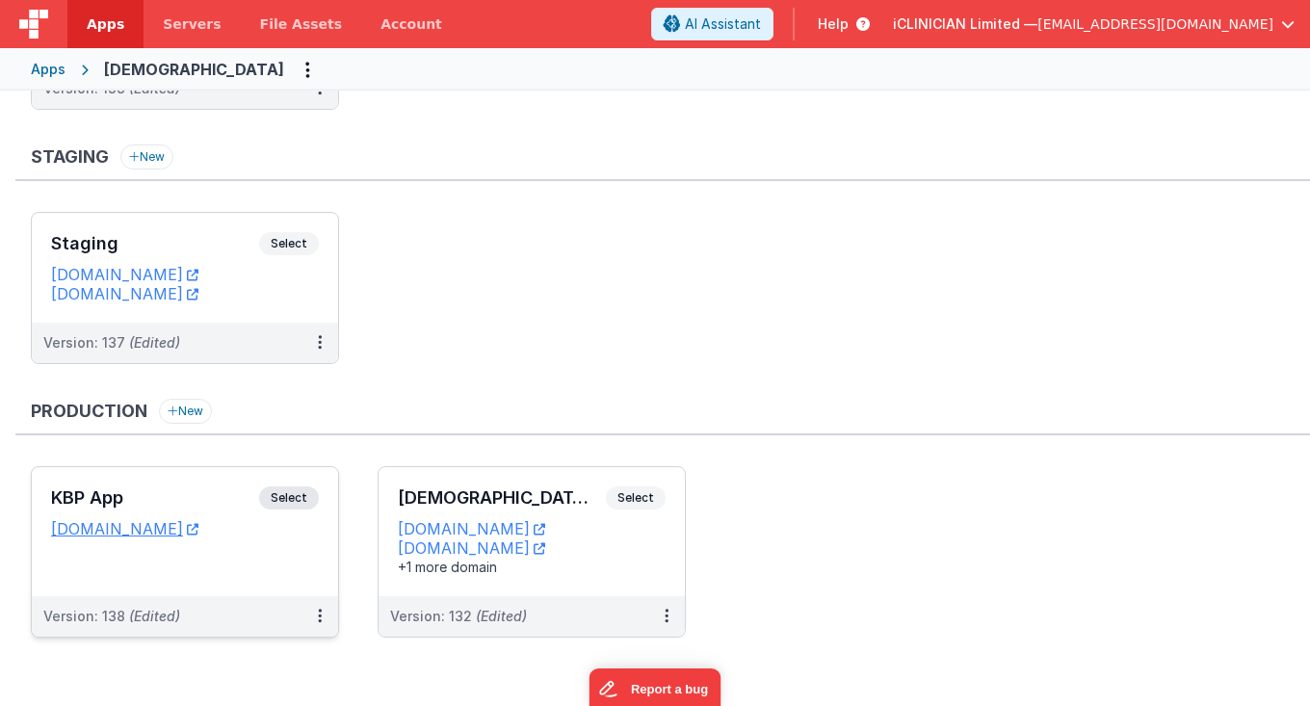
click at [238, 486] on div "KBP App Select" at bounding box center [185, 502] width 268 height 33
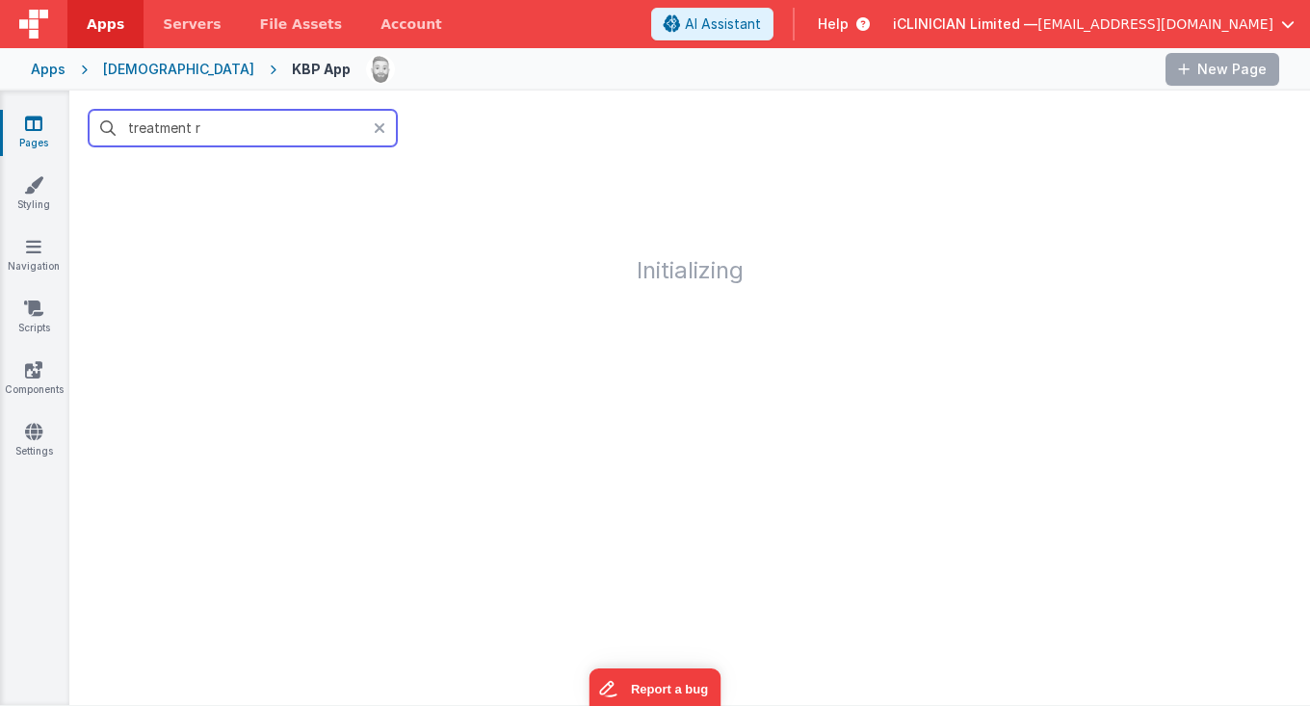
type input "treatment re"
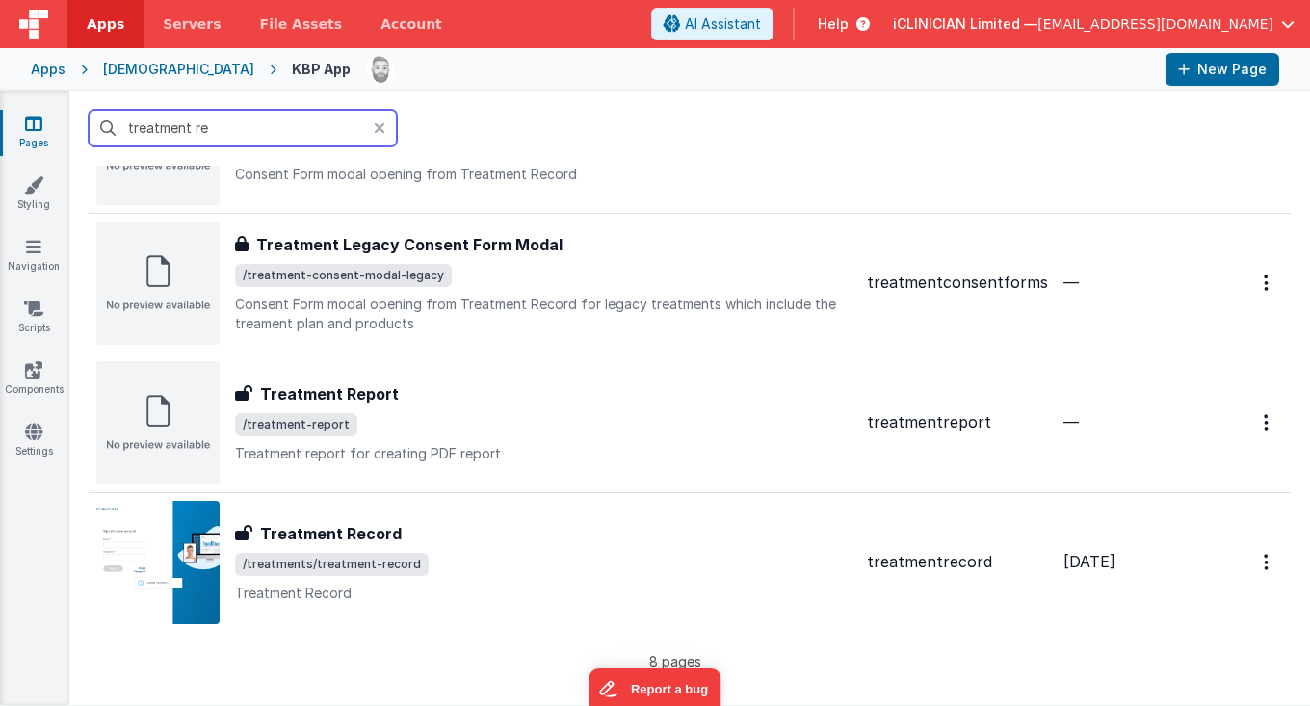
scroll to position [697, 0]
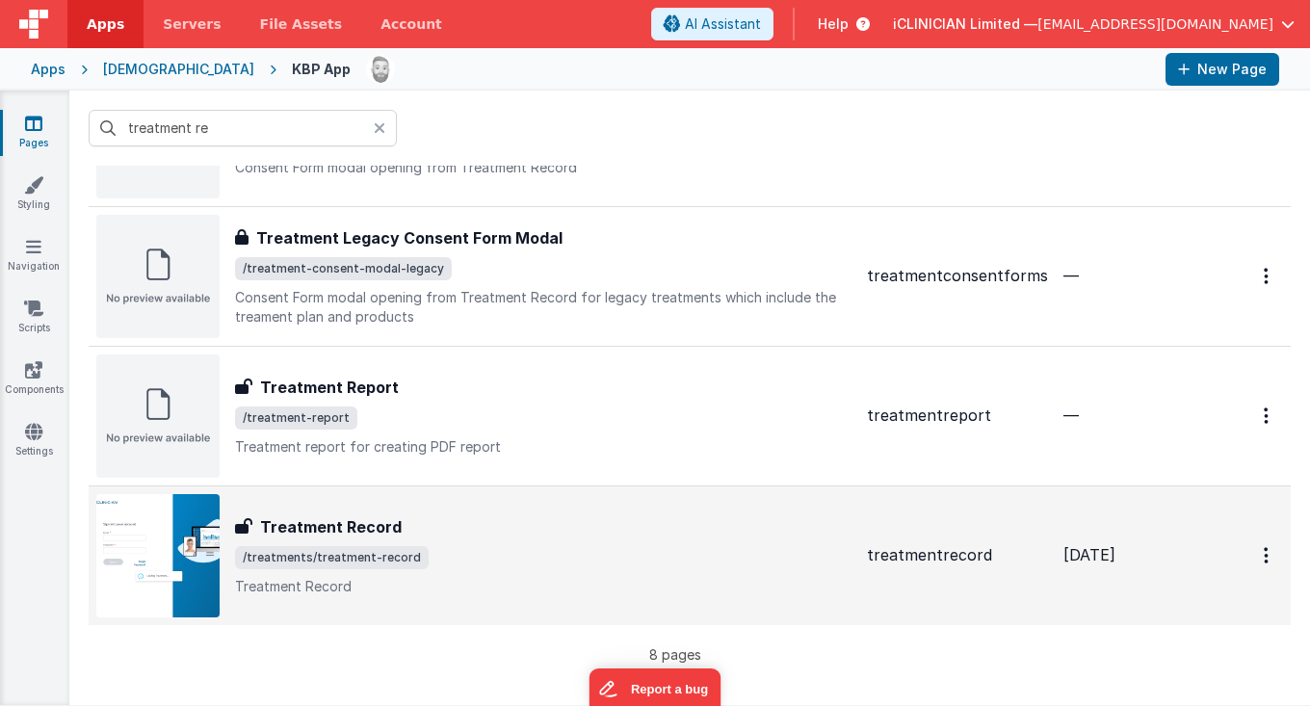
click at [373, 532] on h3 "Treatment Record" at bounding box center [331, 526] width 142 height 23
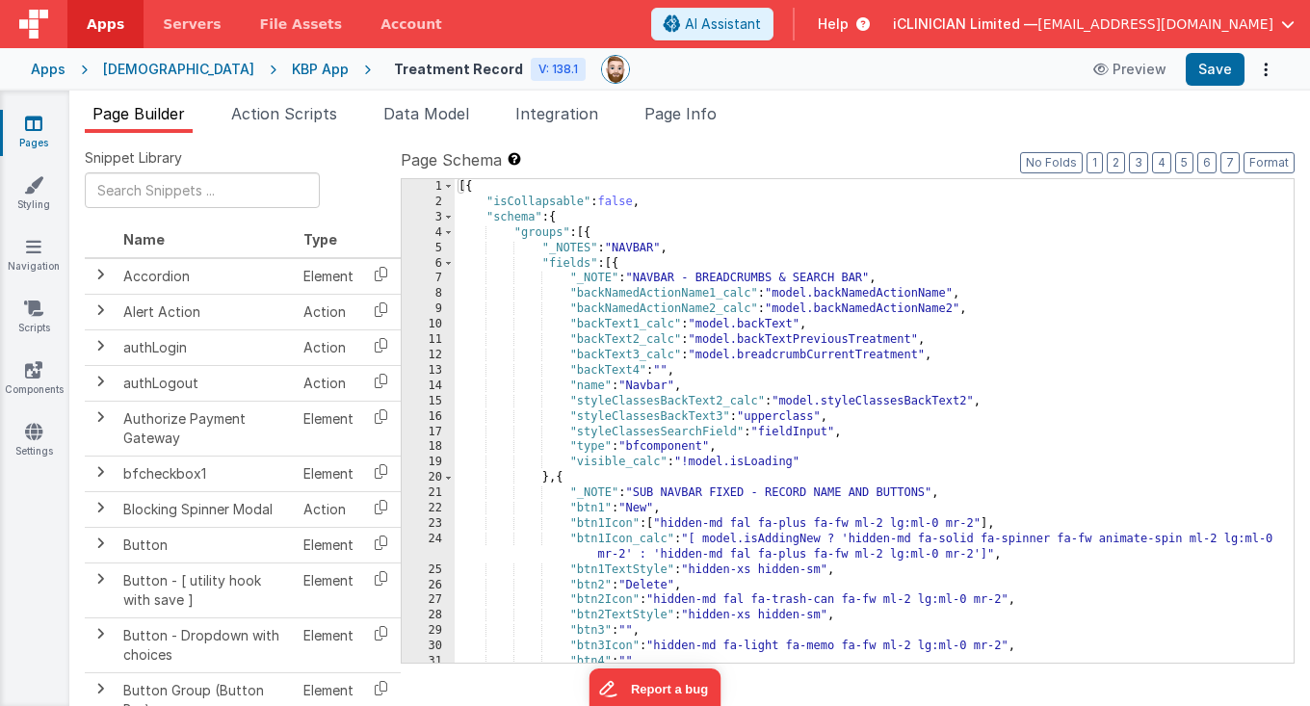
click at [638, 321] on div "[{ "isCollapsable" : false , "schema" : { "groups" : [{ "_NOTES" : "NAVBAR" , "…" at bounding box center [874, 436] width 839 height 515
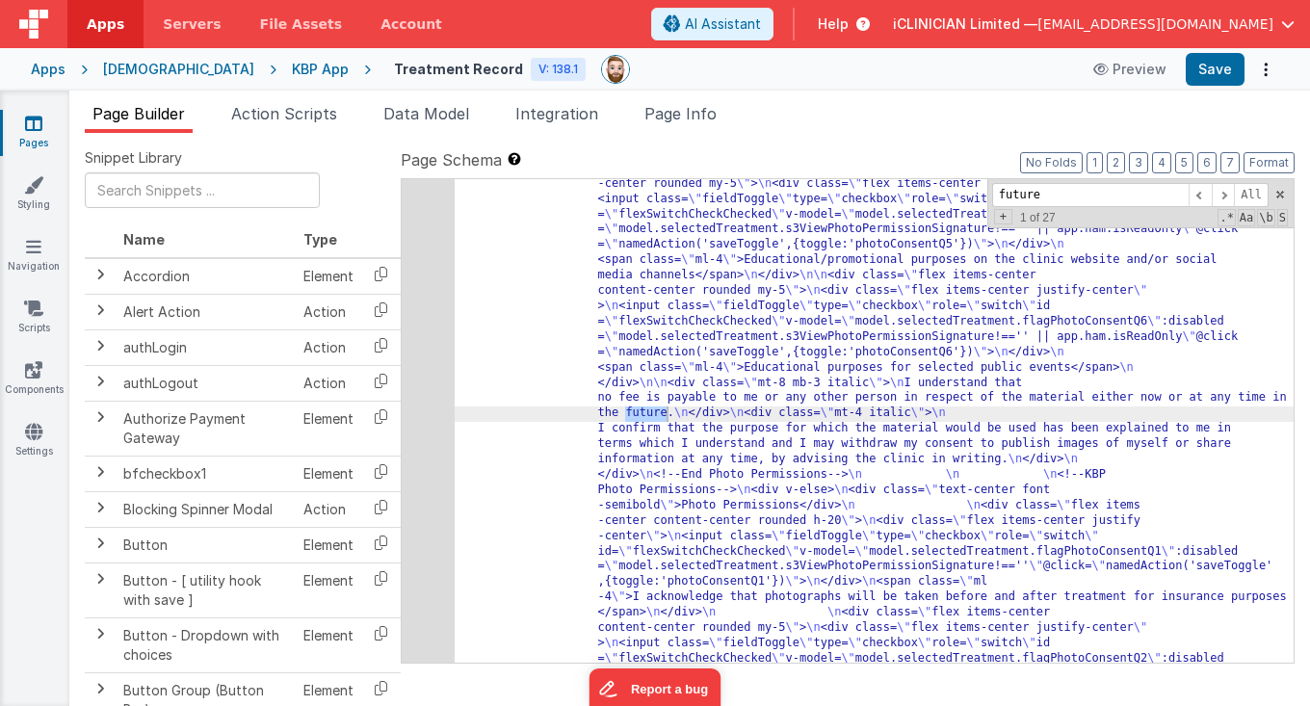
scroll to position [24611, 0]
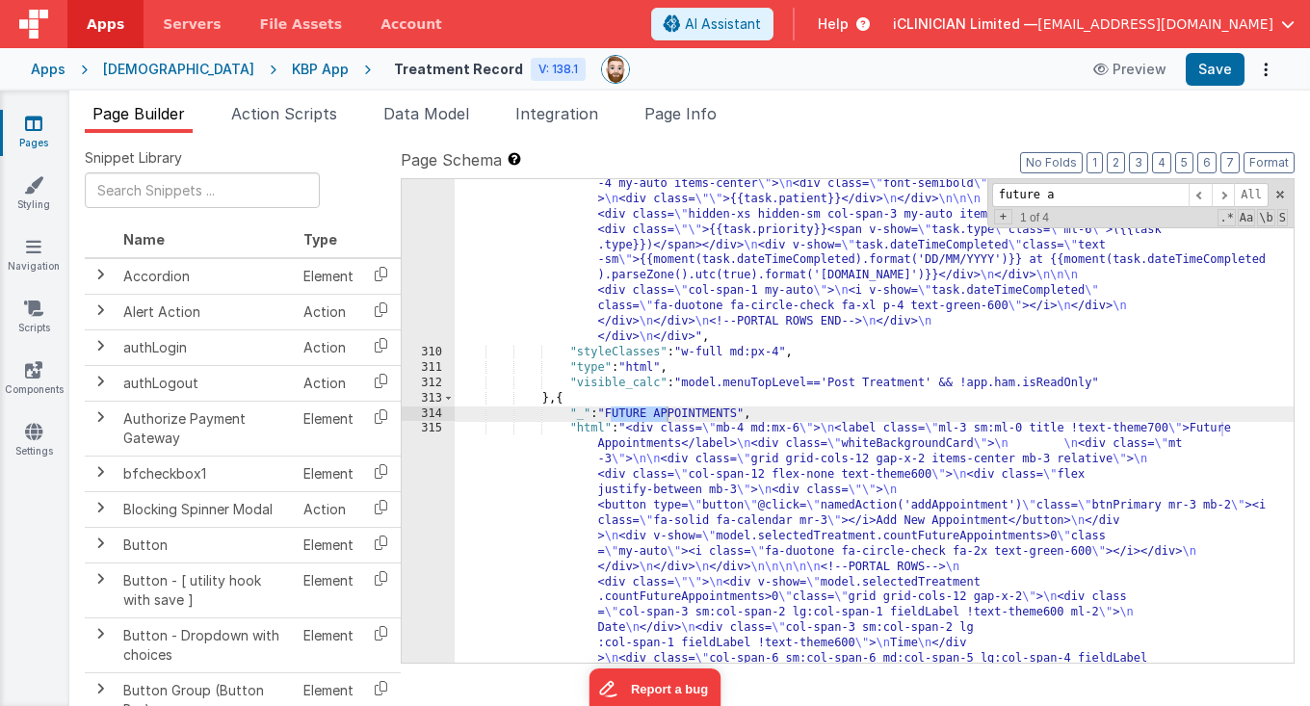
type input "future a"
click at [746, 533] on div ""html" : "<div class= \" mb-4 md:mx-6 \" > \n <label class= \" ml-3 sm:ml-0 tit…" at bounding box center [874, 595] width 839 height 1756
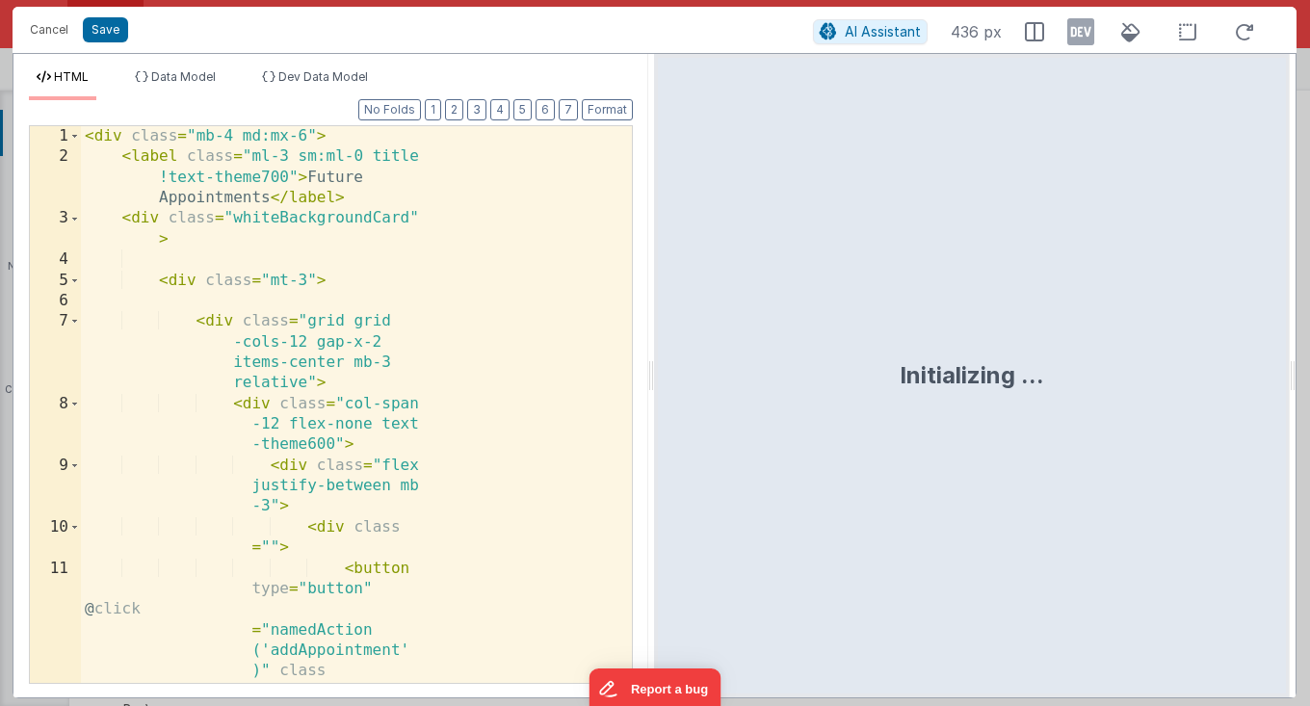
scroll to position [24929, 0]
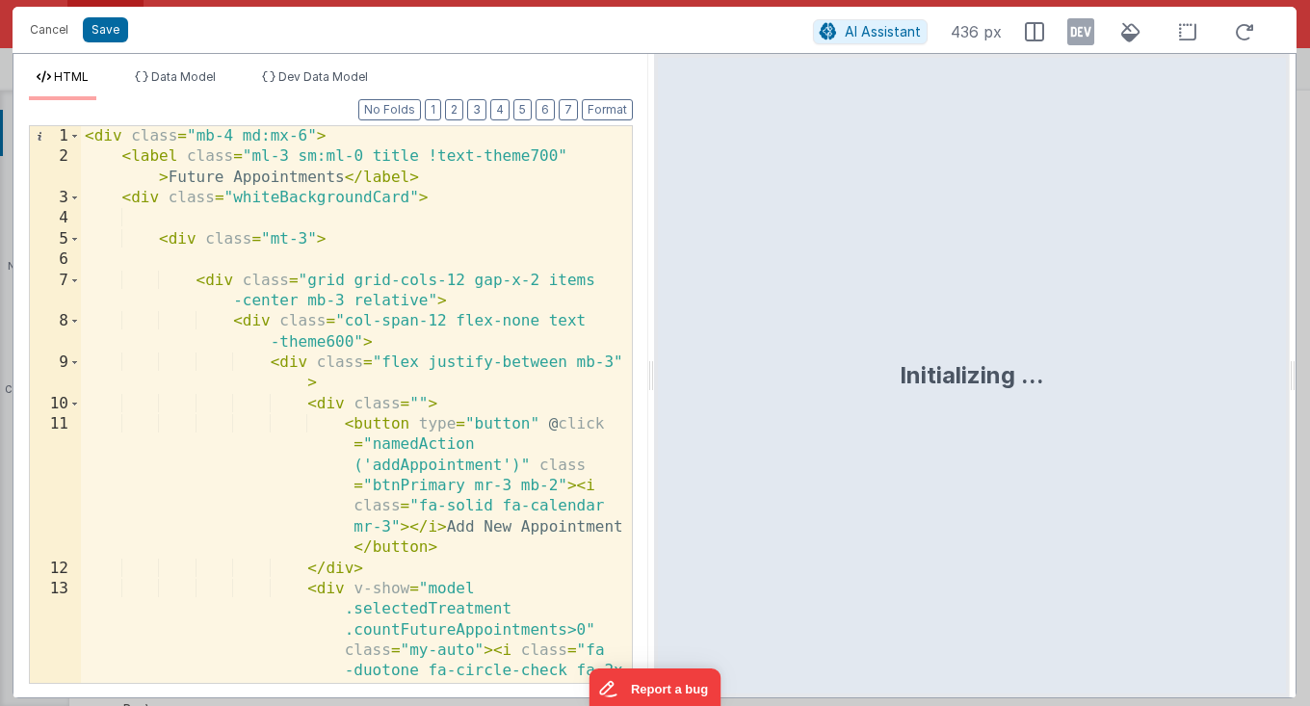
drag, startPoint x: 652, startPoint y: 416, endPoint x: 774, endPoint y: 418, distance: 121.4
click at [774, 418] on html "Cancel Save AI Assistant 436 px HTML Data Model Dev Data Model Format 7 6 5 4 3…" at bounding box center [655, 353] width 1310 height 706
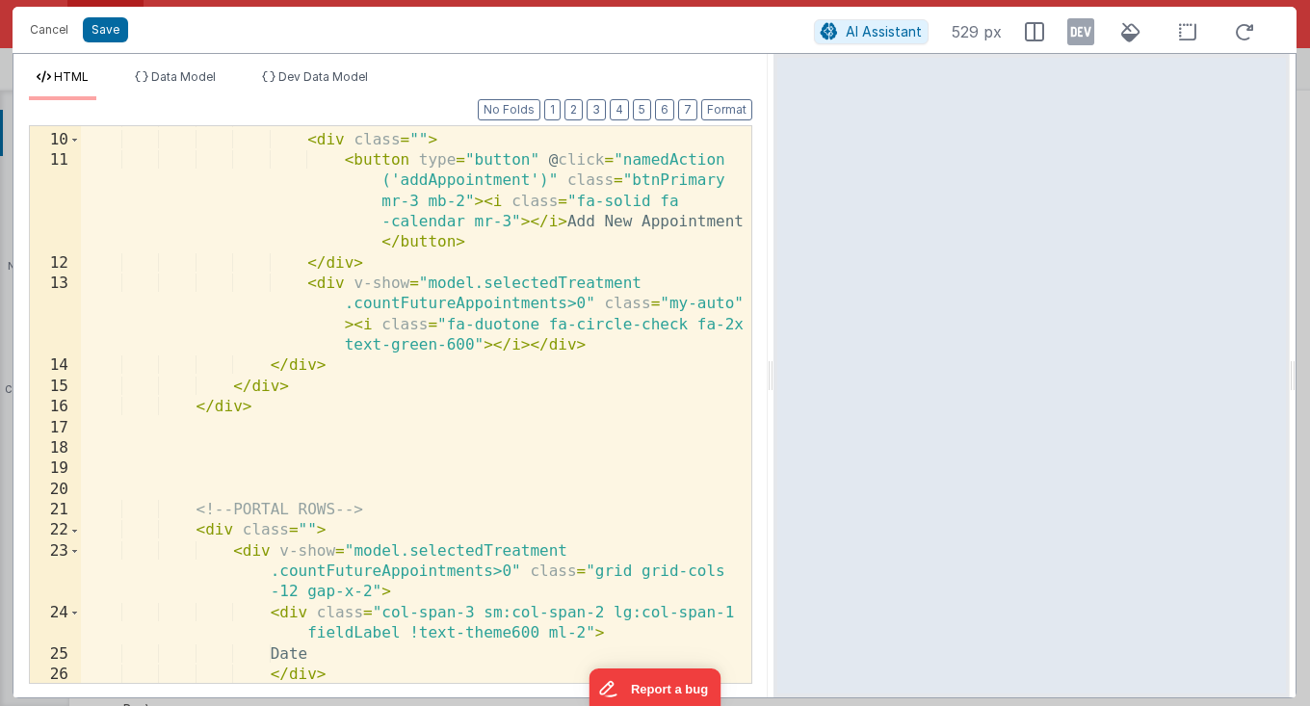
scroll to position [223, 0]
click at [1084, 43] on icon at bounding box center [1080, 31] width 27 height 31
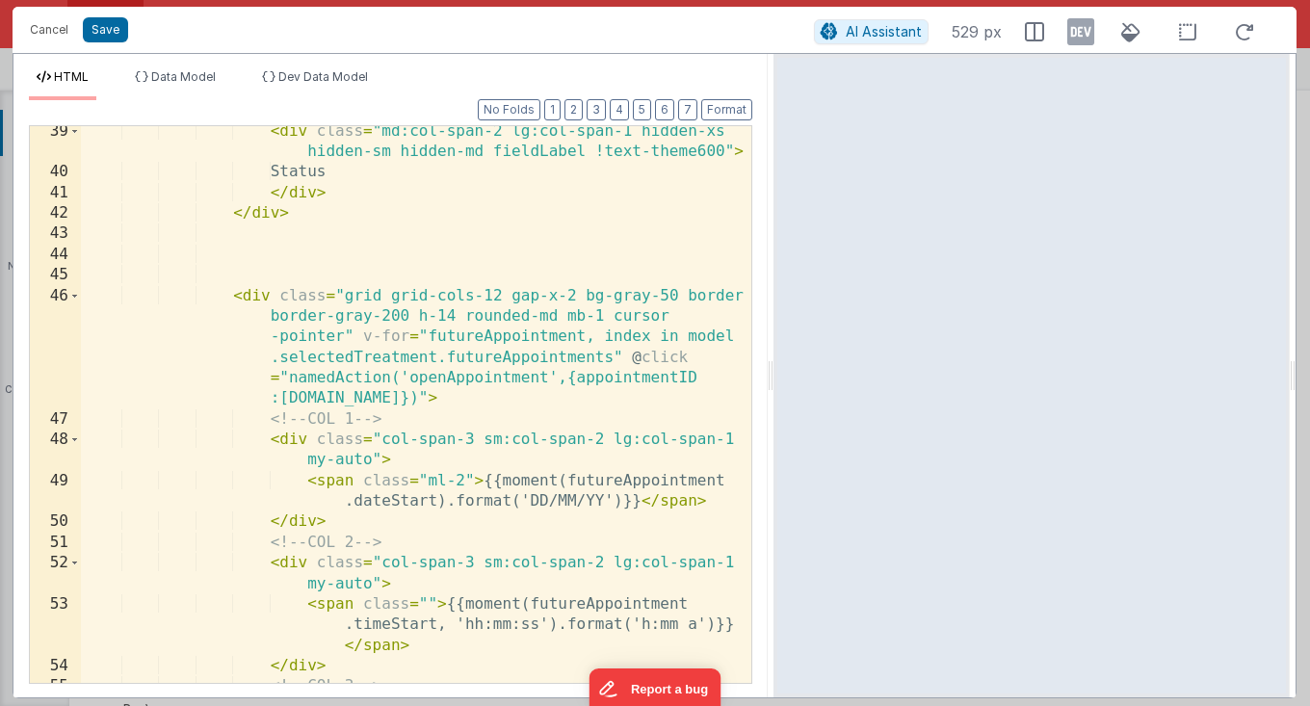
scroll to position [1129, 0]
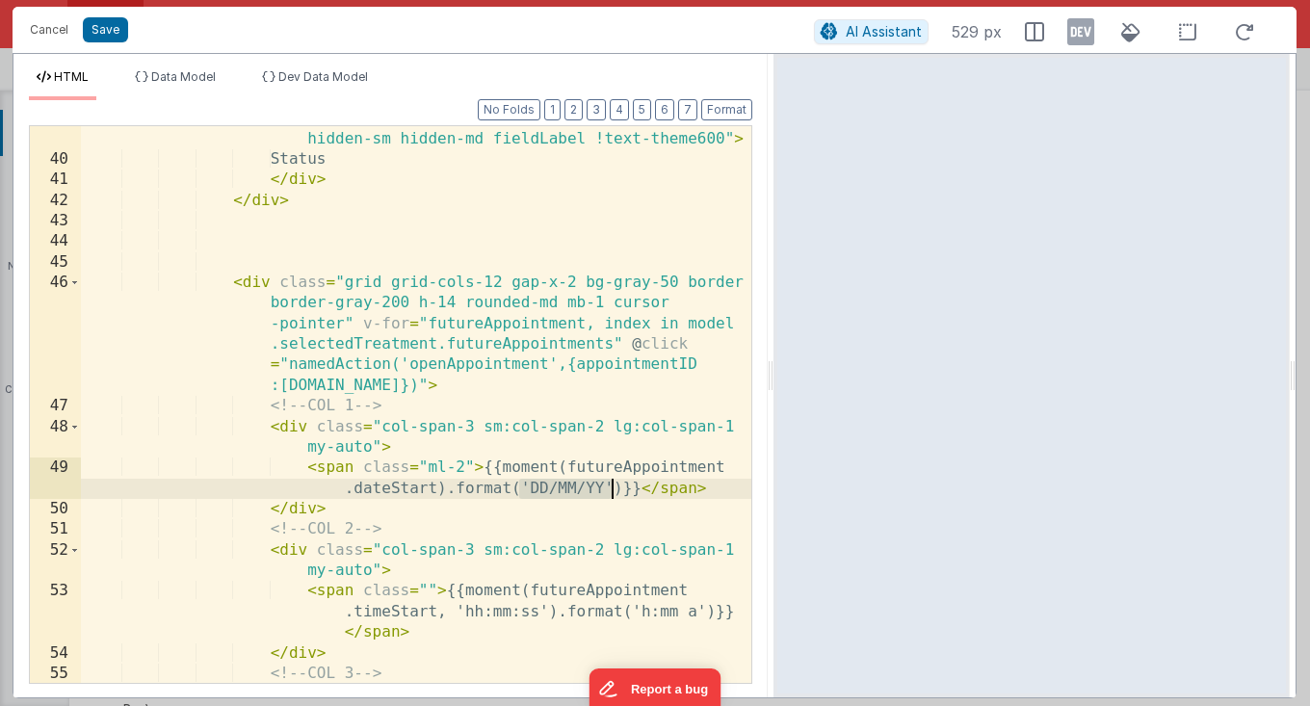
drag, startPoint x: 520, startPoint y: 490, endPoint x: 616, endPoint y: 491, distance: 95.4
click at [616, 491] on div "< div class = "md:col-span-2 lg:col-span-1 hidden-xs hidden-sm hidden-md fieldL…" at bounding box center [416, 428] width 670 height 640
click at [435, 489] on div "< div class = "md:col-span-2 lg:col-span-1 hidden-xs hidden-sm hidden-md fieldL…" at bounding box center [416, 428] width 670 height 640
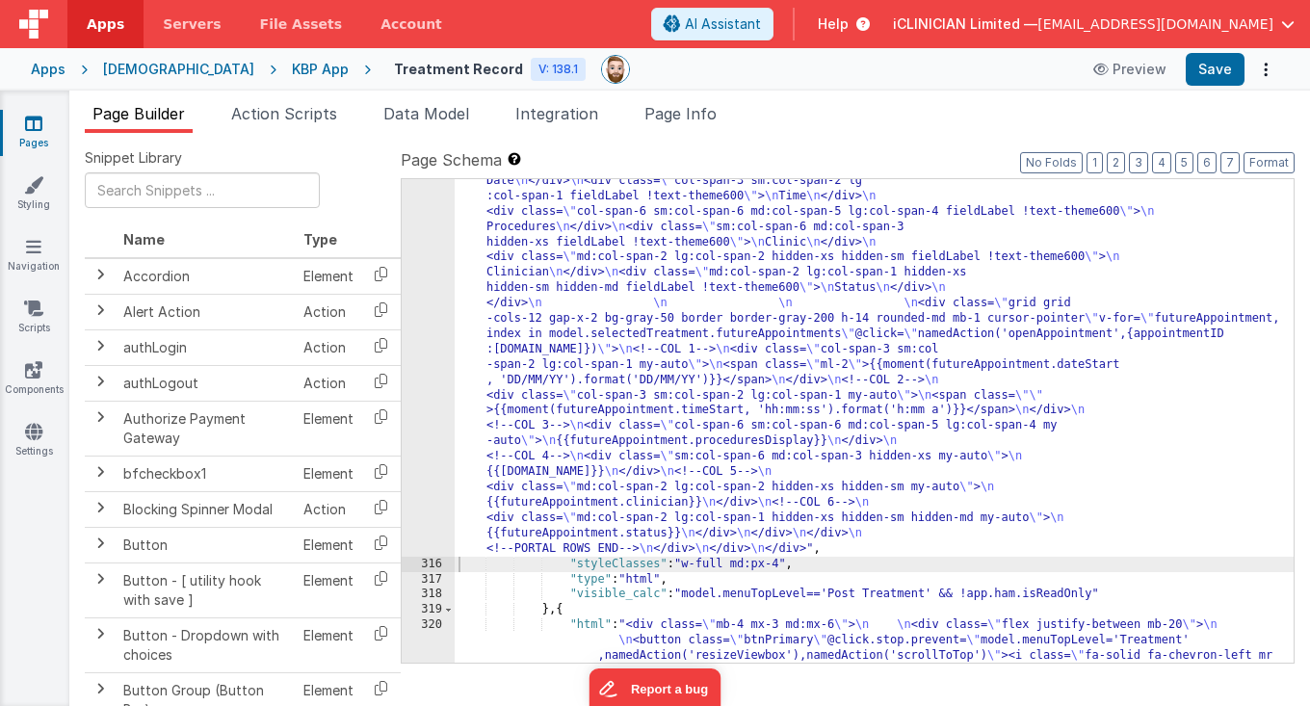
scroll to position [24984, 0]
click at [1212, 67] on button "Save" at bounding box center [1215, 69] width 59 height 33
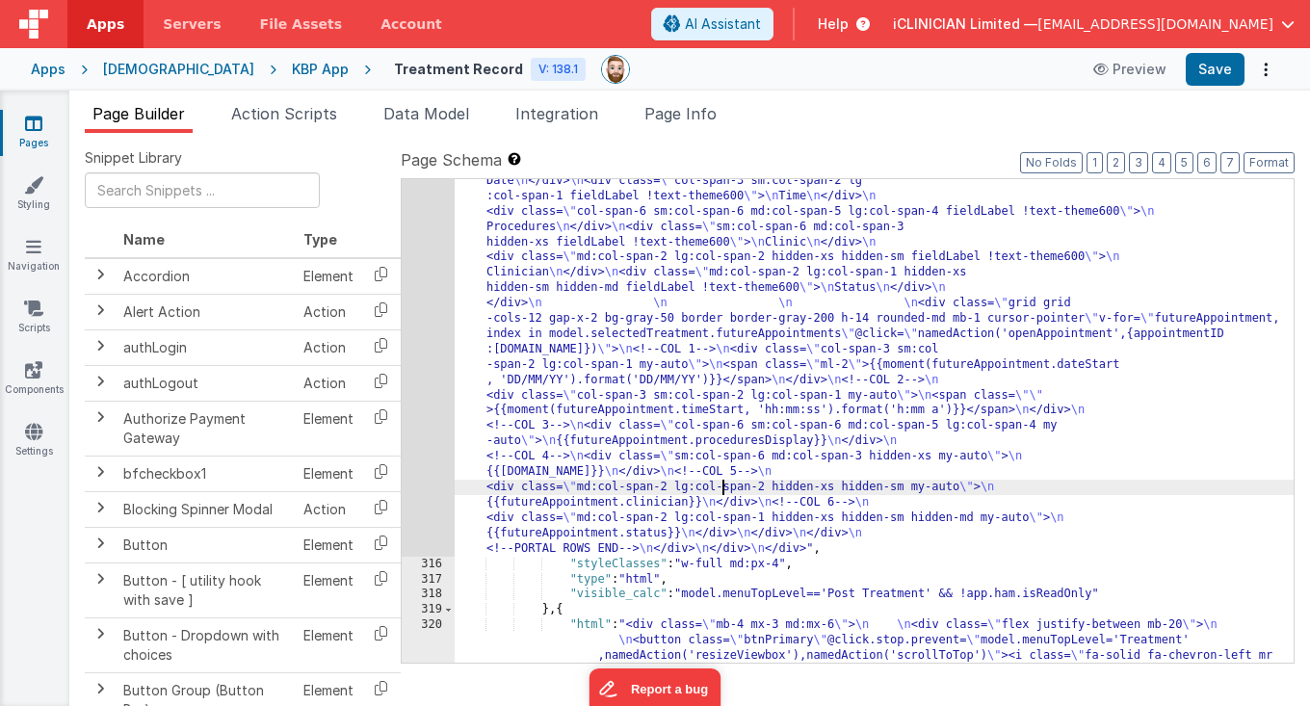
click at [721, 493] on div ""html" : "<div class= \" mb-4 md:mx-6 \" > \n <label class= \" ml-3 sm:ml-0 tit…" at bounding box center [874, 638] width 839 height 1266
click at [558, 377] on div ""html" : "<div class= \" mb-4 md:mx-6 \" > \n <label class= \" ml-3 sm:ml-0 tit…" at bounding box center [874, 638] width 839 height 1266
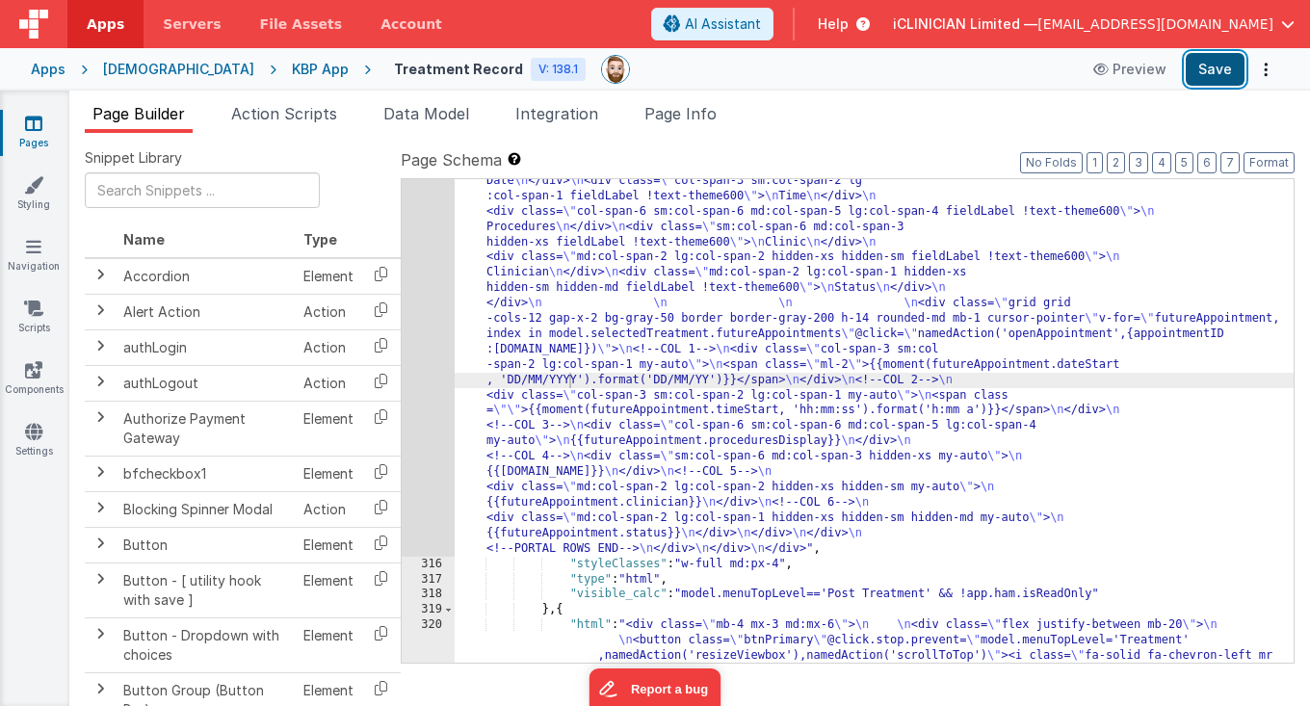
click at [1221, 78] on button "Save" at bounding box center [1215, 69] width 59 height 33
click at [623, 346] on div ""html" : "<div class= \" mb-4 md:mx-6 \" > \n <label class= \" ml-3 sm:ml-0 tit…" at bounding box center [874, 638] width 839 height 1266
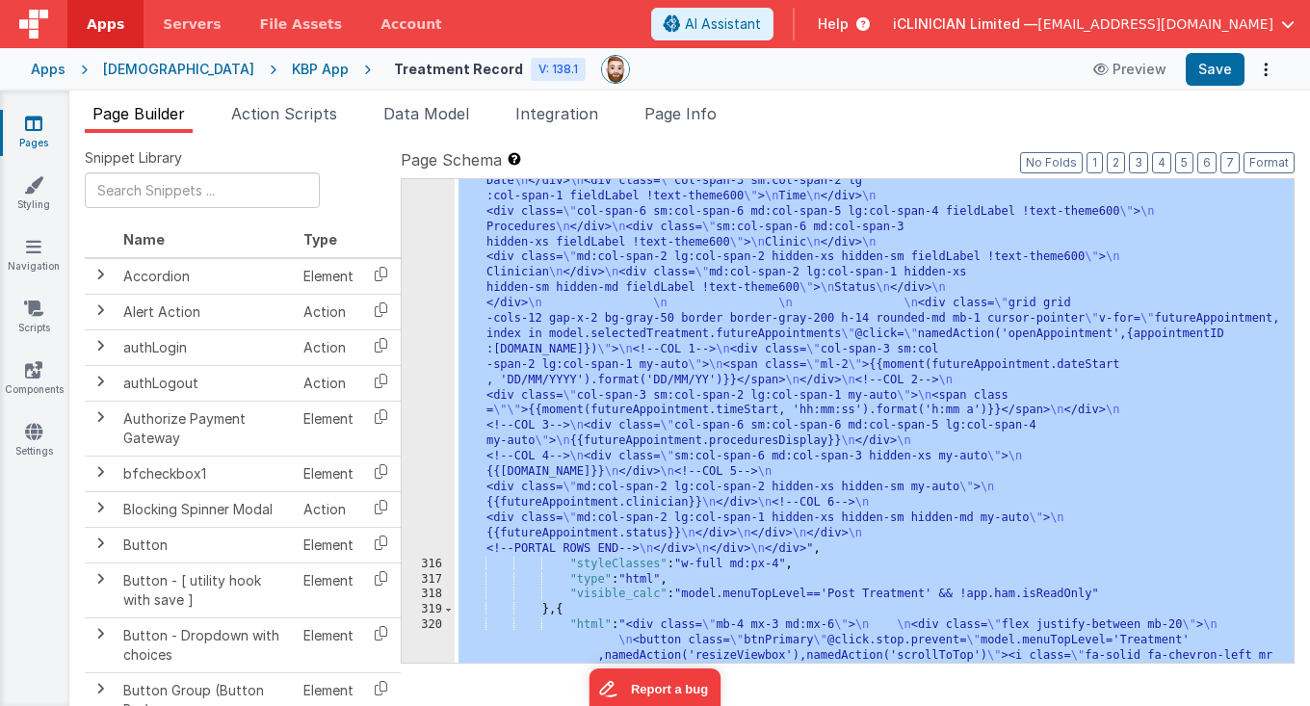
click at [129, 70] on div "[DEMOGRAPHIC_DATA]" at bounding box center [178, 69] width 151 height 19
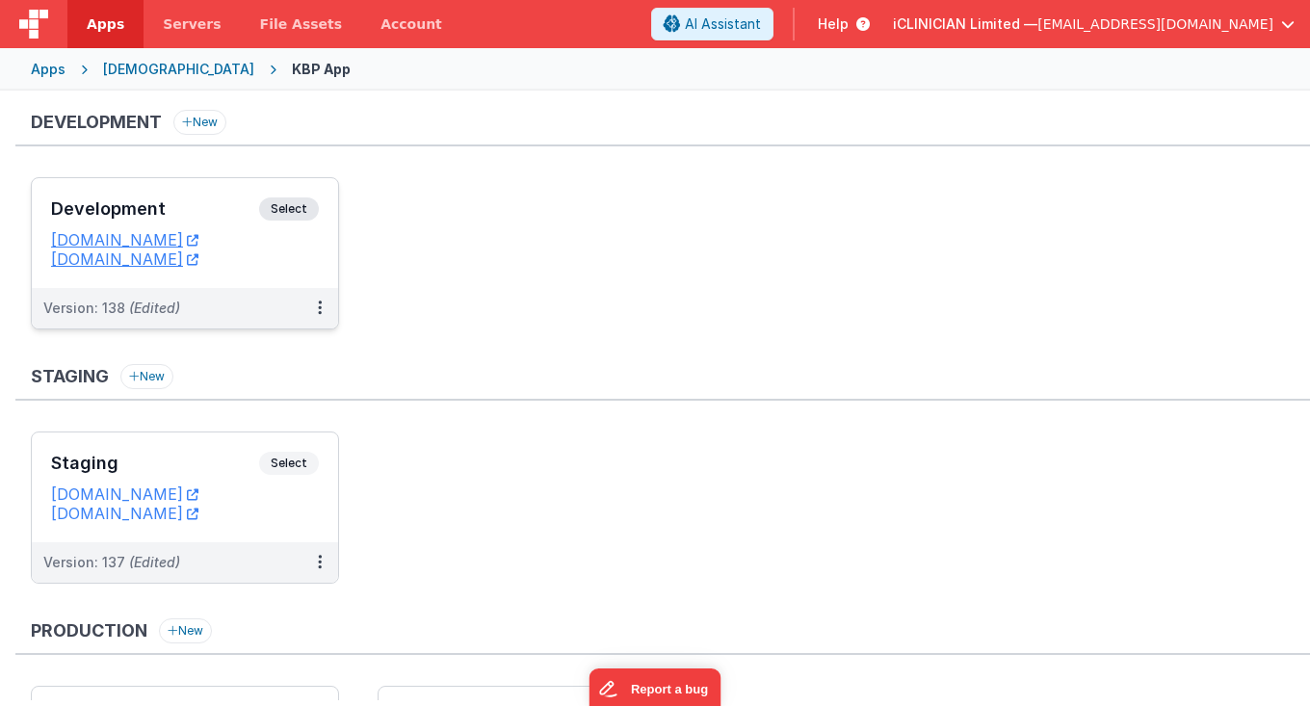
click at [179, 196] on div "Development Select URLs [DOMAIN_NAME] [DOMAIN_NAME]" at bounding box center [185, 233] width 306 height 110
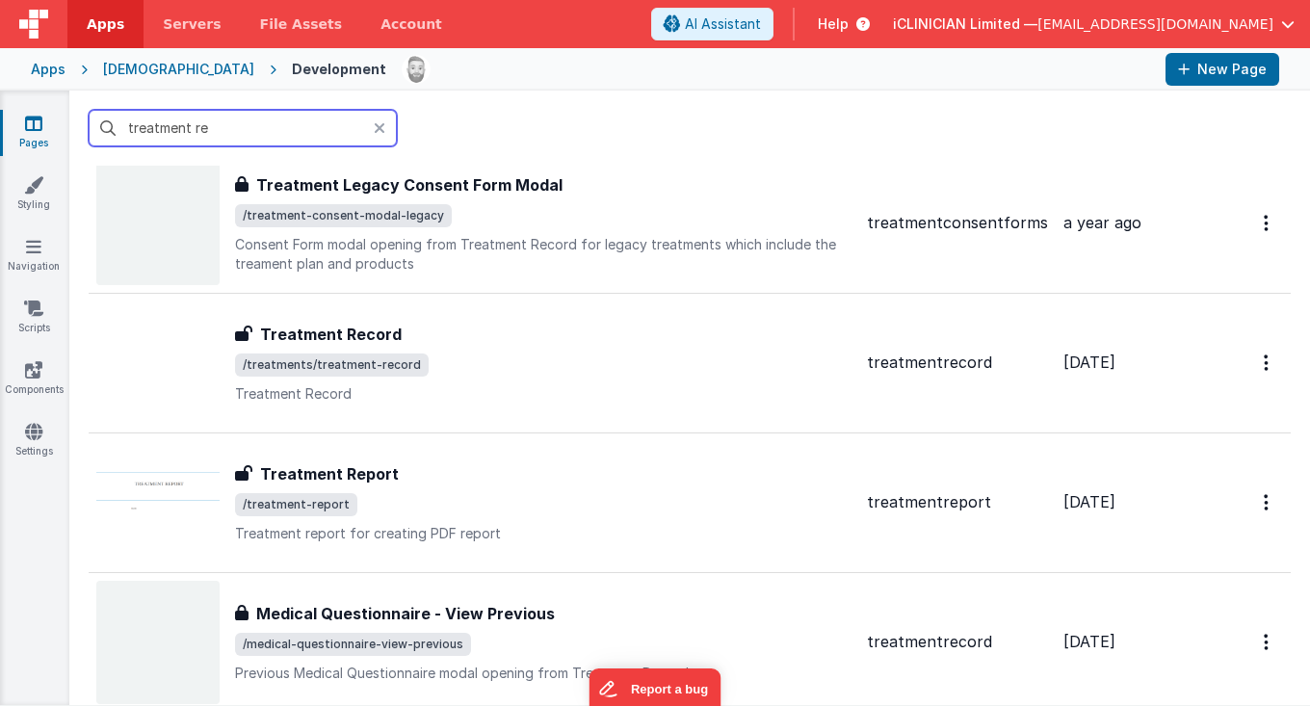
scroll to position [611, 0]
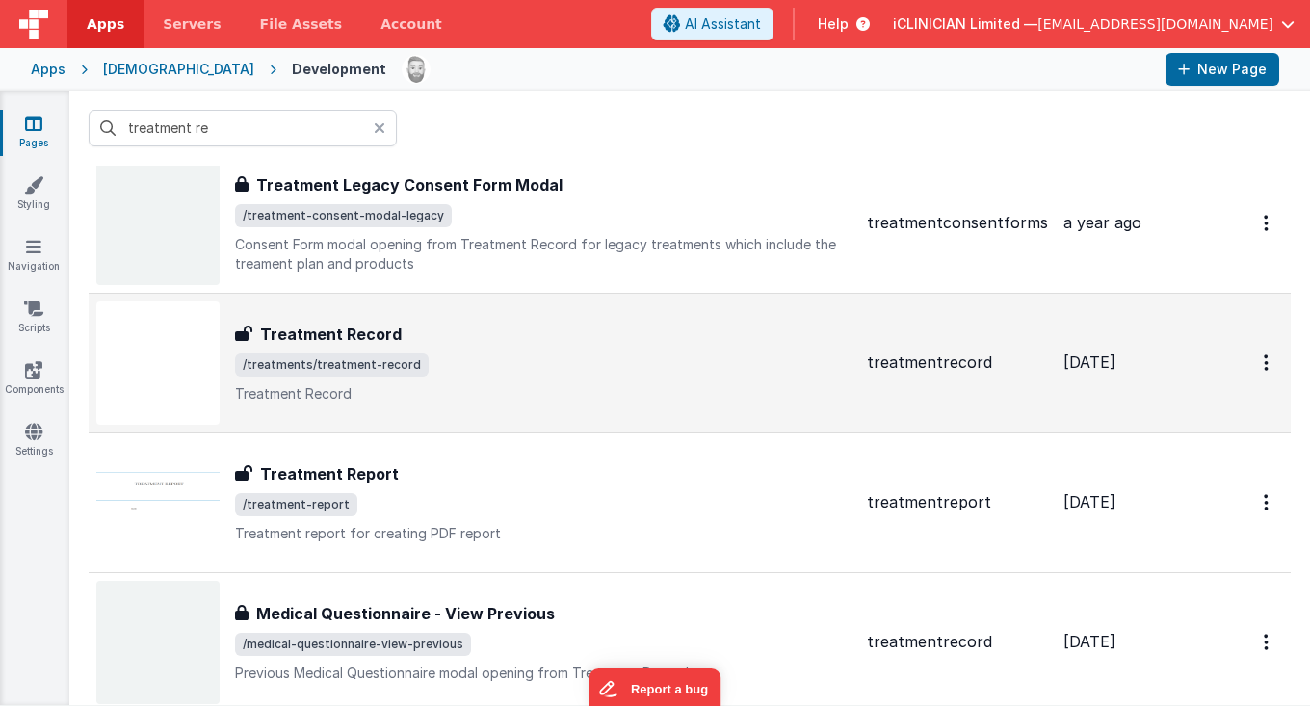
click at [549, 360] on span "/treatments/treatment-record" at bounding box center [543, 365] width 617 height 23
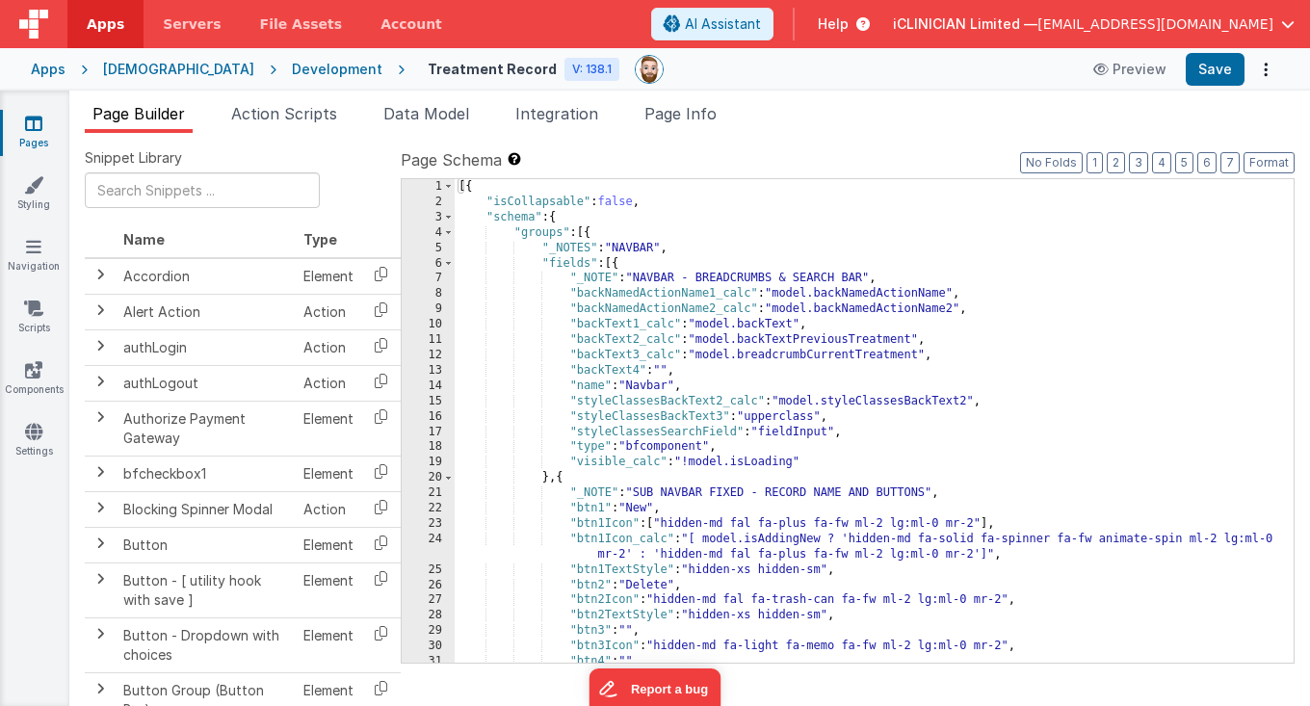
click at [756, 292] on div "[{ "isCollapsable" : false , "schema" : { "groups" : [{ "_NOTES" : "NAVBAR" , "…" at bounding box center [874, 436] width 839 height 515
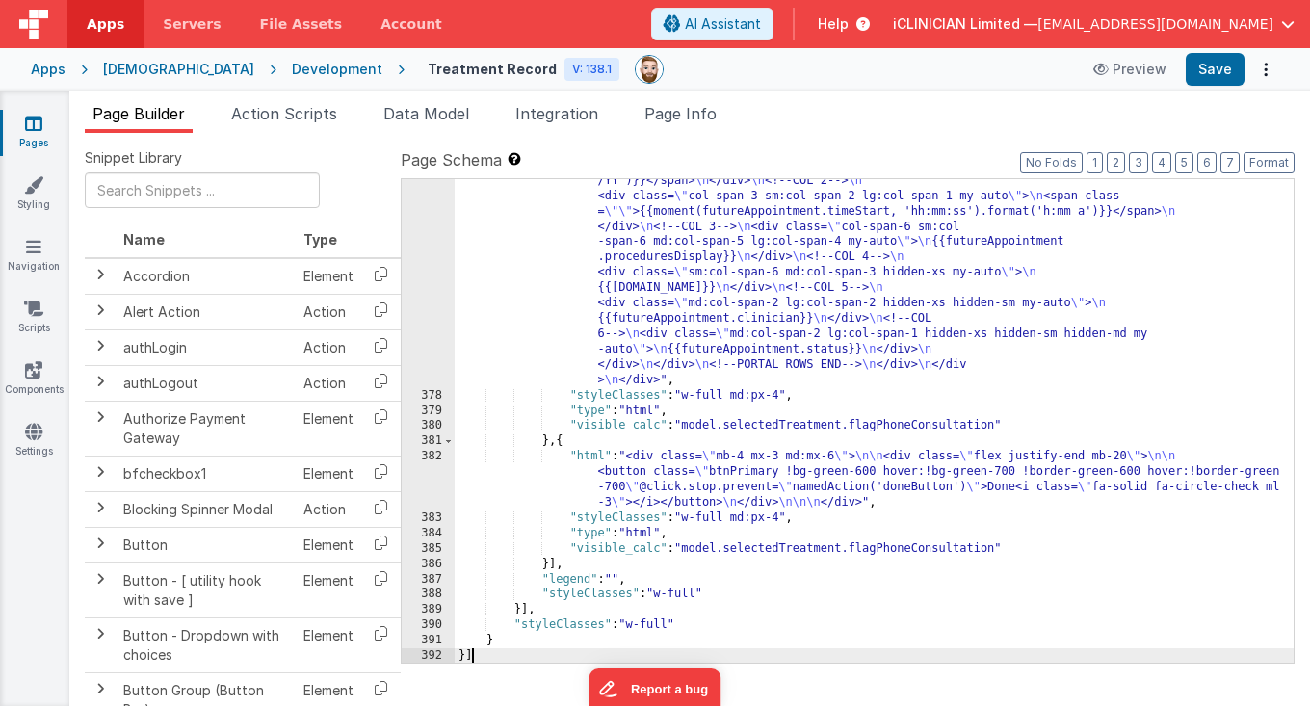
scroll to position [31082, 0]
click at [1207, 72] on button "Save" at bounding box center [1215, 69] width 59 height 33
